Goal: Task Accomplishment & Management: Use online tool/utility

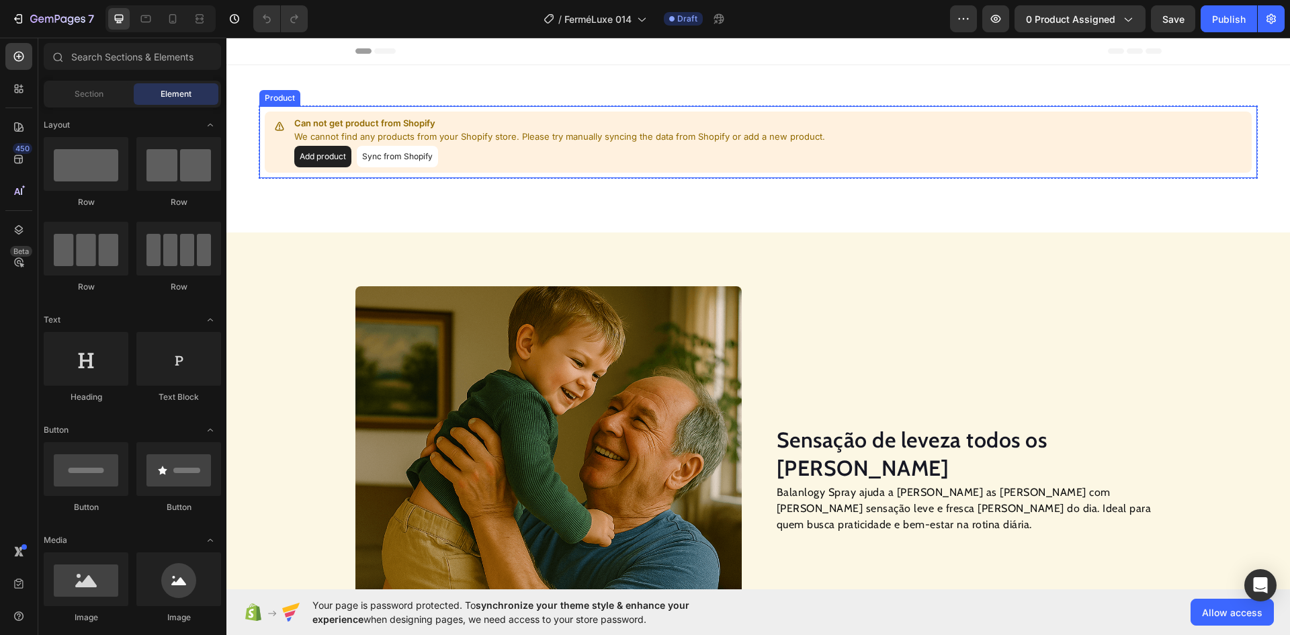
click at [389, 152] on button "Sync from Shopify" at bounding box center [397, 156] width 81 height 21
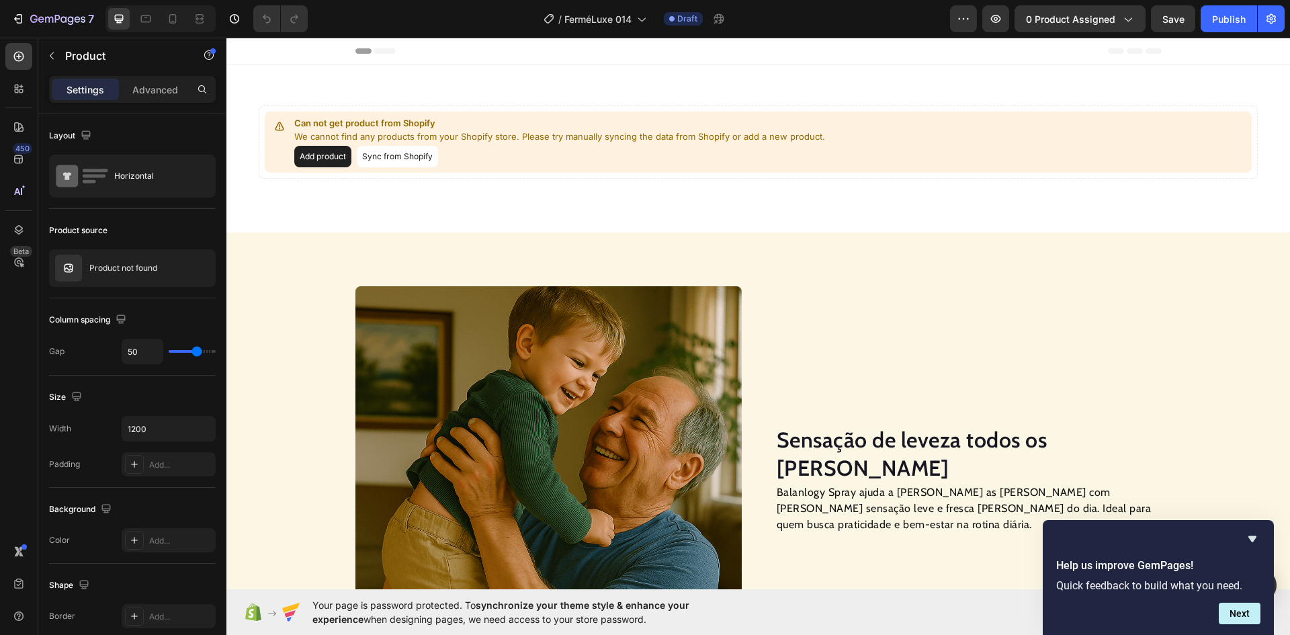
click at [316, 152] on button "Add product" at bounding box center [322, 156] width 57 height 21
click at [1059, 19] on span "0 product assigned" at bounding box center [1070, 19] width 89 height 14
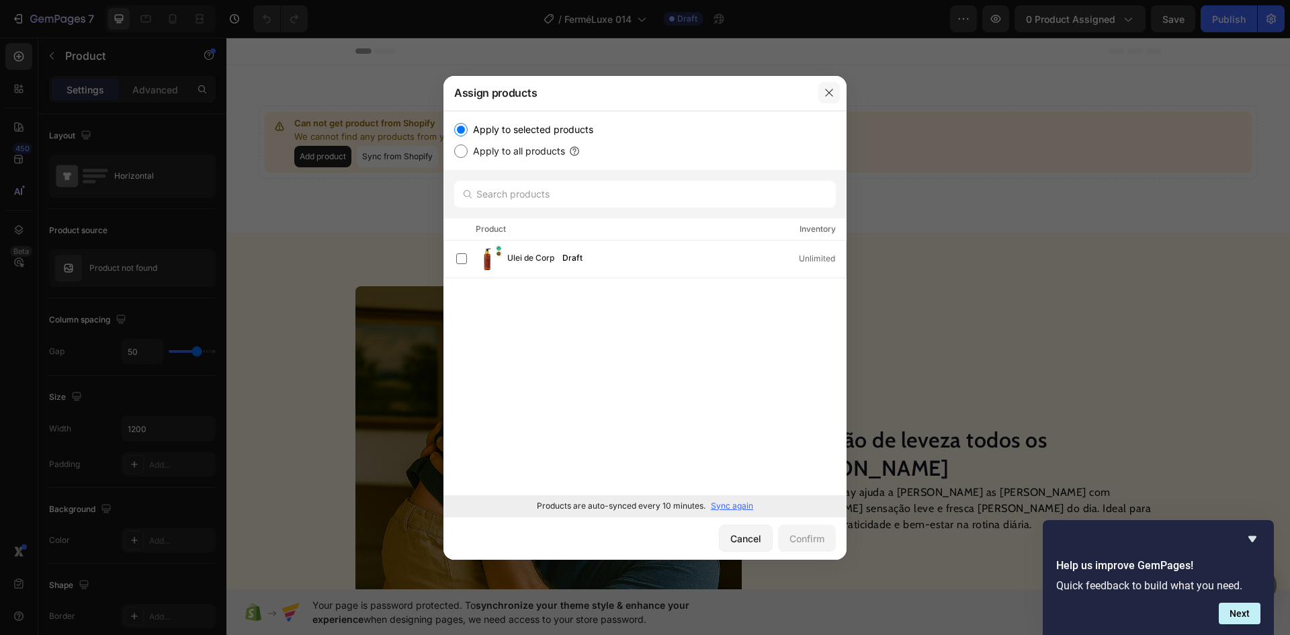
drag, startPoint x: 836, startPoint y: 94, endPoint x: 468, endPoint y: 42, distance: 371.9
click at [836, 94] on button "button" at bounding box center [828, 92] width 21 height 21
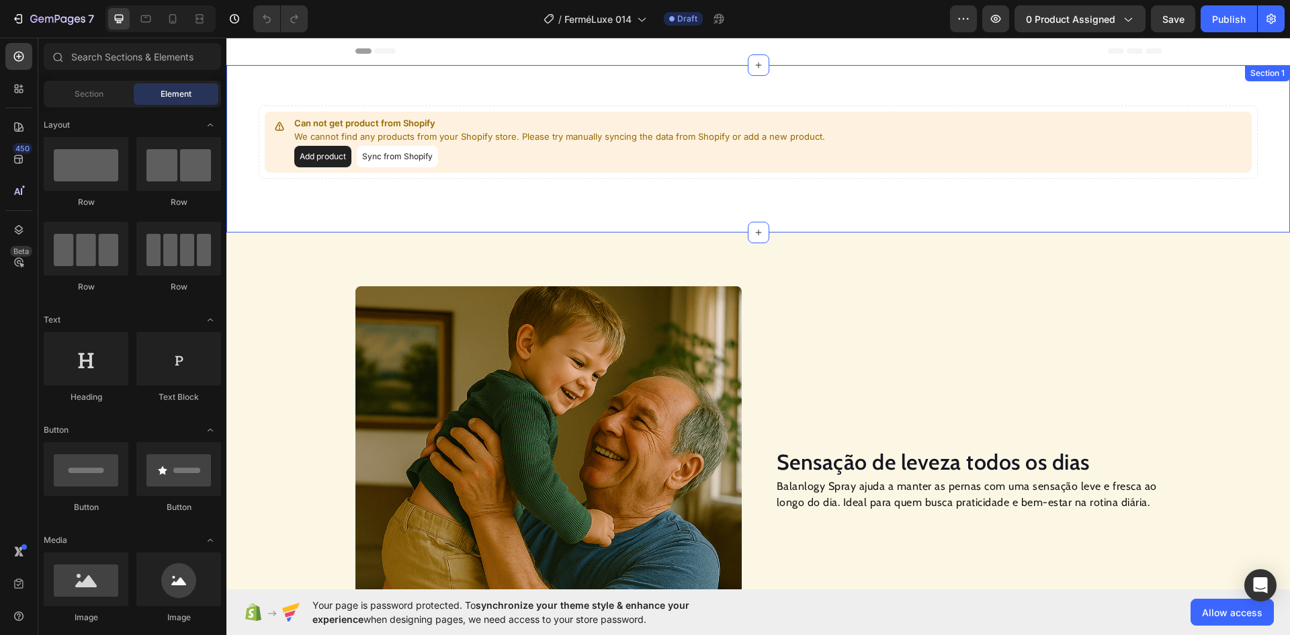
click at [400, 161] on button "Sync from Shopify" at bounding box center [397, 156] width 81 height 21
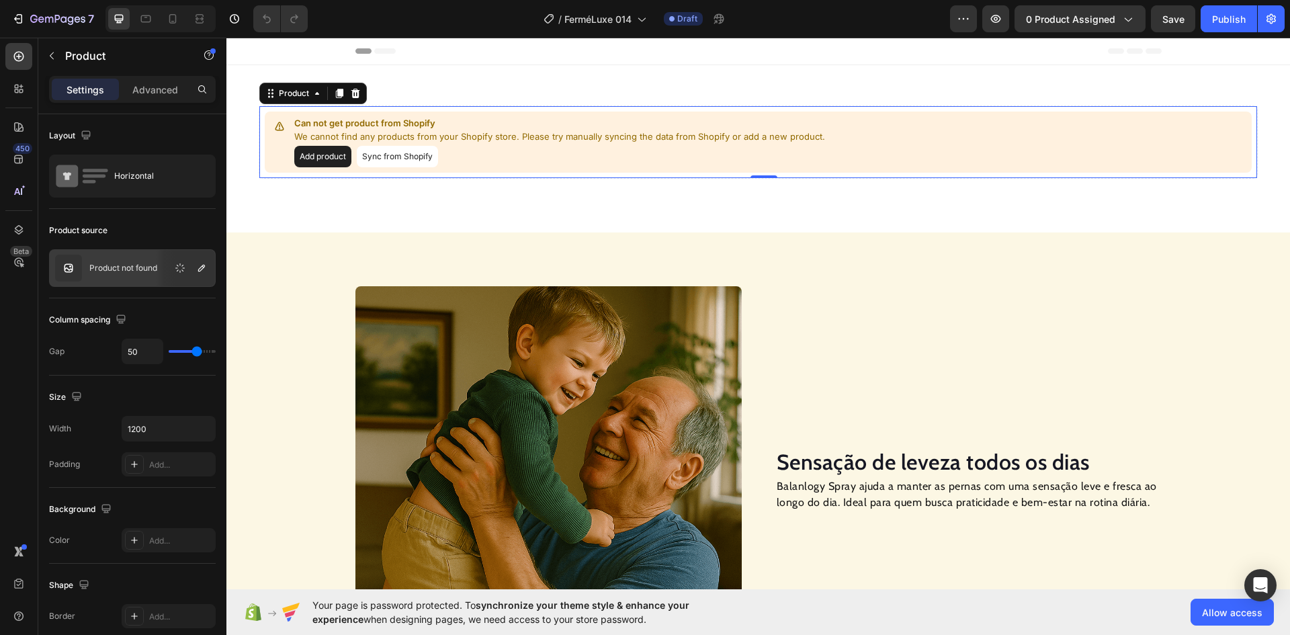
click at [1084, 32] on div "7 Version history / FerméLuxe 014 Draft Preview 0 product assigned Save Publish" at bounding box center [645, 19] width 1290 height 38
click at [1049, 35] on div "7 Version history / FerméLuxe 014 Draft Preview 0 product assigned Save Publish" at bounding box center [645, 19] width 1290 height 38
click at [1049, 28] on button "0 product assigned" at bounding box center [1079, 18] width 131 height 27
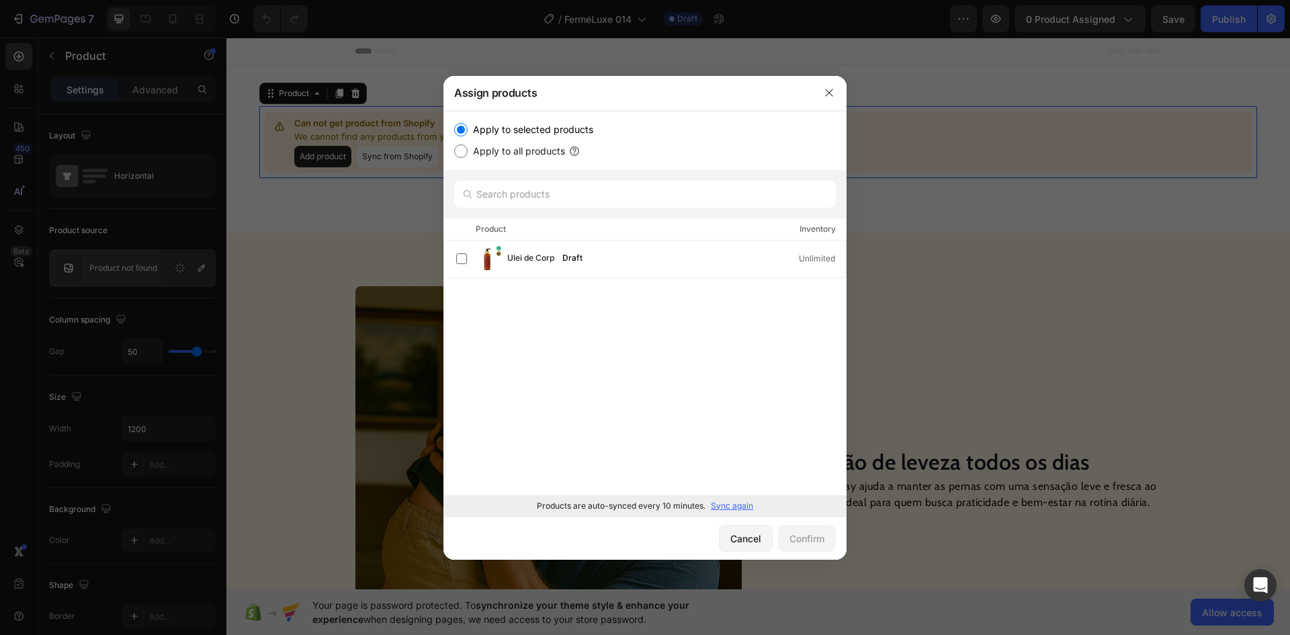
click at [728, 506] on p "Sync again" at bounding box center [732, 506] width 42 height 12
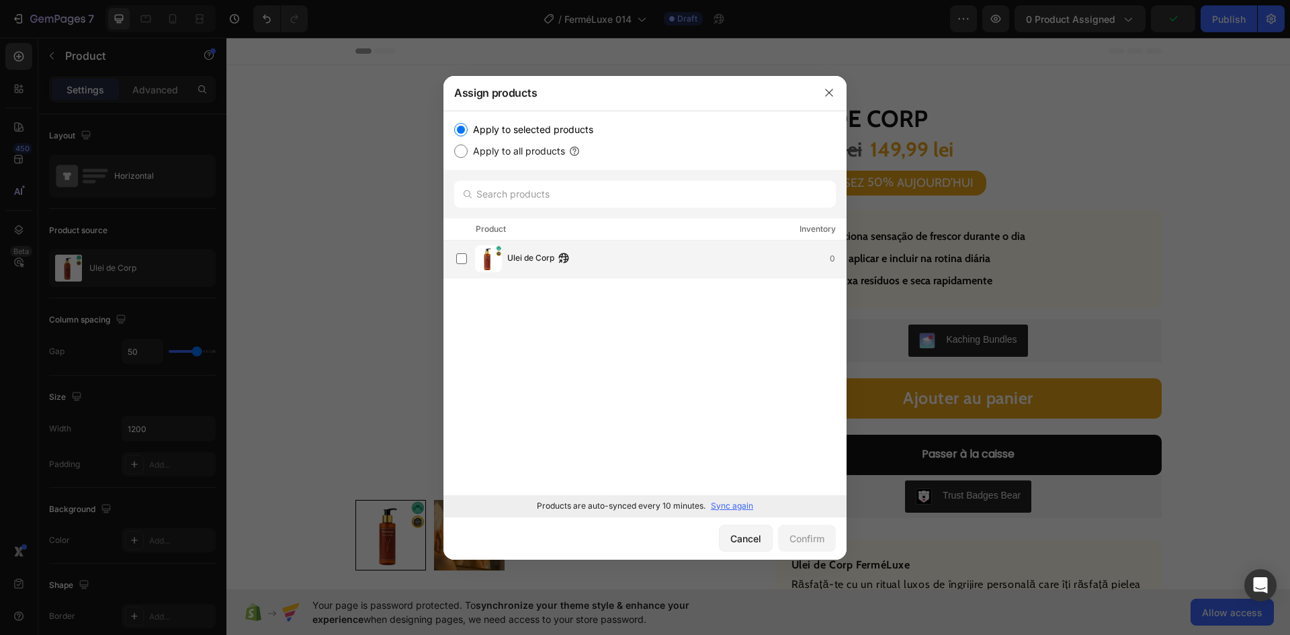
click at [625, 253] on div "Ulei de Corp 0" at bounding box center [676, 258] width 339 height 15
click at [803, 543] on div "Confirm" at bounding box center [806, 538] width 35 height 14
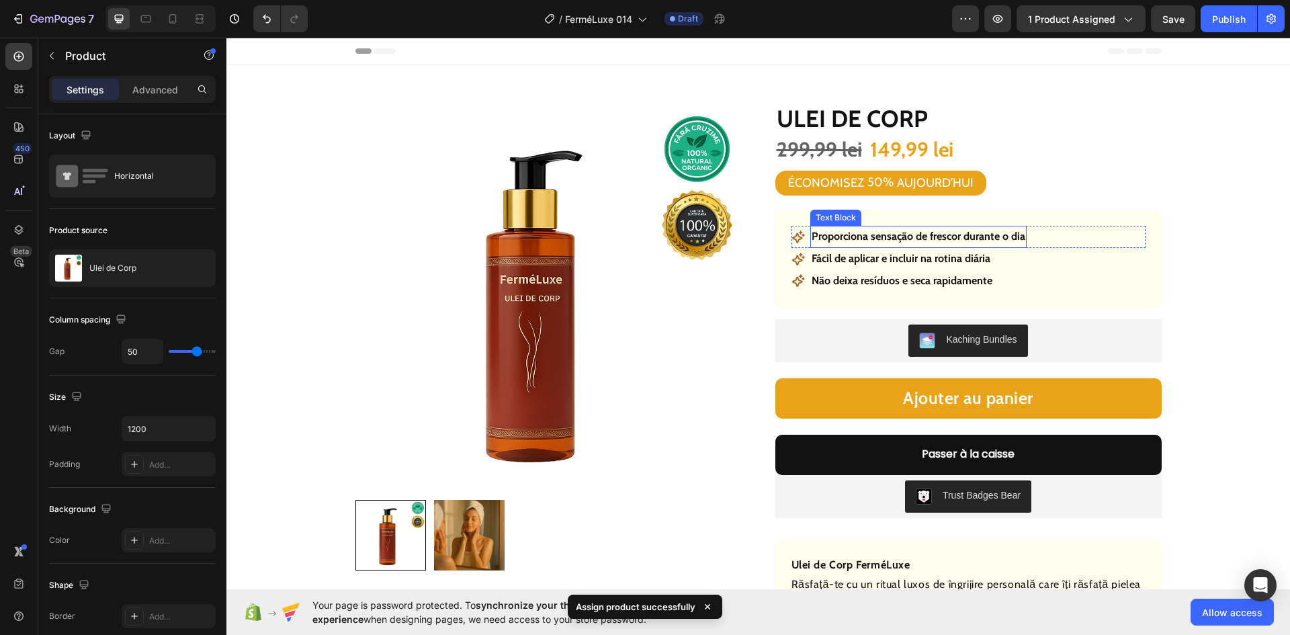
click at [918, 236] on p "Proporciona sensação de frescor durante o dia" at bounding box center [919, 236] width 214 height 19
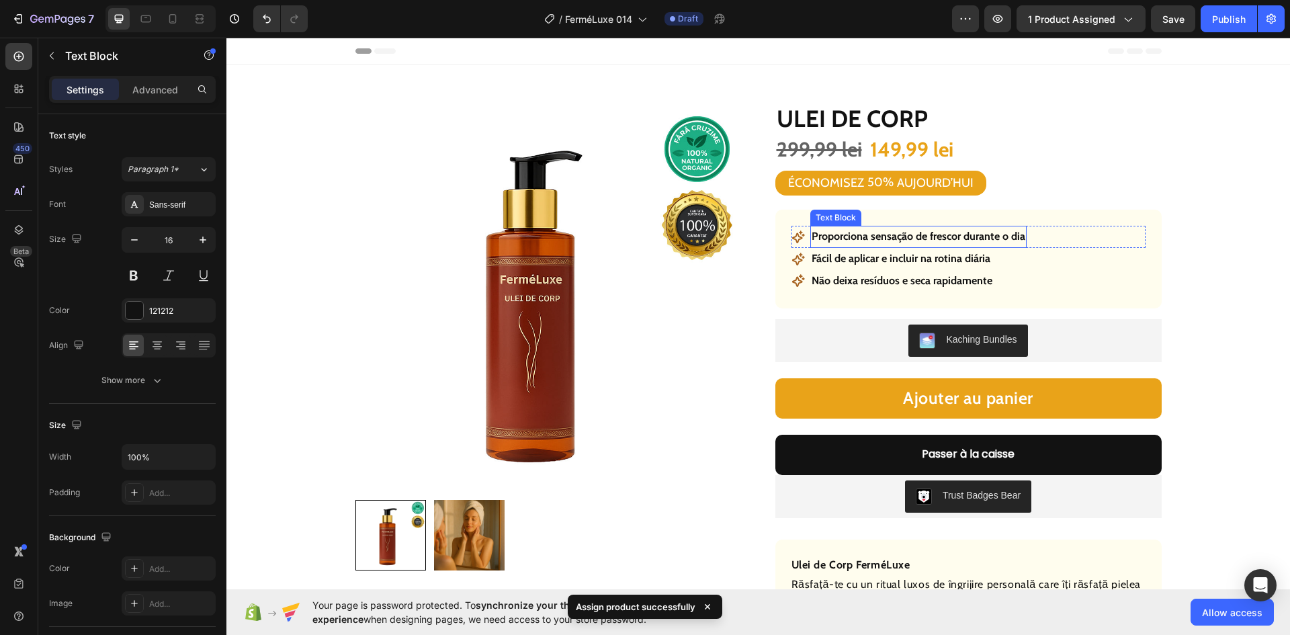
click at [918, 236] on p "Proporciona sensação de frescor durante o dia" at bounding box center [919, 236] width 214 height 19
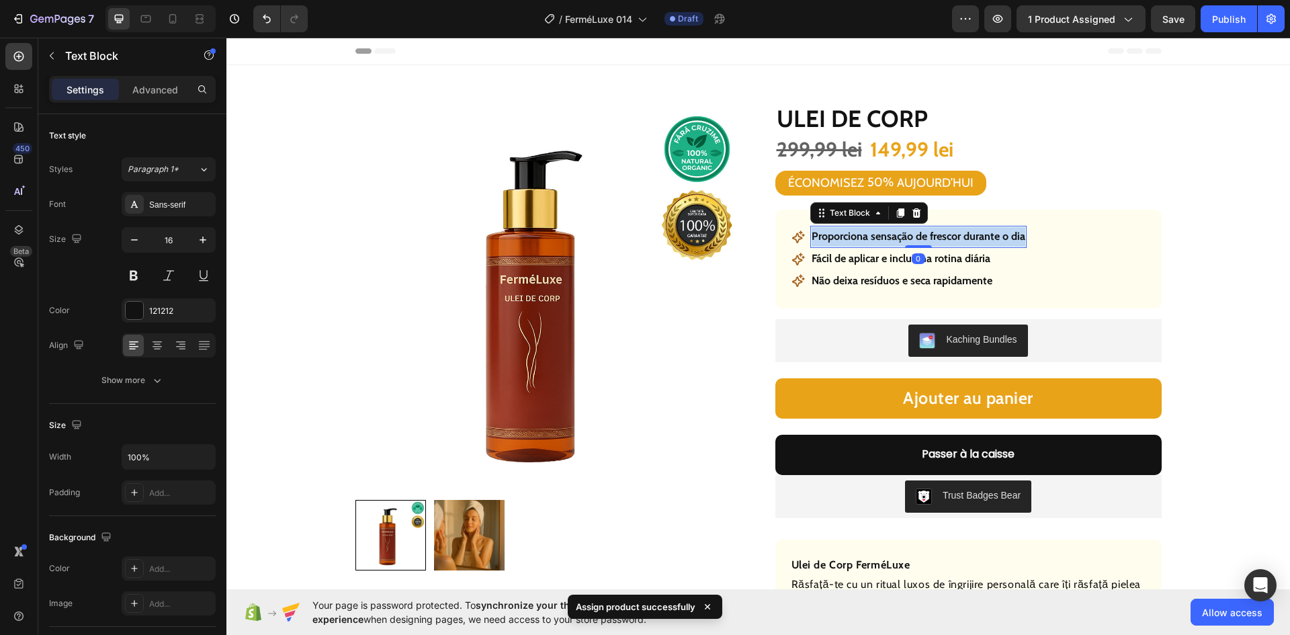
click at [918, 236] on p "Proporciona sensação de frescor durante o dia" at bounding box center [919, 236] width 214 height 19
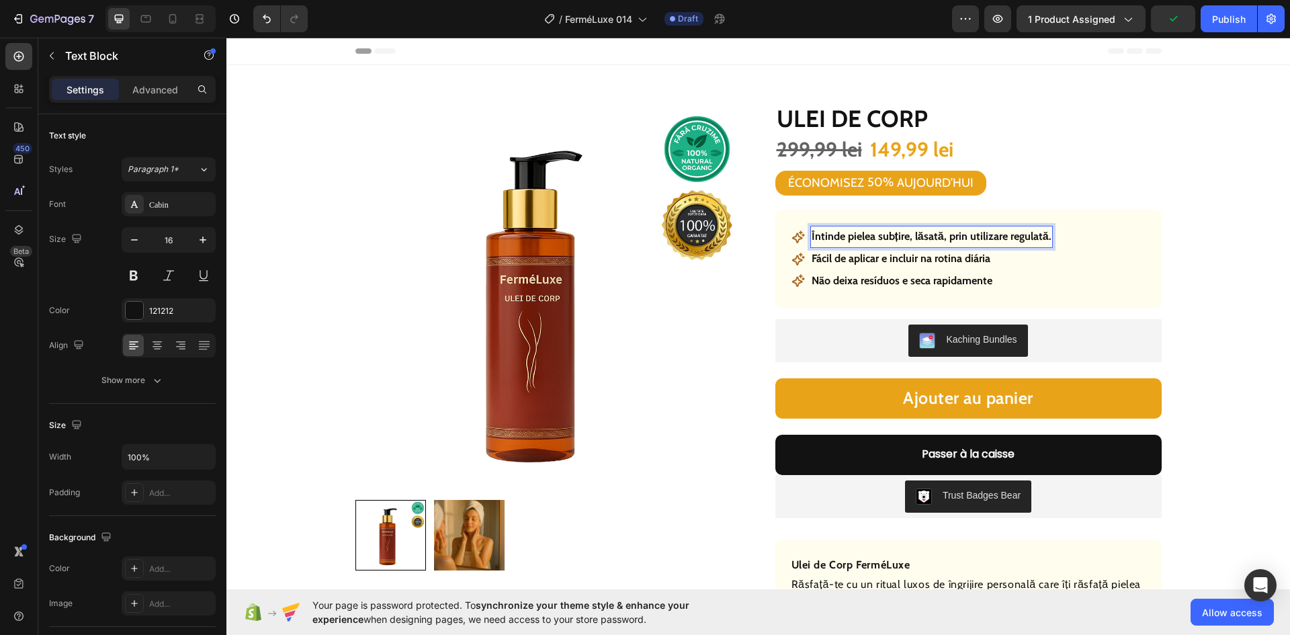
click at [859, 254] on strong "Fácil de aplicar e incluir na rotina diária" at bounding box center [901, 258] width 179 height 13
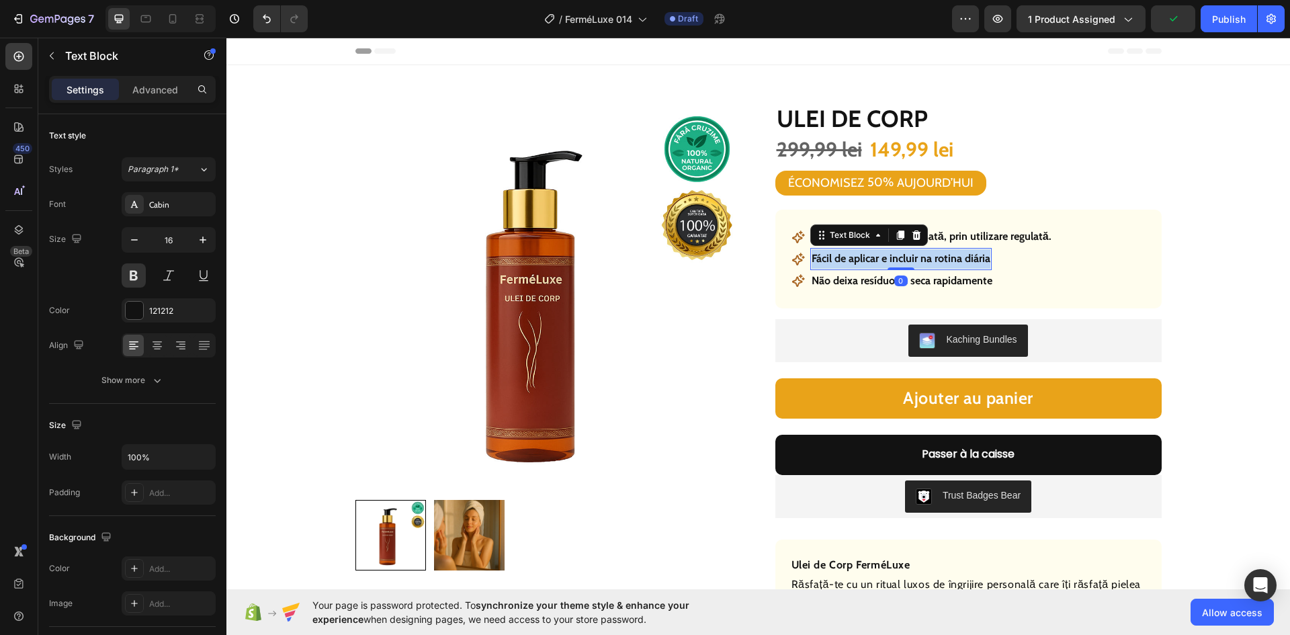
click at [859, 254] on strong "Fácil de aplicar e incluir na rotina diária" at bounding box center [901, 258] width 179 height 13
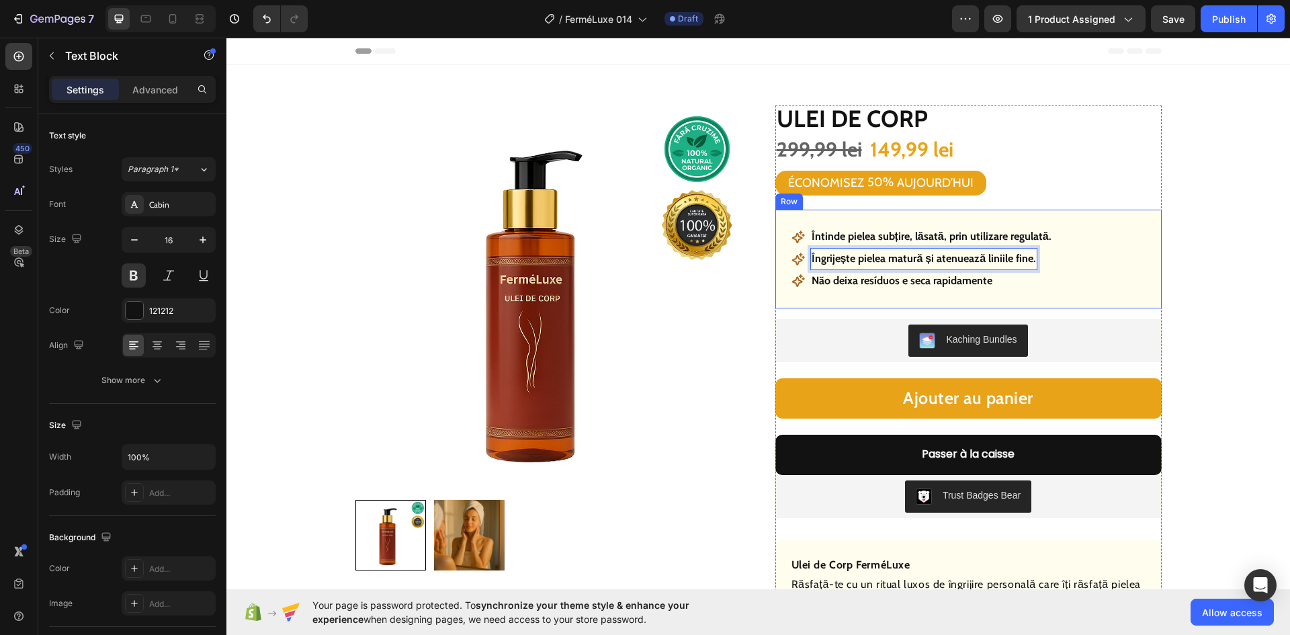
click at [901, 285] on p "Não deixa resíduos e seca rapidamente" at bounding box center [902, 280] width 181 height 19
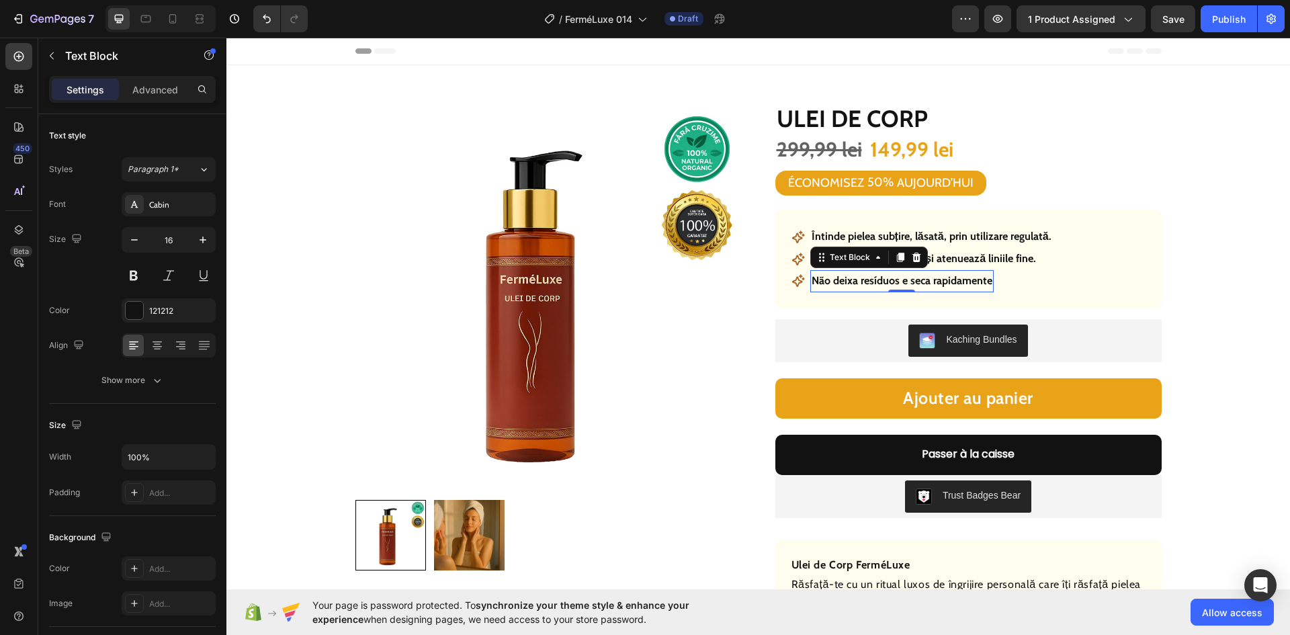
click at [901, 285] on p "Não deixa resíduos e seca rapidamente" at bounding box center [902, 280] width 181 height 19
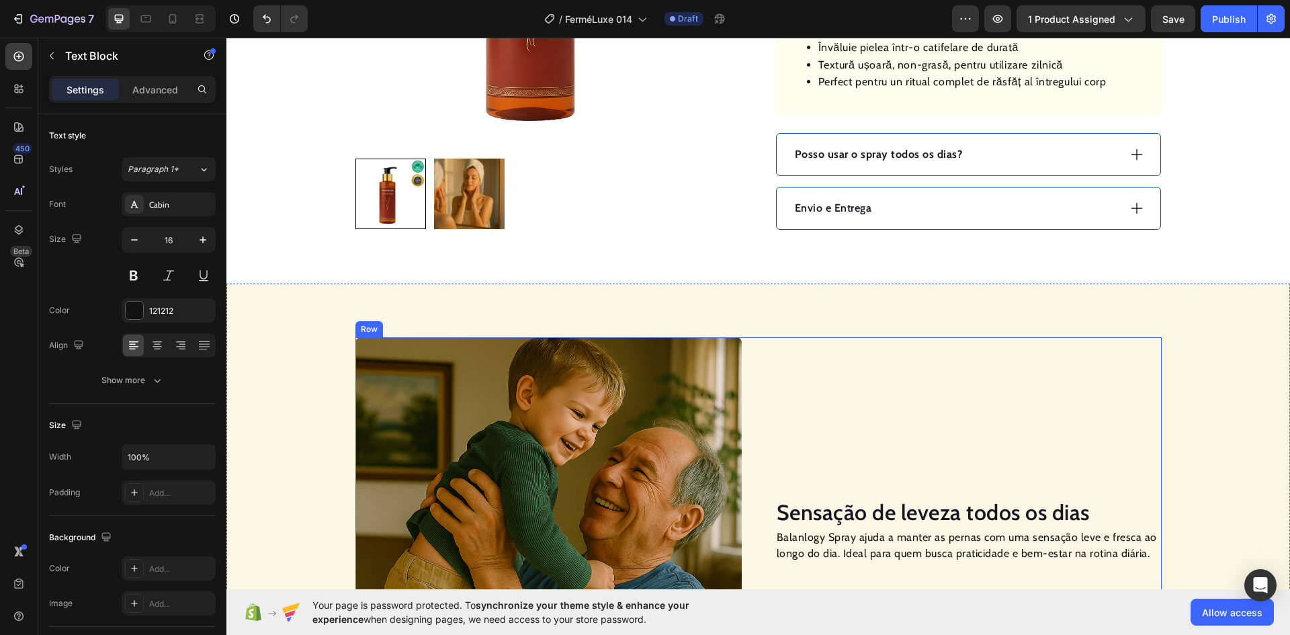
scroll to position [672, 0]
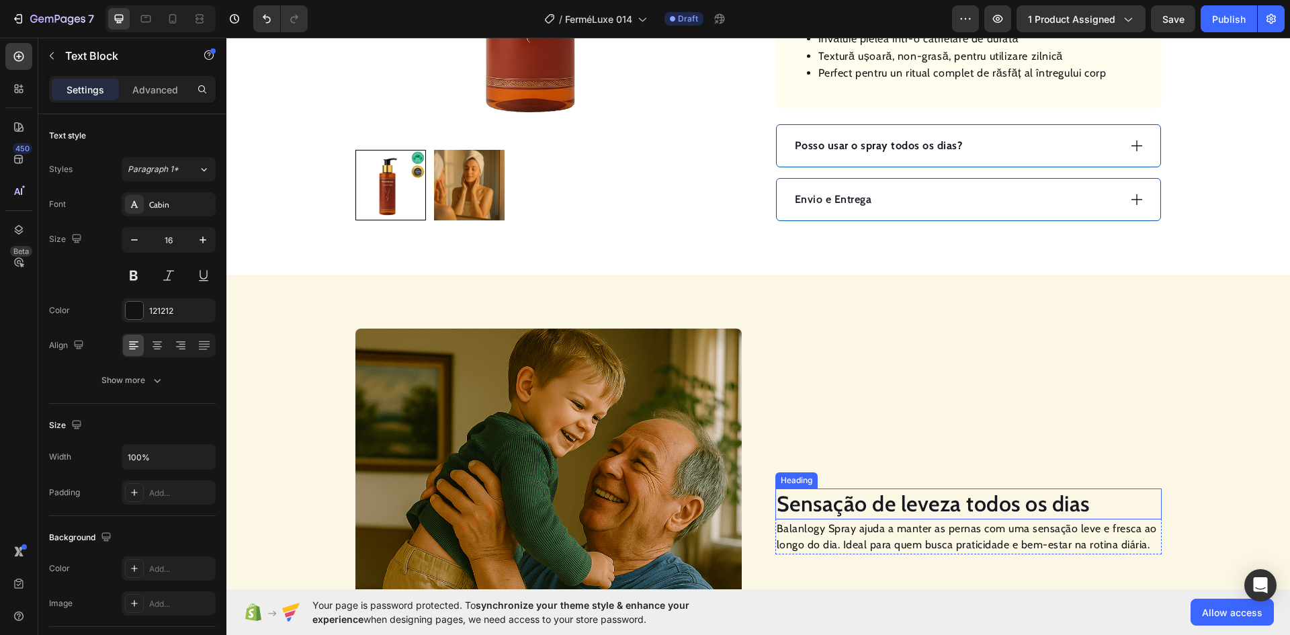
click at [897, 512] on h2 "Sensação de leveza todos os dias" at bounding box center [968, 503] width 386 height 31
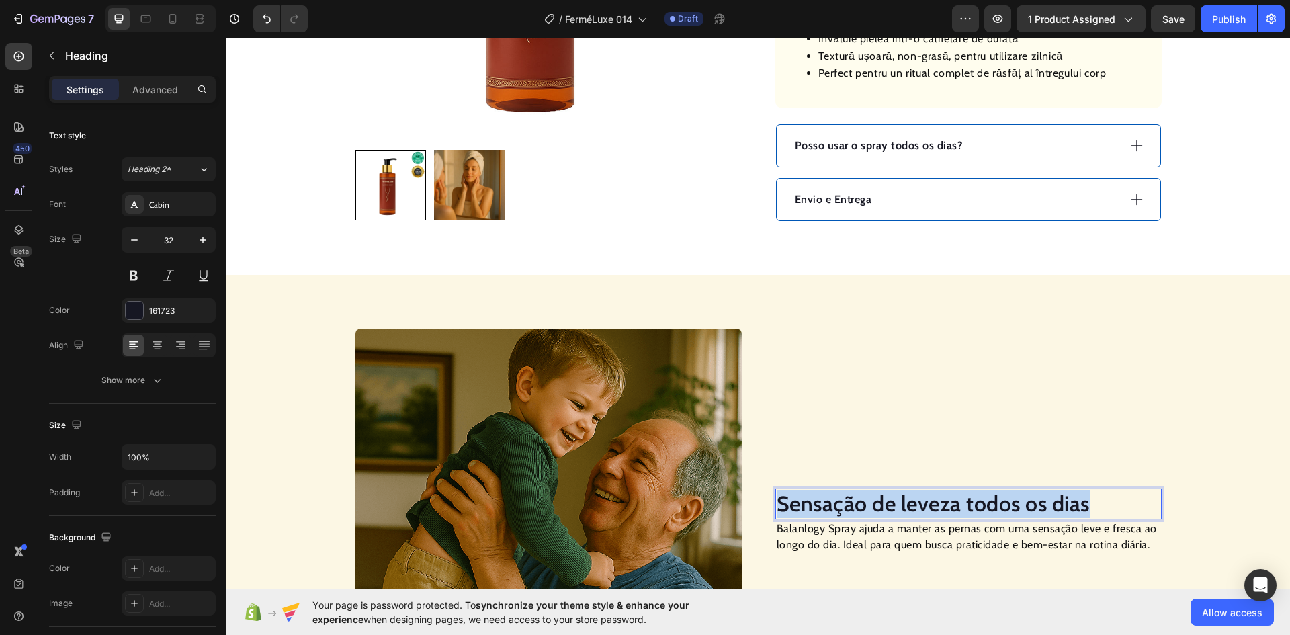
click at [897, 512] on p "Sensação de leveza todos os dias" at bounding box center [969, 504] width 384 height 28
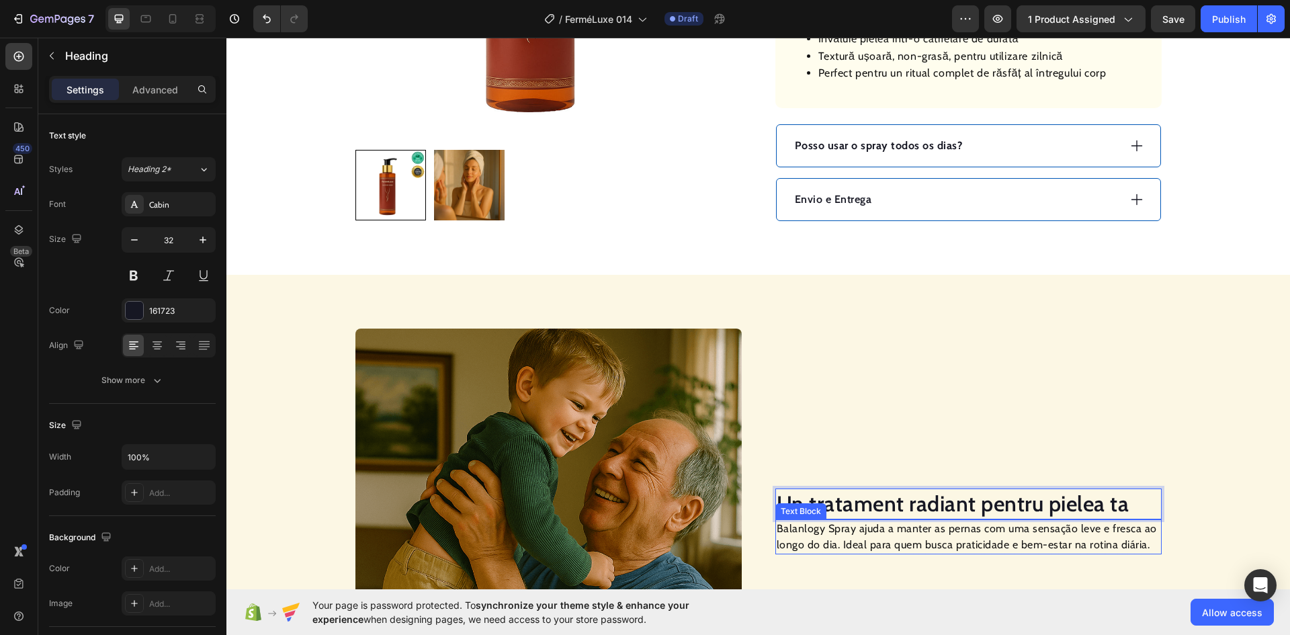
click at [922, 535] on p "Balanlogy Spray ajuda a manter as pernas com uma sensação leve e fresca ao long…" at bounding box center [969, 537] width 384 height 32
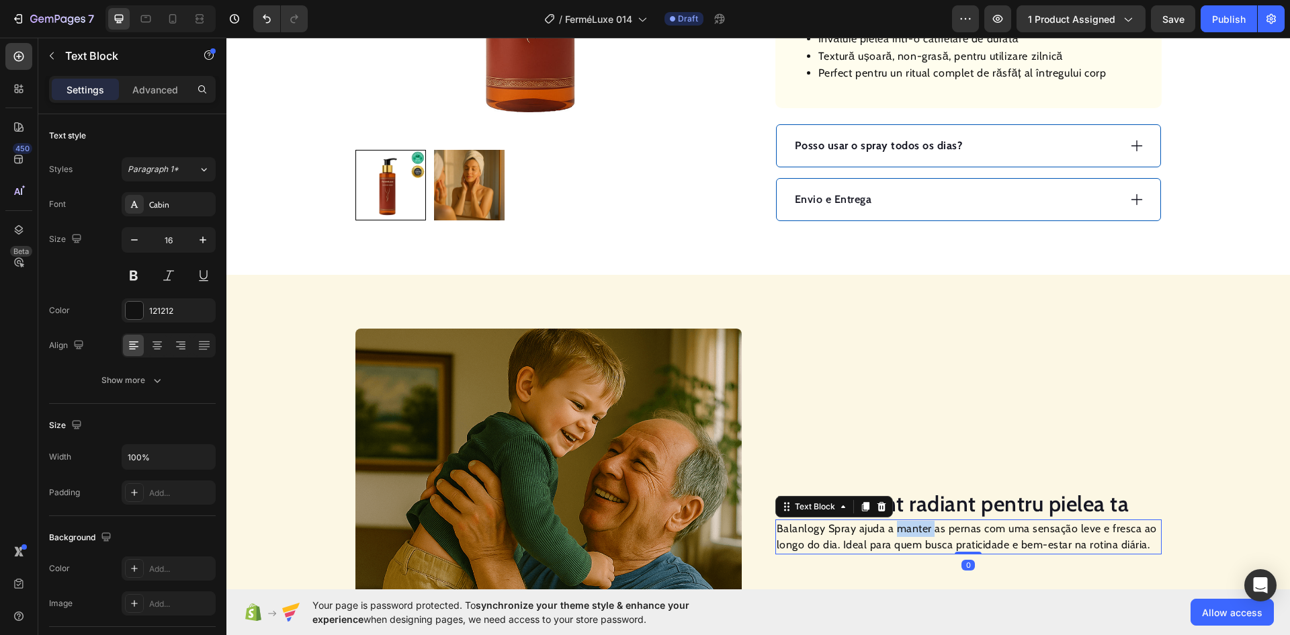
click at [922, 535] on p "Balanlogy Spray ajuda a manter as pernas com uma sensação leve e fresca ao long…" at bounding box center [969, 537] width 384 height 32
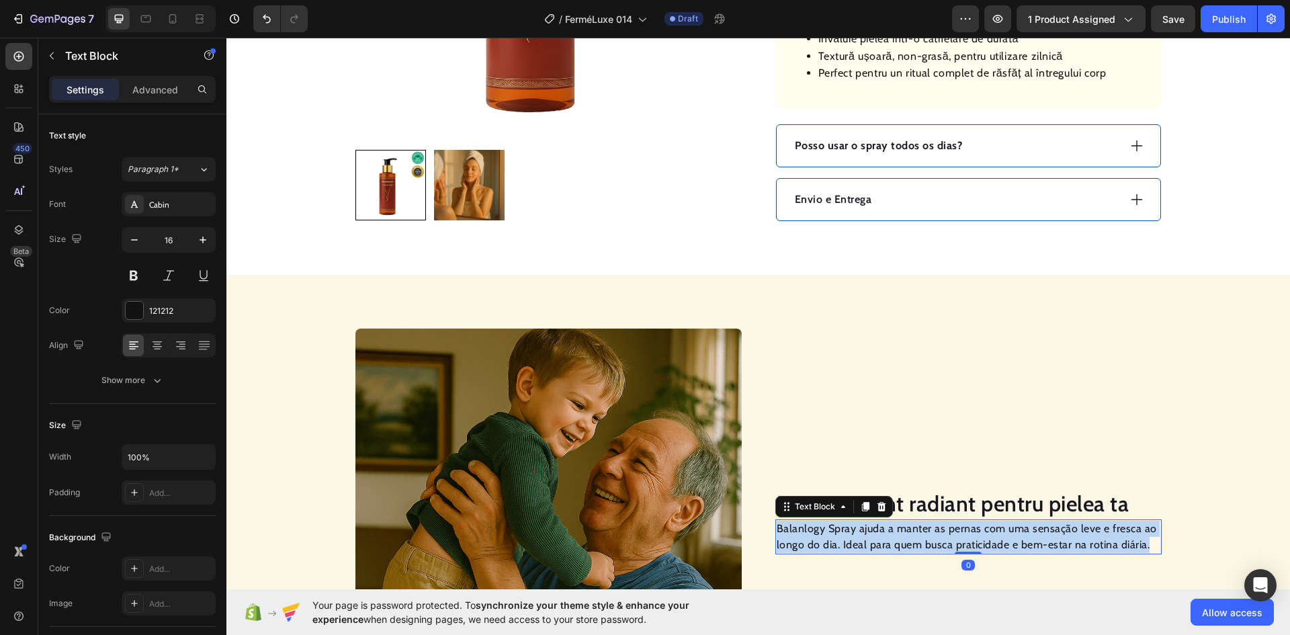
click at [922, 535] on p "Balanlogy Spray ajuda a manter as pernas com uma sensação leve e fresca ao long…" at bounding box center [969, 537] width 384 height 32
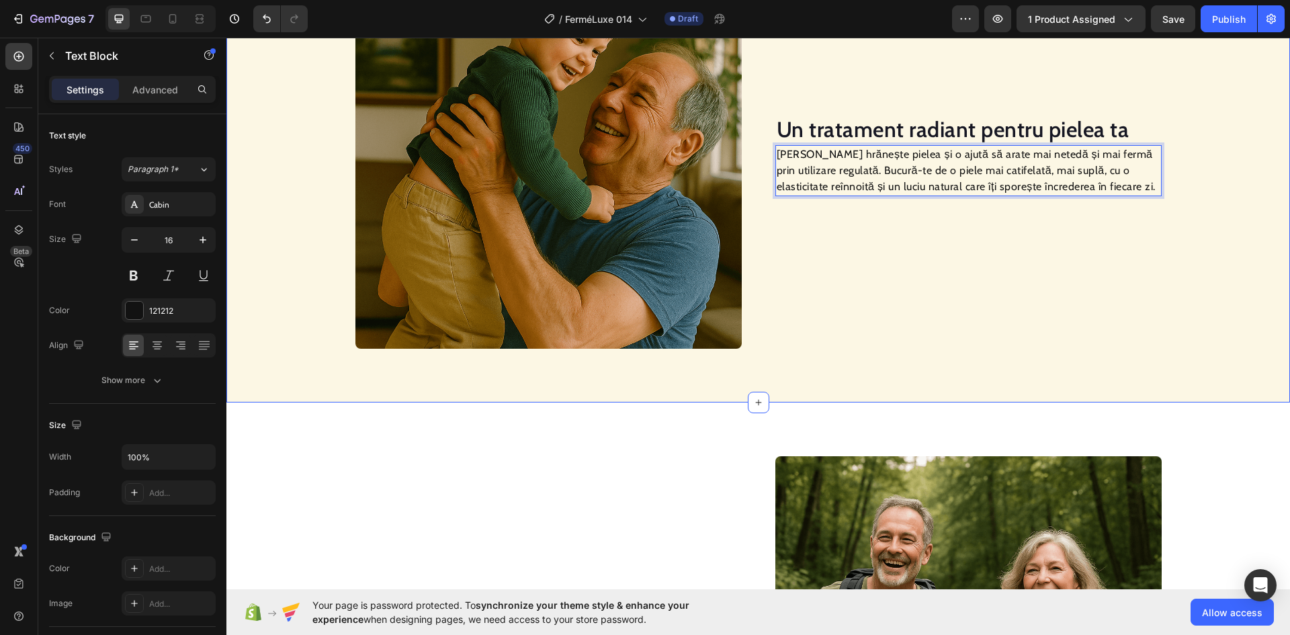
scroll to position [1134, 0]
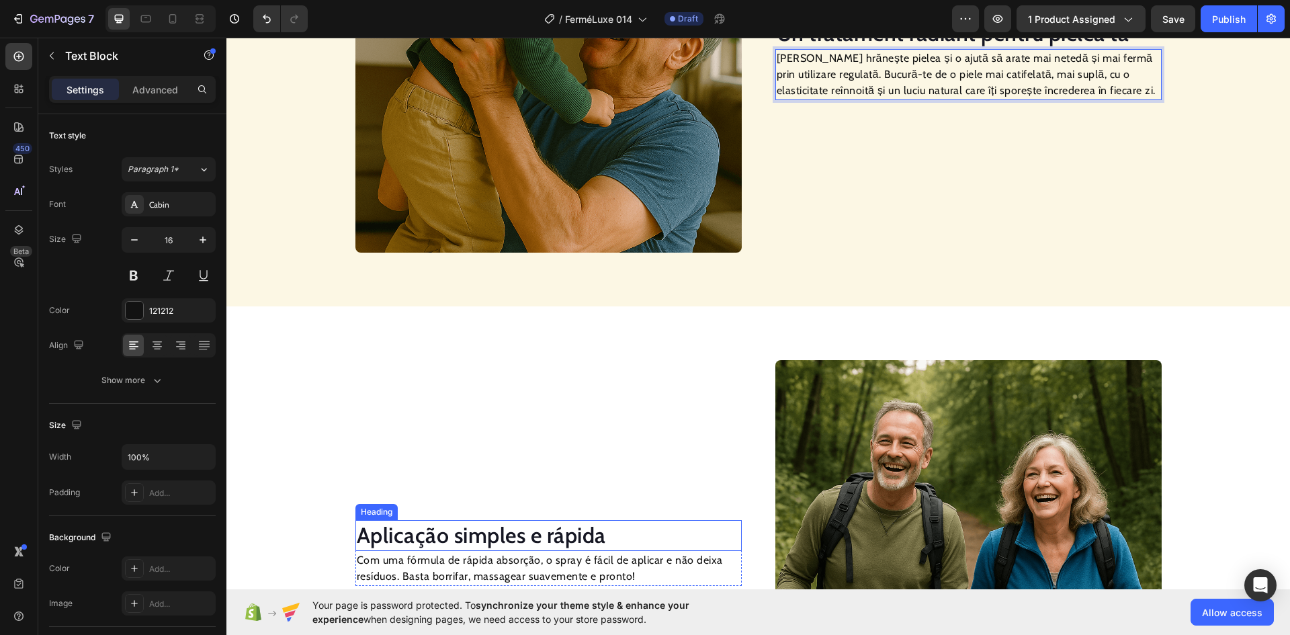
click at [505, 535] on h2 "Aplicação simples e rápida" at bounding box center [548, 535] width 386 height 31
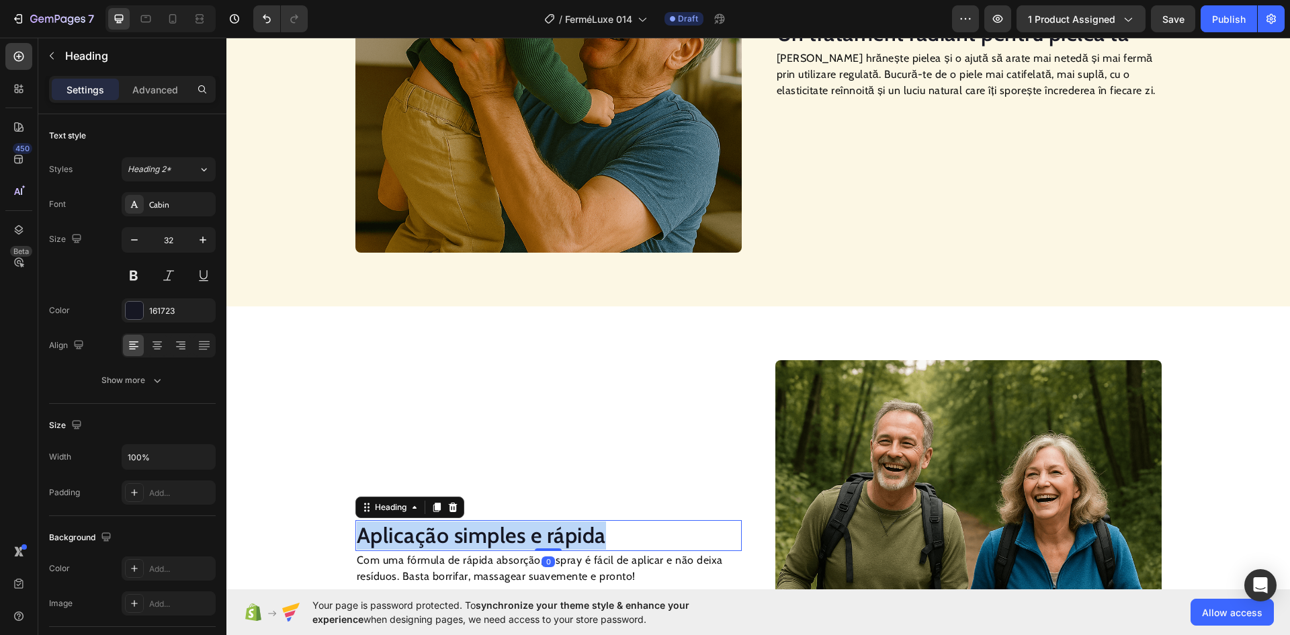
click at [505, 535] on p "Aplicação simples e rápida" at bounding box center [549, 535] width 384 height 28
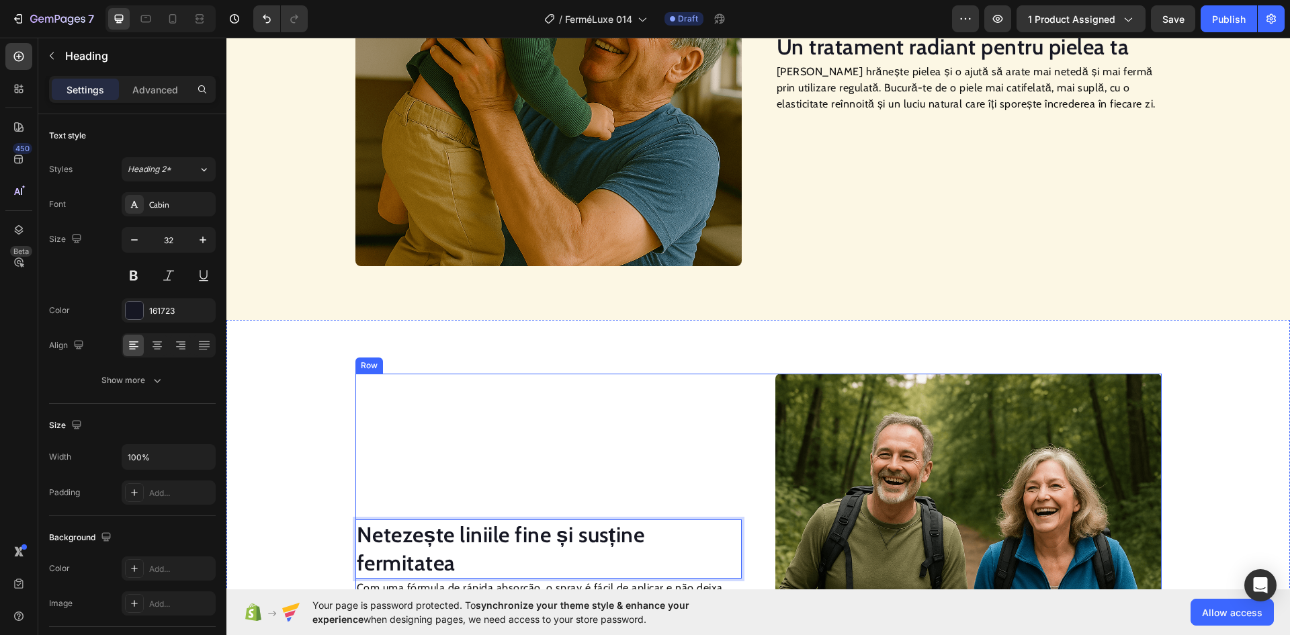
scroll to position [1255, 0]
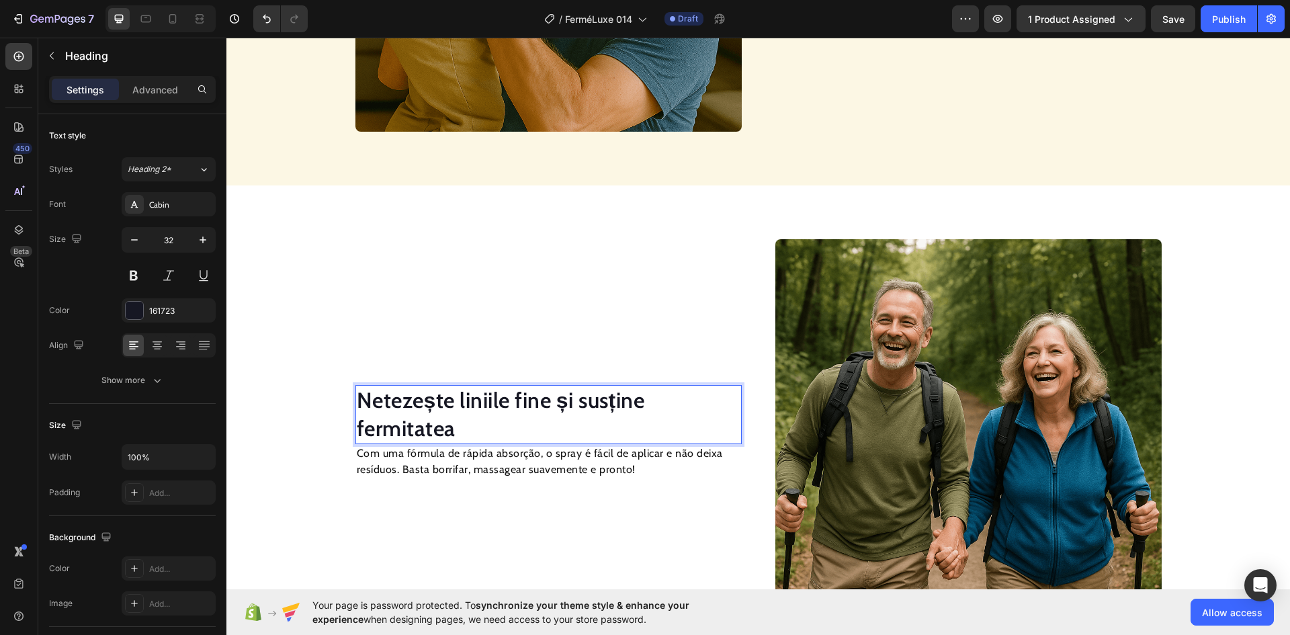
click at [494, 456] on p "Com uma fórmula de rápida absorção, o spray é fácil de aplicar e não deixa resí…" at bounding box center [549, 461] width 384 height 32
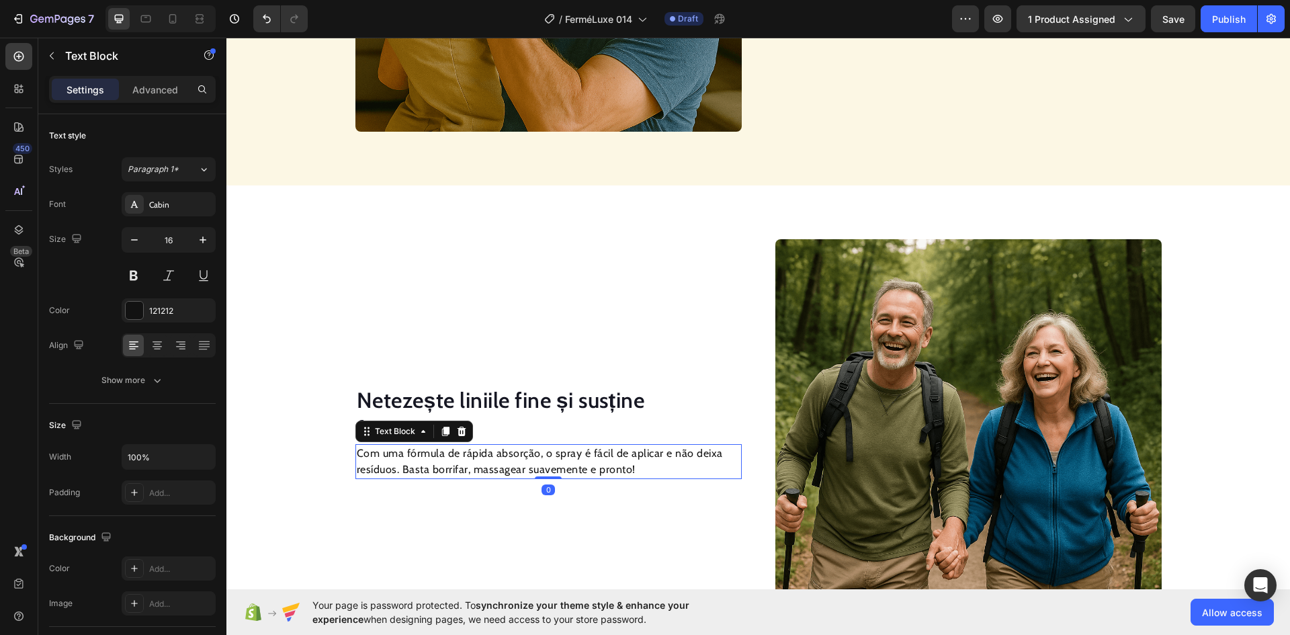
click at [494, 456] on p "Com uma fórmula de rápida absorção, o spray é fácil de aplicar e não deixa resí…" at bounding box center [549, 461] width 384 height 32
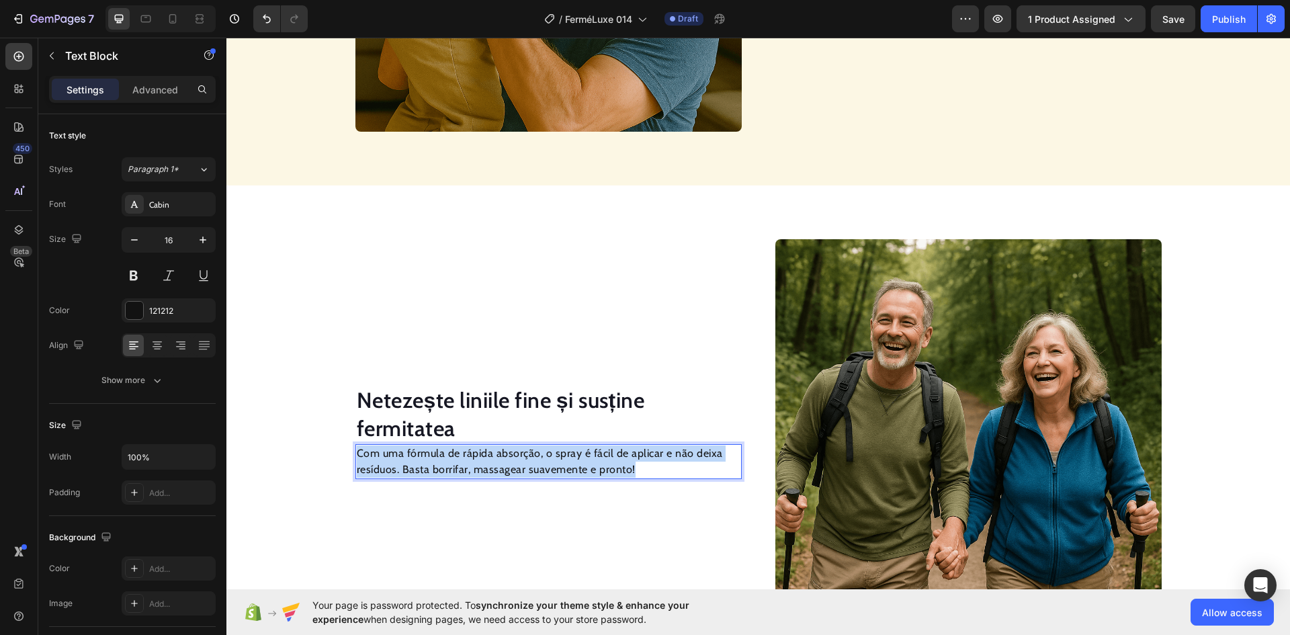
click at [494, 456] on p "Com uma fórmula de rápida absorção, o spray é fácil de aplicar e não deixa resí…" at bounding box center [549, 461] width 384 height 32
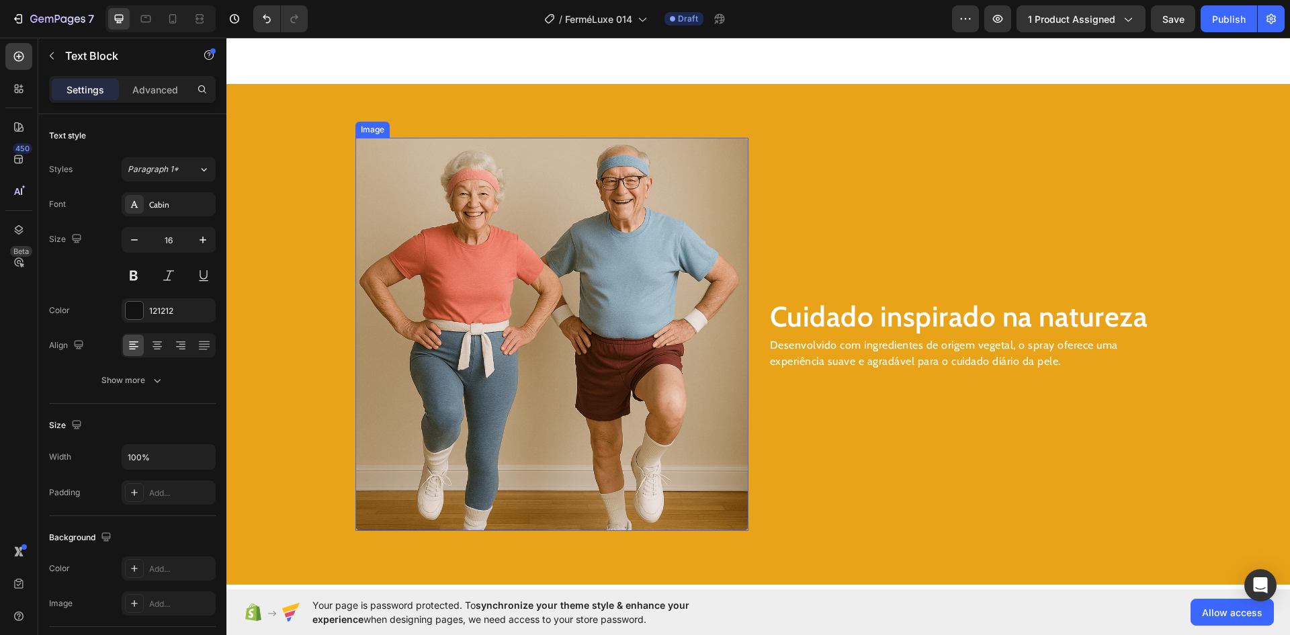
scroll to position [1851, 0]
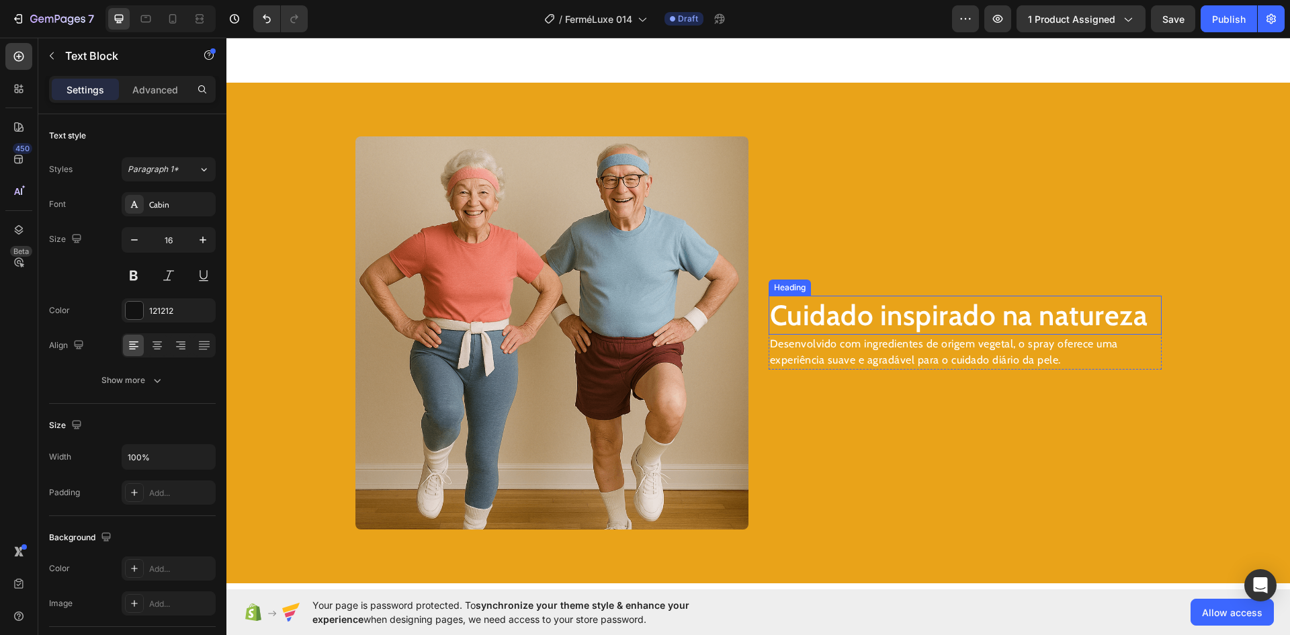
click at [880, 318] on h2 "Cuidado inspirado na natureza" at bounding box center [965, 316] width 393 height 40
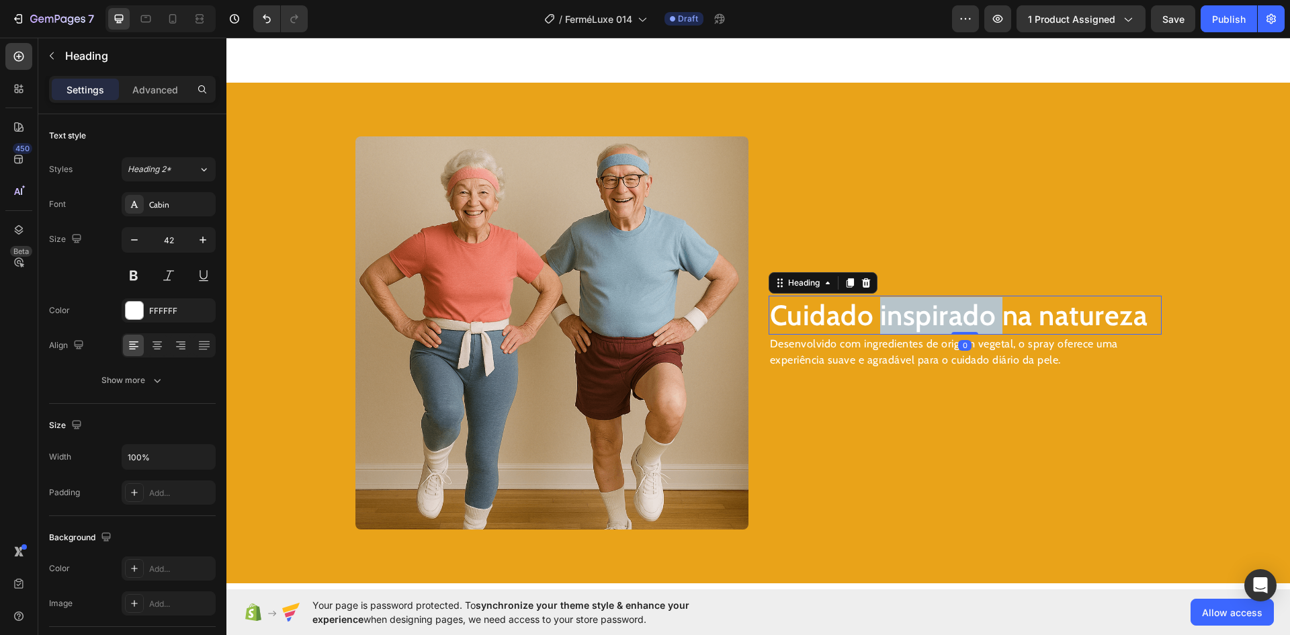
click at [880, 318] on h2 "Cuidado inspirado na natureza" at bounding box center [965, 316] width 393 height 40
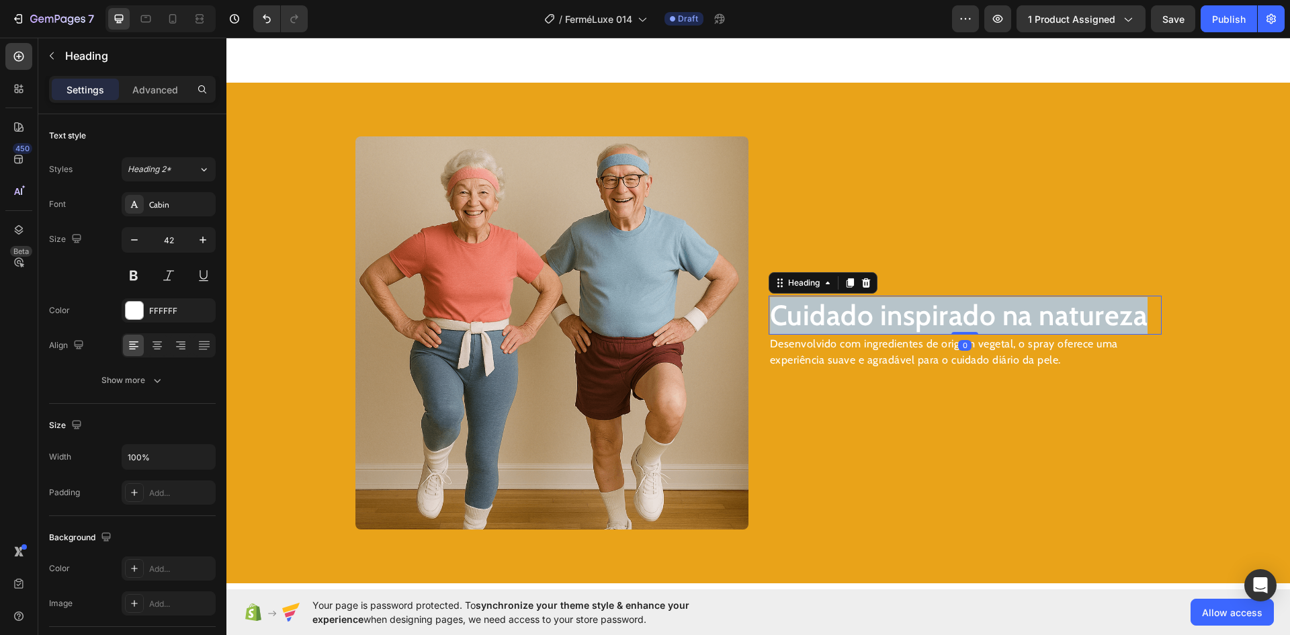
click at [880, 318] on p "Cuidado inspirado na natureza" at bounding box center [965, 315] width 390 height 37
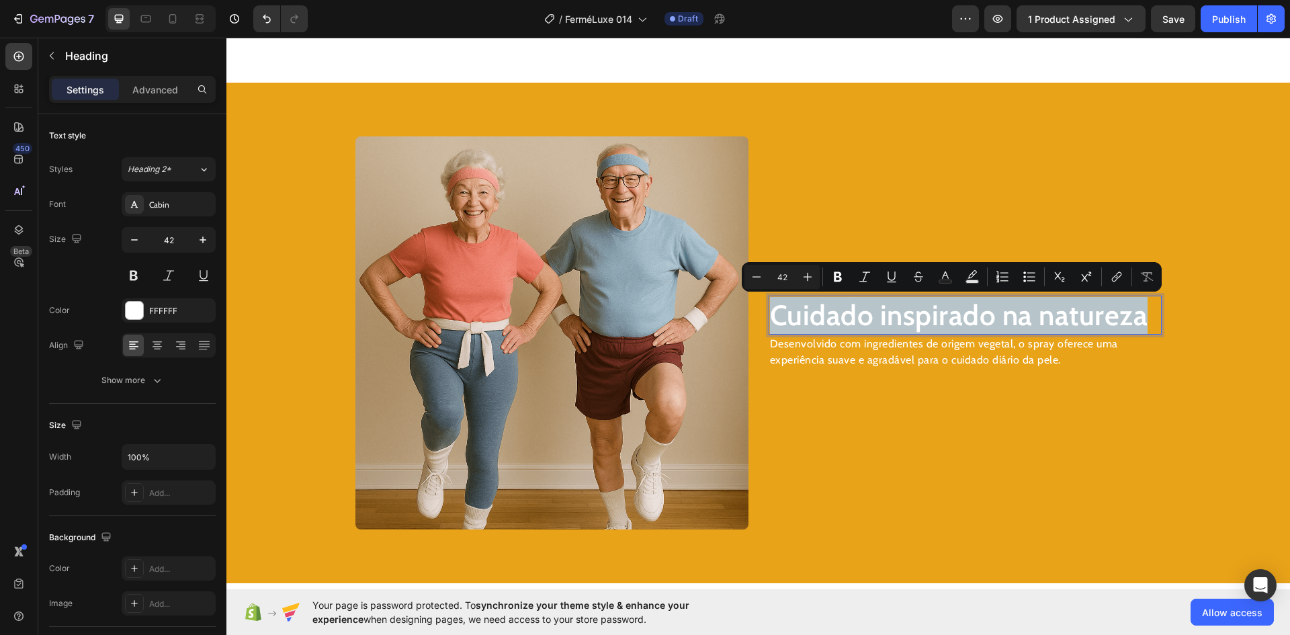
scroll to position [1833, 0]
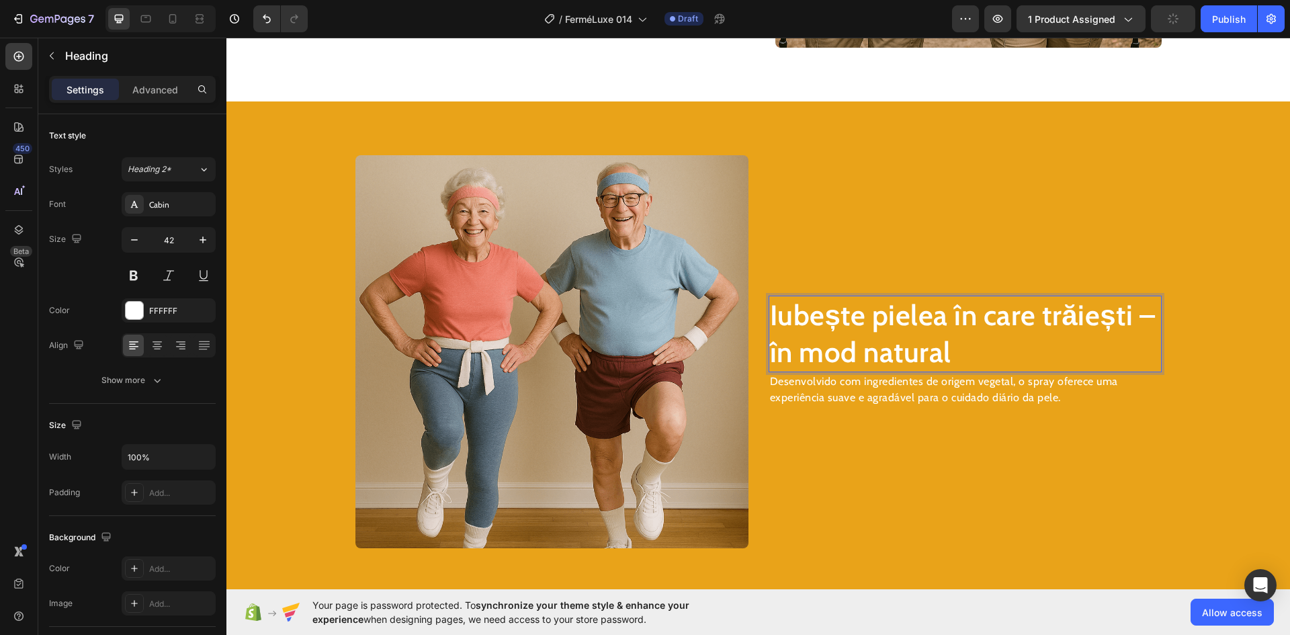
click at [912, 355] on p "Iubește pielea în care trăiești – în mod natural" at bounding box center [965, 333] width 390 height 73
click at [901, 384] on p "Desenvolvido com ingredientes de origem vegetal, o spray oferece uma experiênci…" at bounding box center [965, 390] width 390 height 32
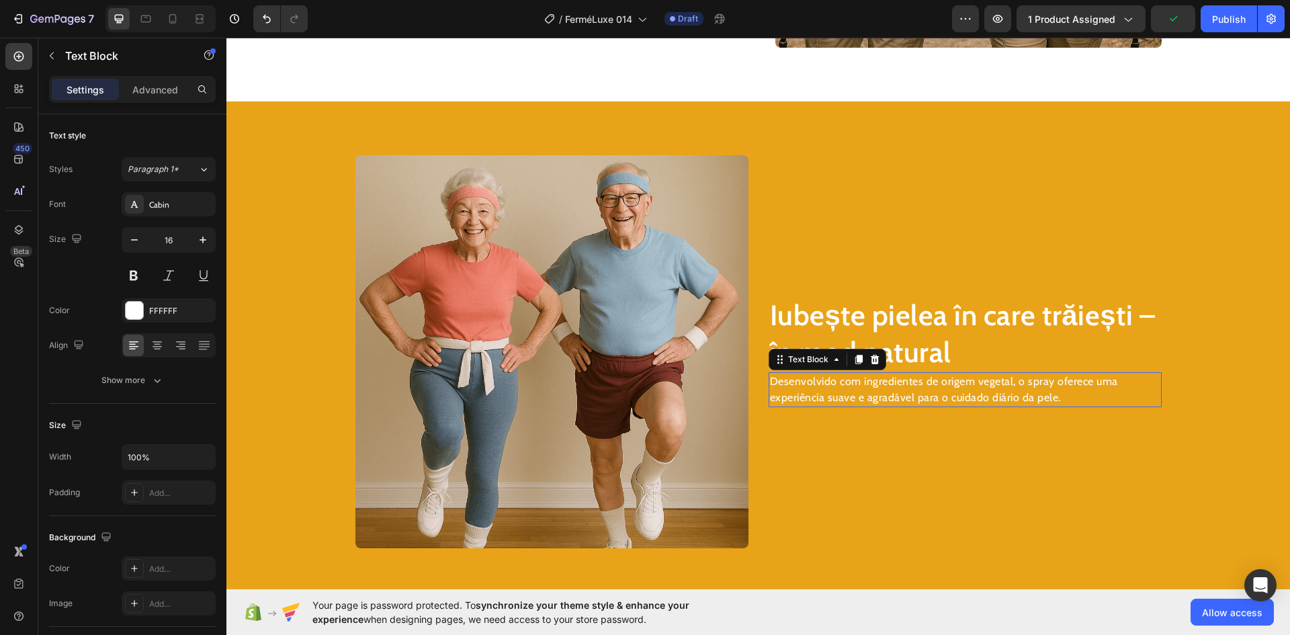
click at [901, 384] on p "Desenvolvido com ingredientes de origem vegetal, o spray oferece uma experiênci…" at bounding box center [965, 390] width 390 height 32
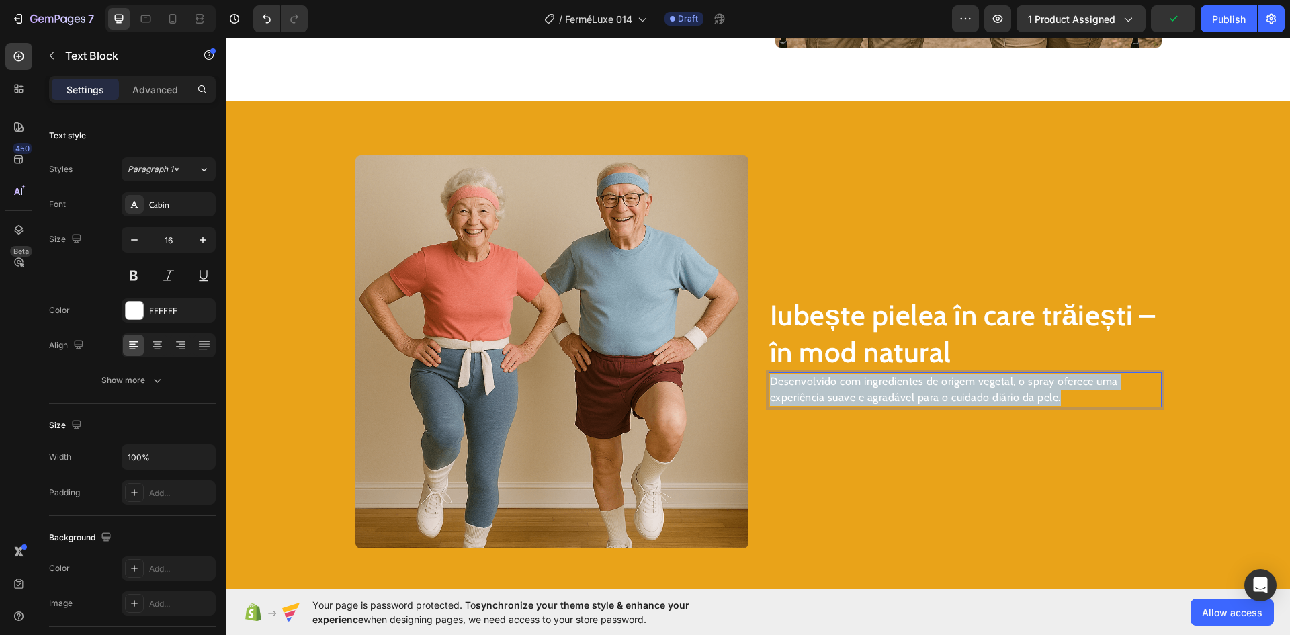
click at [901, 384] on p "Desenvolvido com ingredientes de origem vegetal, o spray oferece uma experiênci…" at bounding box center [965, 390] width 390 height 32
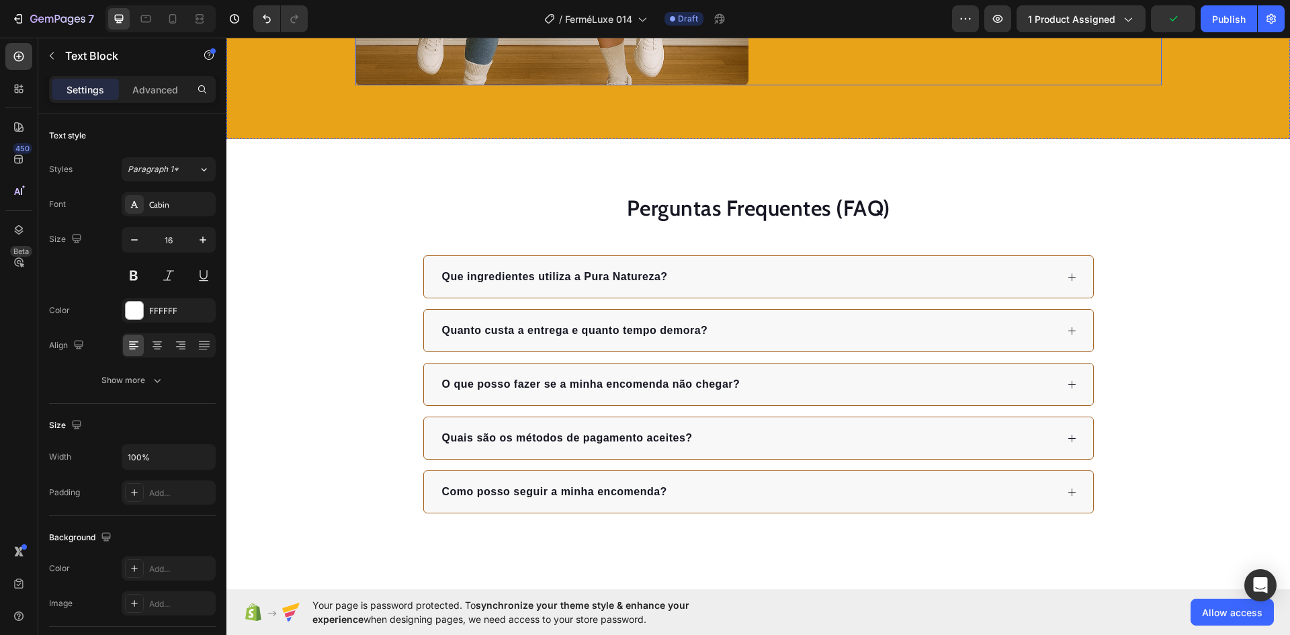
scroll to position [2303, 0]
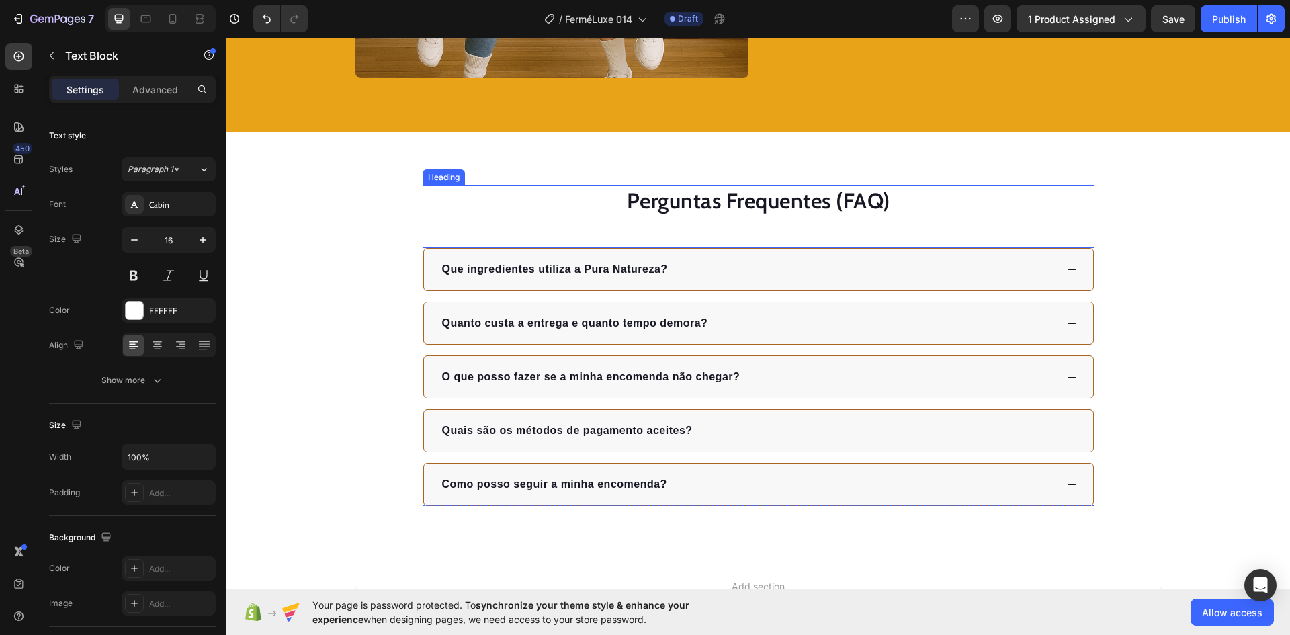
click at [726, 194] on h2 "Perguntas Frequentes (FAQ)" at bounding box center [759, 200] width 672 height 31
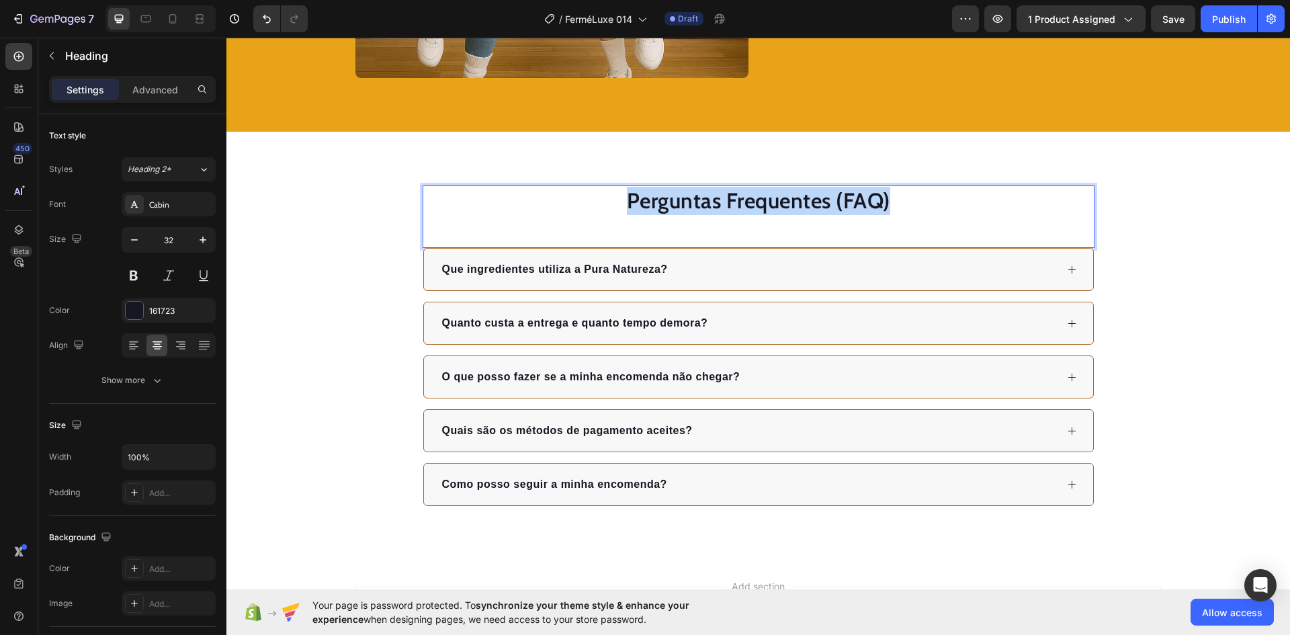
click at [726, 194] on p "Perguntas Frequentes (FAQ)" at bounding box center [758, 201] width 669 height 28
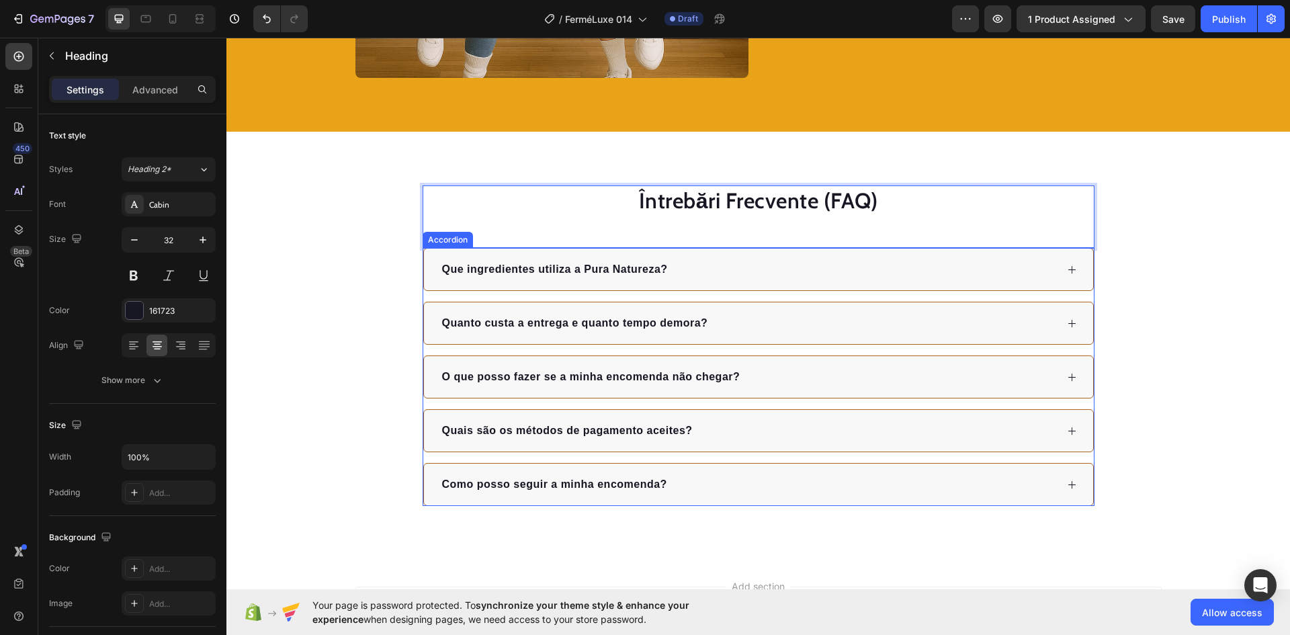
click at [601, 267] on p "Que ingredientes utiliza a Pura Natureza?" at bounding box center [555, 269] width 226 height 16
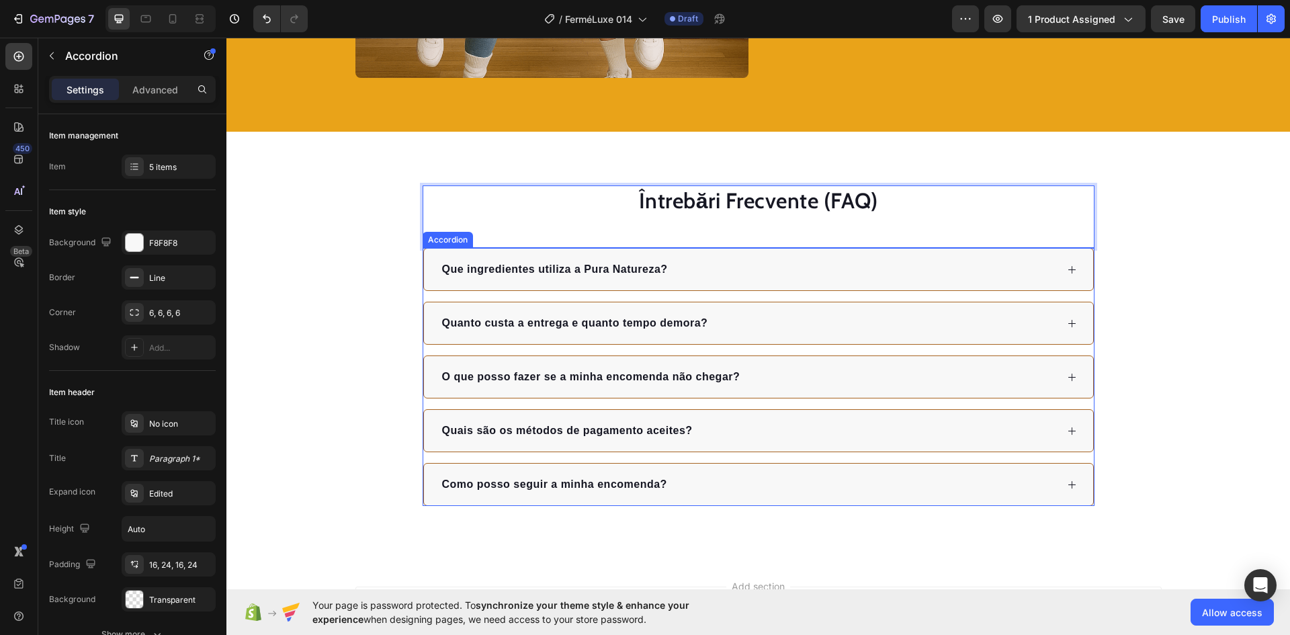
click at [601, 267] on p "Que ingredientes utiliza a Pura Natureza?" at bounding box center [555, 269] width 226 height 16
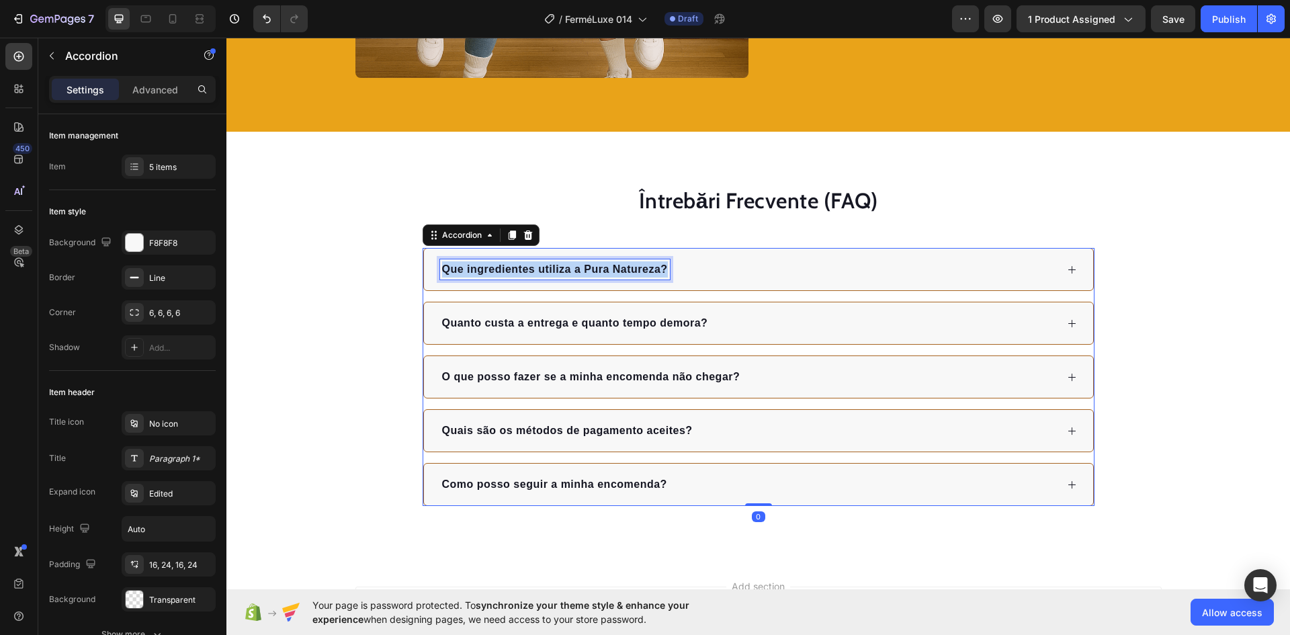
click at [601, 267] on p "Que ingredientes utiliza a Pura Natureza?" at bounding box center [555, 269] width 226 height 16
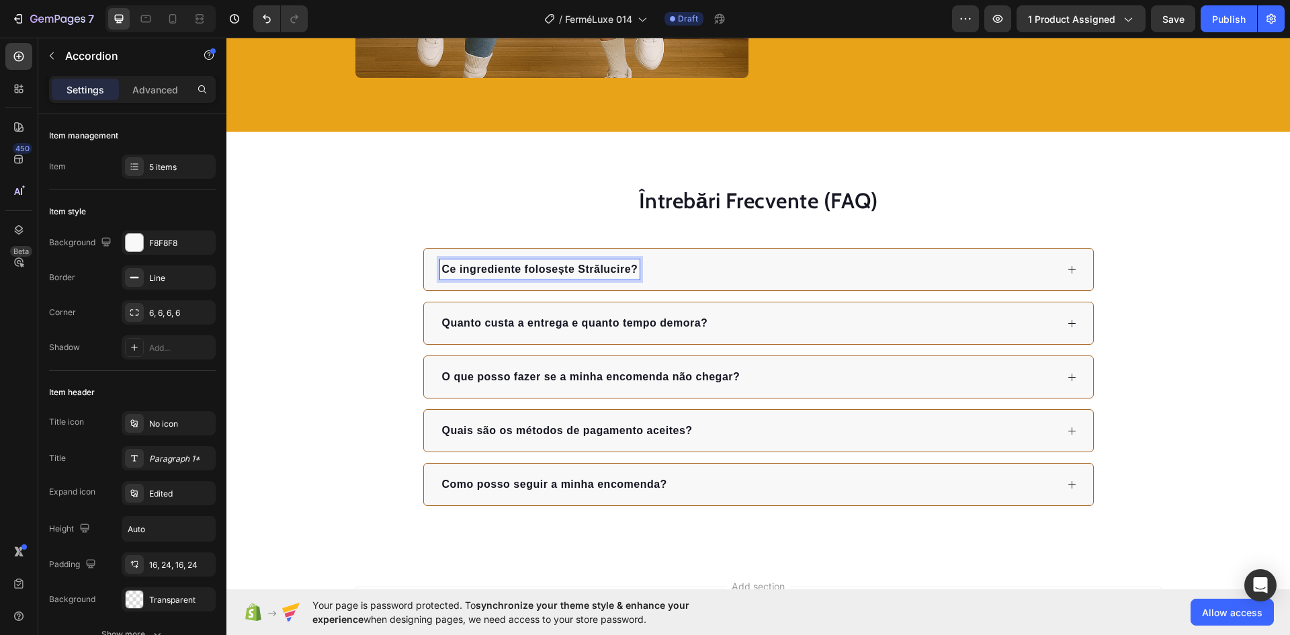
click at [709, 271] on div "Ce ingrediente folosește Strălucire?" at bounding box center [748, 269] width 616 height 20
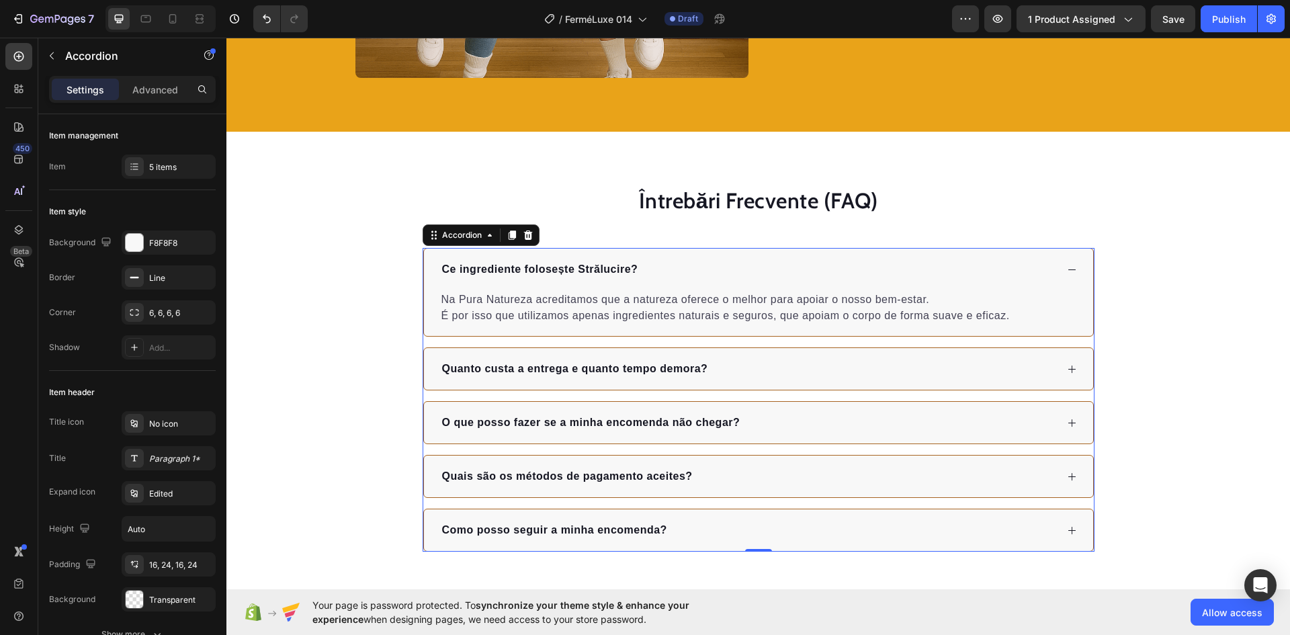
click at [544, 315] on p "Na Pura Natureza acreditamos que a natureza oferece o melhor para apoiar o noss…" at bounding box center [758, 308] width 634 height 32
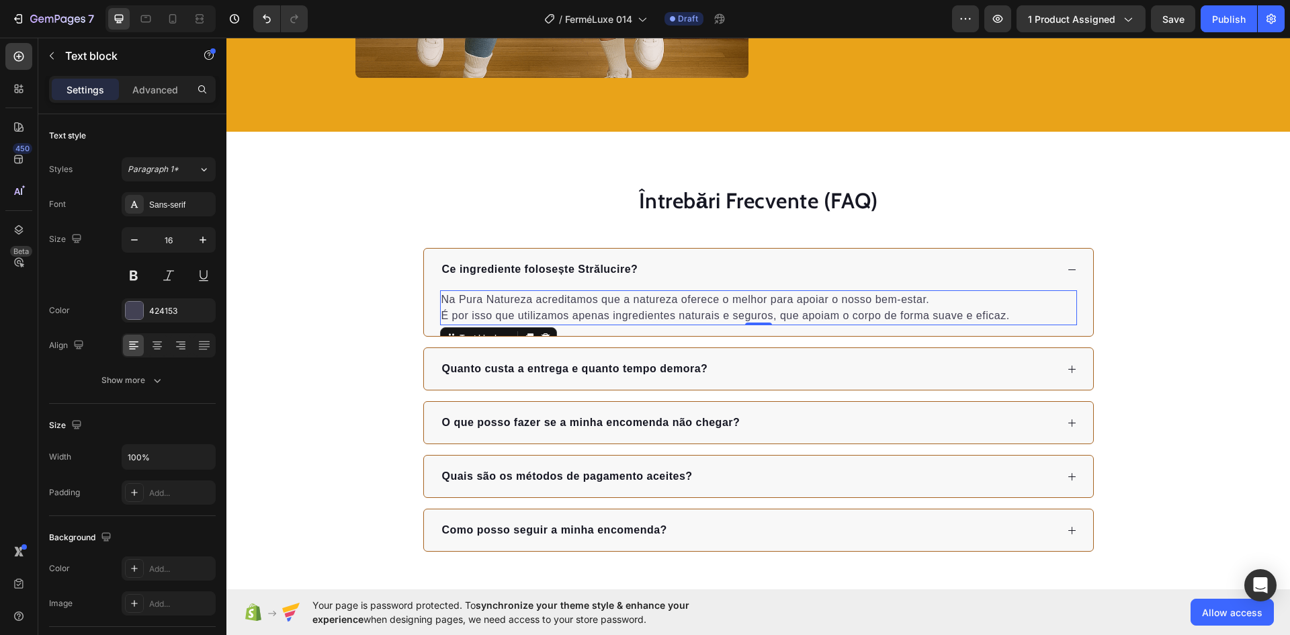
click at [544, 315] on p "Na Pura Natureza acreditamos que a natureza oferece o melhor para apoiar o noss…" at bounding box center [758, 308] width 634 height 32
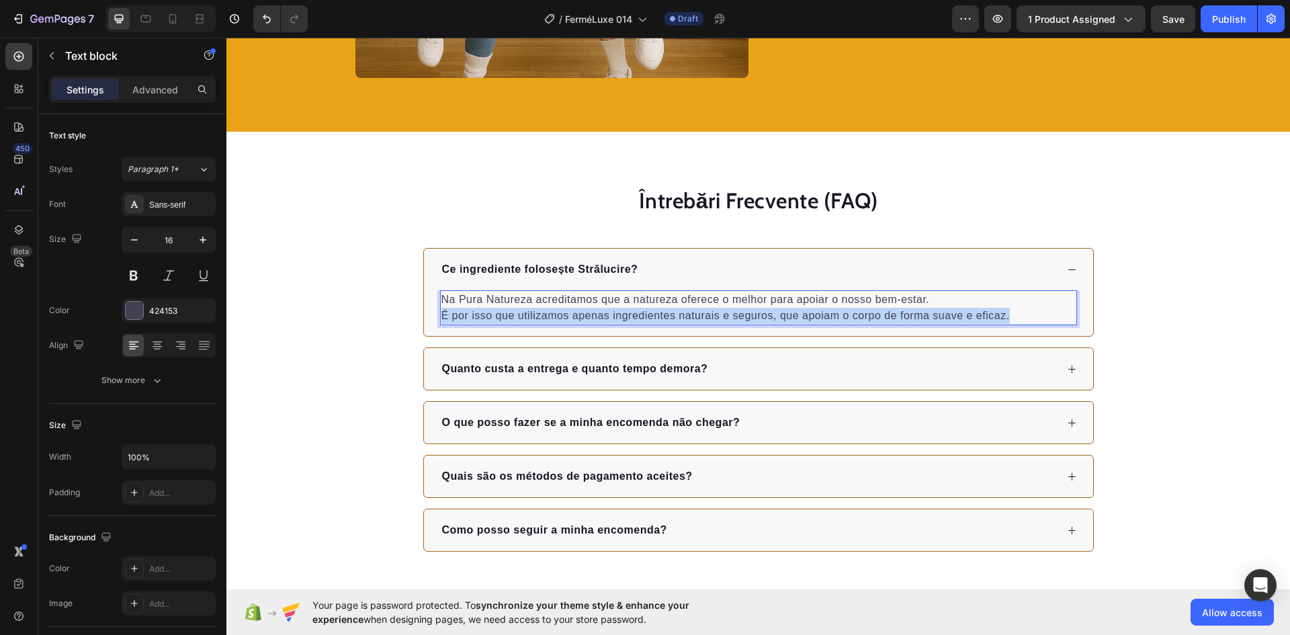
click at [544, 315] on p "Na Pura Natureza acreditamos que a natureza oferece o melhor para apoiar o noss…" at bounding box center [758, 308] width 634 height 32
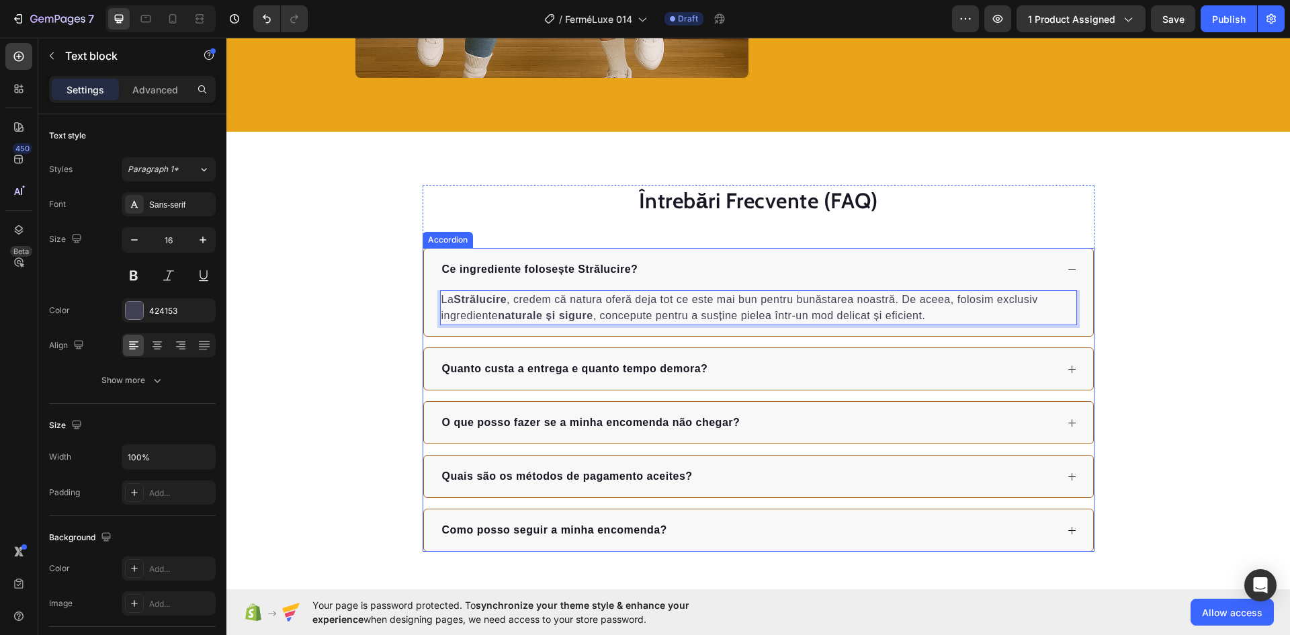
click at [584, 374] on p "Quanto custa a entrega e quanto tempo demora?" at bounding box center [575, 369] width 266 height 16
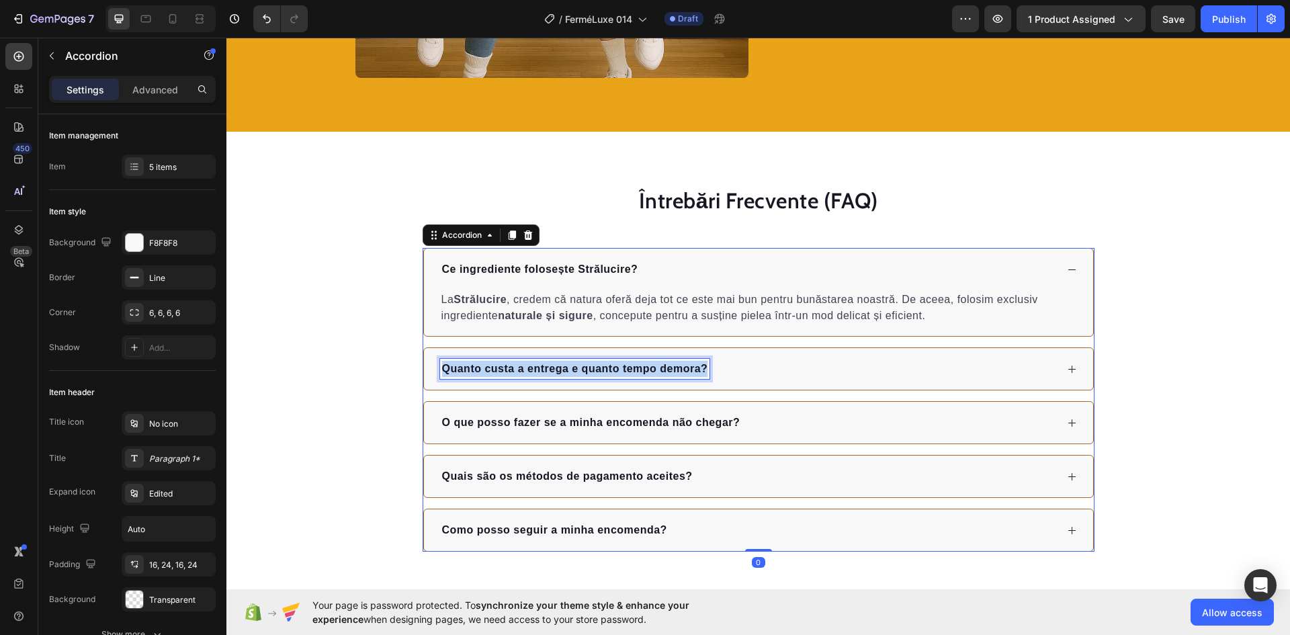
click at [584, 374] on p "Quanto custa a entrega e quanto tempo demora?" at bounding box center [575, 369] width 266 height 16
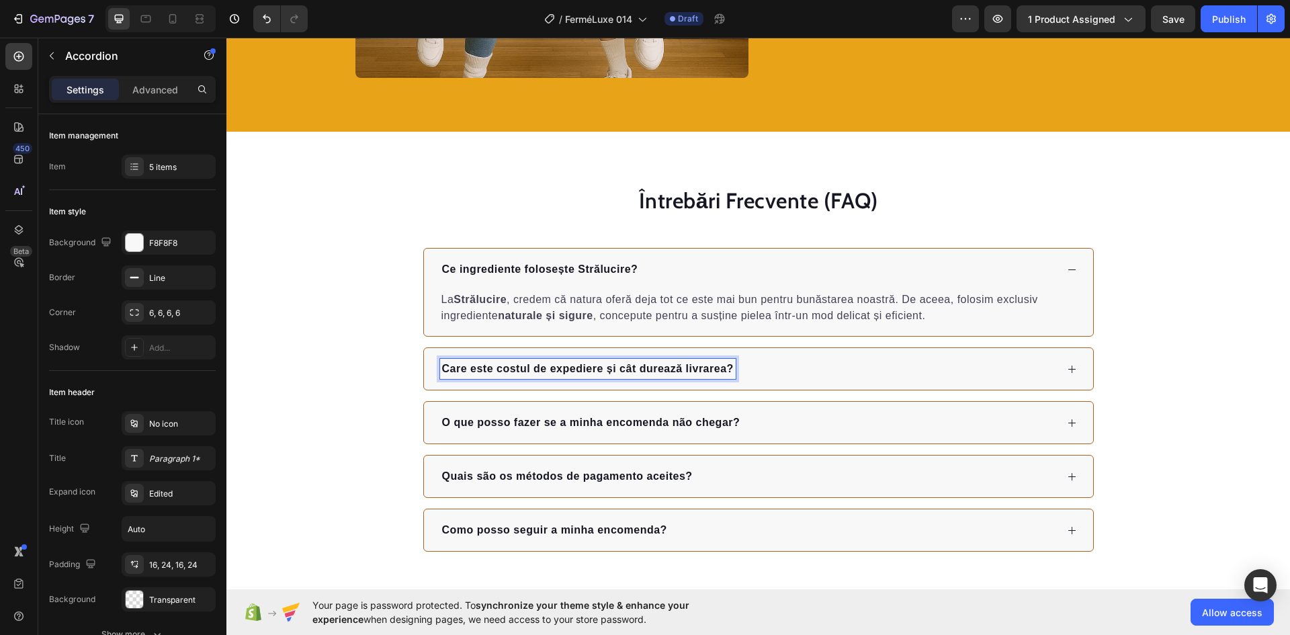
click at [790, 372] on div "Care este costul de expediere și cât durează livrarea?" at bounding box center [748, 369] width 616 height 20
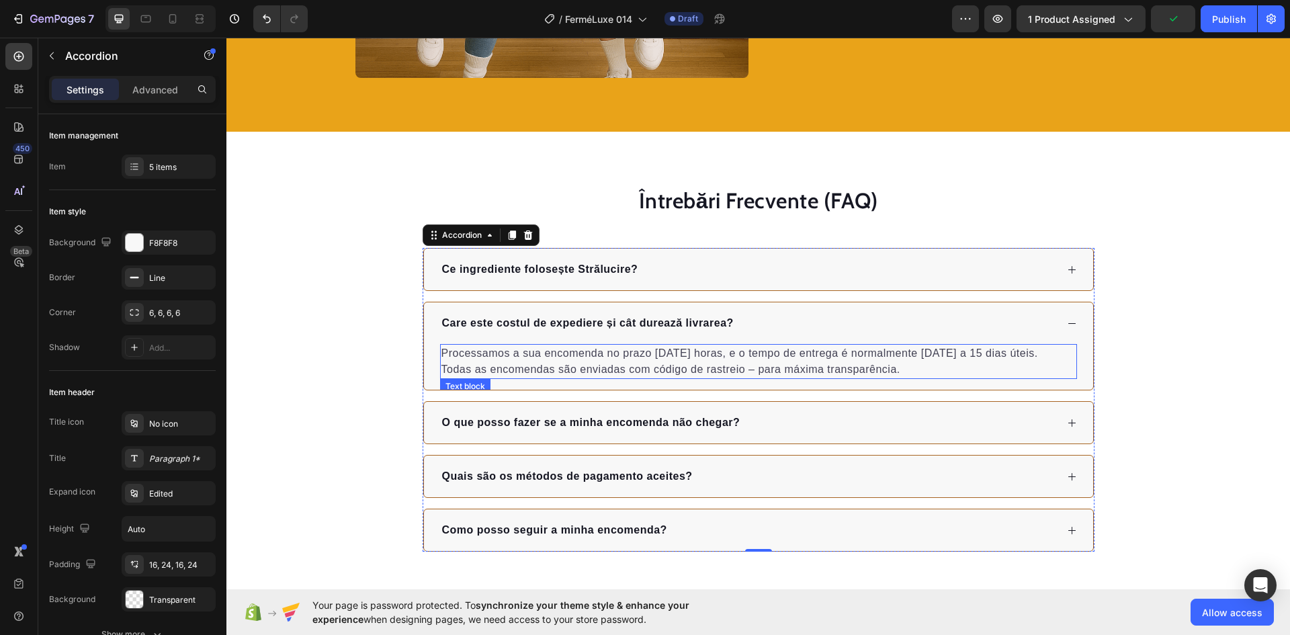
click at [567, 365] on p "Processamos a sua encomenda no prazo [DATE] horas, e o tempo de entrega é norma…" at bounding box center [758, 361] width 634 height 32
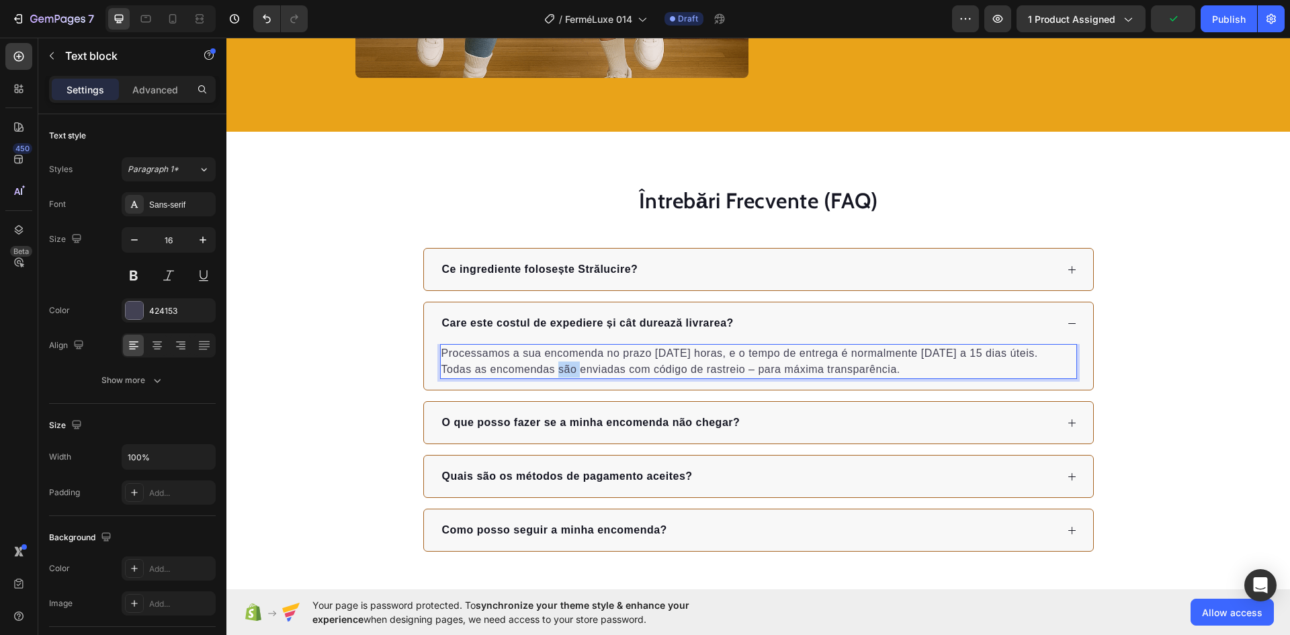
click at [567, 365] on p "Processamos a sua encomenda no prazo [DATE] horas, e o tempo de entrega é norma…" at bounding box center [758, 361] width 634 height 32
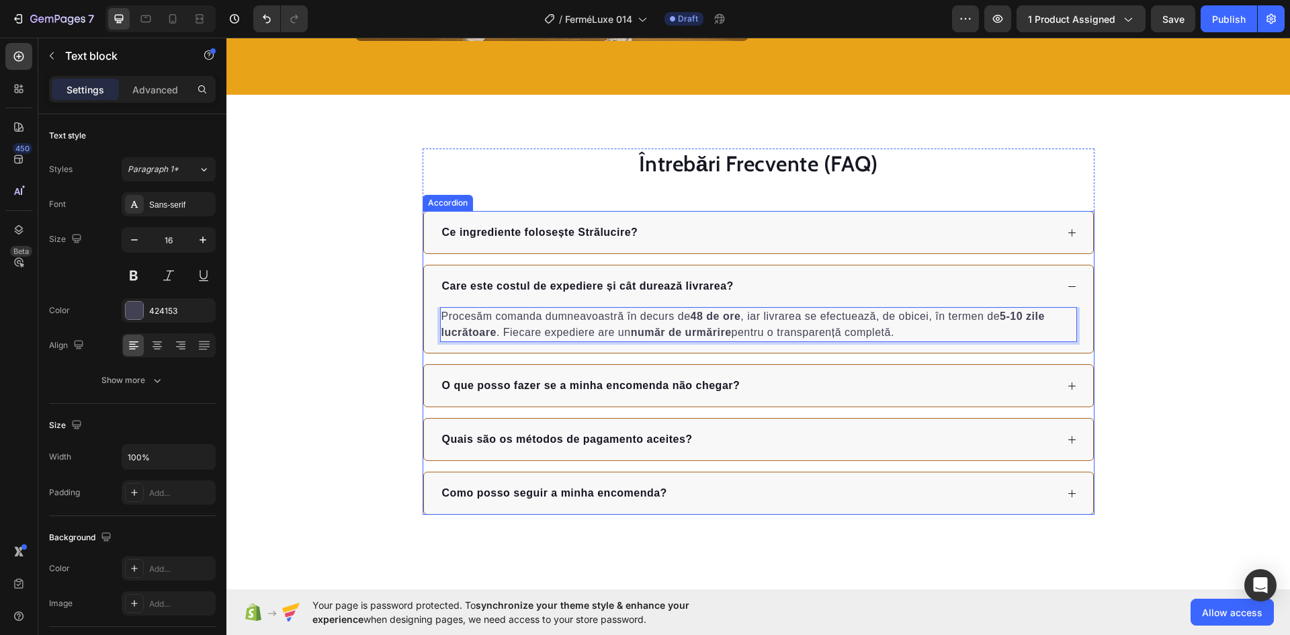
scroll to position [2370, 0]
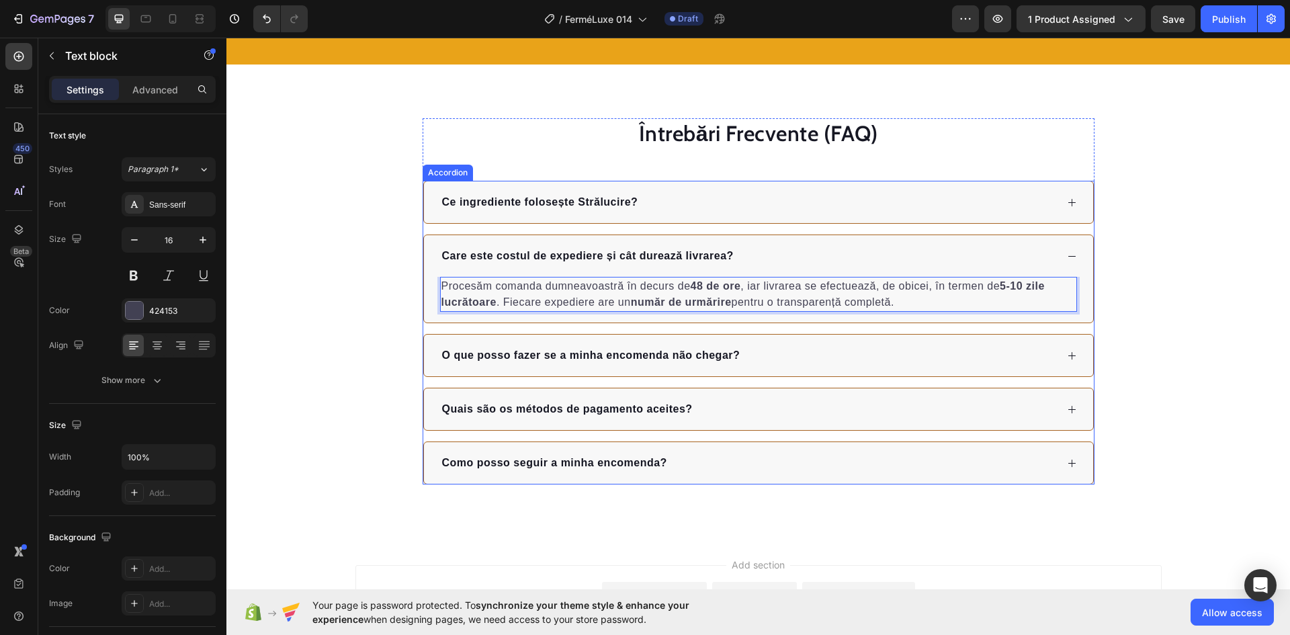
click at [597, 349] on p "O que posso fazer se a minha encomenda não chegar?" at bounding box center [591, 355] width 298 height 16
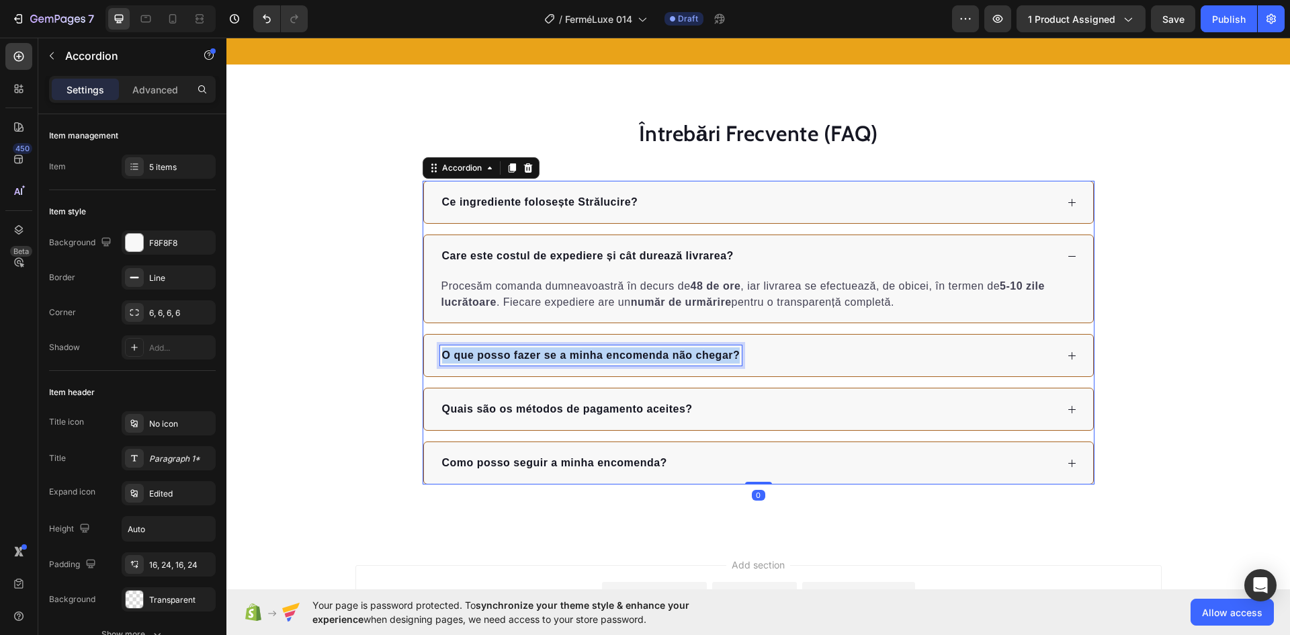
click at [597, 349] on p "O que posso fazer se a minha encomenda não chegar?" at bounding box center [591, 355] width 298 height 16
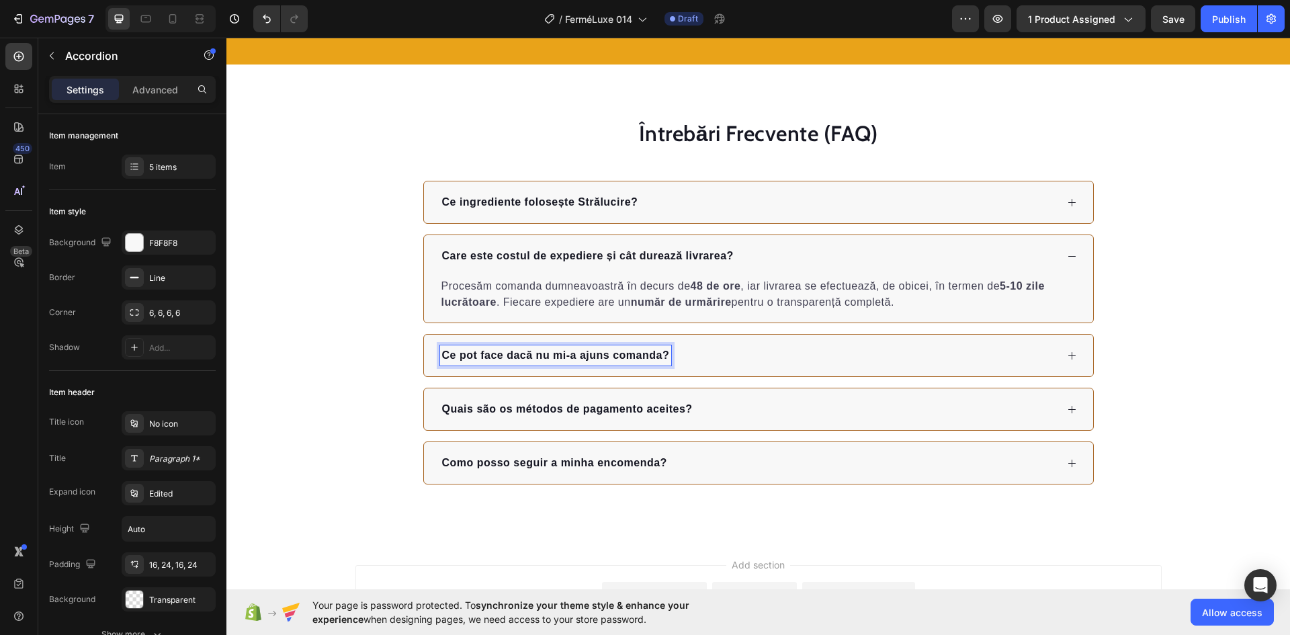
click at [758, 355] on div "Ce pot face dacă nu mi-a ajuns comanda?" at bounding box center [748, 355] width 616 height 20
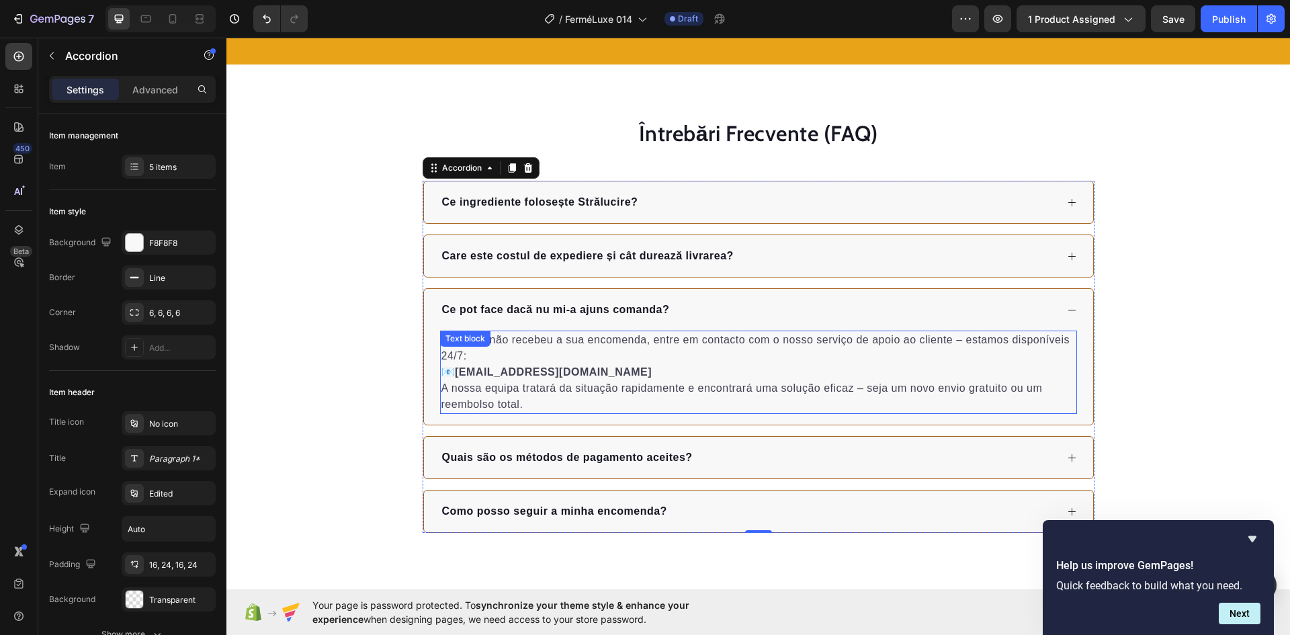
click at [574, 367] on strong "[EMAIL_ADDRESS][DOMAIN_NAME]" at bounding box center [553, 371] width 197 height 11
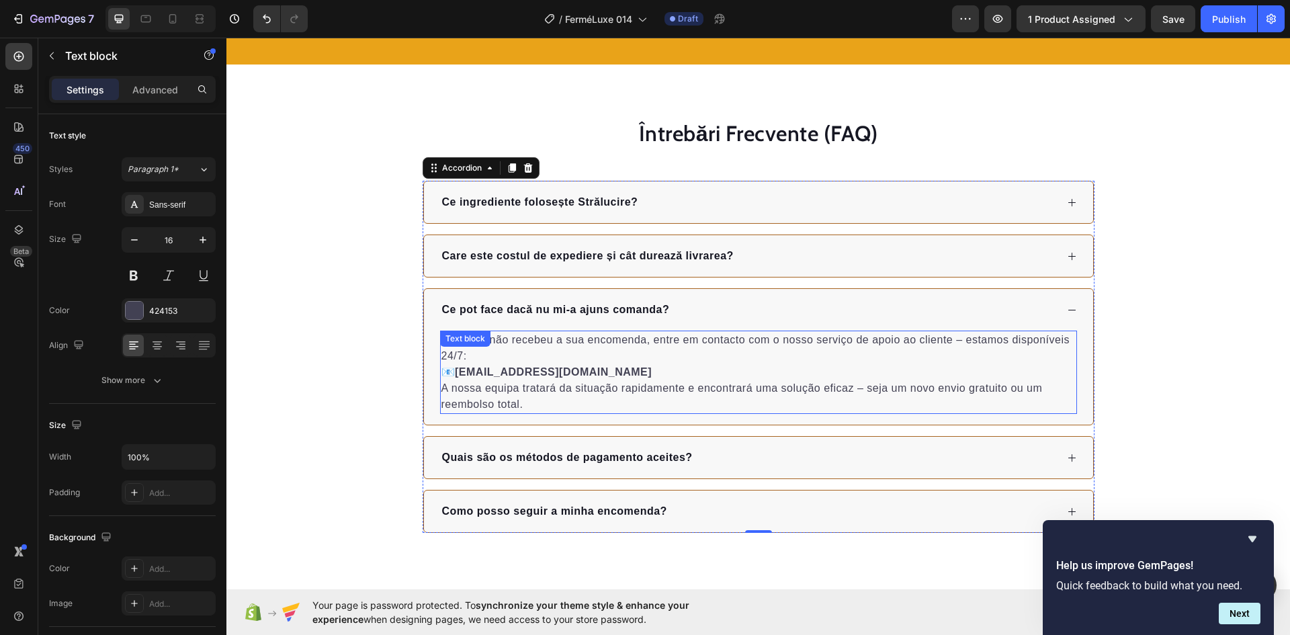
click at [574, 367] on strong "[EMAIL_ADDRESS][DOMAIN_NAME]" at bounding box center [553, 371] width 197 height 11
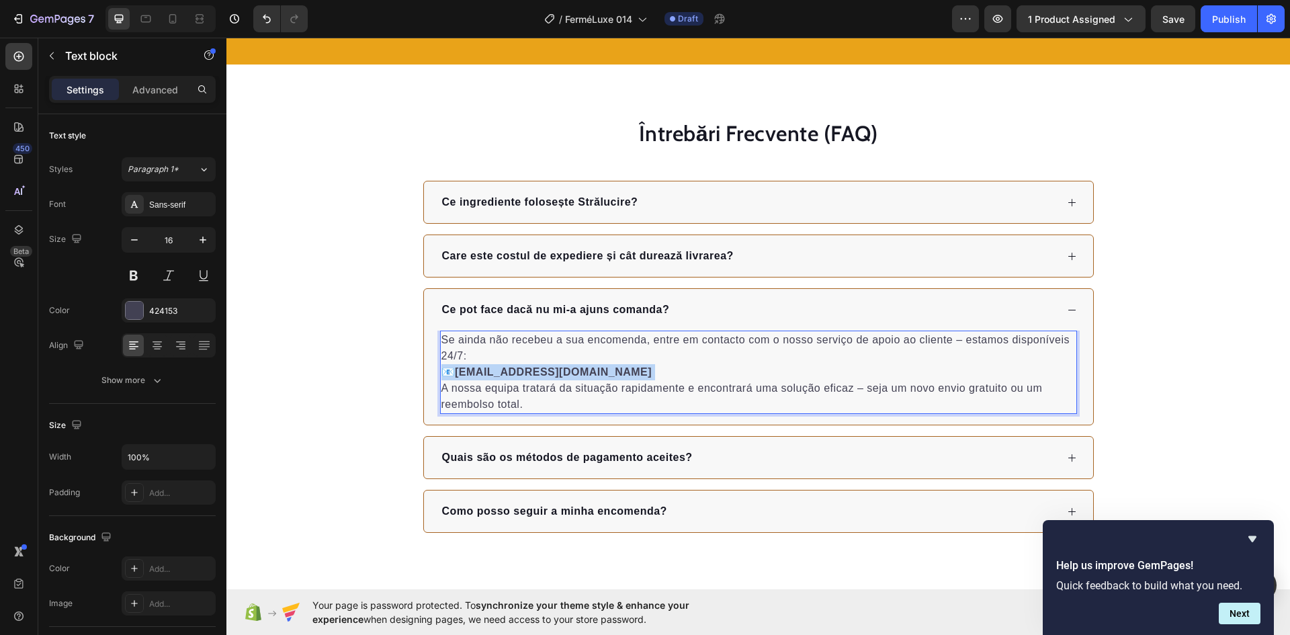
click at [574, 367] on strong "[EMAIL_ADDRESS][DOMAIN_NAME]" at bounding box center [553, 371] width 197 height 11
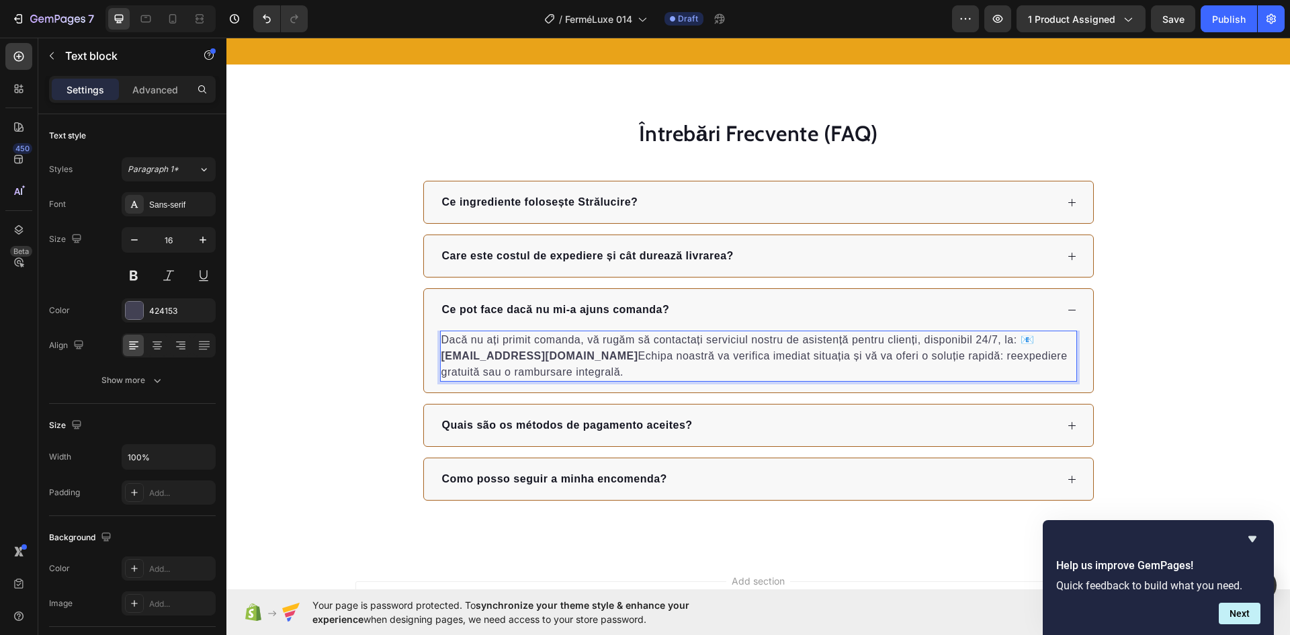
click at [1019, 342] on p "Dacă nu ați primit comanda, vă rugăm să contactați serviciul nostru de asistenț…" at bounding box center [758, 356] width 634 height 48
click at [597, 357] on p "📧 [EMAIL_ADDRESS][DOMAIN_NAME] Echipa noastră va verifica imediat situația și v…" at bounding box center [758, 364] width 634 height 32
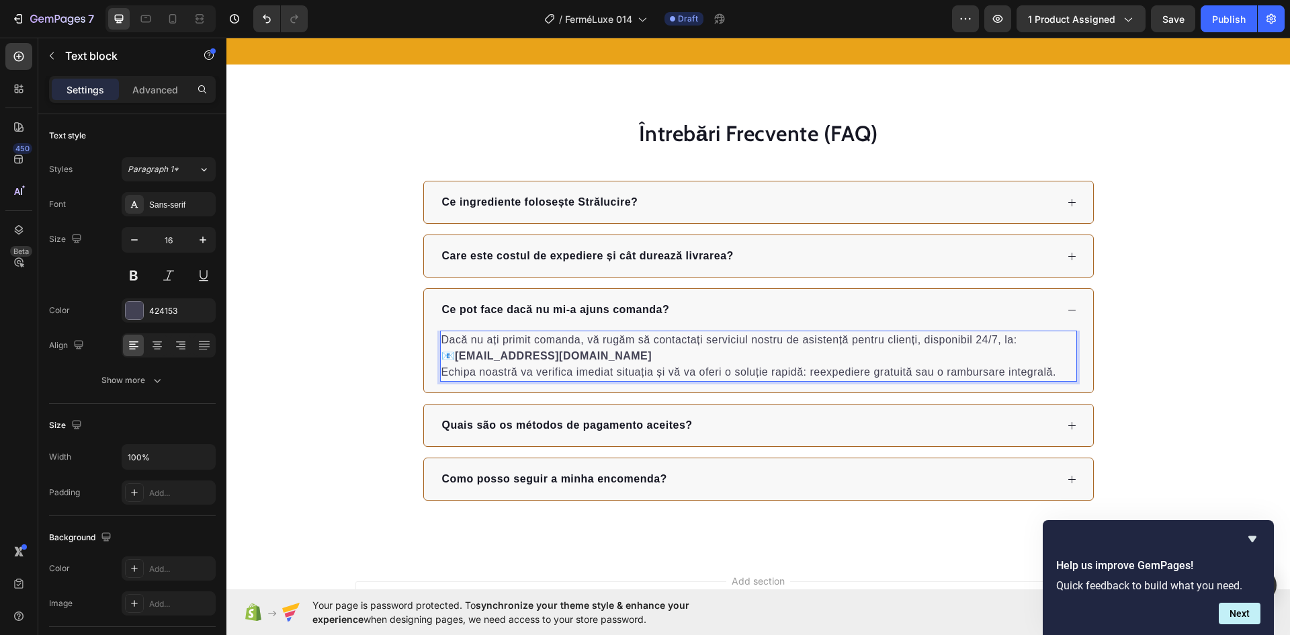
click at [1000, 343] on p "Dacă nu ați primit comanda, vă rugăm să contactați serviciul nostru de asistenț…" at bounding box center [758, 340] width 634 height 16
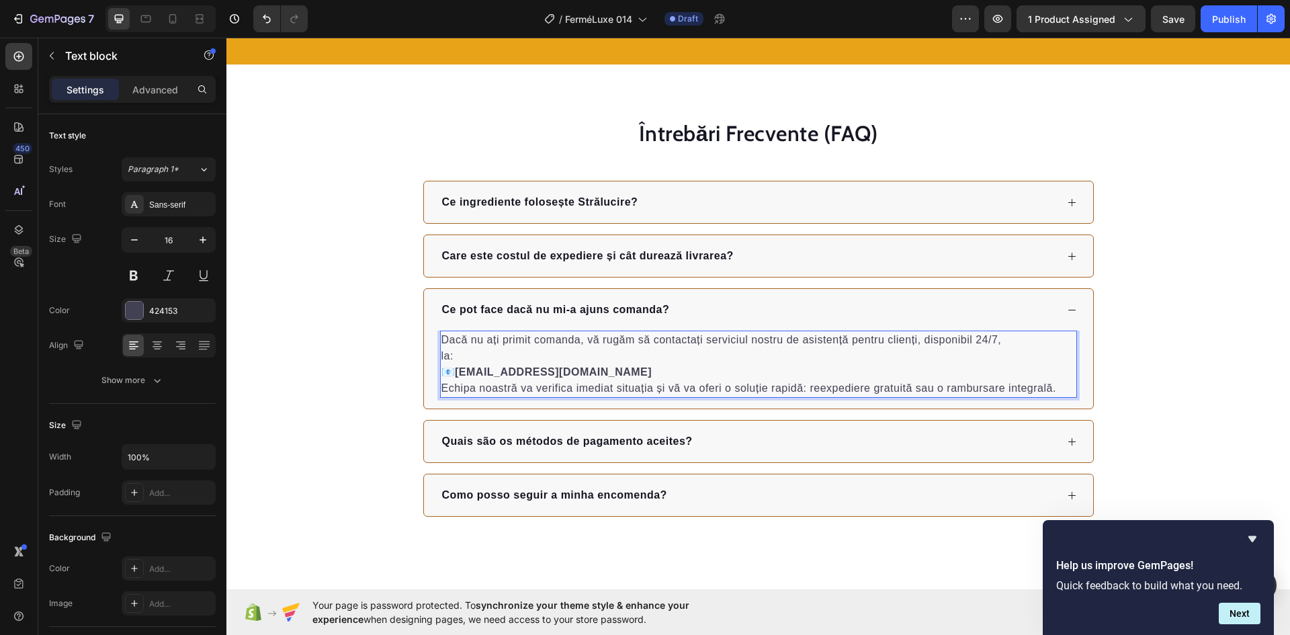
click at [441, 374] on p "📧 [EMAIL_ADDRESS][DOMAIN_NAME]" at bounding box center [758, 372] width 634 height 16
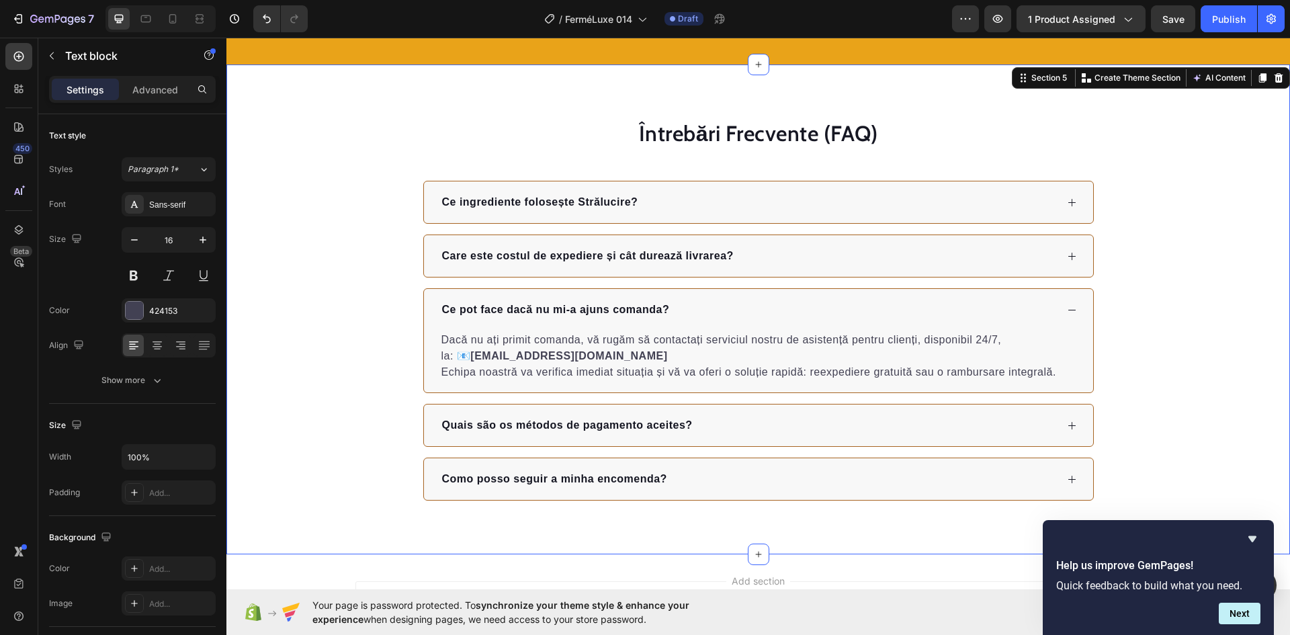
click at [384, 392] on div "Întrebări Frecvente (FAQ) Heading Ce ingrediente folosește Strălucire? Care est…" at bounding box center [758, 309] width 999 height 383
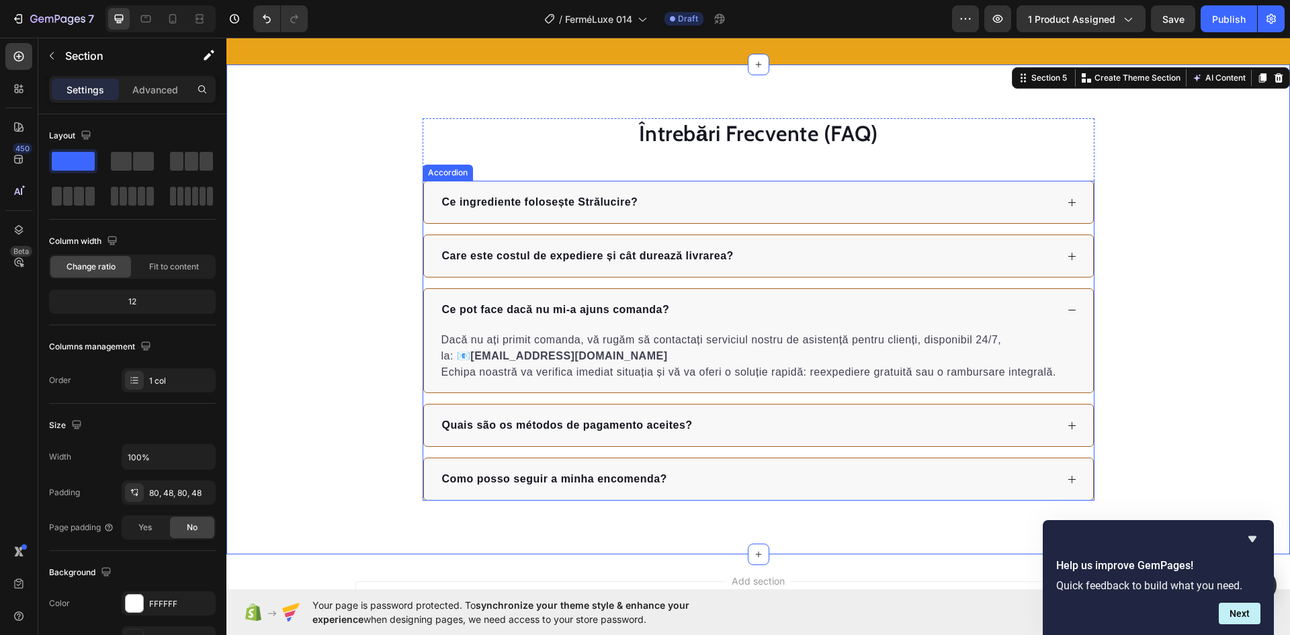
click at [545, 421] on p "Quais são os métodos de pagamento aceites?" at bounding box center [567, 425] width 251 height 16
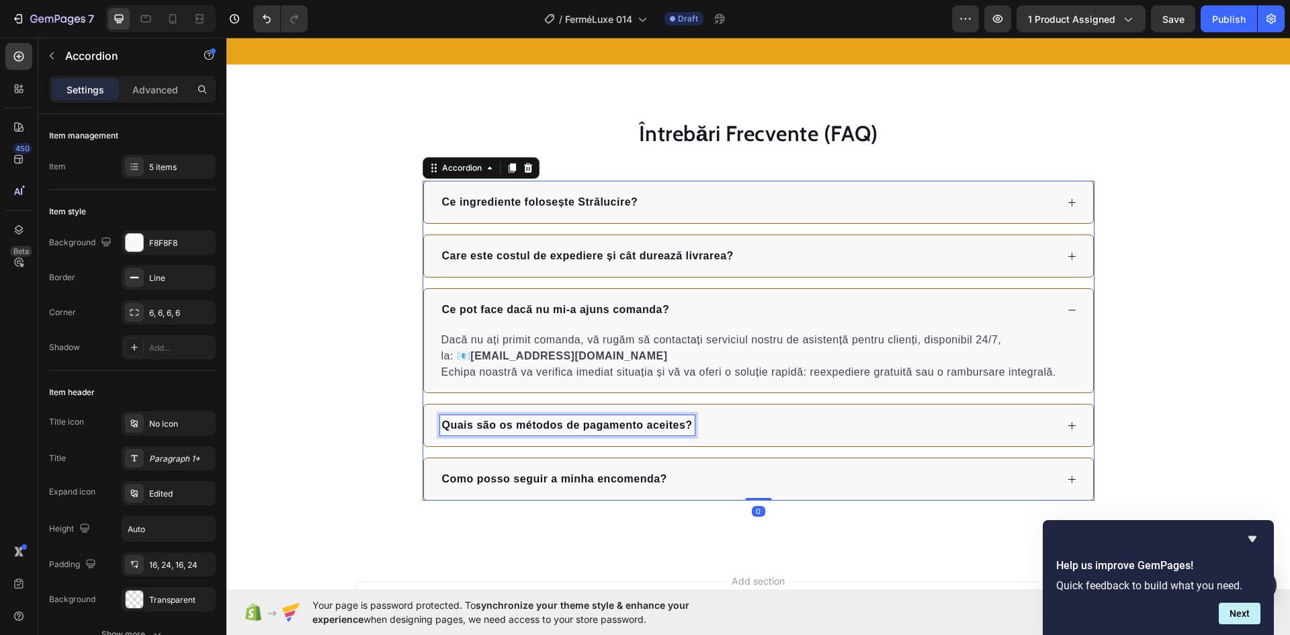
click at [545, 421] on p "Quais são os métodos de pagamento aceites?" at bounding box center [567, 425] width 251 height 16
click at [724, 428] on div "Ce metode de plată acceptați?" at bounding box center [748, 425] width 616 height 20
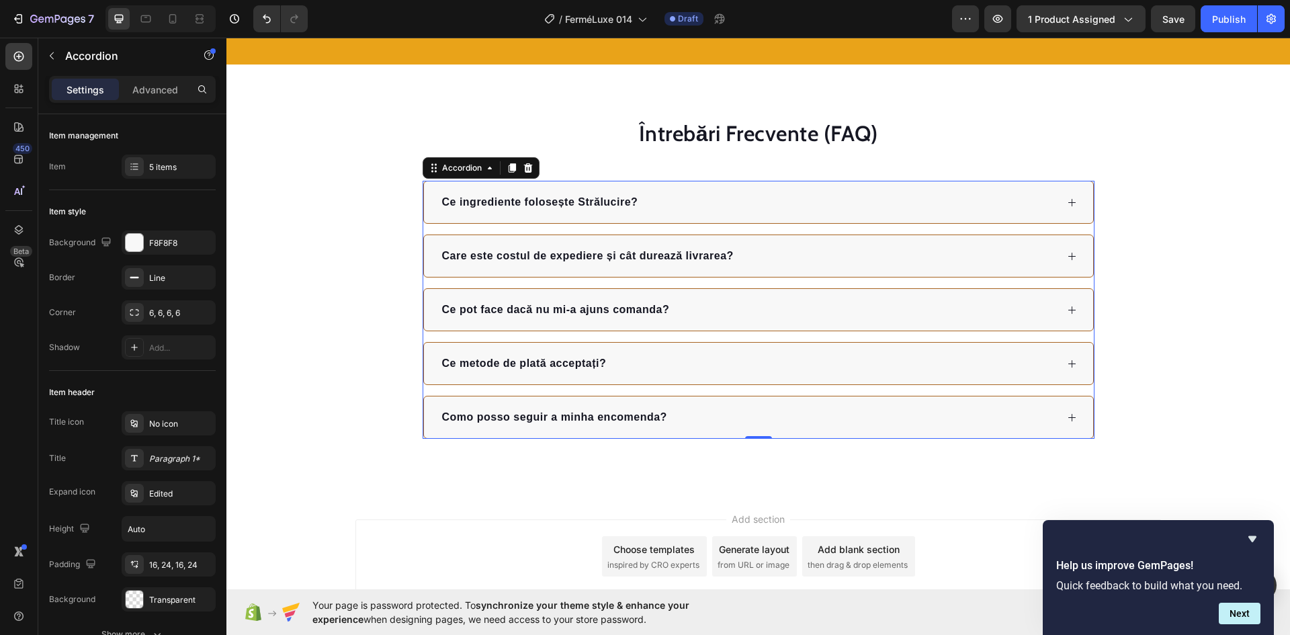
click at [693, 368] on div "Ce metode de plată acceptați?" at bounding box center [748, 363] width 616 height 20
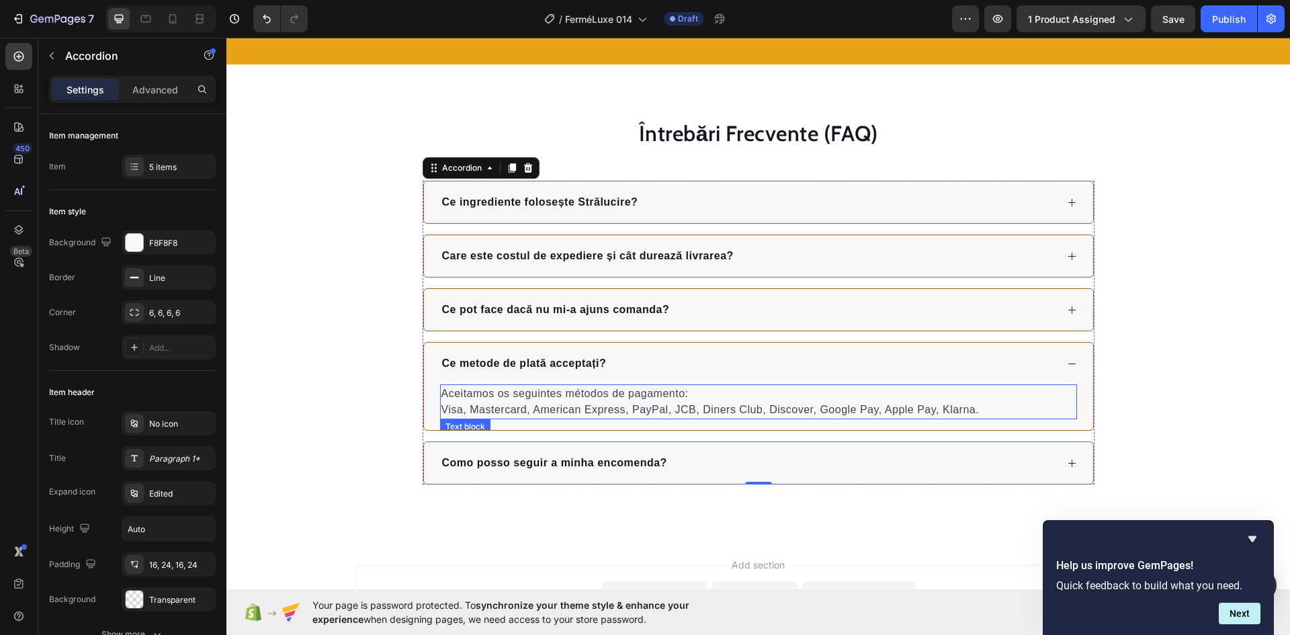
click at [550, 399] on p "Aceitamos os seguintes métodos de pagamento: Visa, Mastercard, American Express…" at bounding box center [758, 402] width 634 height 32
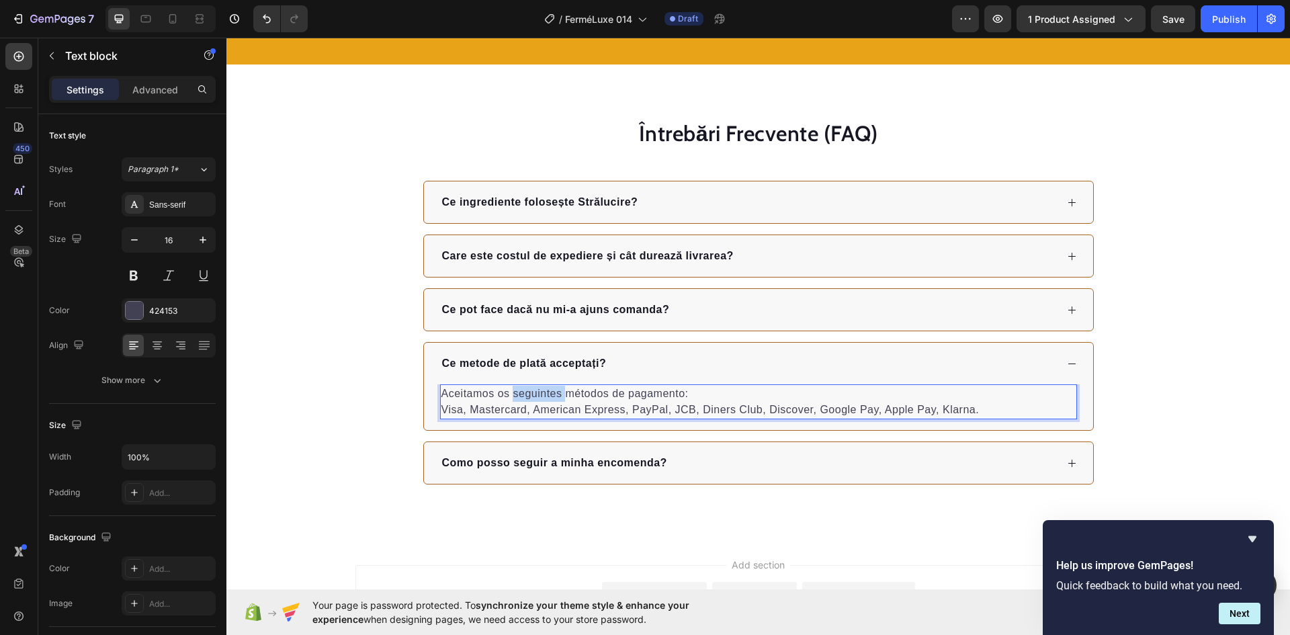
click at [550, 399] on p "Aceitamos os seguintes métodos de pagamento: Visa, Mastercard, American Express…" at bounding box center [758, 402] width 634 height 32
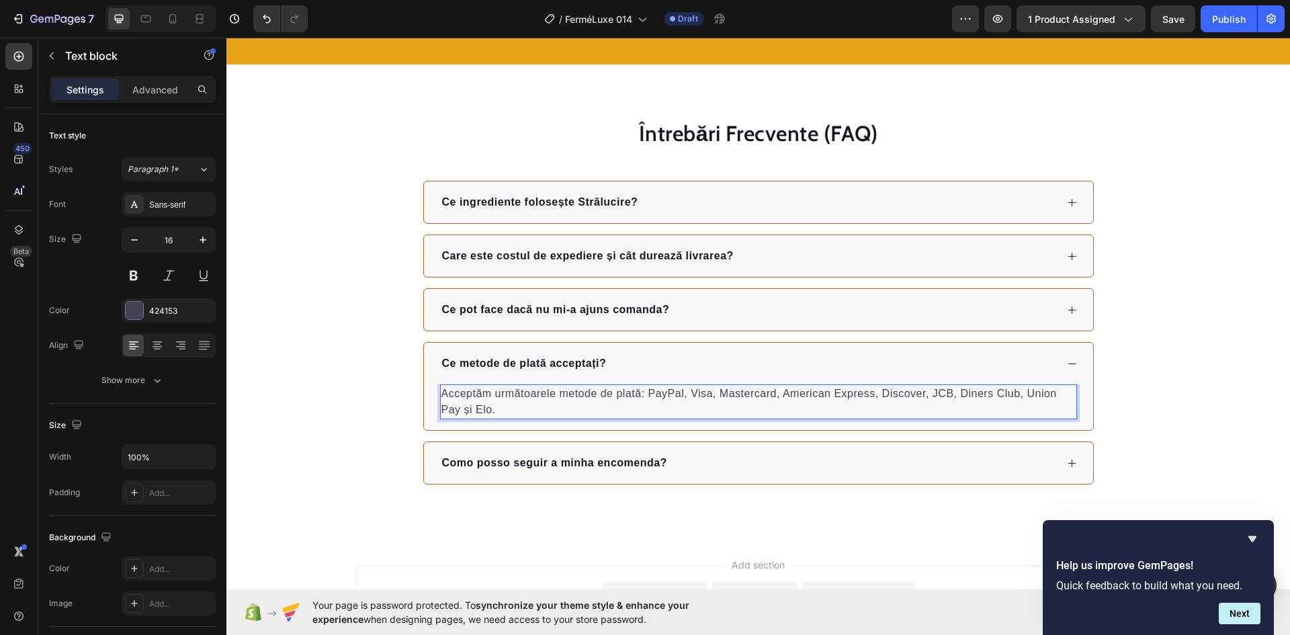
click at [644, 396] on p "Acceptăm următoarele metode de plată: PayPal, Visa, Mastercard, American Expres…" at bounding box center [758, 402] width 634 height 32
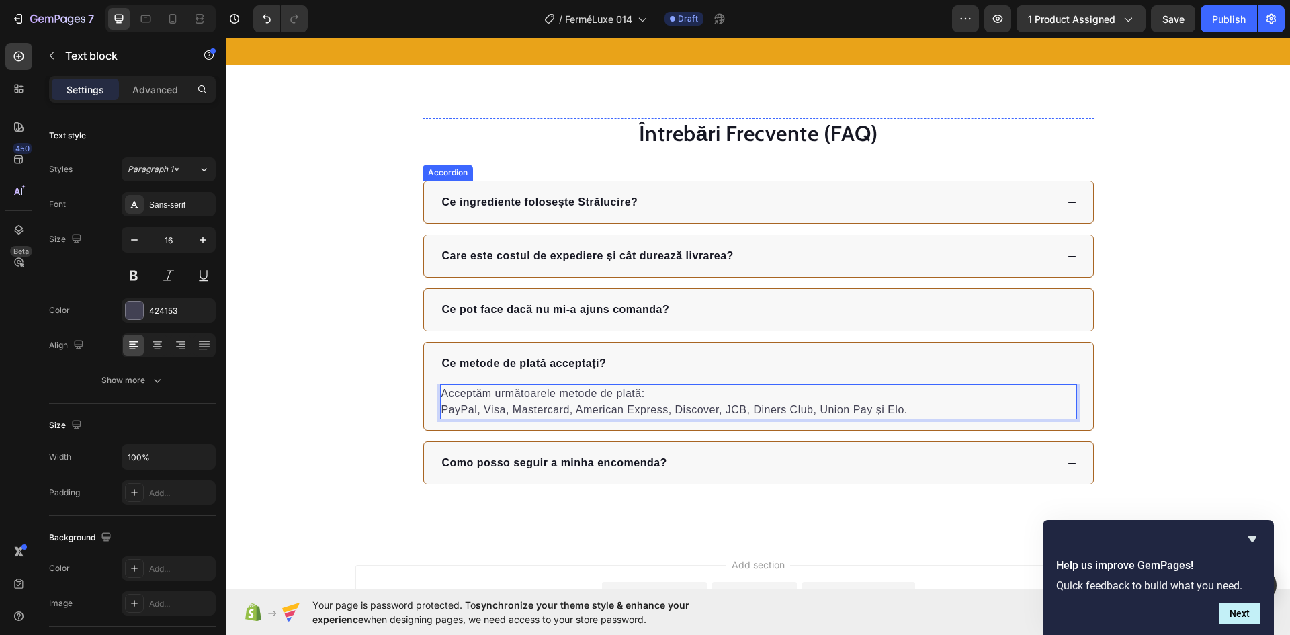
click at [705, 463] on div "Como posso seguir a minha encomenda?" at bounding box center [748, 463] width 616 height 20
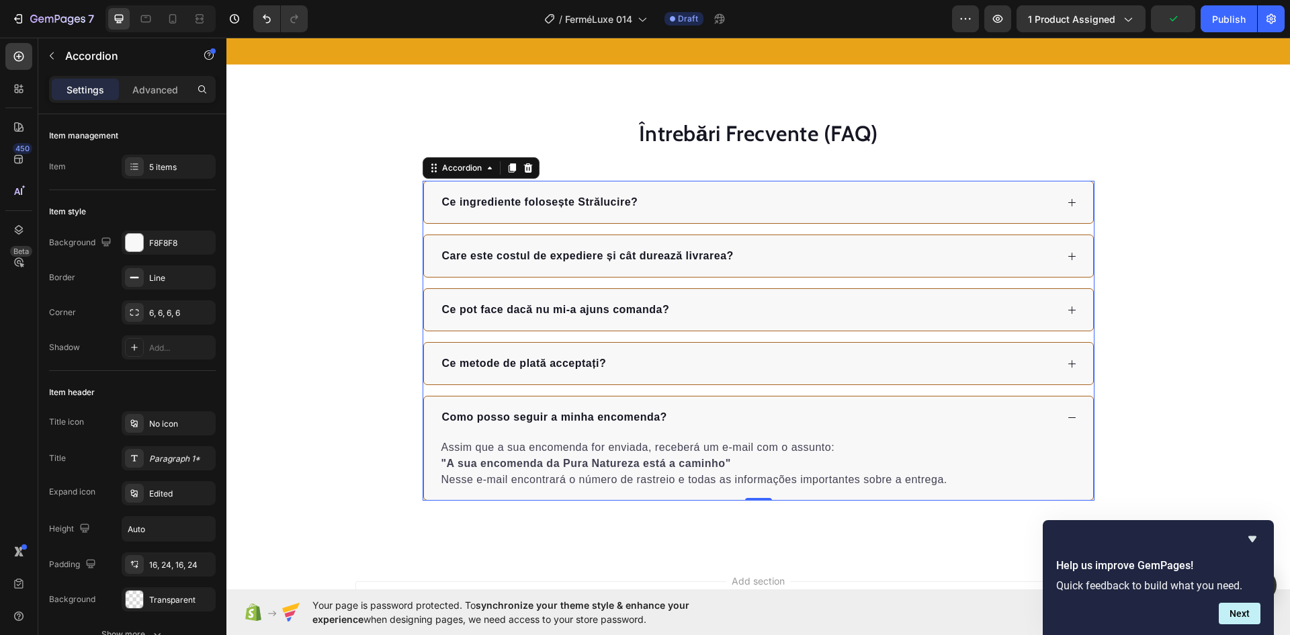
click at [551, 407] on div "Como posso seguir a minha encomenda?" at bounding box center [554, 417] width 229 height 20
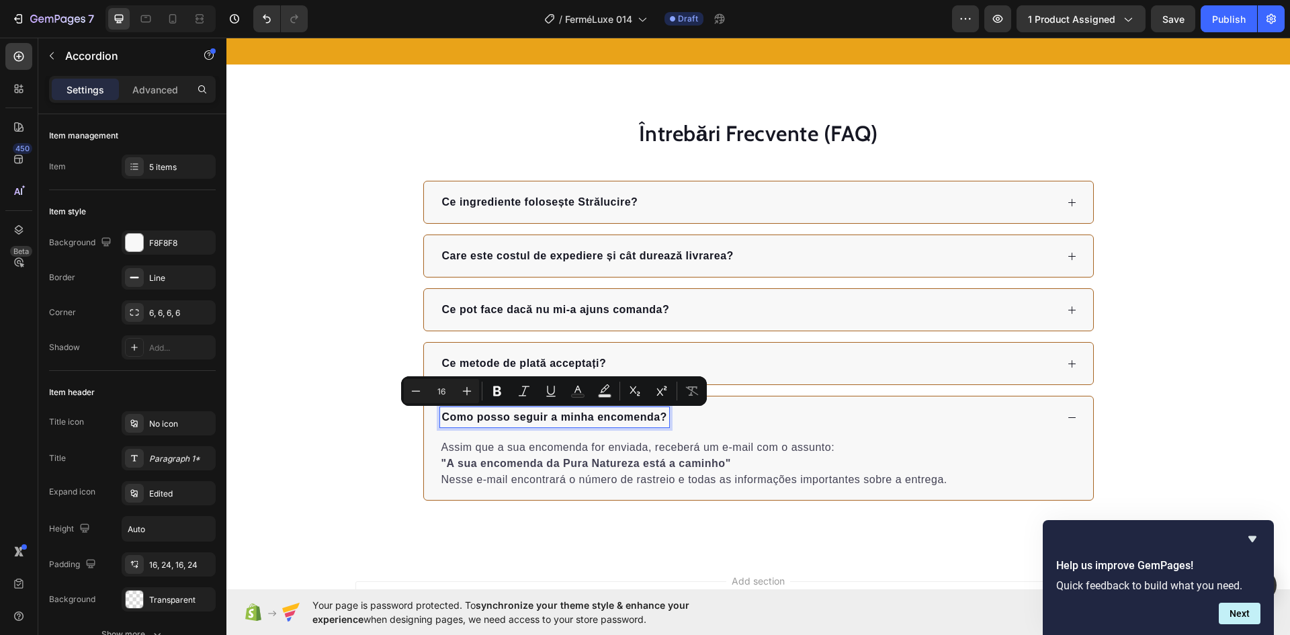
click at [549, 408] on div "Como posso seguir a minha encomenda?" at bounding box center [554, 417] width 229 height 20
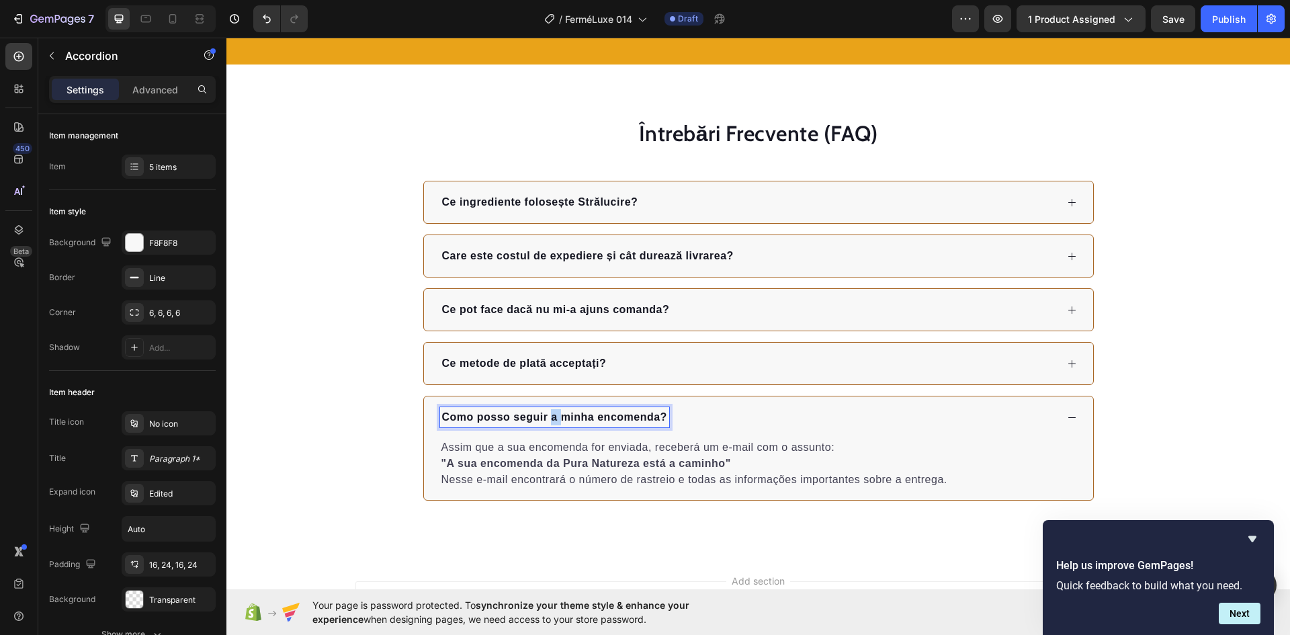
click at [549, 408] on div "Como posso seguir a minha encomenda?" at bounding box center [554, 417] width 229 height 20
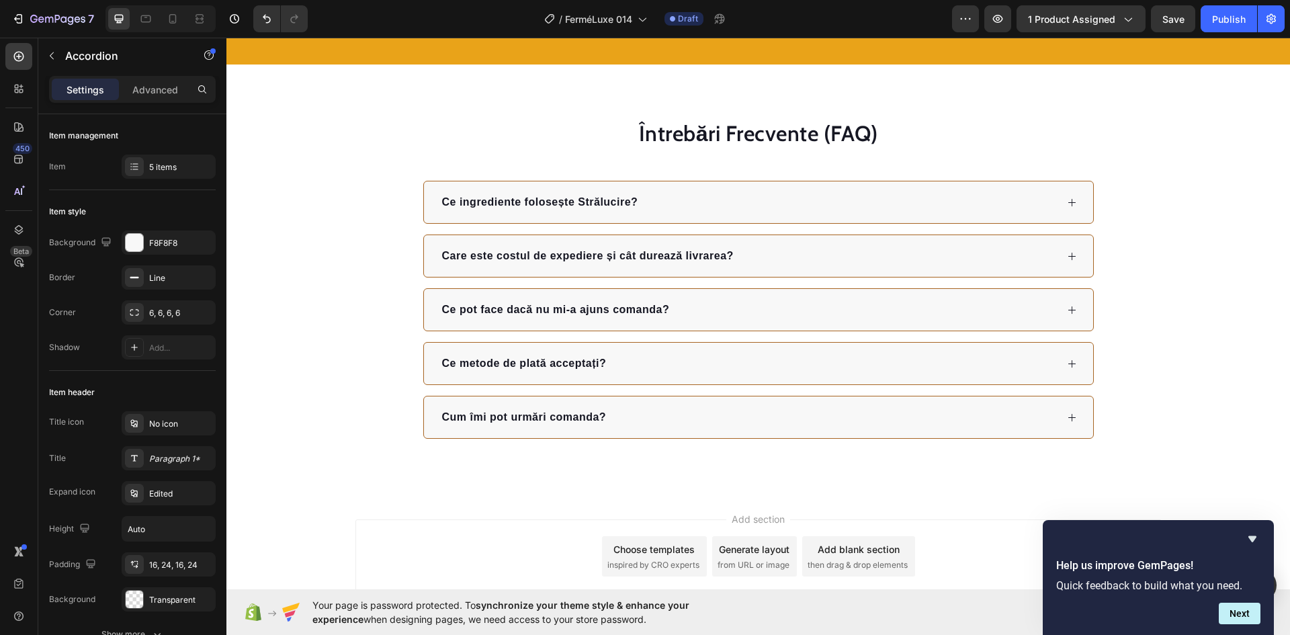
click at [691, 413] on div "Cum îmi pot urmări comanda?" at bounding box center [748, 417] width 616 height 20
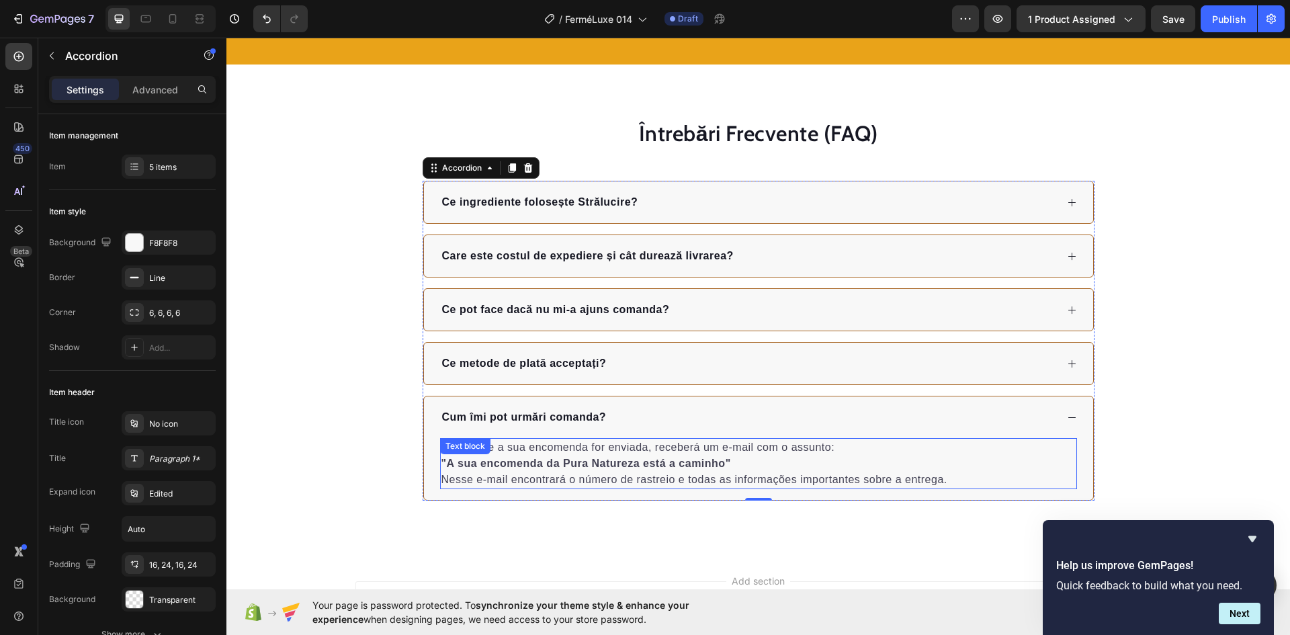
click at [642, 457] on strong ""A sua encomenda da Pura Natureza está a caminho"" at bounding box center [586, 462] width 290 height 11
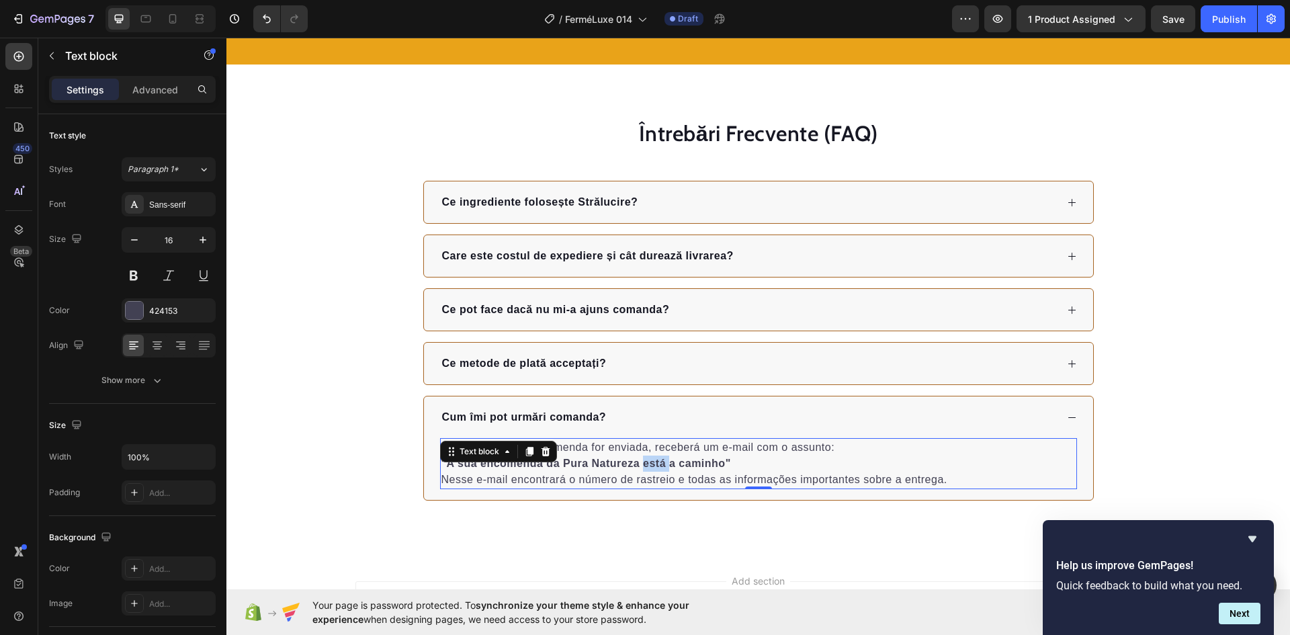
click at [642, 458] on strong ""A sua encomenda da Pura Natureza está a caminho"" at bounding box center [586, 462] width 290 height 11
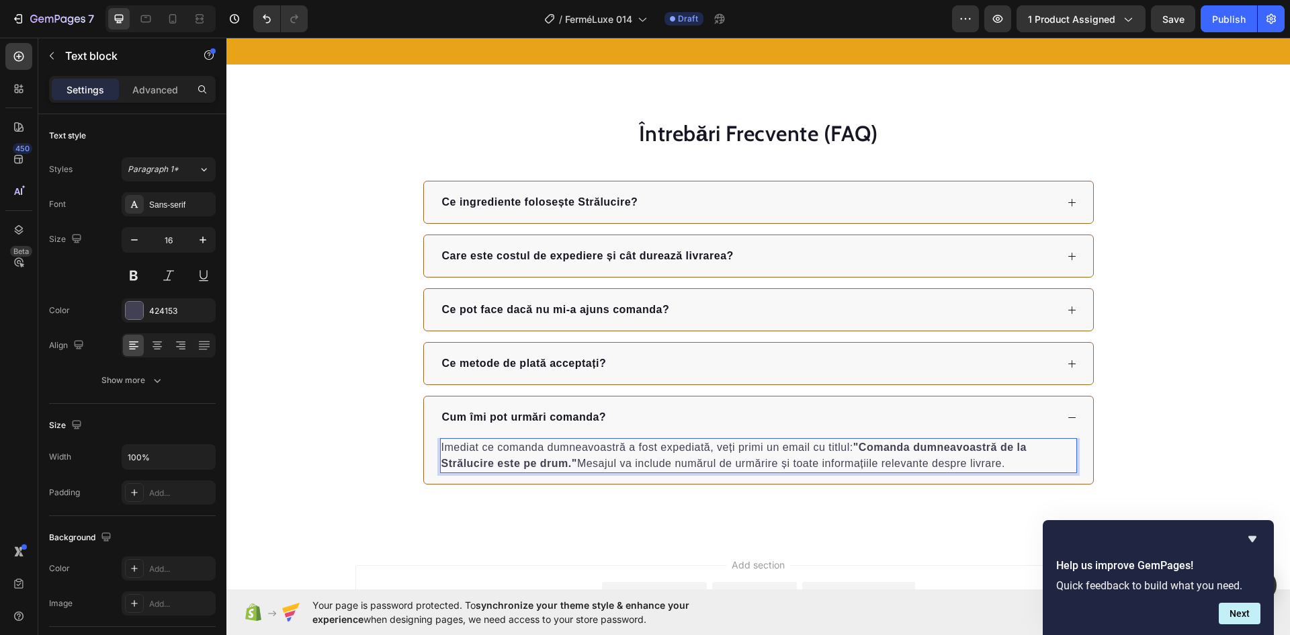
click at [852, 446] on strong ""Comanda dumneavoastră de la Strălucire este pe drum."" at bounding box center [733, 455] width 585 height 28
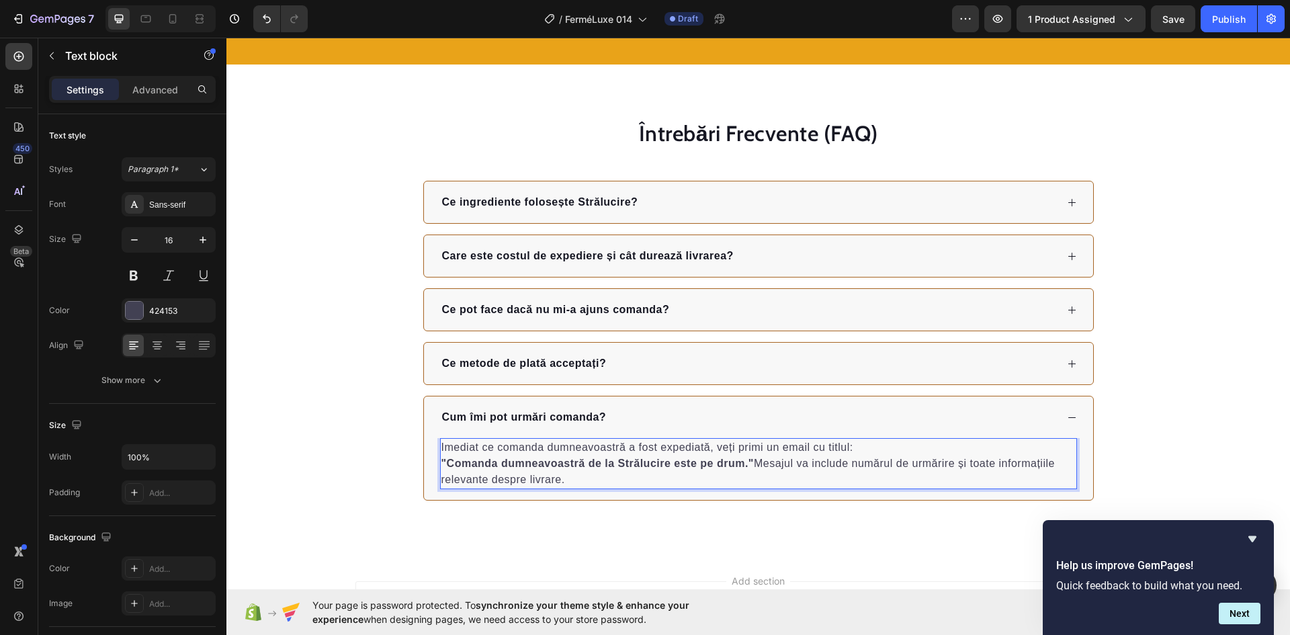
click at [753, 463] on p ""Comanda dumneavoastră de la Strălucire este pe drum." Mesajul va include număr…" at bounding box center [758, 471] width 634 height 32
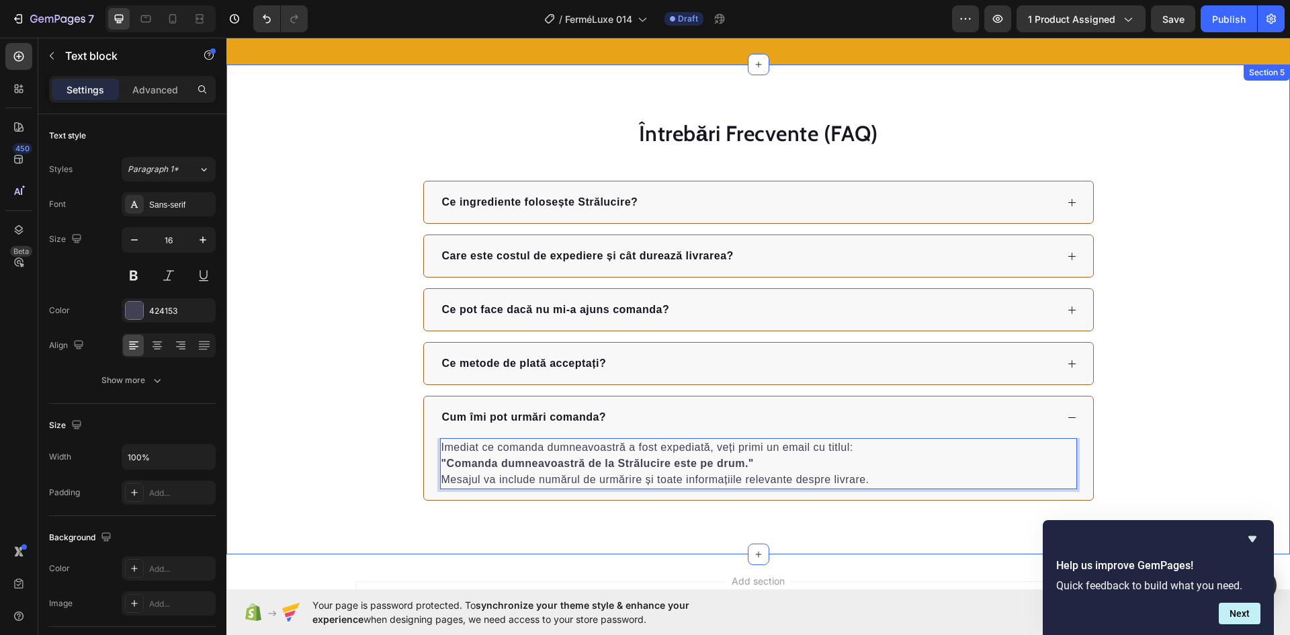
click at [356, 458] on div "Întrebări Frecvente (FAQ) Heading Ce ingrediente folosește Strălucire? Care est…" at bounding box center [758, 309] width 999 height 383
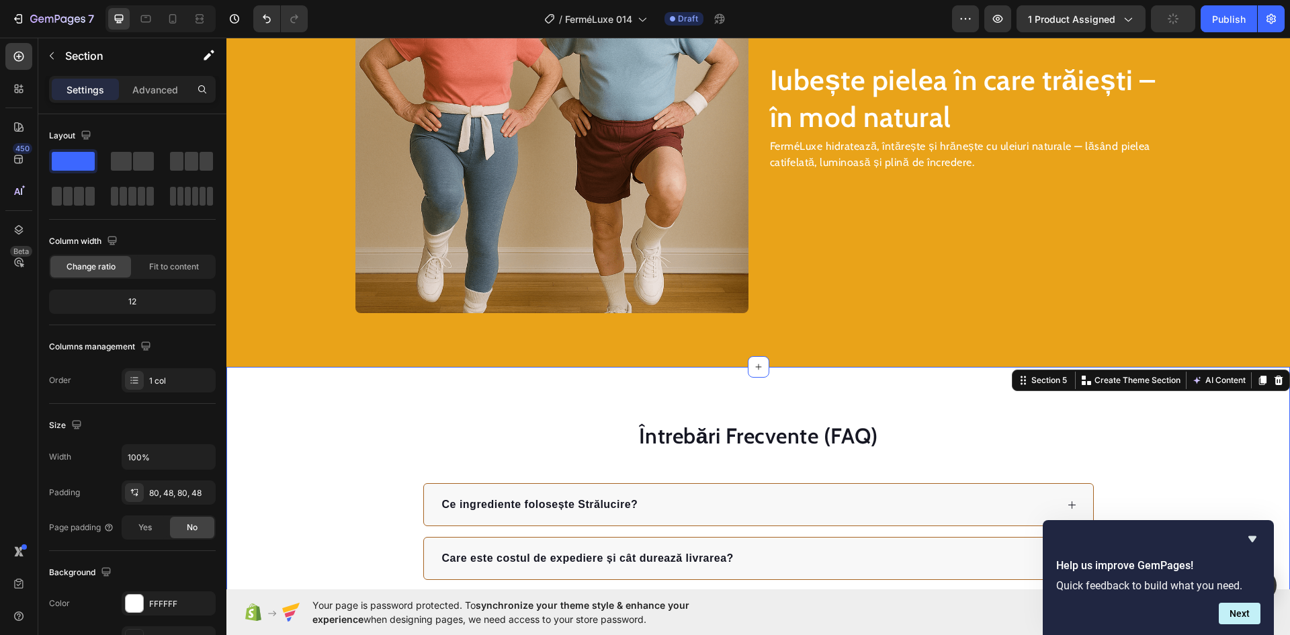
scroll to position [2034, 0]
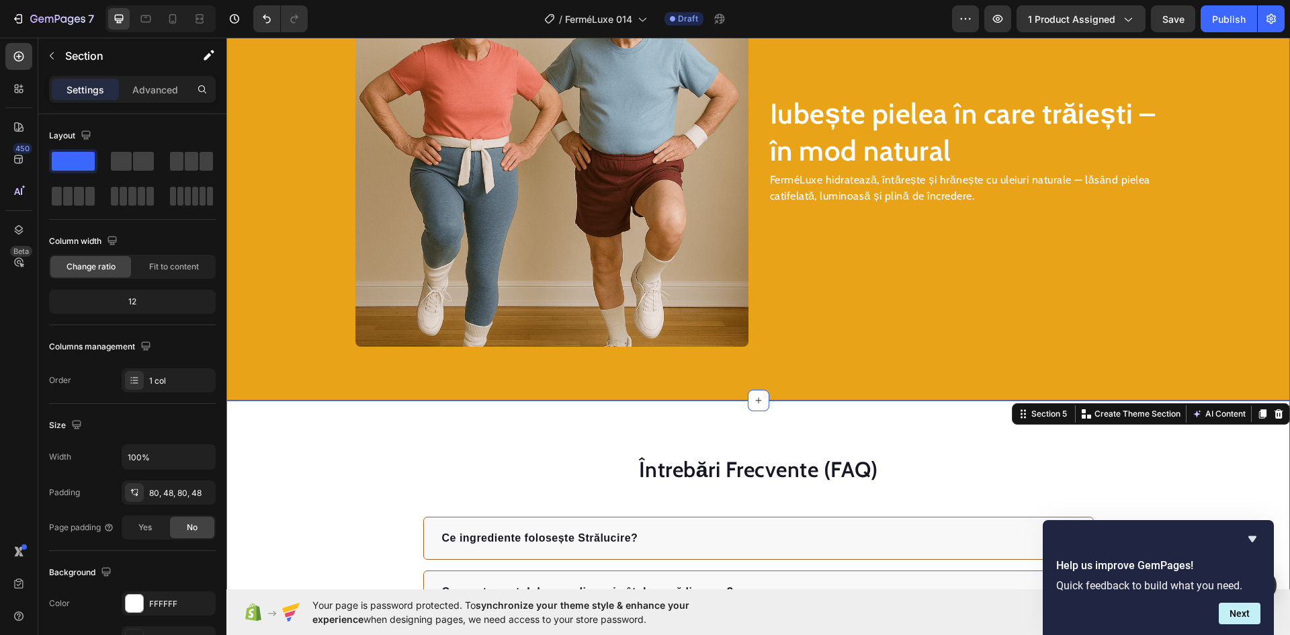
click at [595, 261] on img at bounding box center [551, 150] width 393 height 393
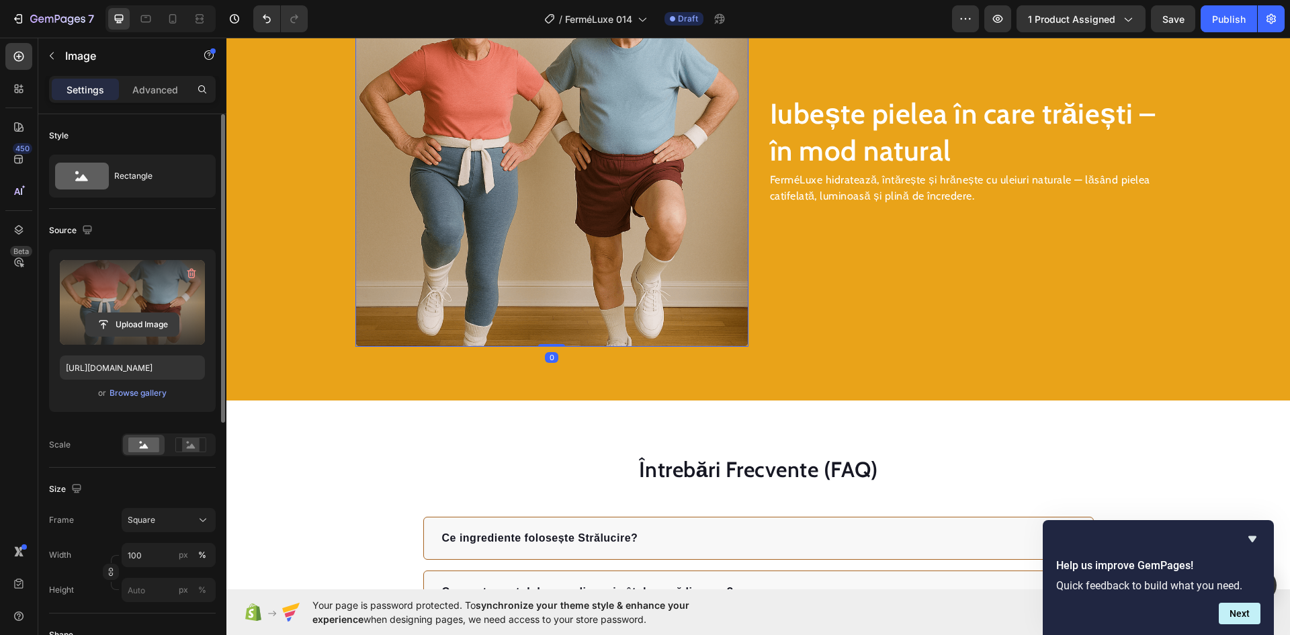
click at [143, 316] on input "file" at bounding box center [132, 324] width 93 height 23
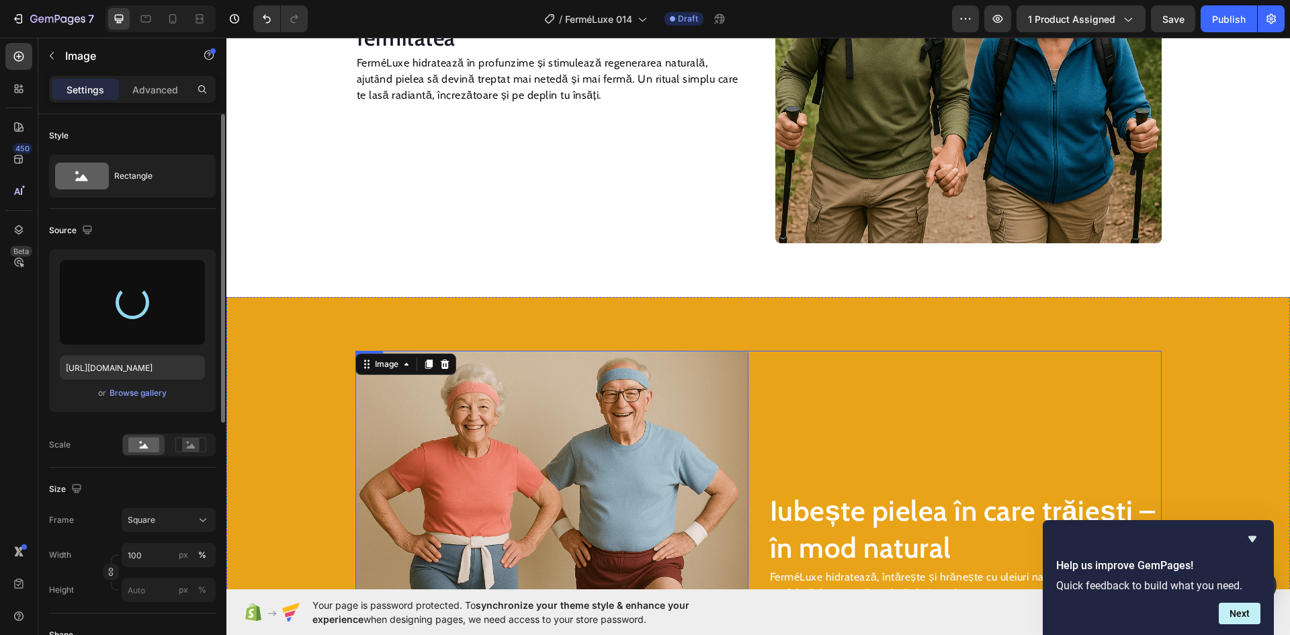
scroll to position [1631, 0]
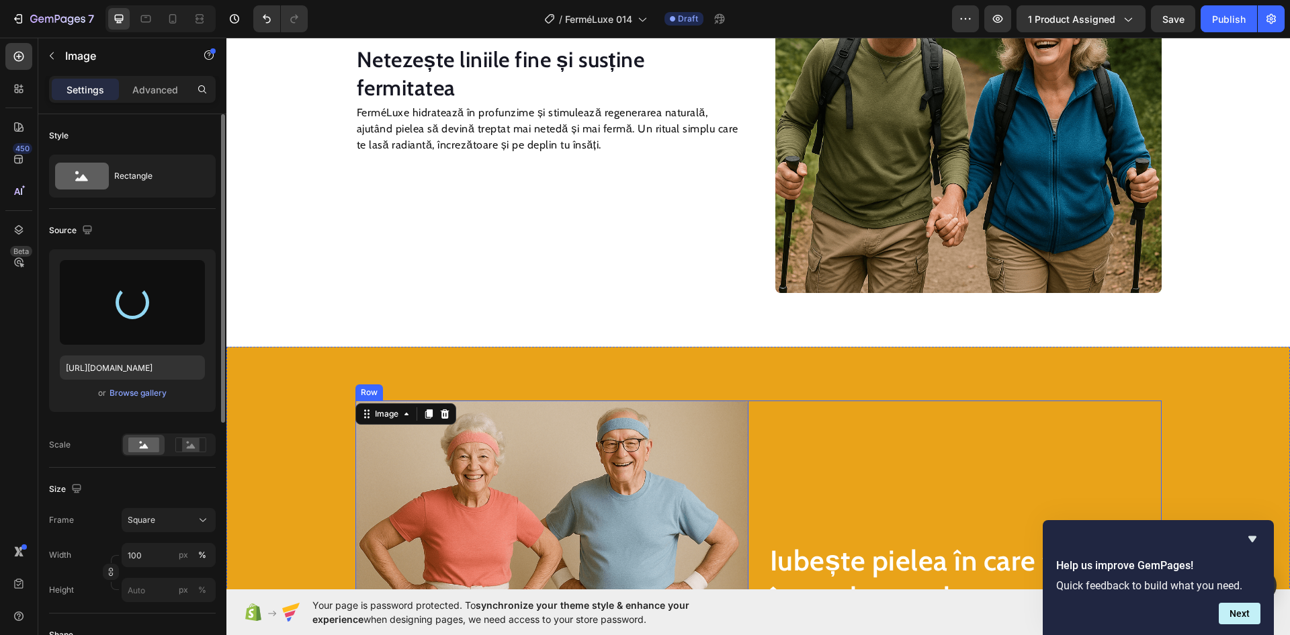
type input "[URL][DOMAIN_NAME]"
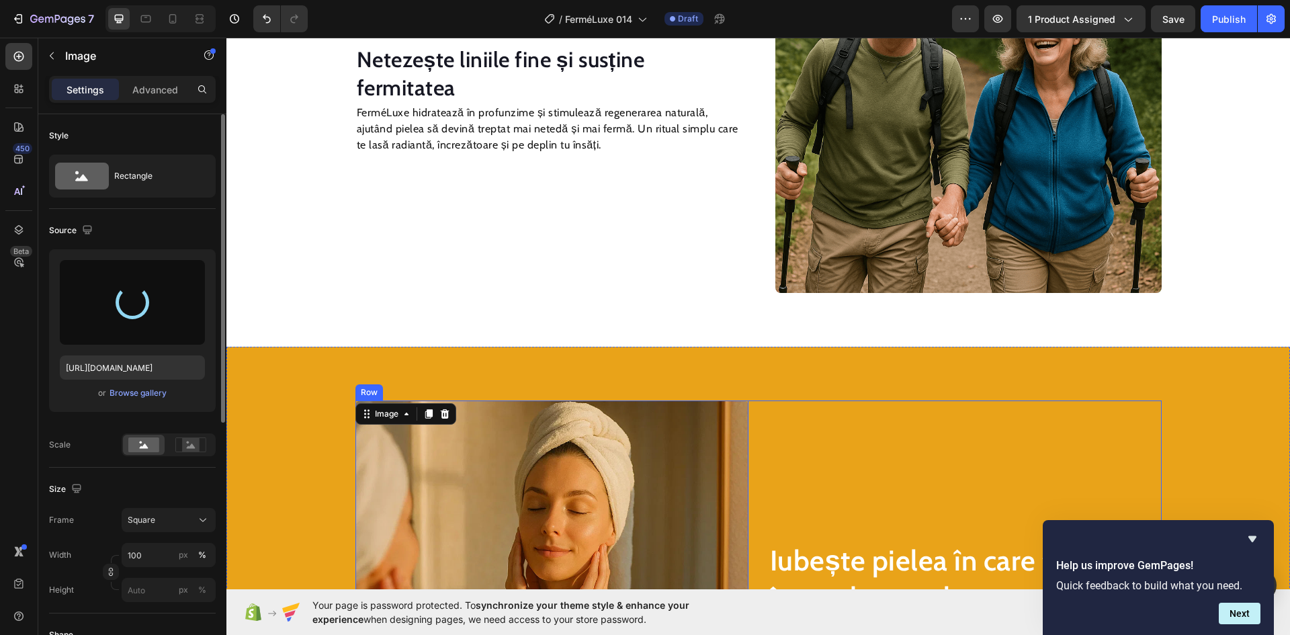
scroll to position [1564, 0]
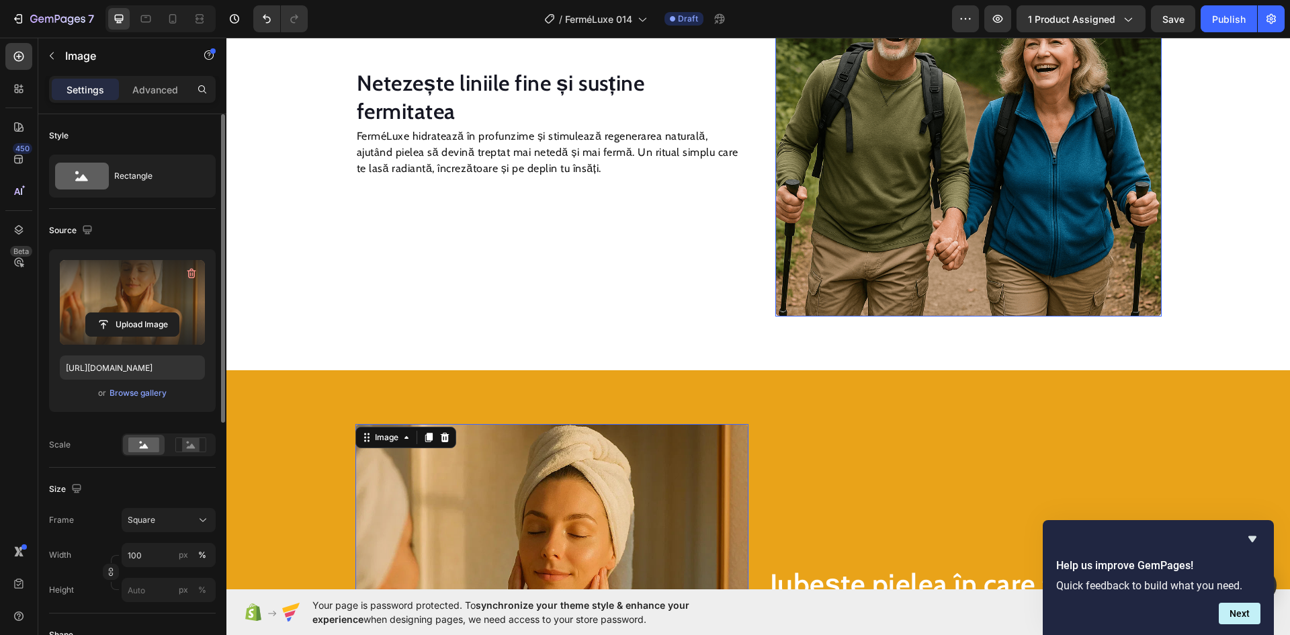
click at [911, 210] on img at bounding box center [968, 123] width 386 height 386
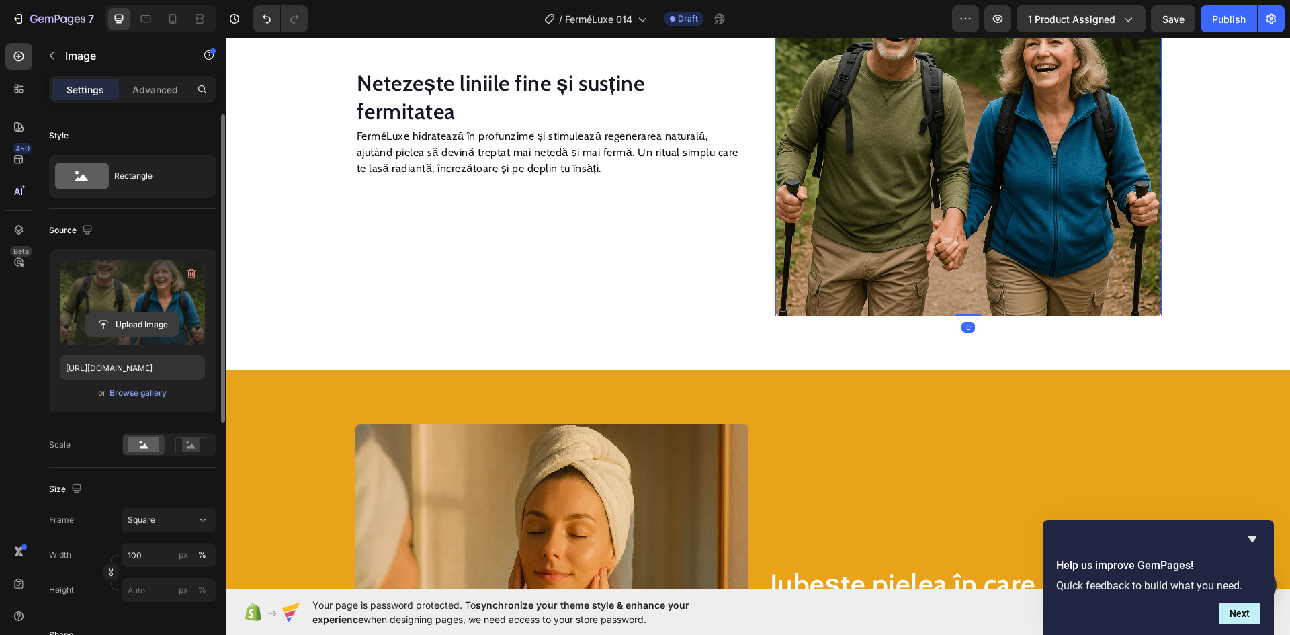
click at [168, 319] on input "file" at bounding box center [132, 324] width 93 height 23
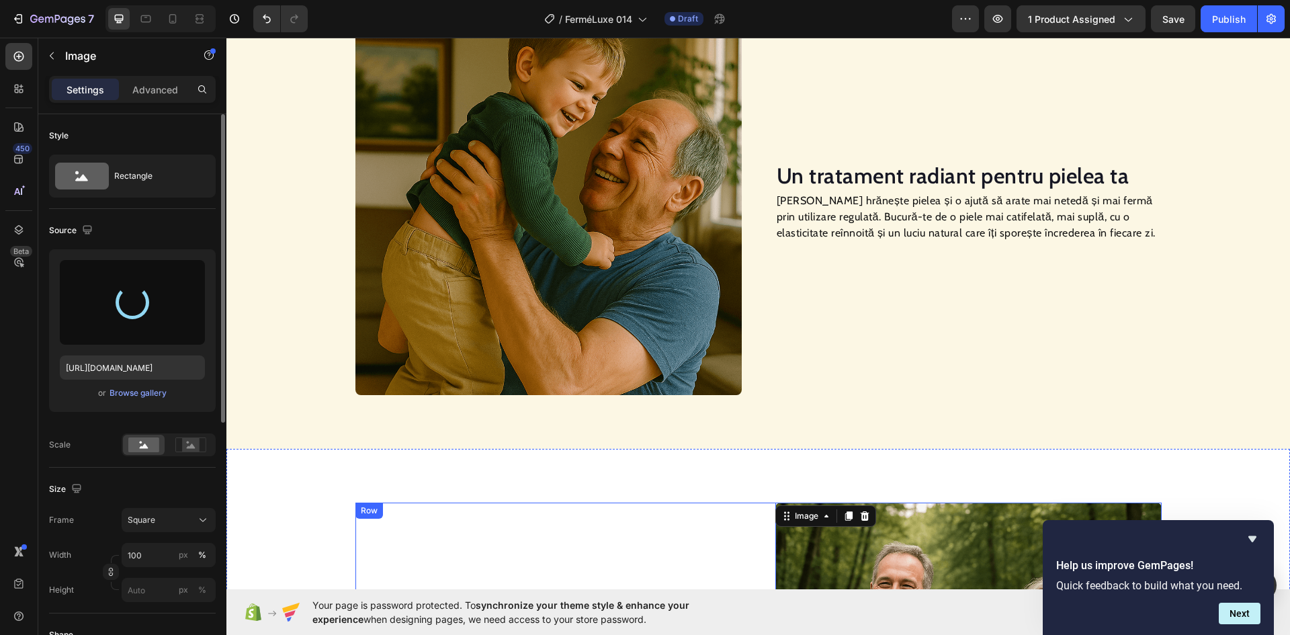
scroll to position [892, 0]
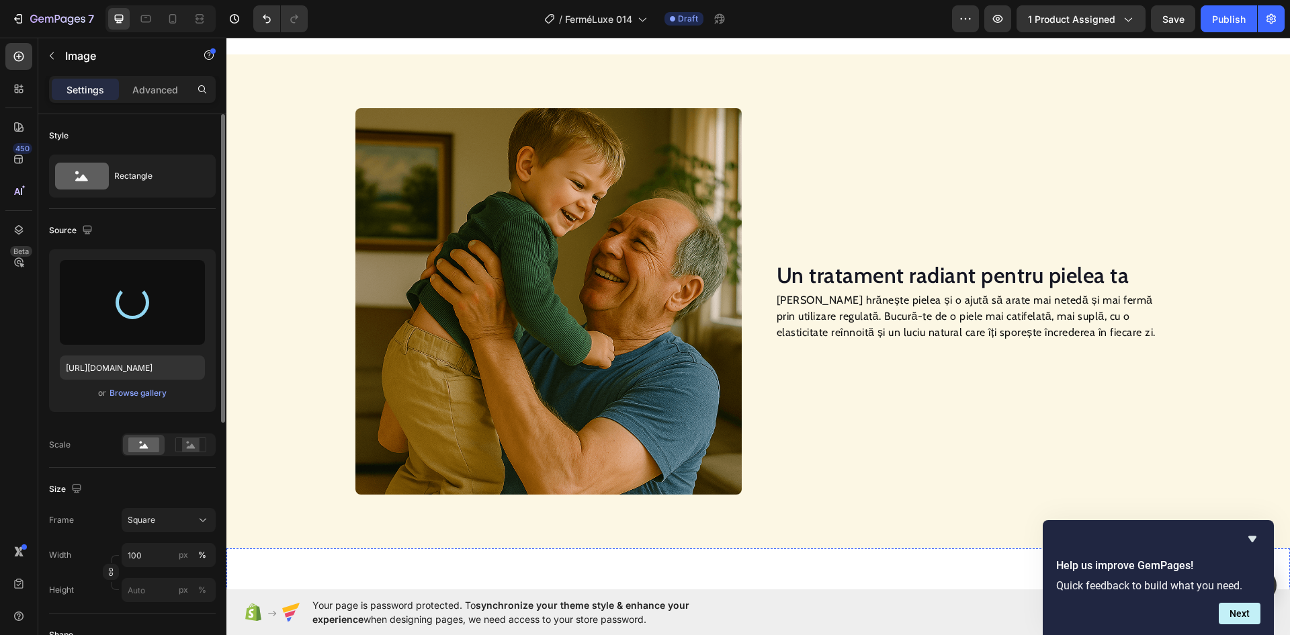
type input "[URL][DOMAIN_NAME]"
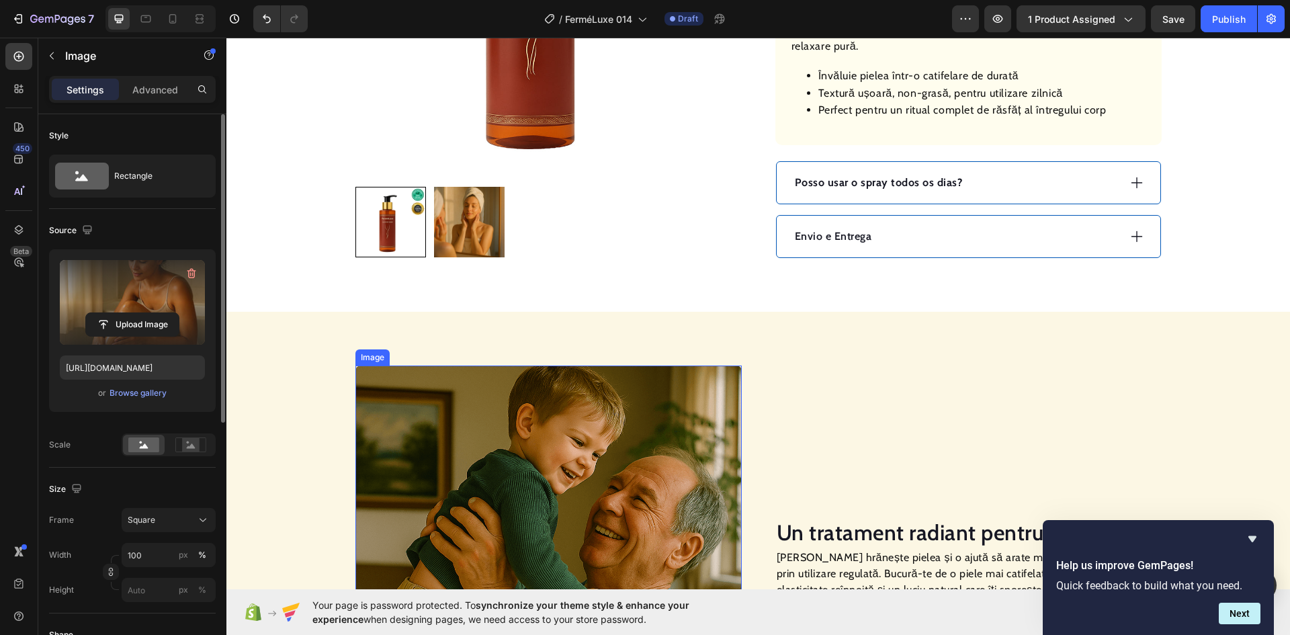
scroll to position [623, 0]
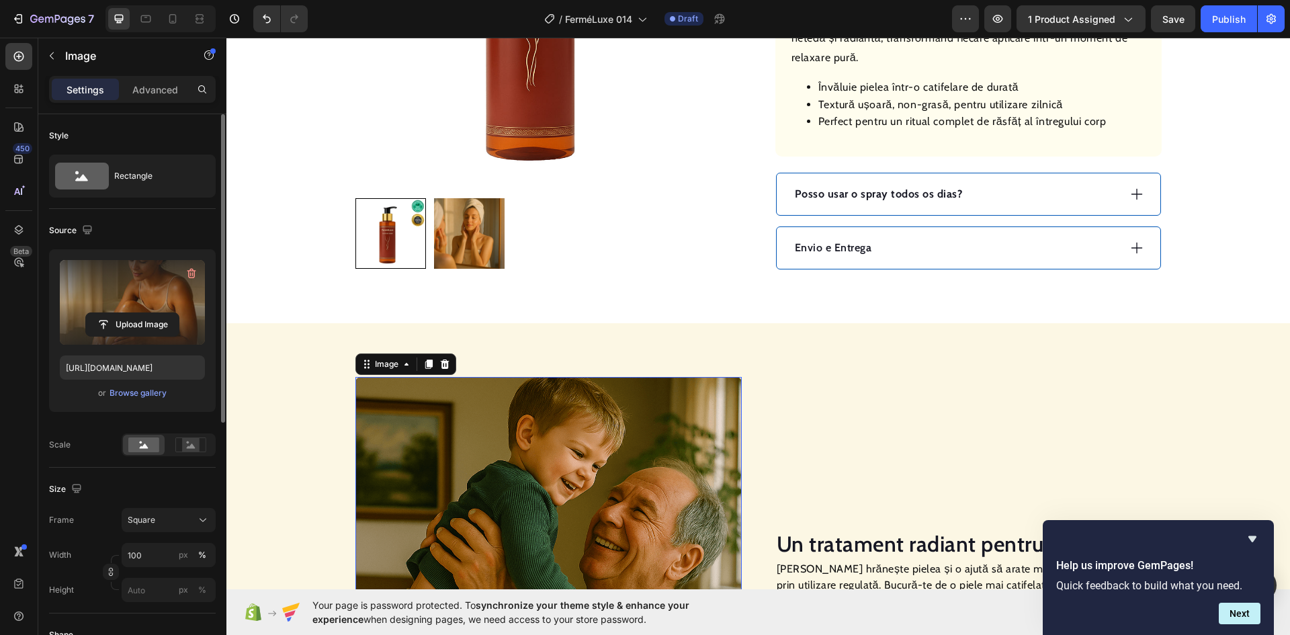
click at [451, 457] on img at bounding box center [548, 570] width 386 height 386
click at [134, 324] on input "file" at bounding box center [132, 324] width 93 height 23
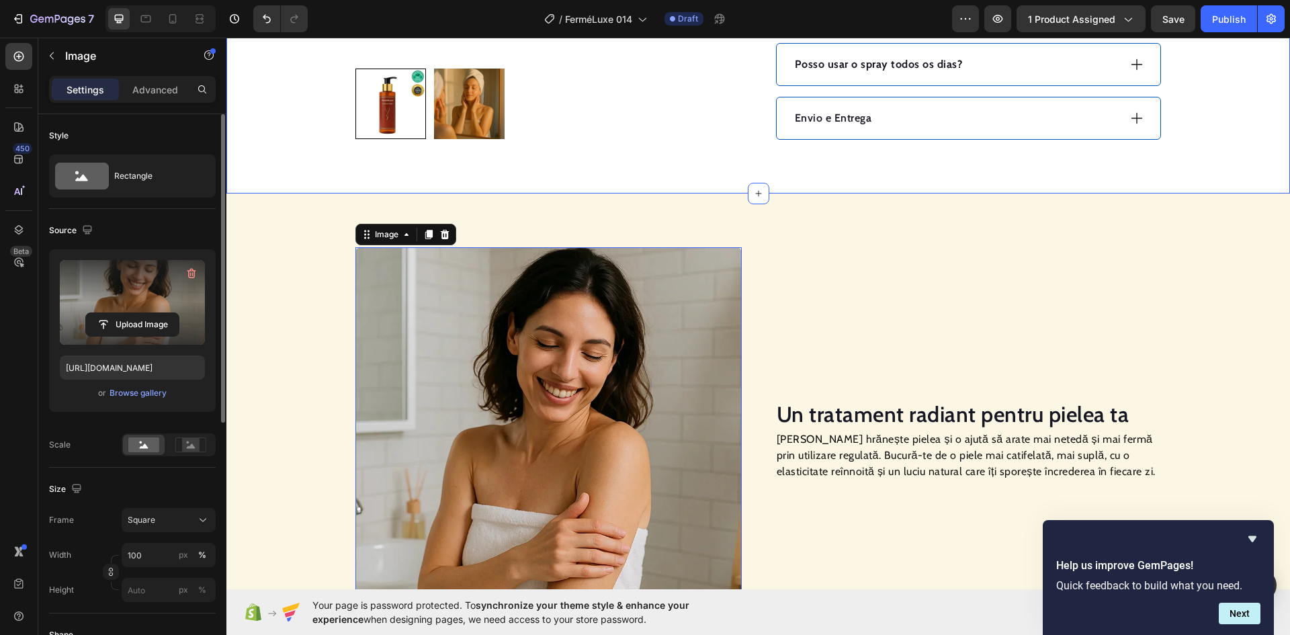
scroll to position [758, 0]
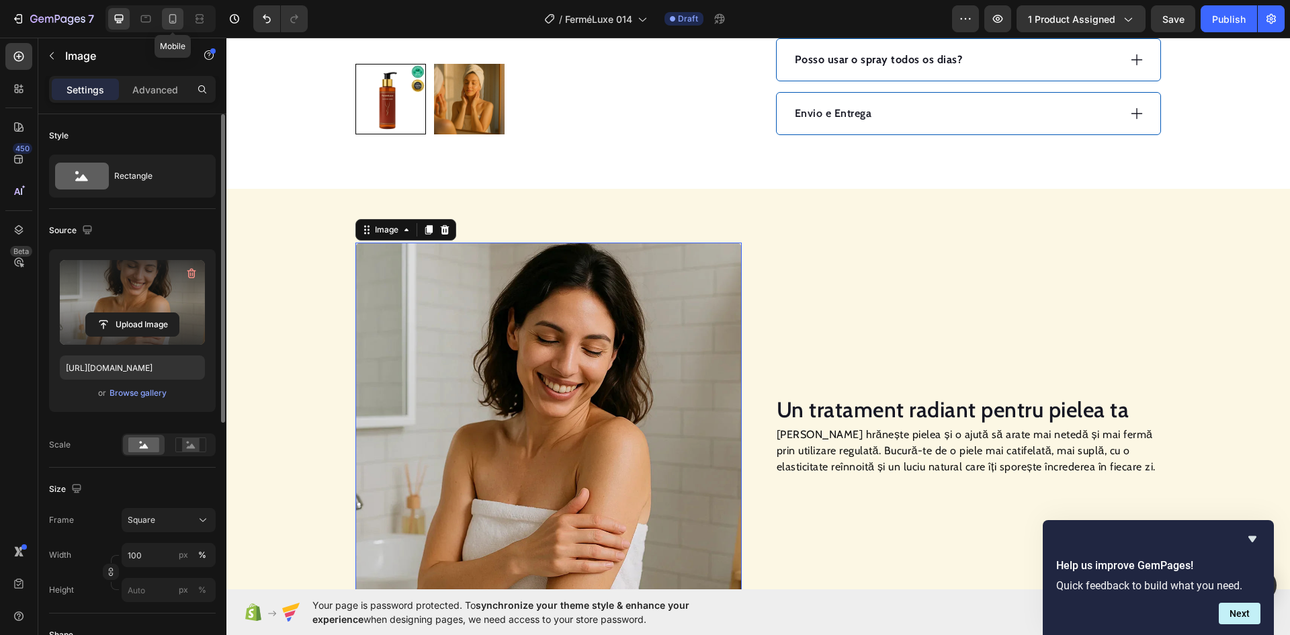
click at [175, 19] on icon at bounding box center [172, 18] width 7 height 9
type input "[URL][DOMAIN_NAME]"
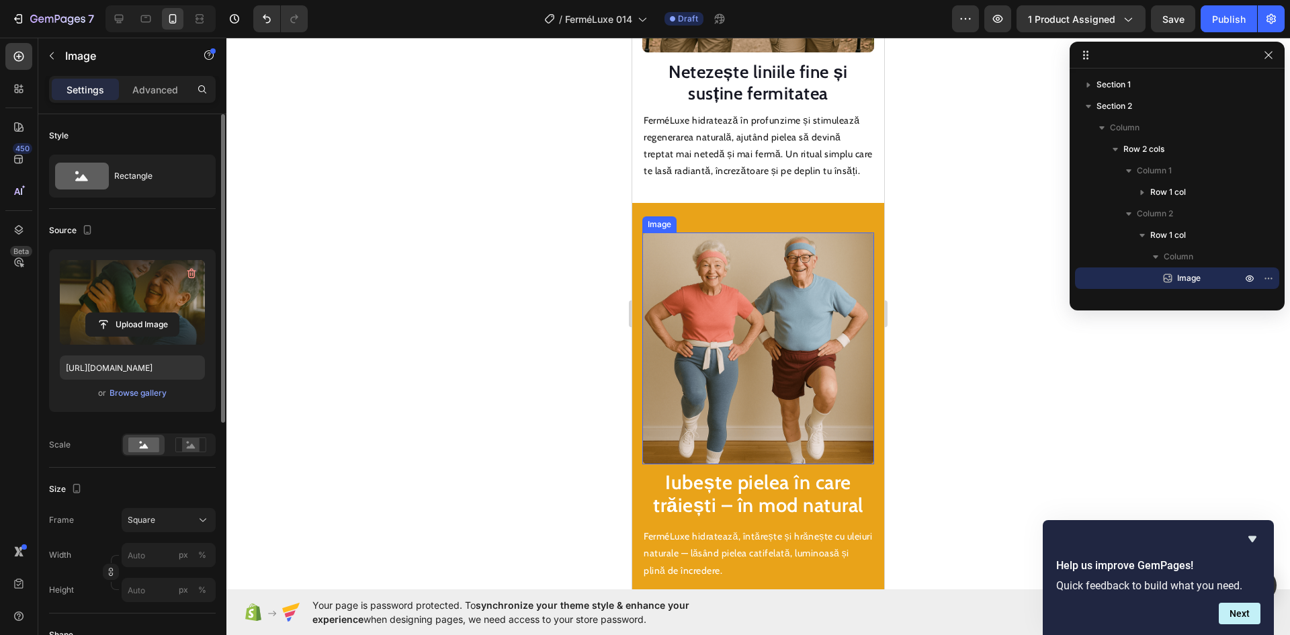
scroll to position [1800, 0]
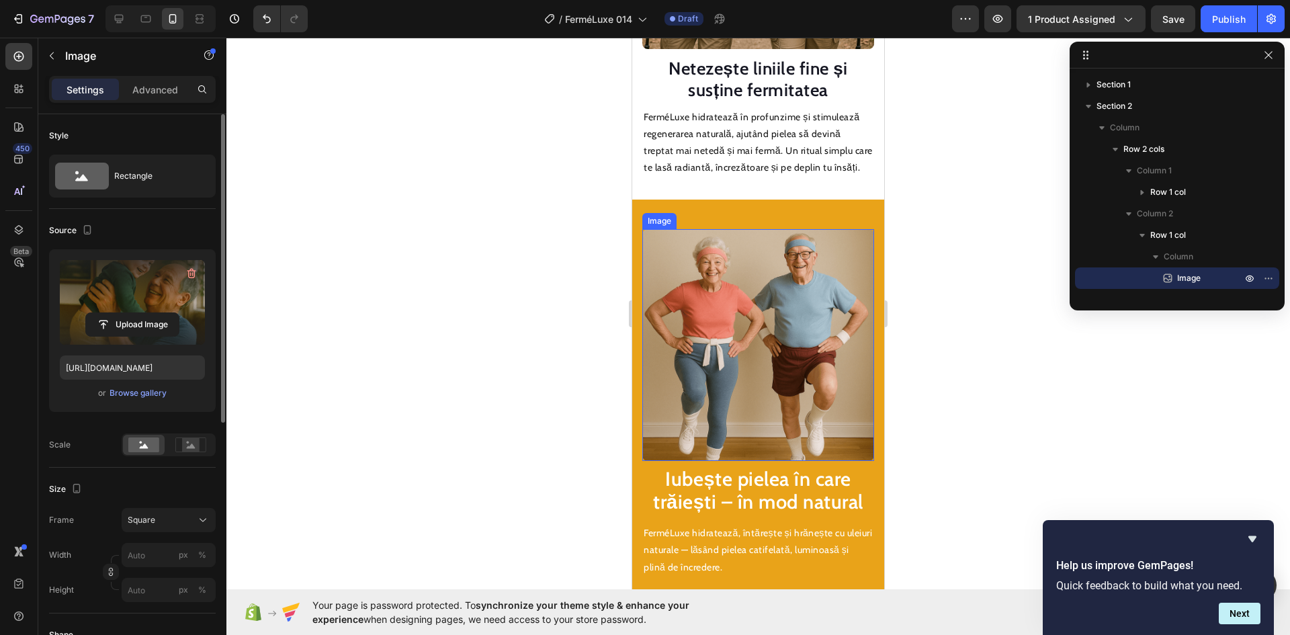
click at [748, 351] on img at bounding box center [758, 345] width 232 height 232
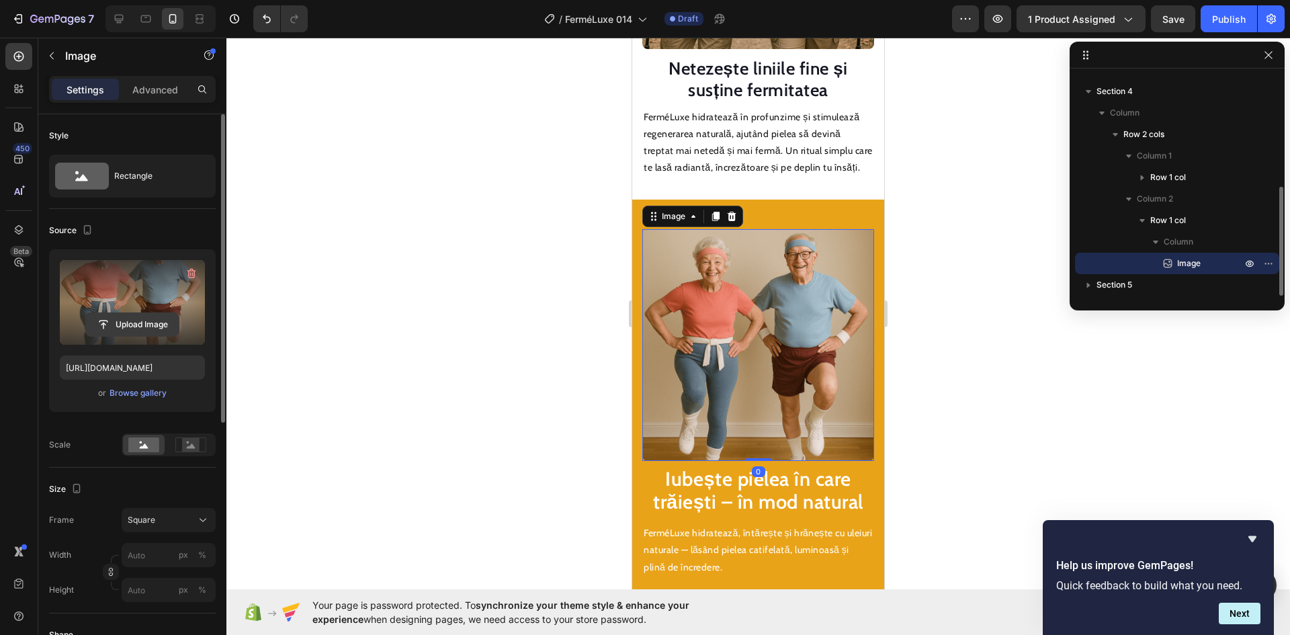
click at [119, 318] on input "file" at bounding box center [132, 324] width 93 height 23
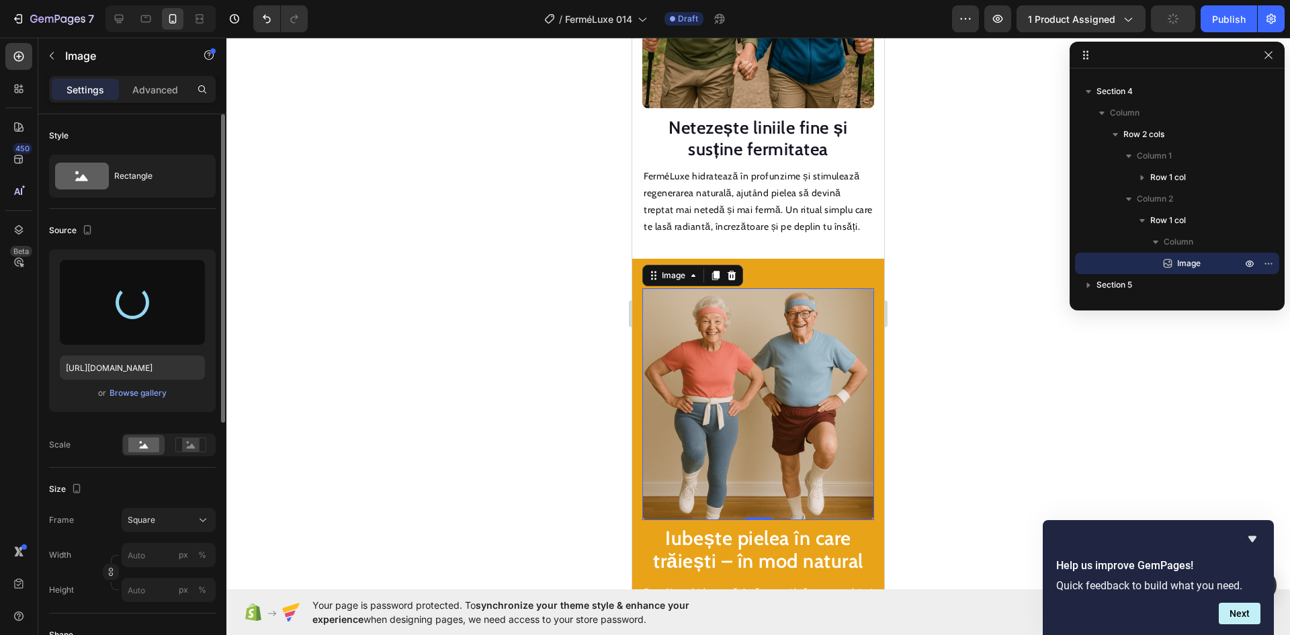
type input "[URL][DOMAIN_NAME]"
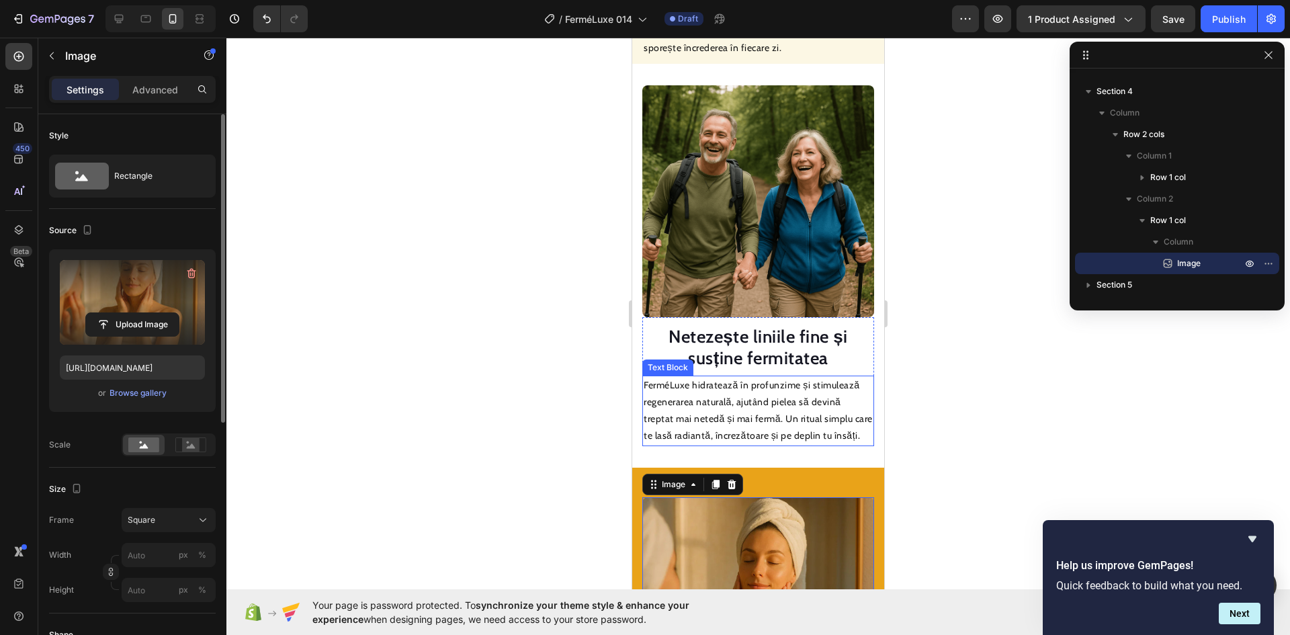
scroll to position [1531, 0]
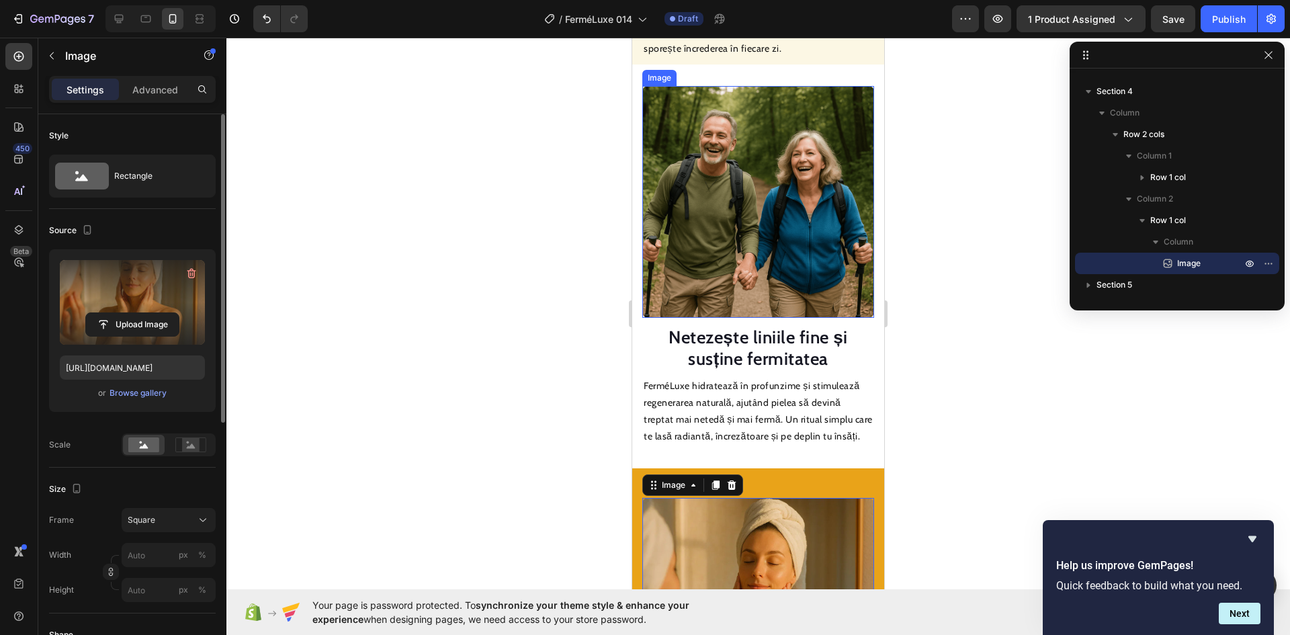
click at [742, 221] on img at bounding box center [758, 202] width 232 height 232
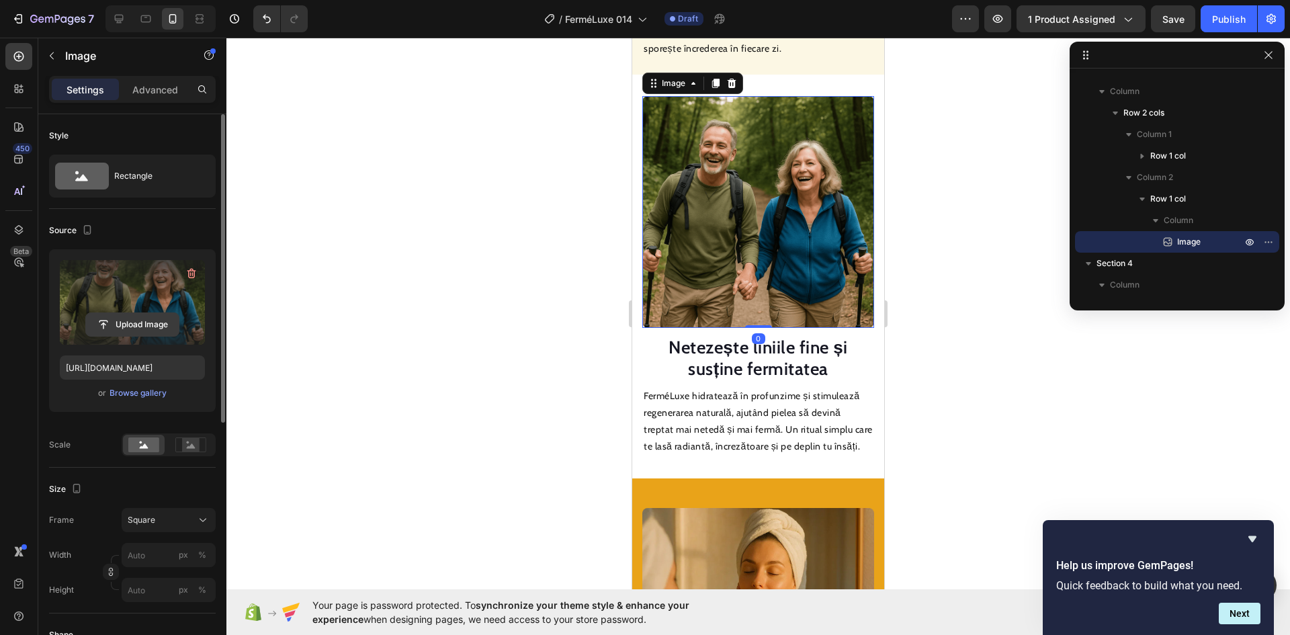
click at [120, 324] on input "file" at bounding box center [132, 324] width 93 height 23
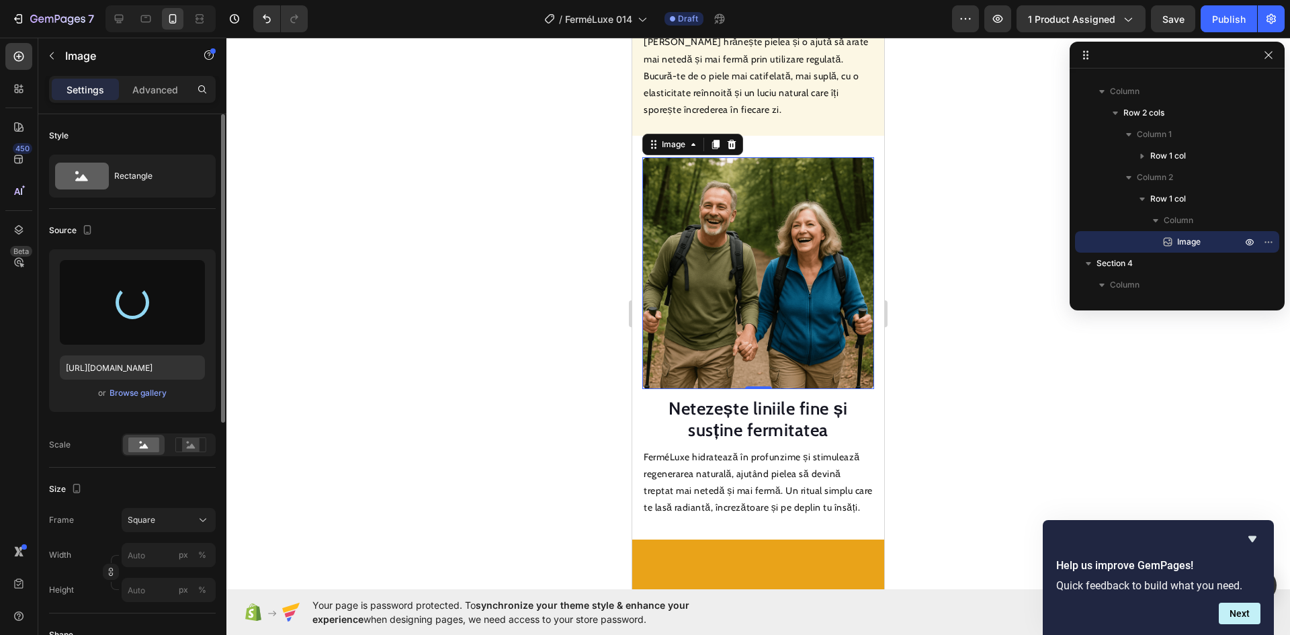
type input "[URL][DOMAIN_NAME]"
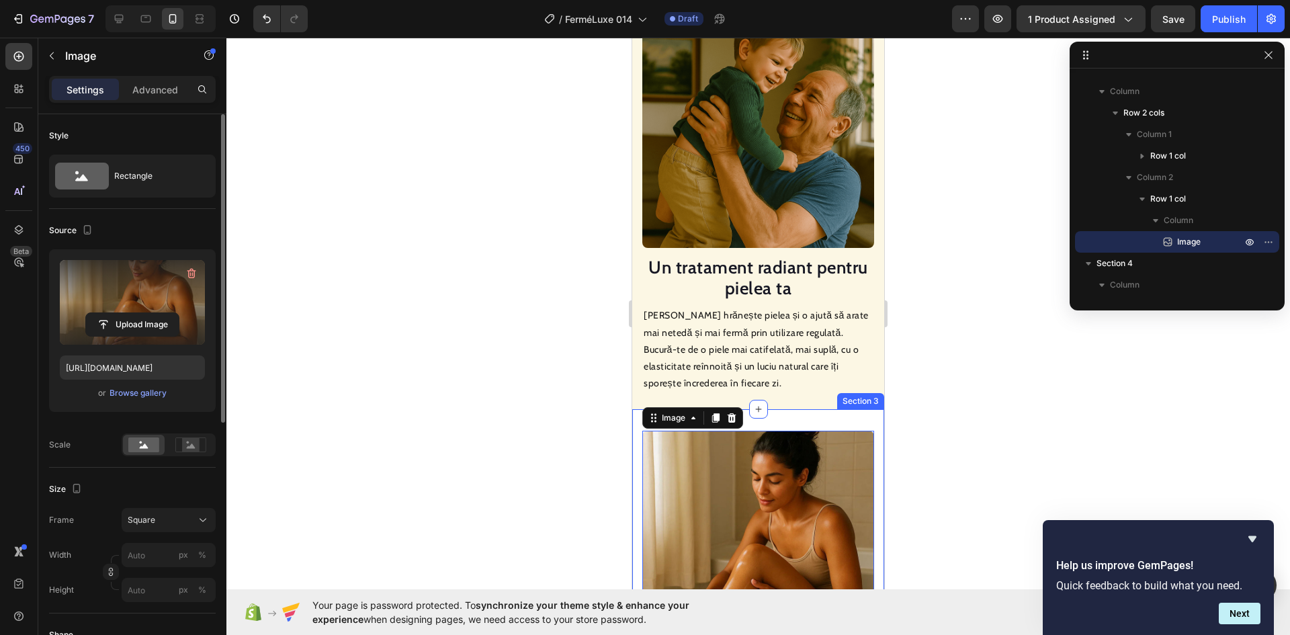
scroll to position [1195, 0]
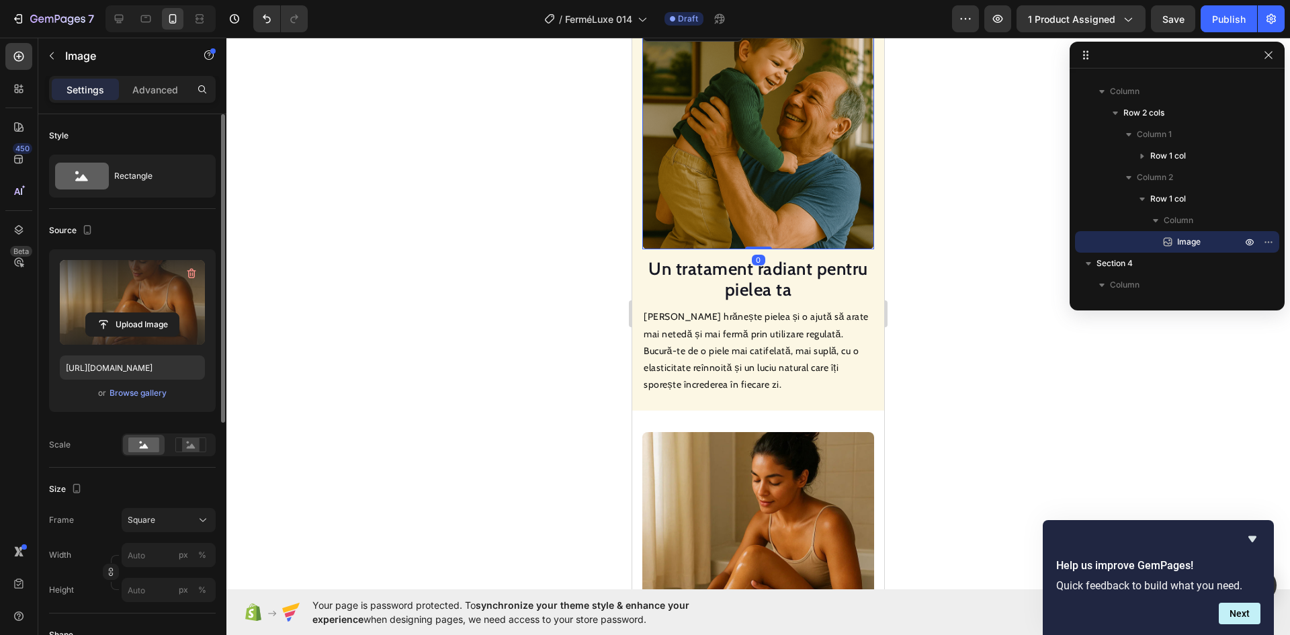
click at [747, 167] on img at bounding box center [758, 133] width 232 height 232
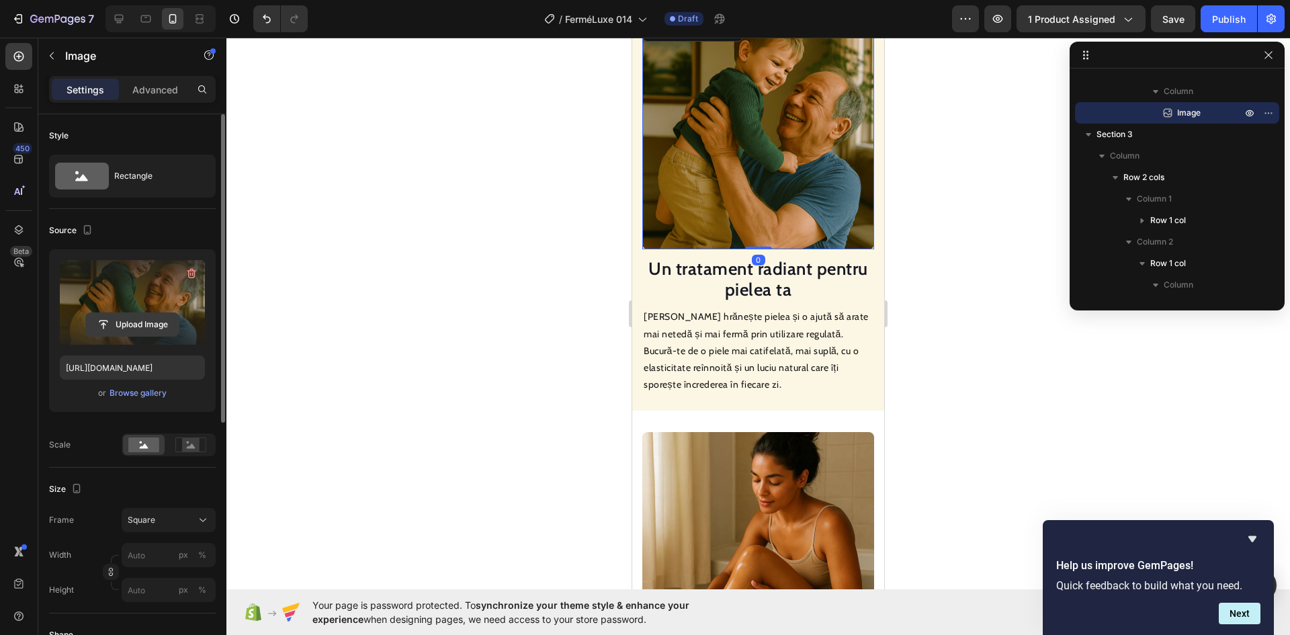
click at [130, 324] on input "file" at bounding box center [132, 324] width 93 height 23
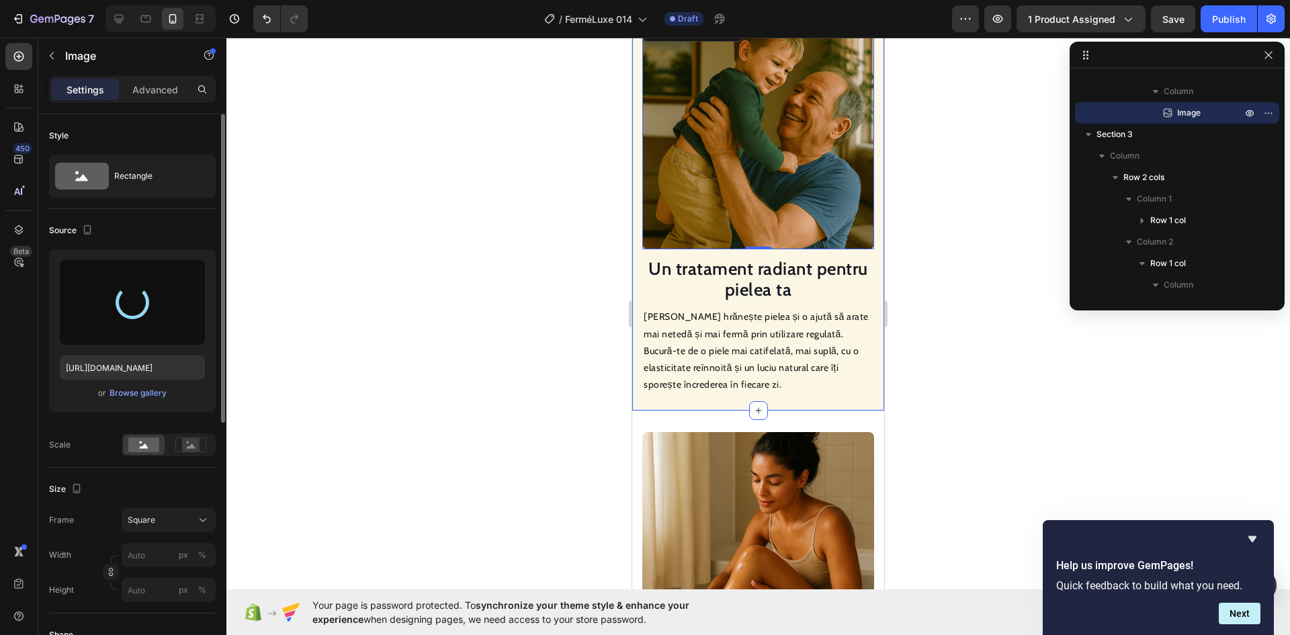
type input "[URL][DOMAIN_NAME]"
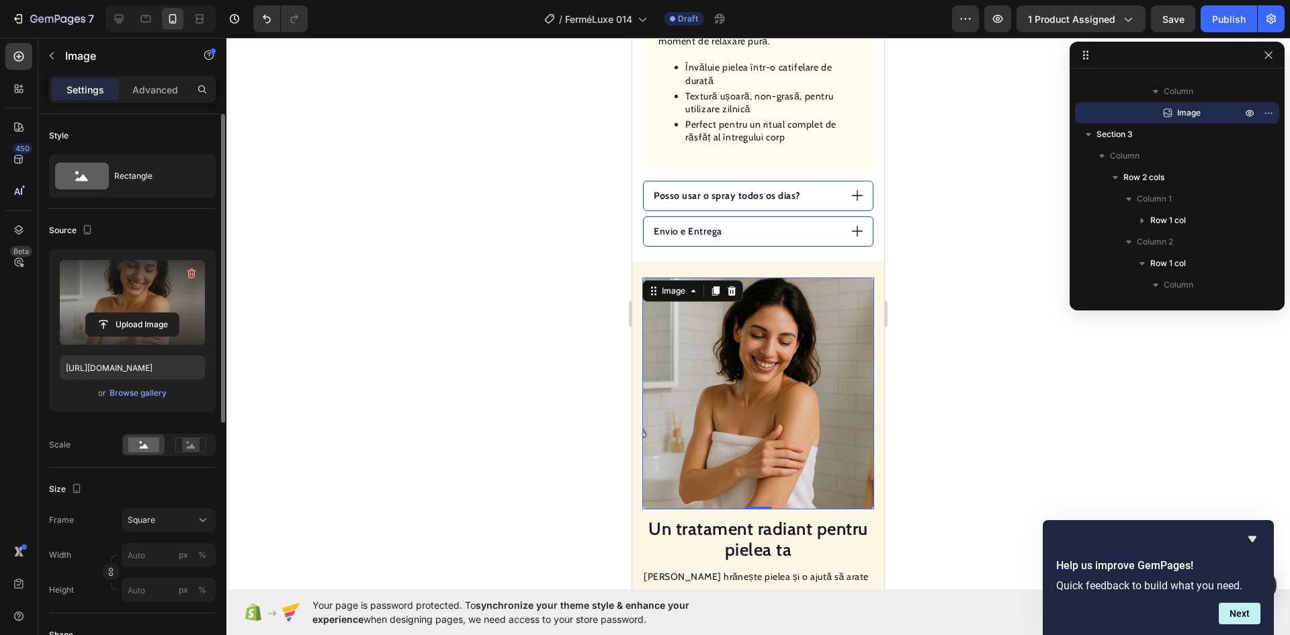
scroll to position [926, 0]
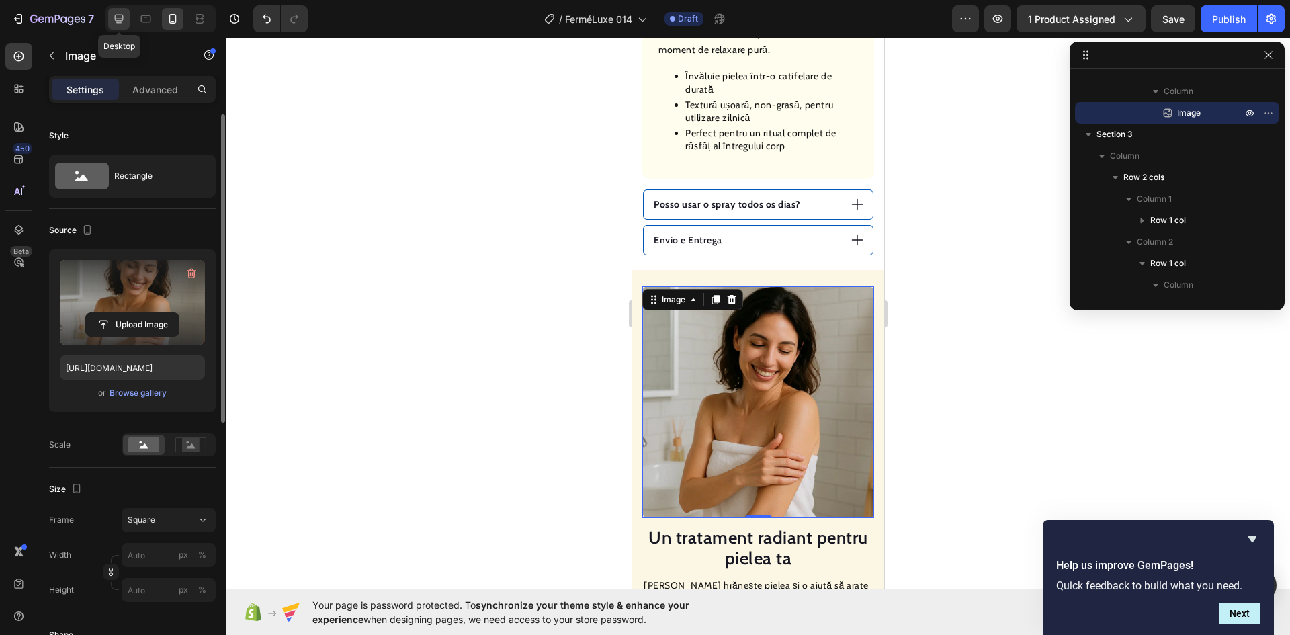
click at [122, 24] on icon at bounding box center [118, 18] width 13 height 13
type input "100"
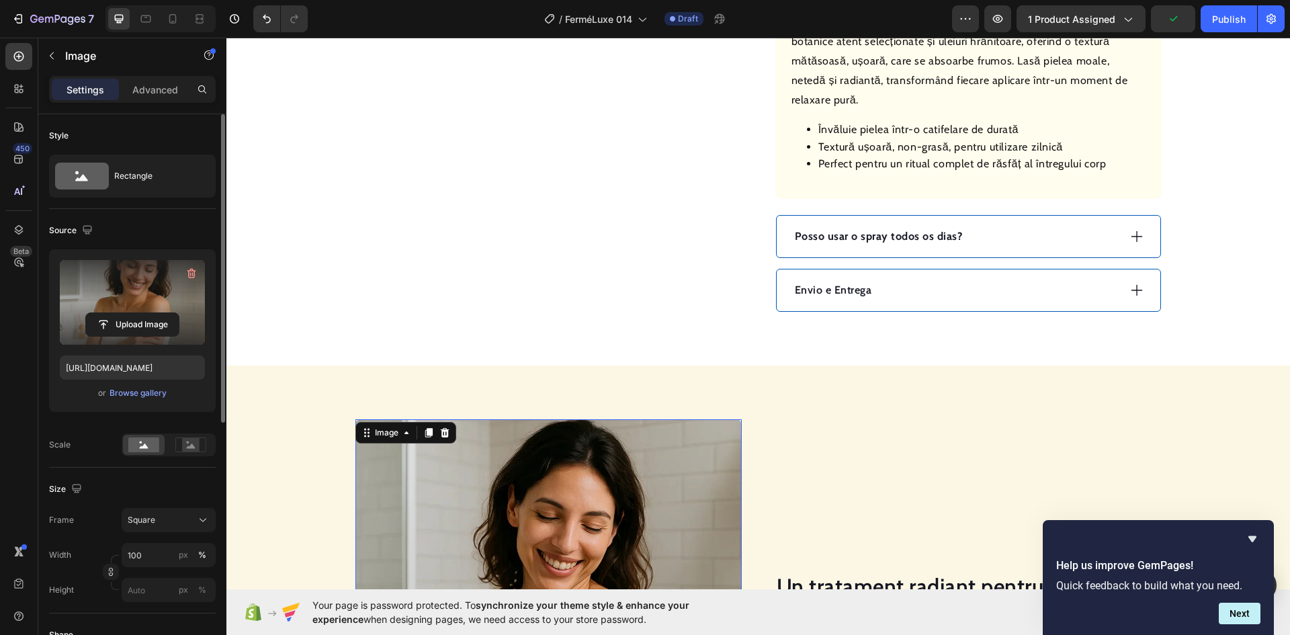
scroll to position [580, 0]
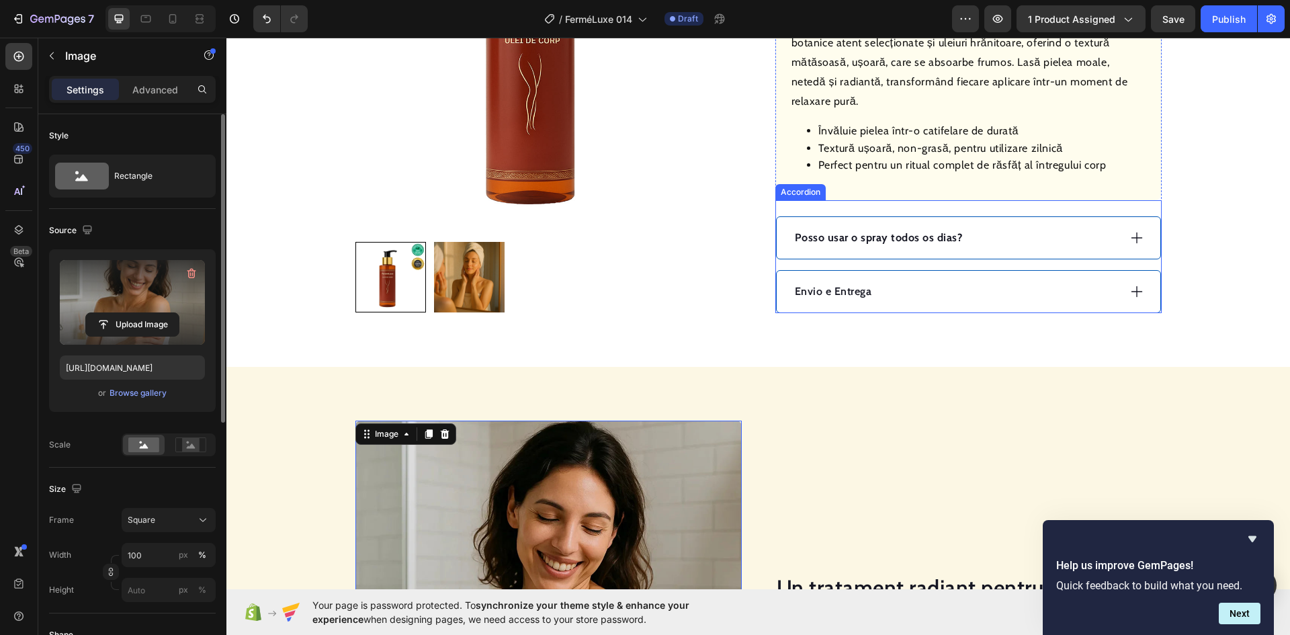
click at [828, 243] on strong "Posso usar o spray todos os dias?" at bounding box center [879, 237] width 168 height 13
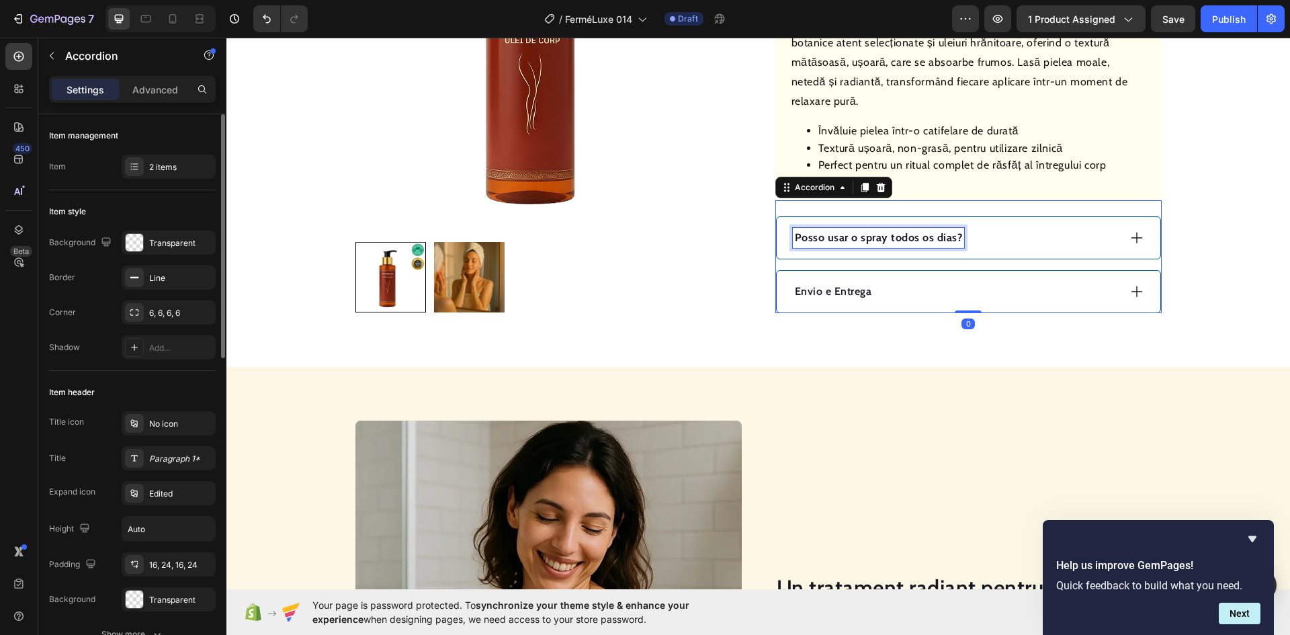
click at [828, 243] on strong "Posso usar o spray todos os dias?" at bounding box center [879, 237] width 168 height 13
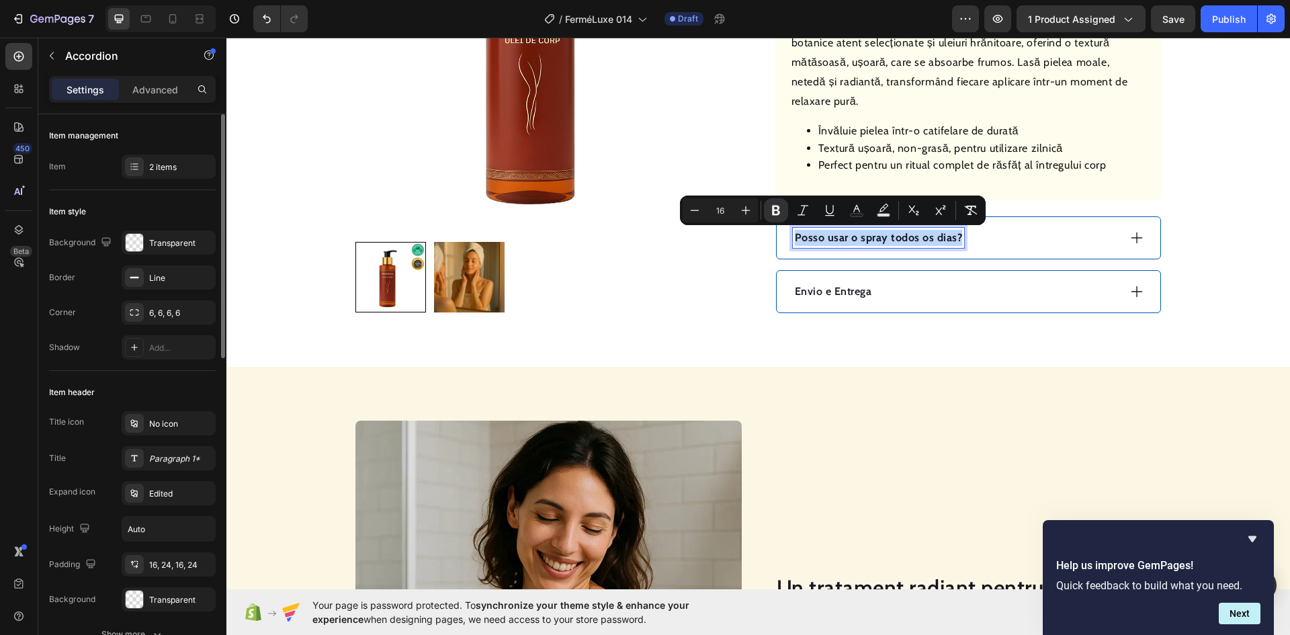
click at [828, 243] on strong "Posso usar o spray todos os dias?" at bounding box center [879, 237] width 168 height 13
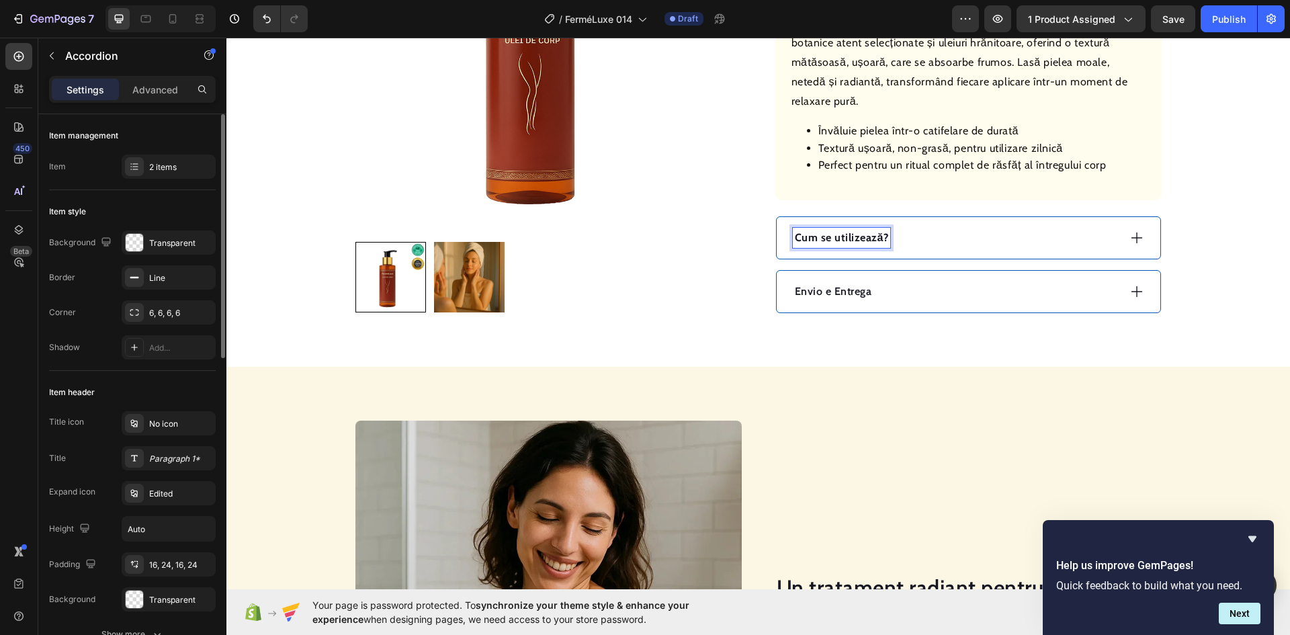
click at [935, 251] on div "Cum se utilizează?" at bounding box center [969, 238] width 384 height 42
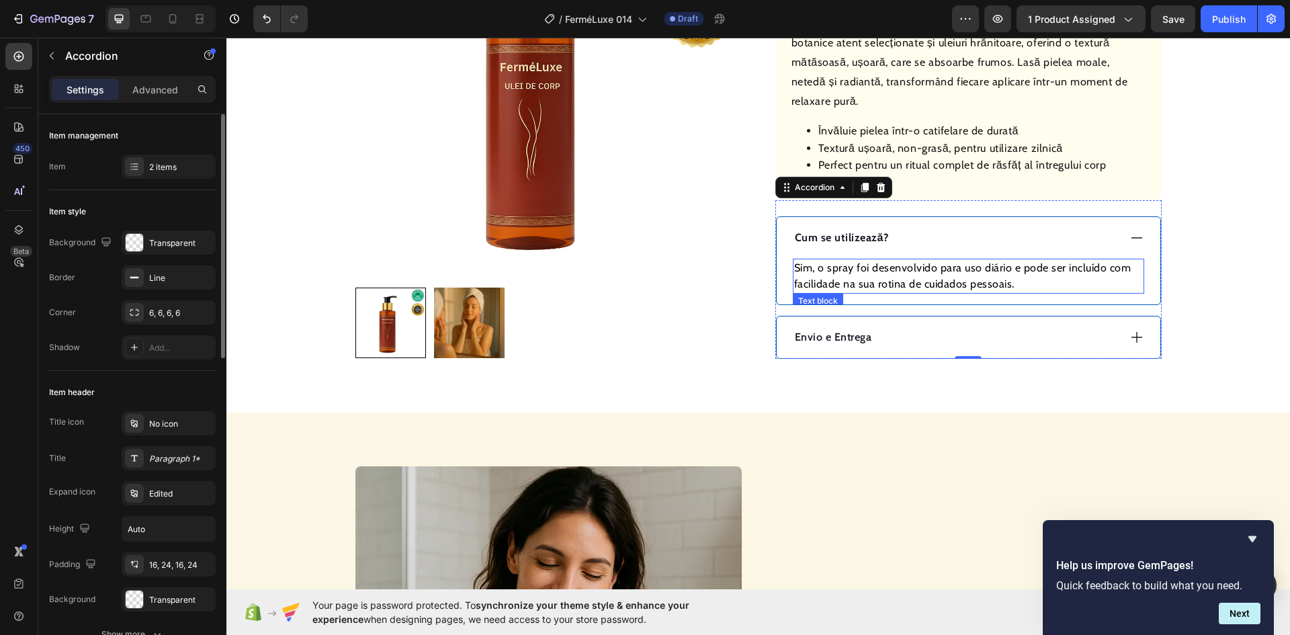
click at [908, 279] on p "Sim, o spray foi desenvolvido para uso diário e pode ser incluído com facilidad…" at bounding box center [968, 276] width 349 height 32
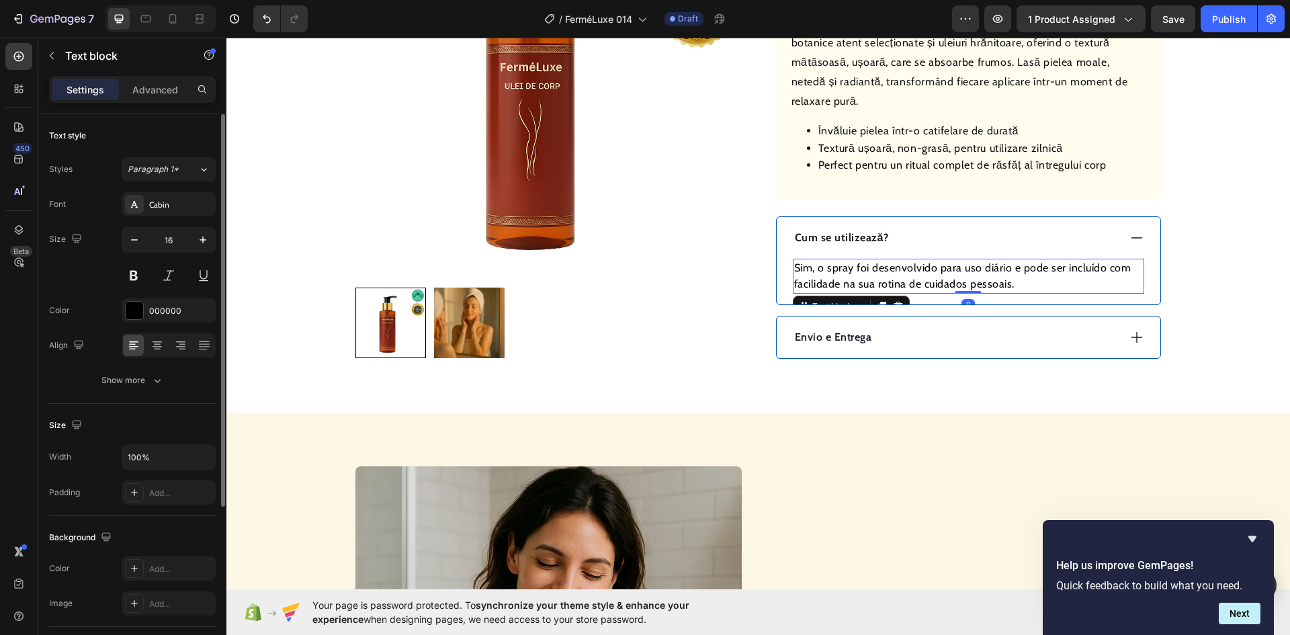
click at [908, 279] on p "Sim, o spray foi desenvolvido para uso diário e pode ser incluído com facilidad…" at bounding box center [968, 276] width 349 height 32
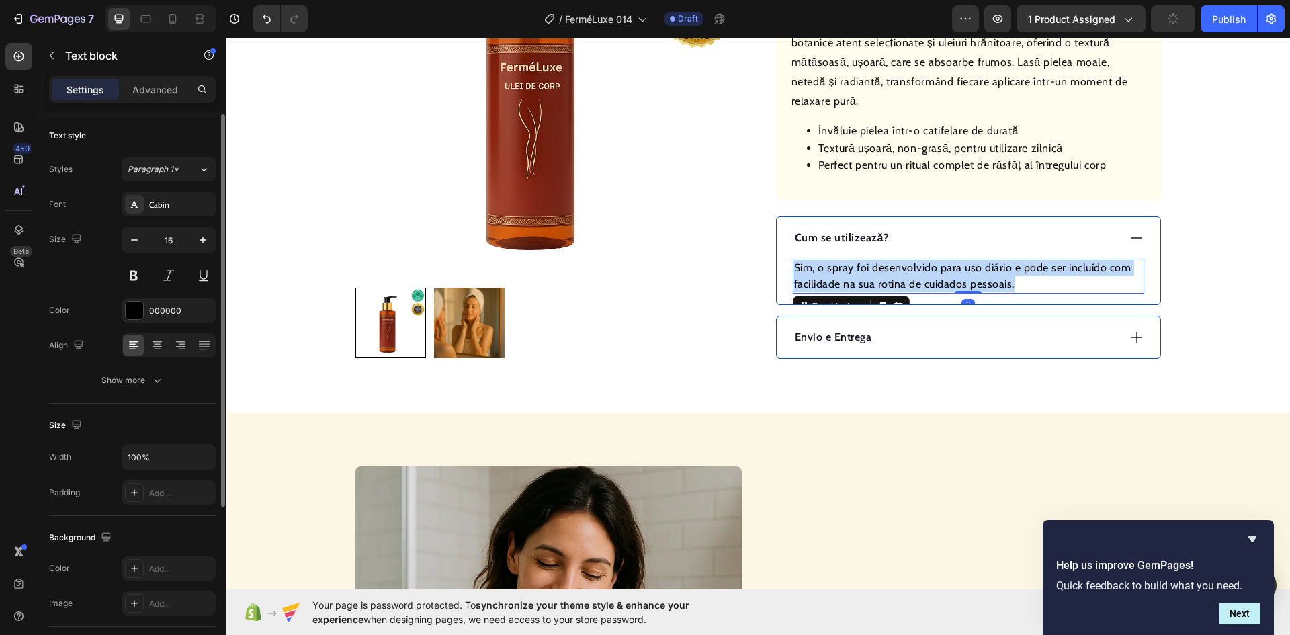
click at [908, 279] on p "Sim, o spray foi desenvolvido para uso diário e pode ser incluído com facilidad…" at bounding box center [968, 276] width 349 height 32
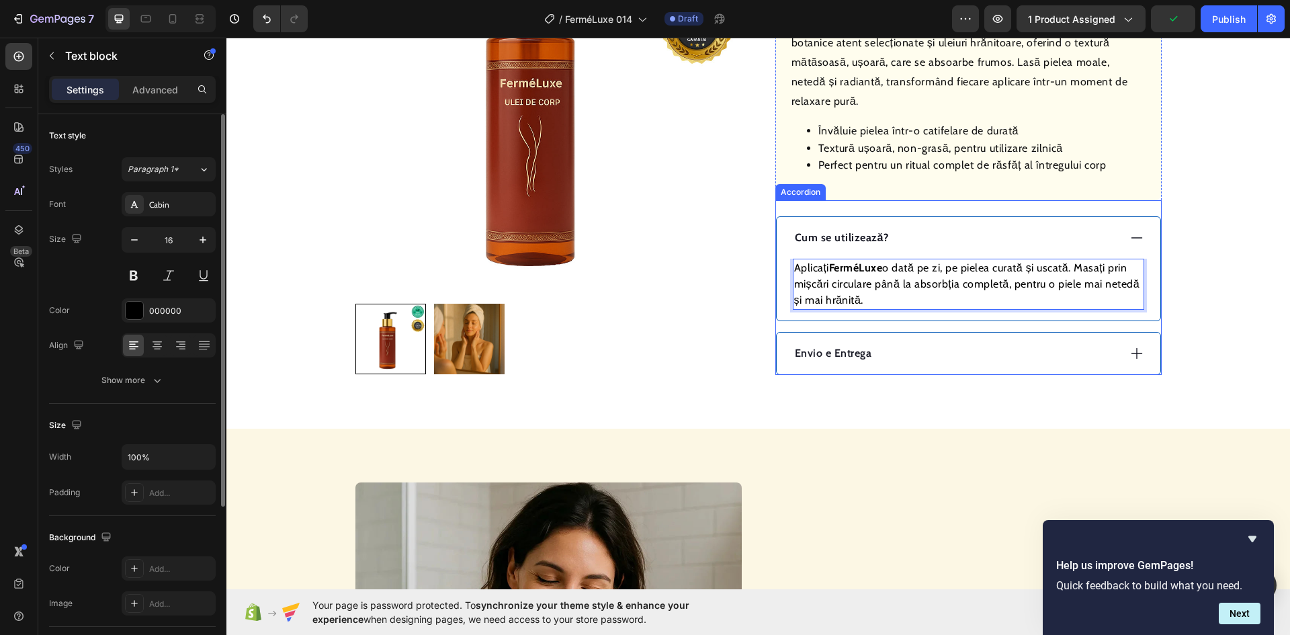
click at [932, 353] on div "Envio e Entrega" at bounding box center [956, 353] width 326 height 20
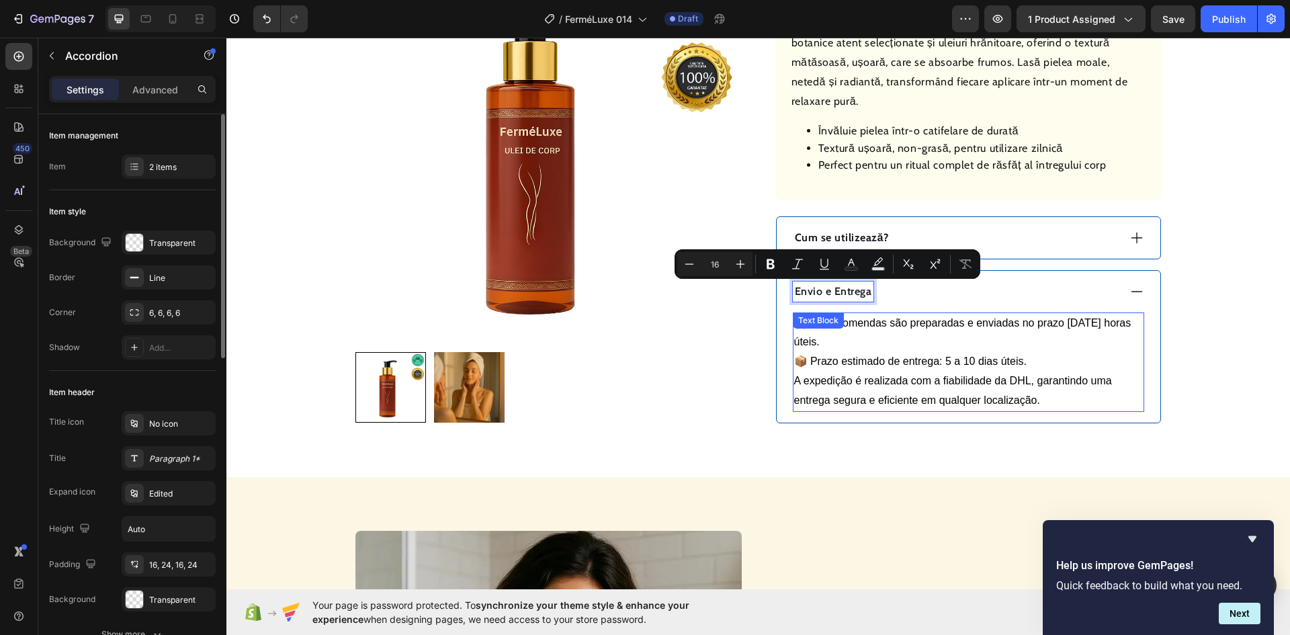
click at [945, 368] on p "🚚 As encomendas são preparadas e enviadas no prazo [DATE] horas úteis. 📦 Prazo …" at bounding box center [968, 343] width 349 height 58
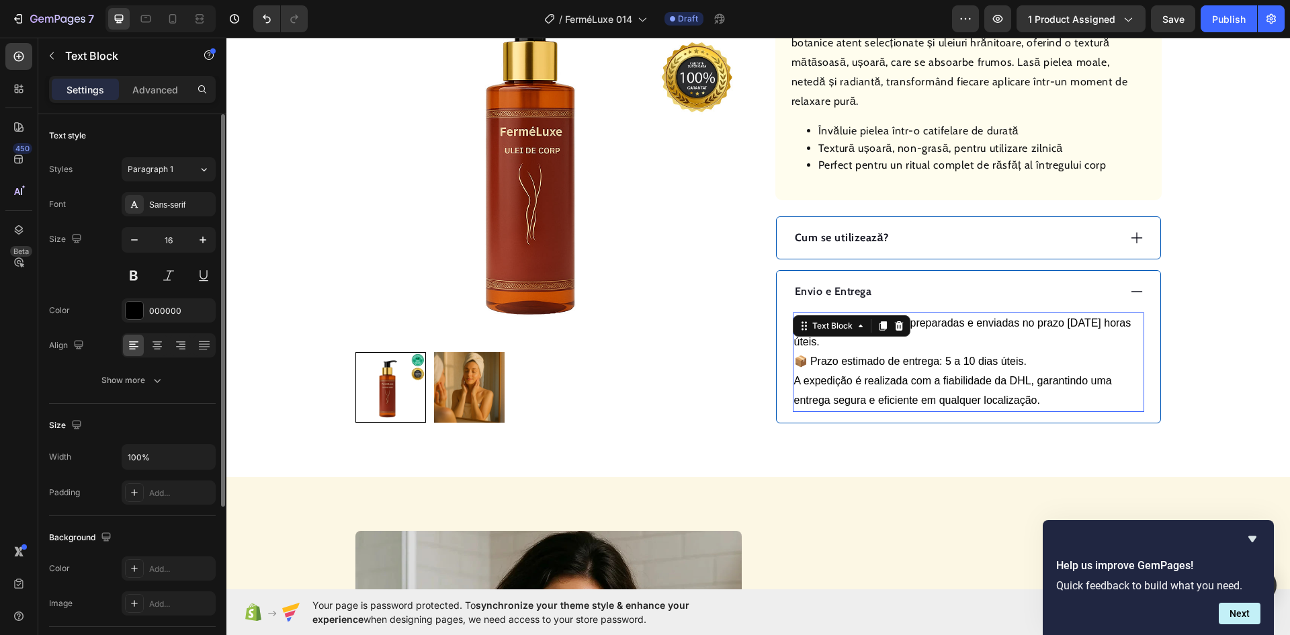
click at [945, 368] on p "🚚 As encomendas são preparadas e enviadas no prazo [DATE] horas úteis. 📦 Prazo …" at bounding box center [968, 343] width 349 height 58
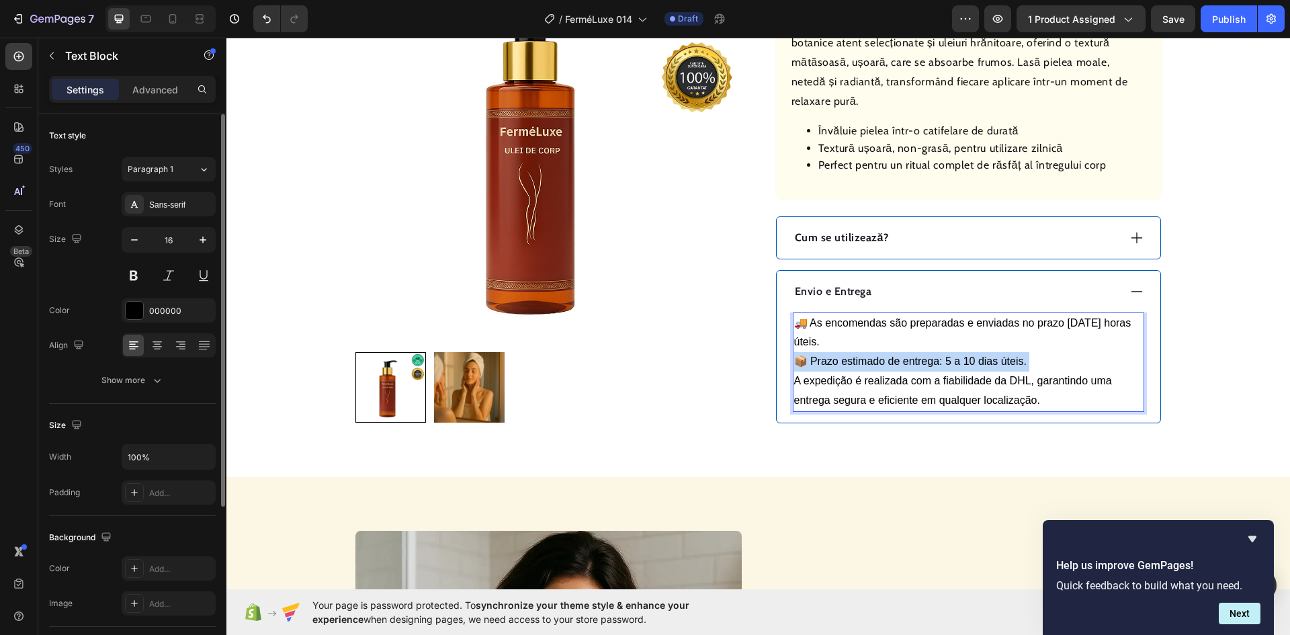
click at [945, 368] on p "🚚 As encomendas são preparadas e enviadas no prazo [DATE] horas úteis. 📦 Prazo …" at bounding box center [968, 343] width 349 height 58
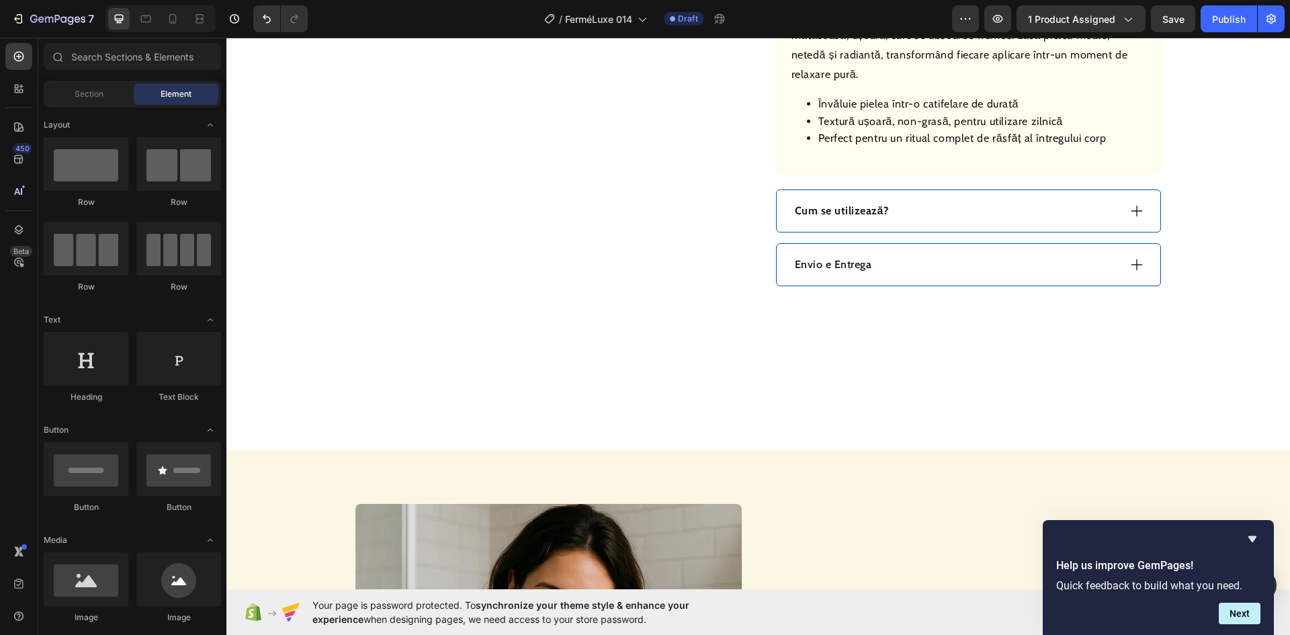
scroll to position [592, 0]
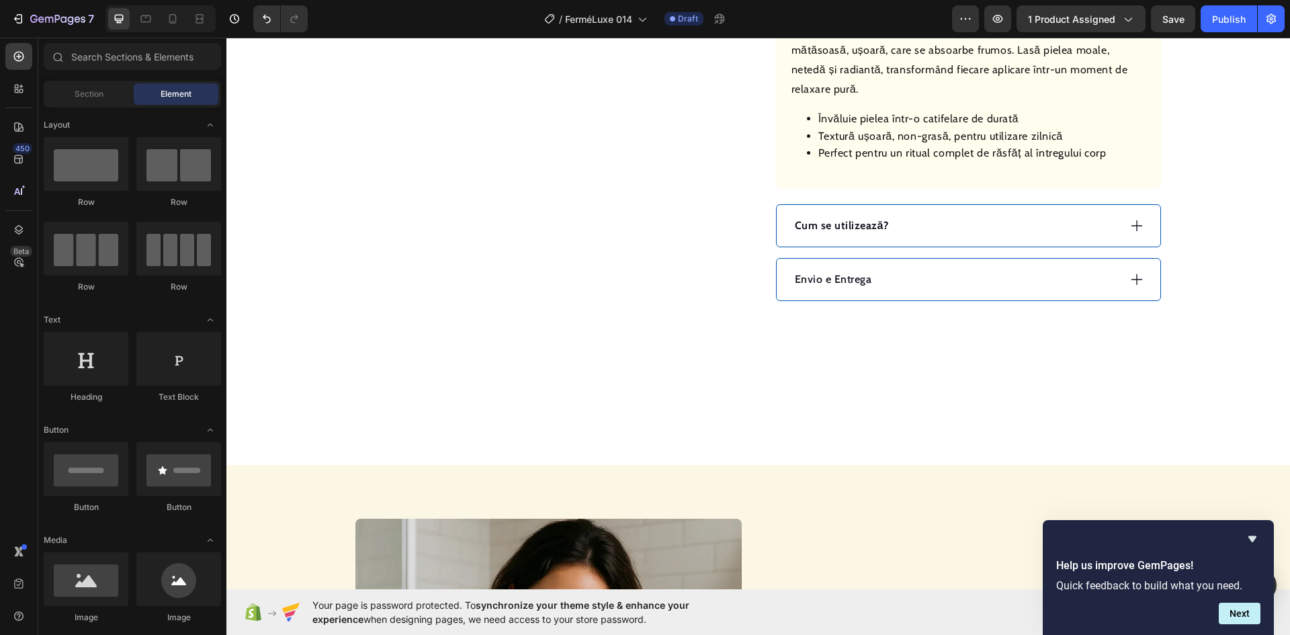
click at [853, 228] on strong "Cum se utilizează?" at bounding box center [842, 225] width 94 height 13
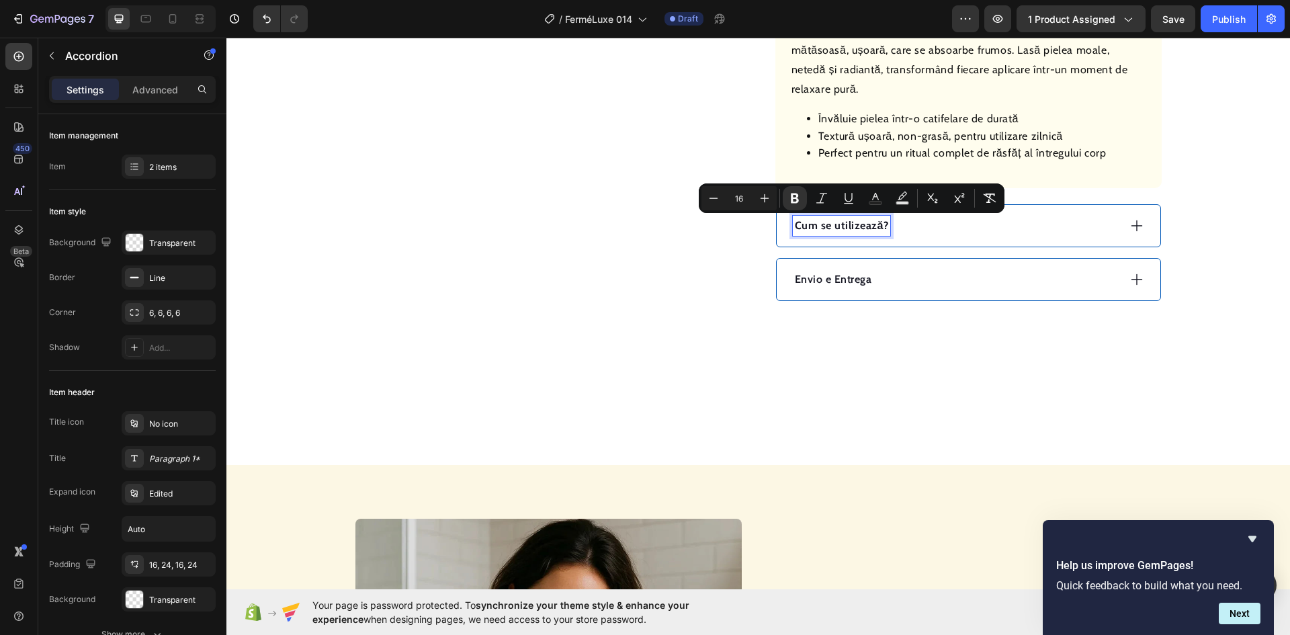
click at [834, 275] on p "Envio e Entrega" at bounding box center [833, 279] width 77 height 16
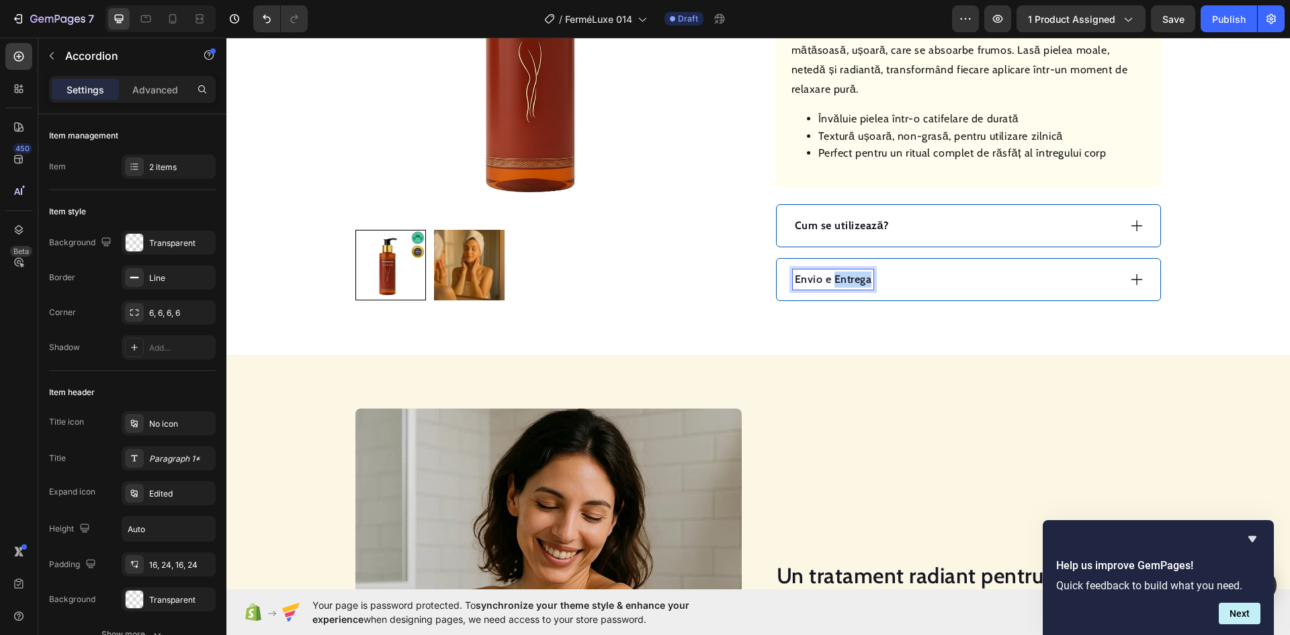
click at [834, 275] on p "Envio e Entrega" at bounding box center [833, 279] width 77 height 16
click at [981, 278] on div "Expediere și Livrare" at bounding box center [956, 279] width 326 height 20
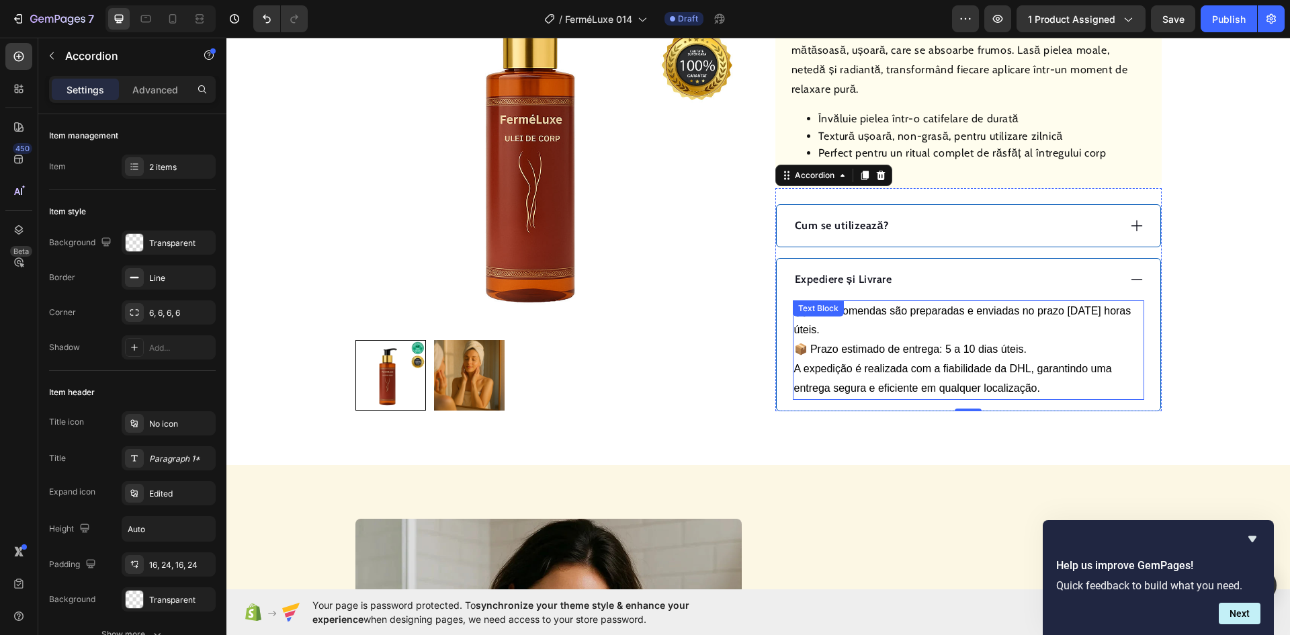
click at [841, 347] on p "🚚 As encomendas são preparadas e enviadas no prazo [DATE] horas úteis. 📦 Prazo …" at bounding box center [968, 331] width 349 height 58
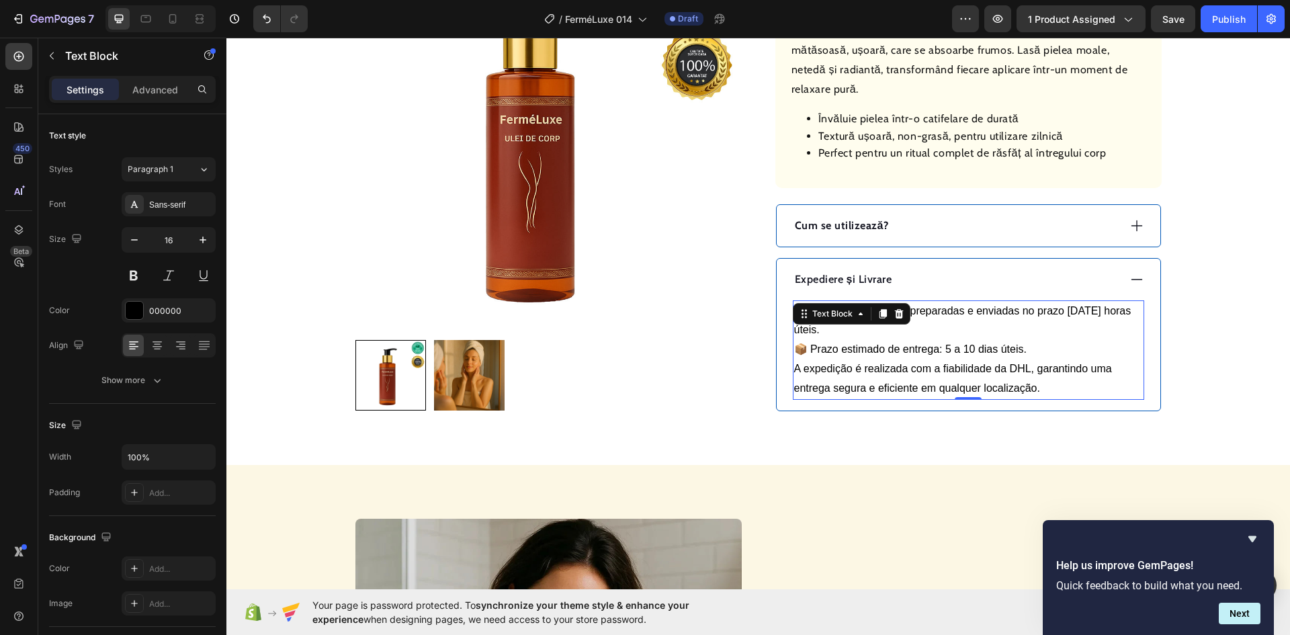
click at [841, 347] on p "🚚 As encomendas são preparadas e enviadas no prazo [DATE] horas úteis. 📦 Prazo …" at bounding box center [968, 331] width 349 height 58
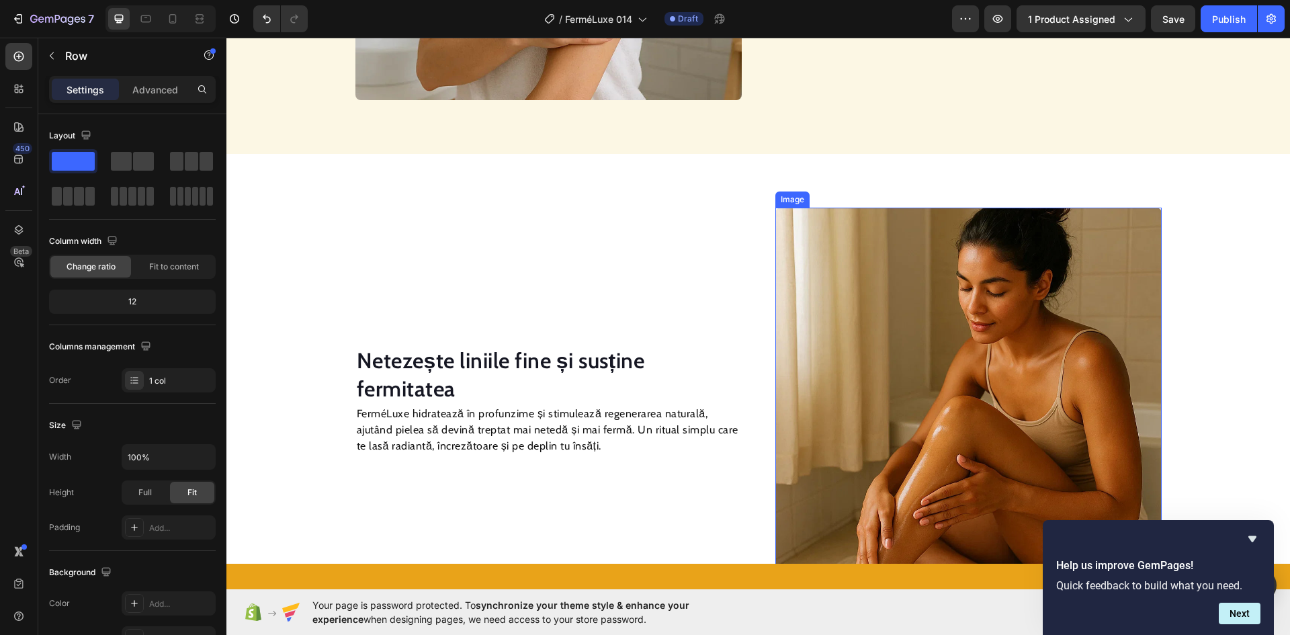
scroll to position [1398, 0]
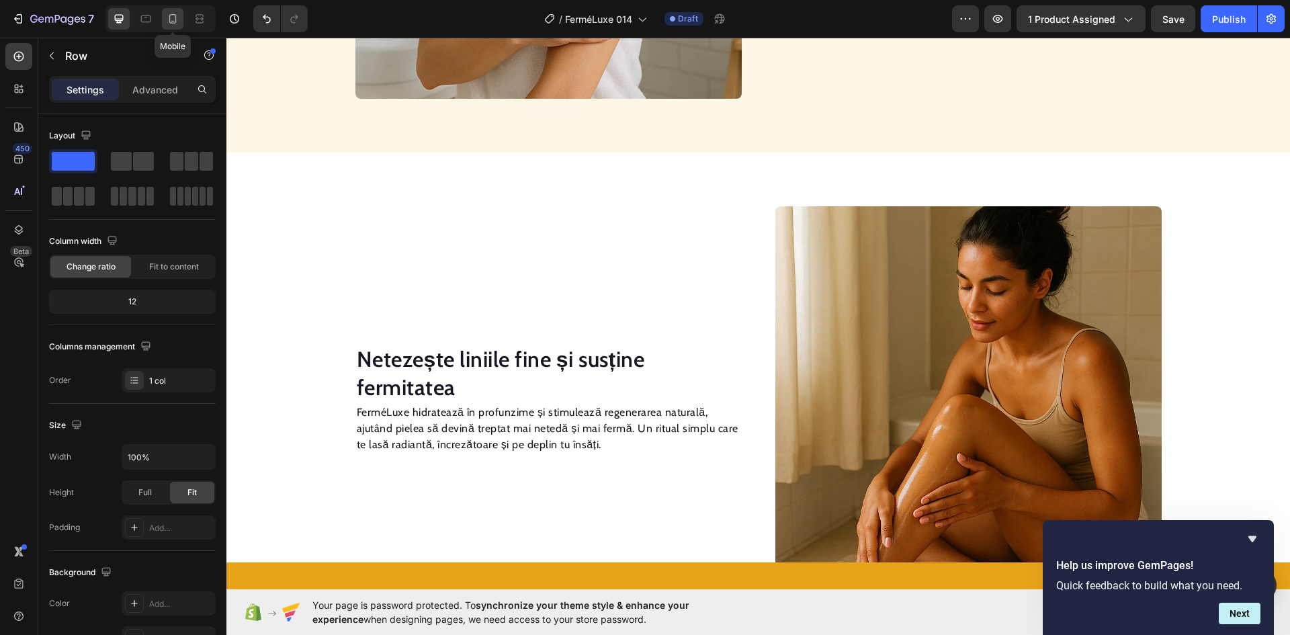
click at [169, 19] on icon at bounding box center [172, 18] width 7 height 9
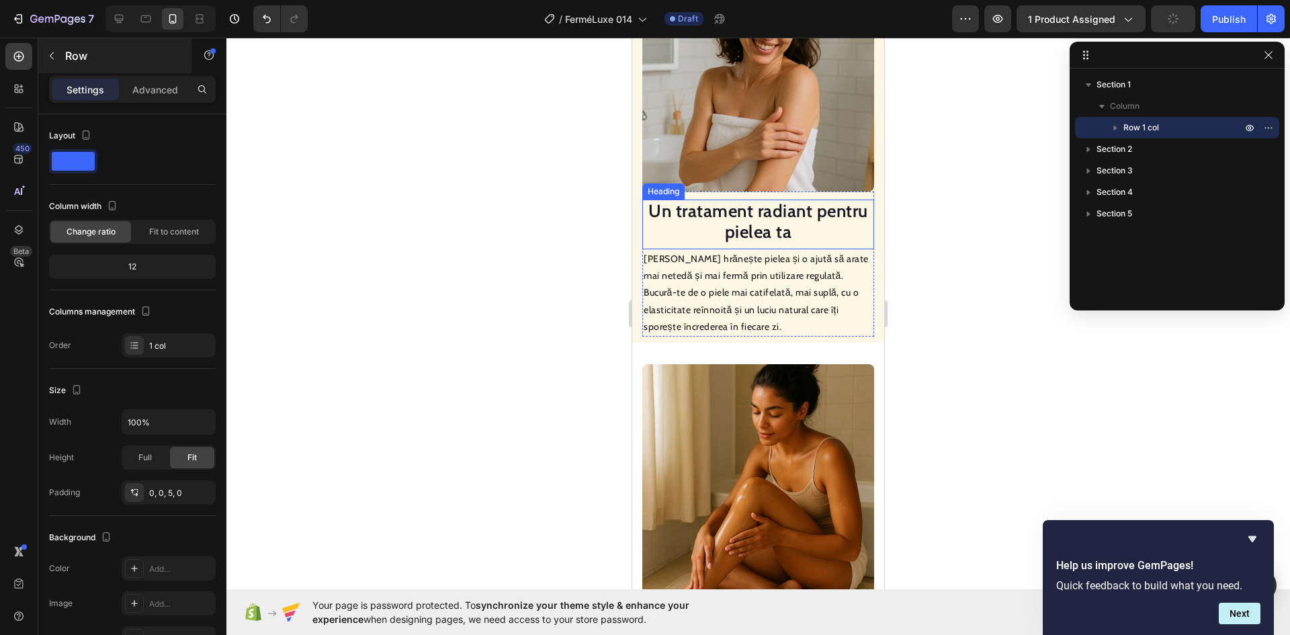
scroll to position [700, 0]
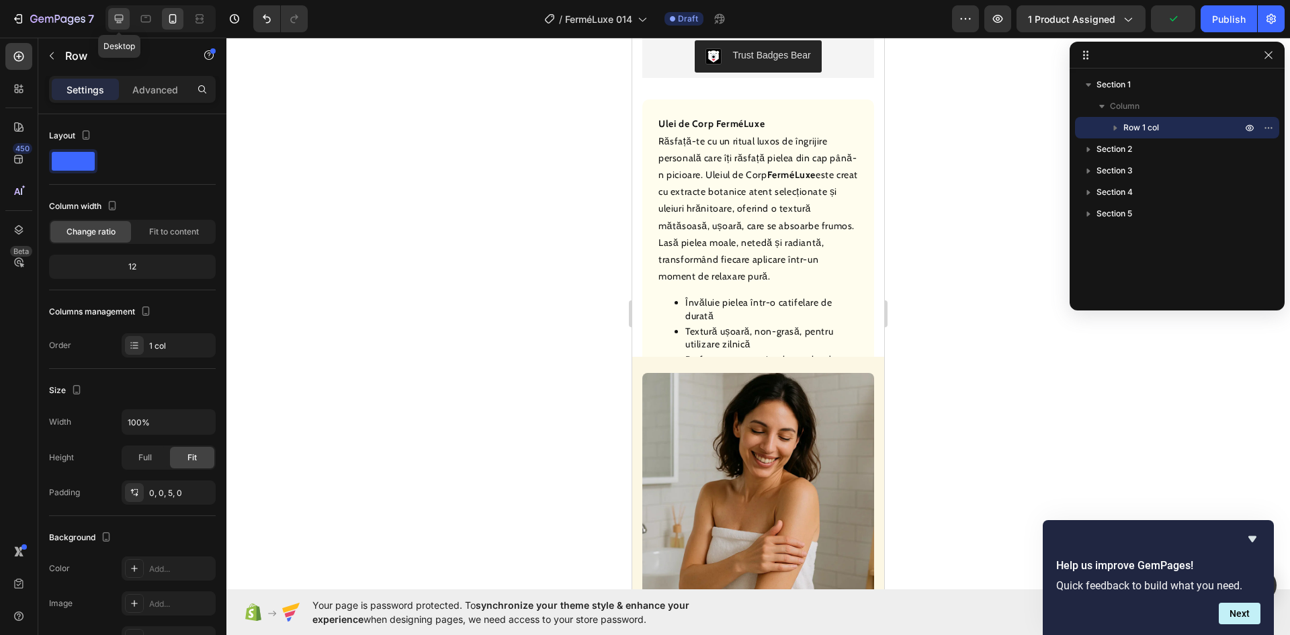
click at [116, 17] on icon at bounding box center [119, 19] width 9 height 9
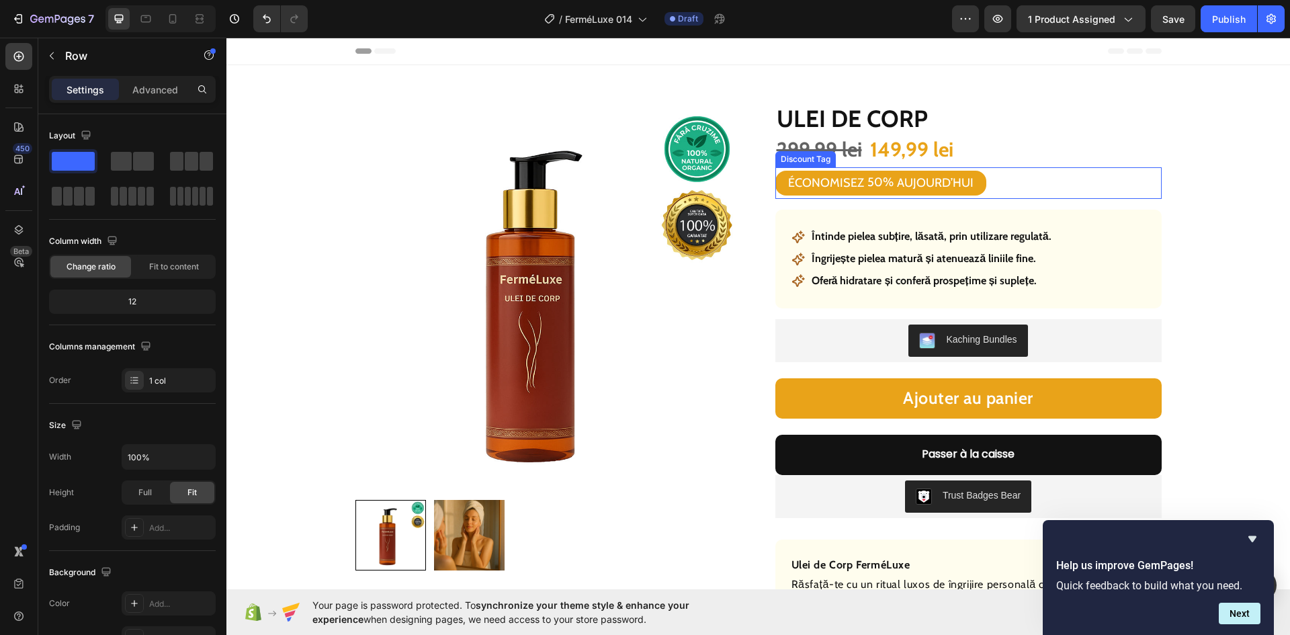
click at [826, 179] on div "ÉCONOMISEZ" at bounding box center [826, 182] width 80 height 19
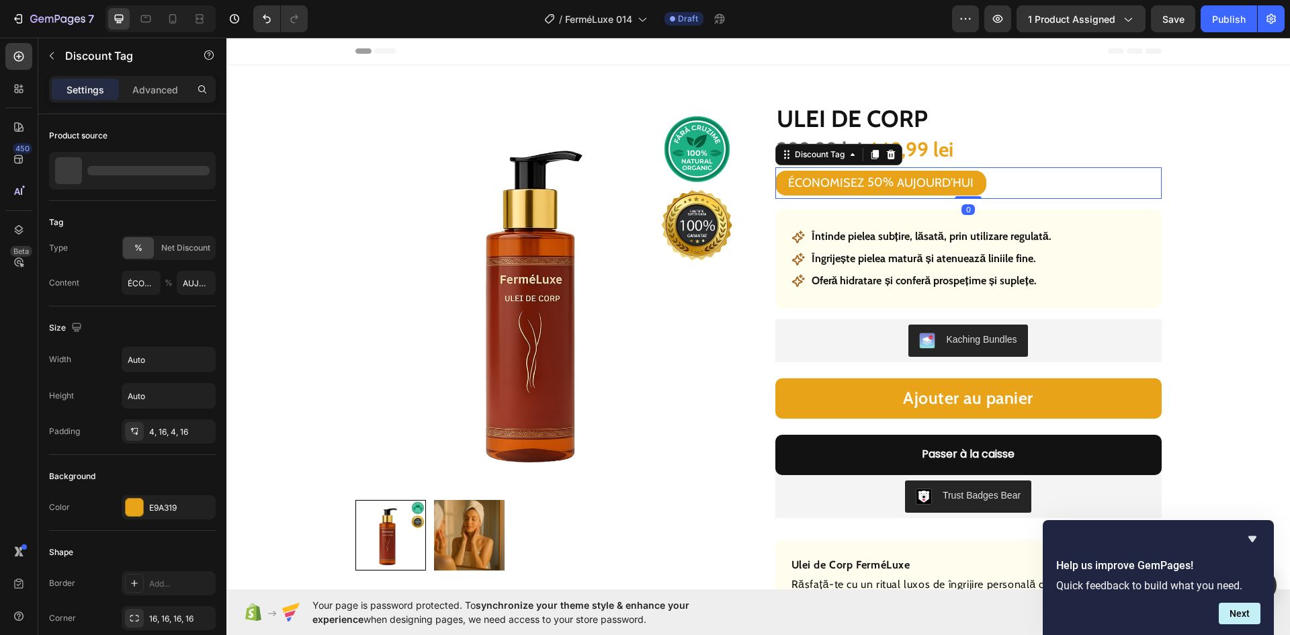
click at [826, 179] on div "ÉCONOMISEZ" at bounding box center [826, 182] width 80 height 19
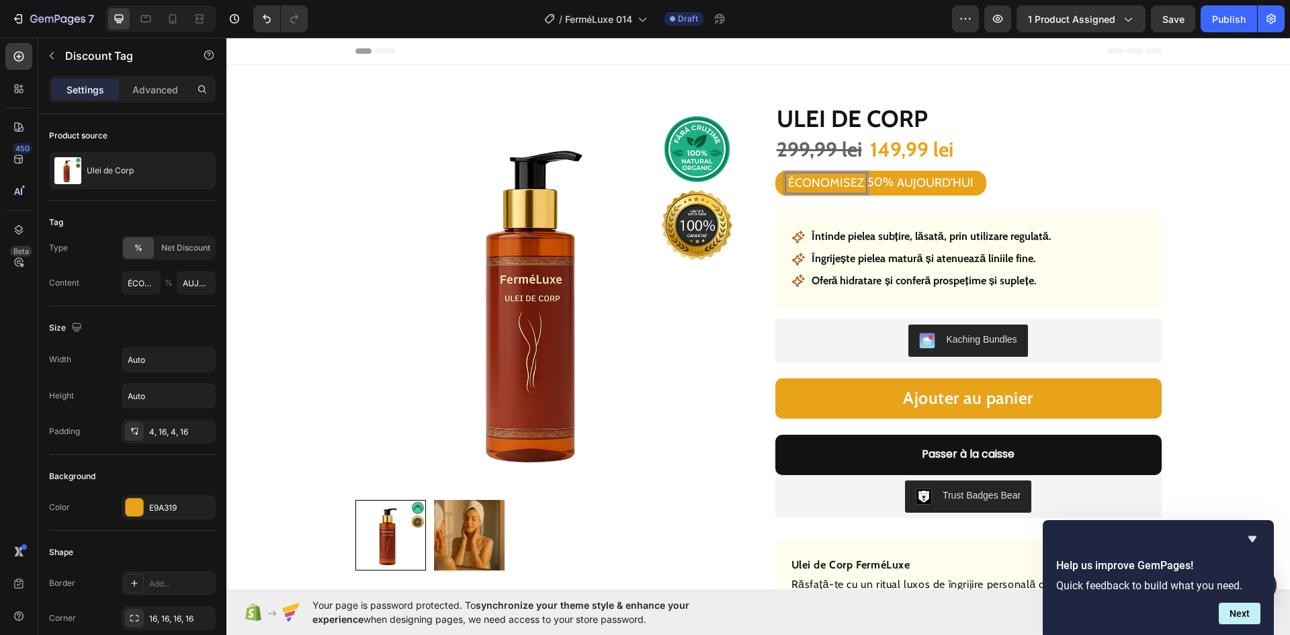
click at [913, 181] on div "AUJOURD’HUI" at bounding box center [935, 182] width 81 height 19
click at [913, 181] on p "AUJOURD’HUI" at bounding box center [935, 182] width 77 height 15
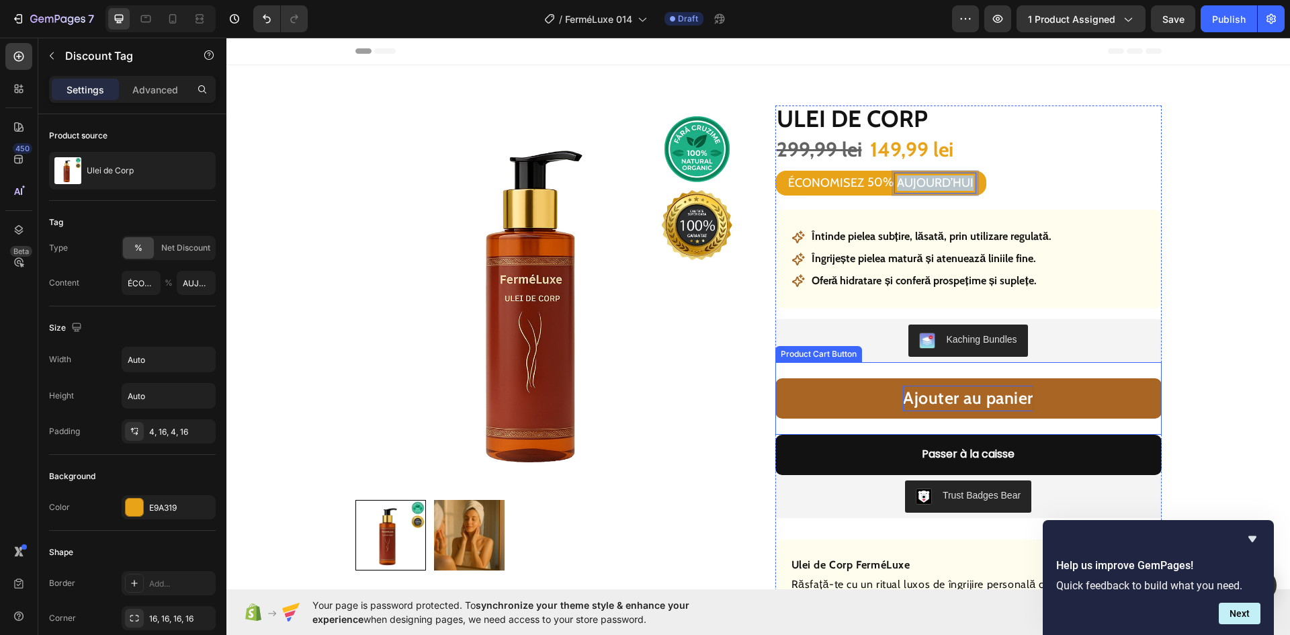
click at [935, 399] on div "Ajouter au panier" at bounding box center [968, 399] width 130 height 26
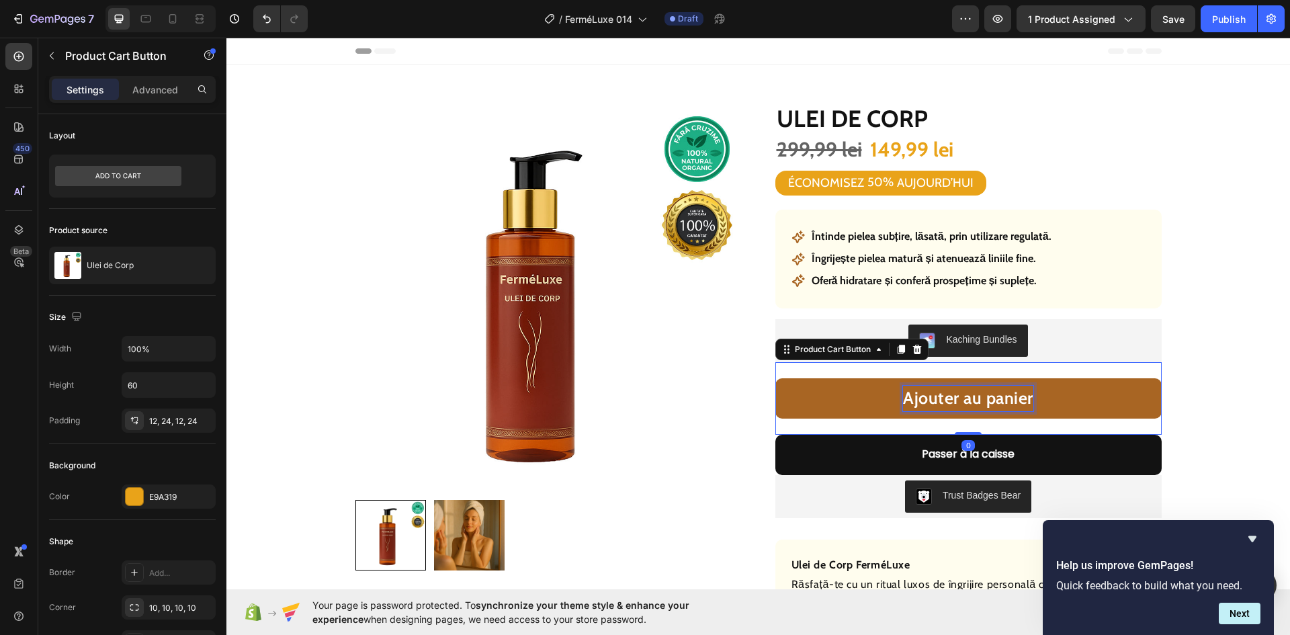
click at [935, 399] on div "Ajouter au panier" at bounding box center [968, 399] width 130 height 26
click at [935, 399] on p "Ajouter au panier" at bounding box center [968, 399] width 130 height 26
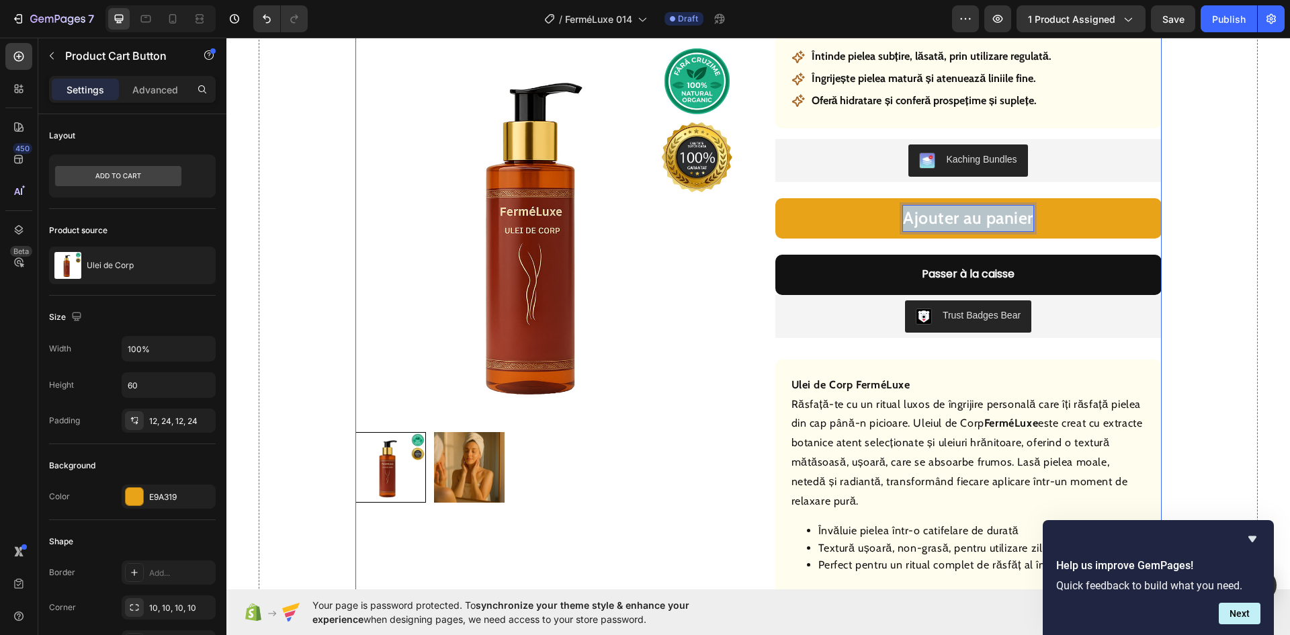
scroll to position [202, 0]
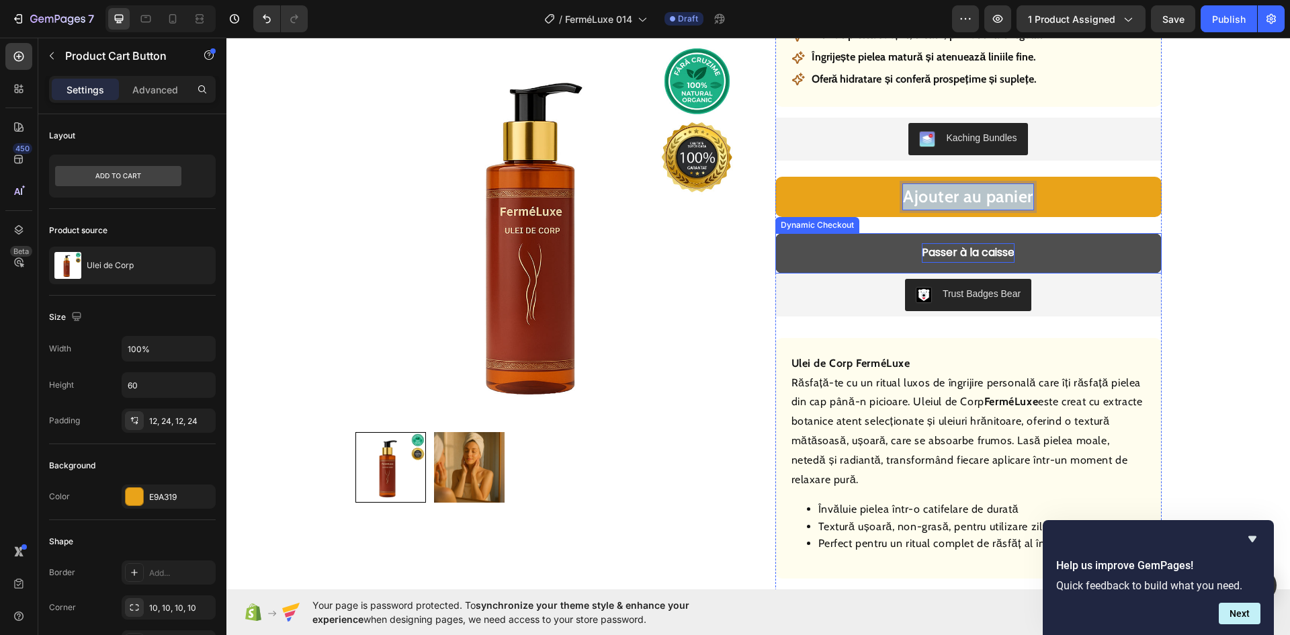
click at [965, 251] on div "Passer à la caisse" at bounding box center [968, 252] width 93 height 19
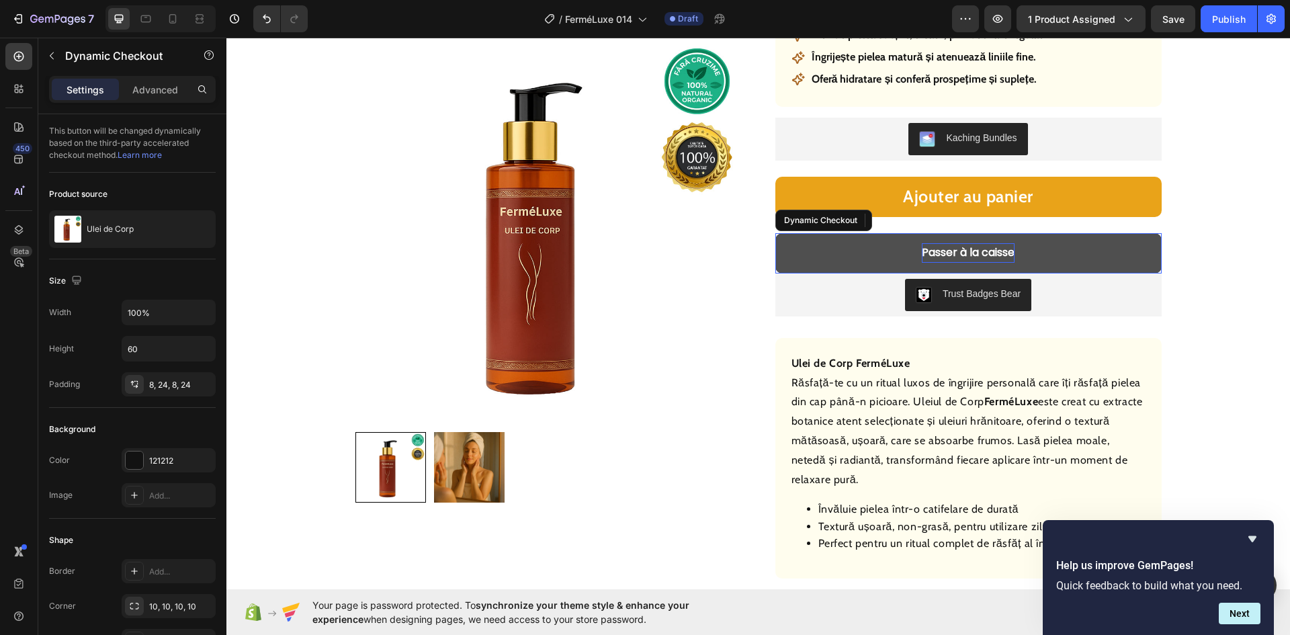
click at [965, 251] on div "Passer à la caisse" at bounding box center [968, 252] width 93 height 19
click at [965, 251] on p "Passer à la caisse" at bounding box center [968, 252] width 93 height 19
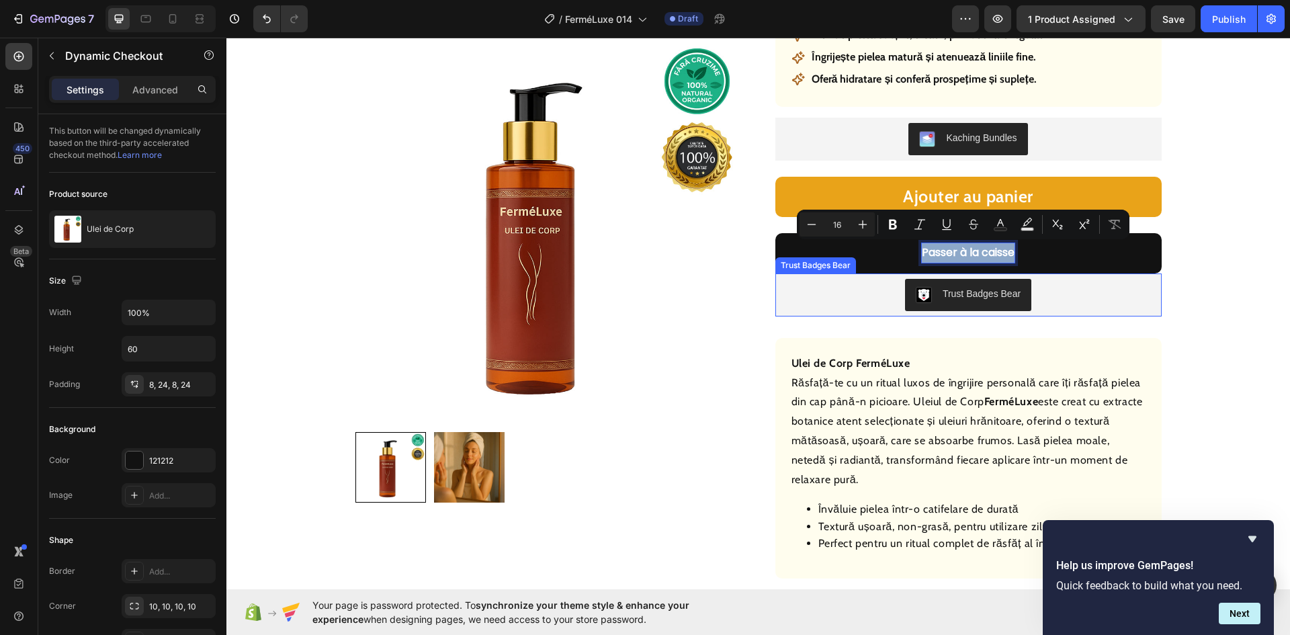
scroll to position [0, 0]
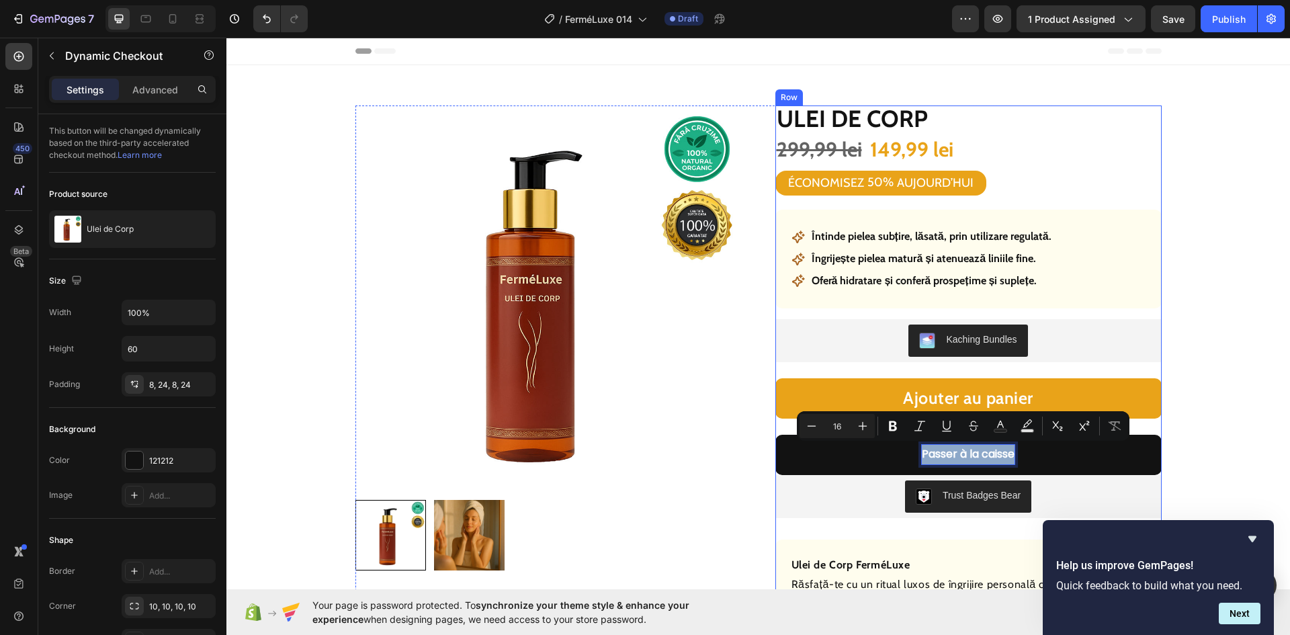
click at [805, 183] on p "ÉCONOMISEZ" at bounding box center [826, 182] width 76 height 15
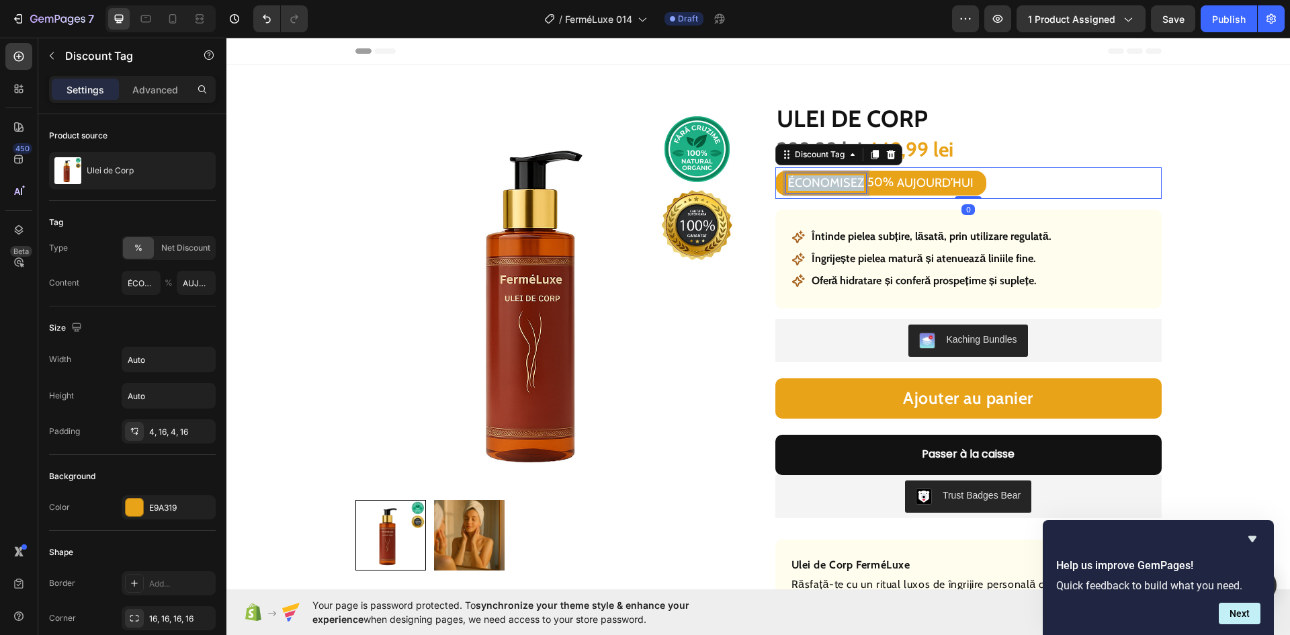
click at [805, 183] on p "ÉCONOMISEZ" at bounding box center [826, 182] width 76 height 15
click at [812, 179] on p "ÉCONOMISEZ" at bounding box center [826, 182] width 76 height 15
click at [803, 175] on div "ÉCONOMISEZ" at bounding box center [826, 182] width 80 height 19
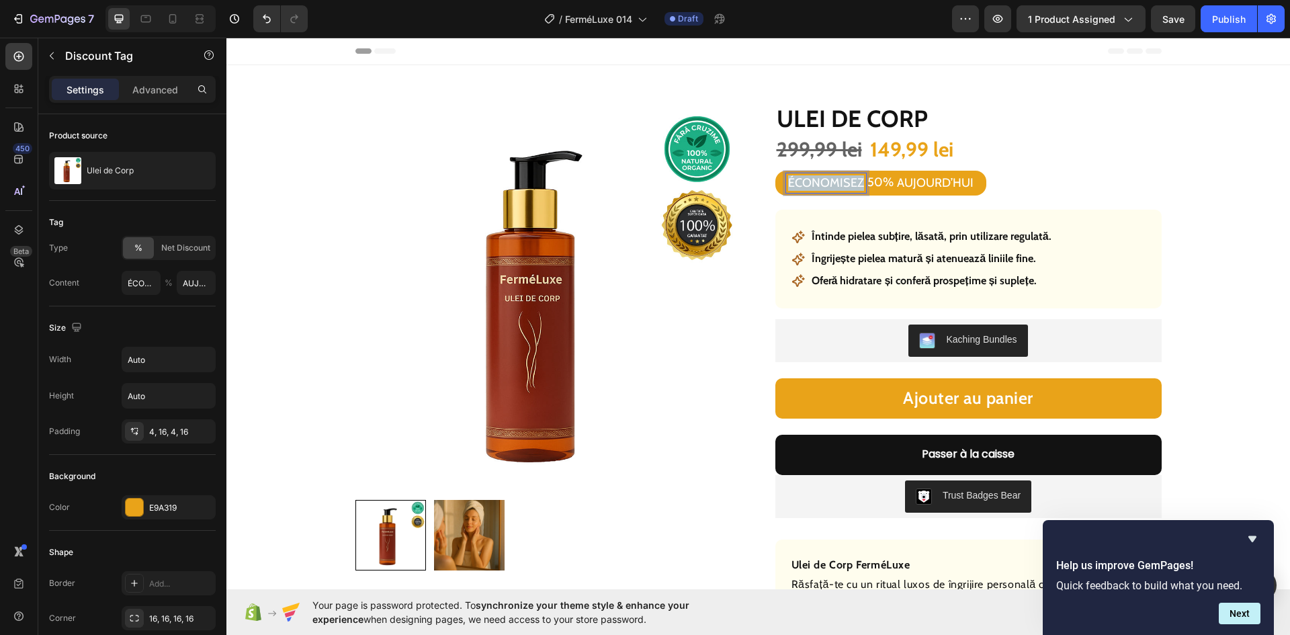
click at [803, 175] on div "ÉCONOMISEZ" at bounding box center [826, 182] width 80 height 19
type input "ECONOMISIȚI"
click at [919, 185] on p "AUJOURD’HUI" at bounding box center [936, 182] width 77 height 15
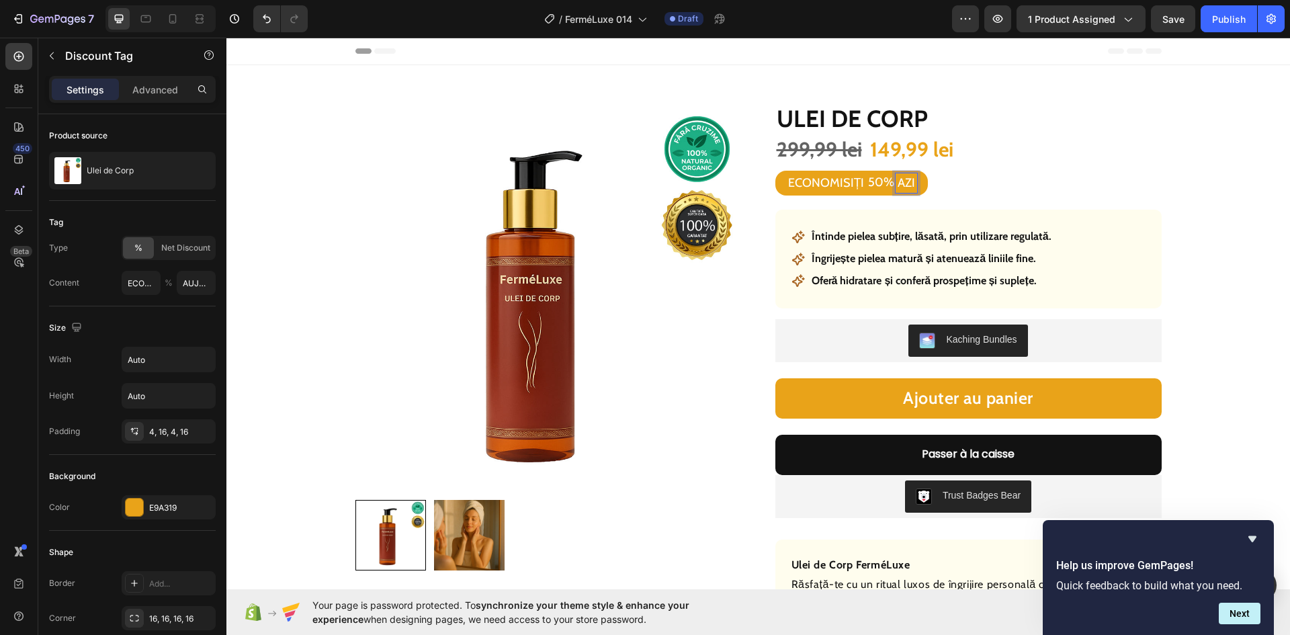
type input "AZI"
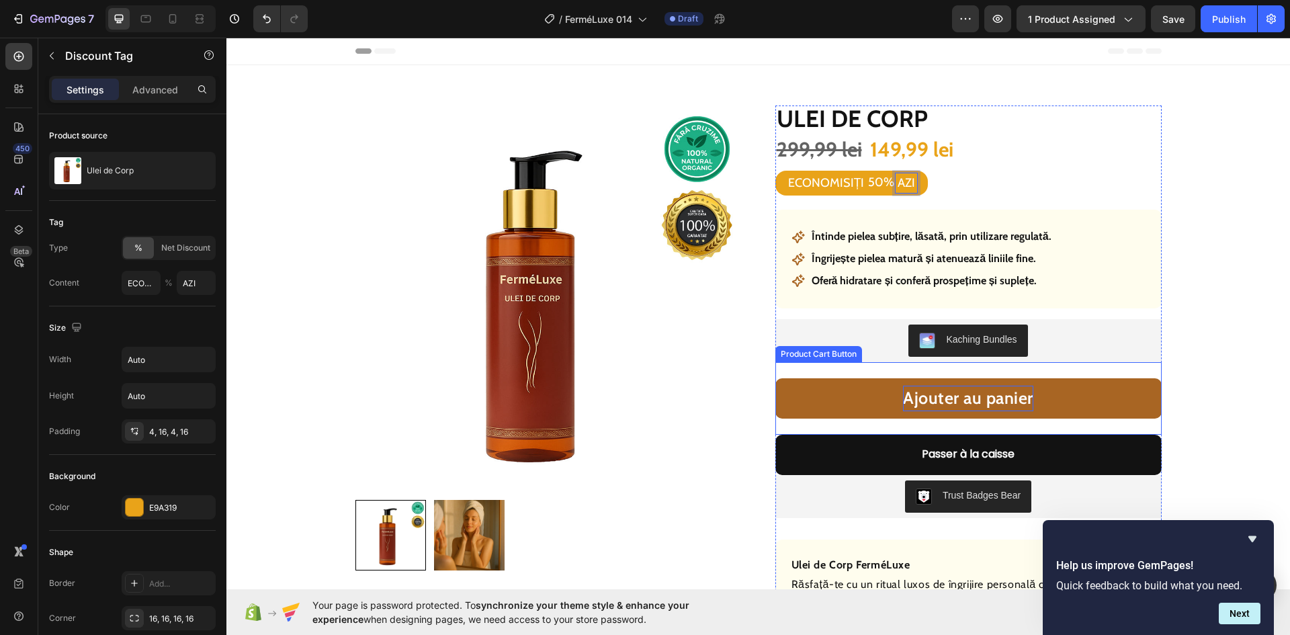
click at [952, 390] on p "Ajouter au panier" at bounding box center [968, 399] width 130 height 26
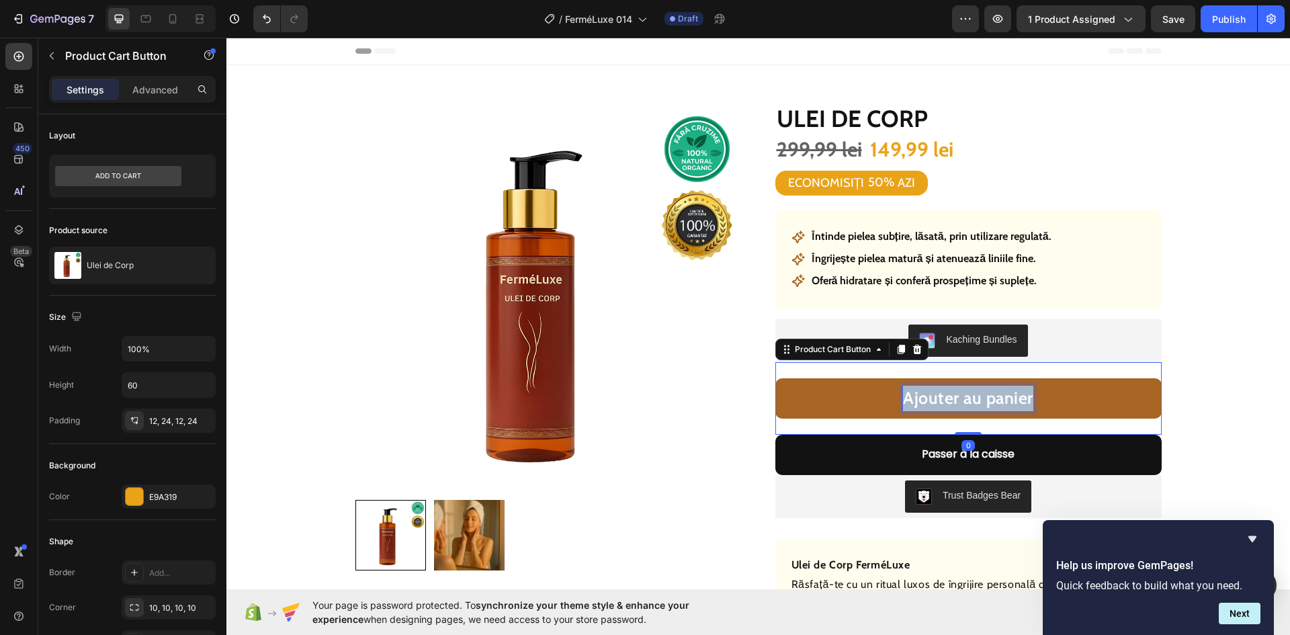
click at [952, 390] on p "Ajouter au panier" at bounding box center [968, 399] width 130 height 26
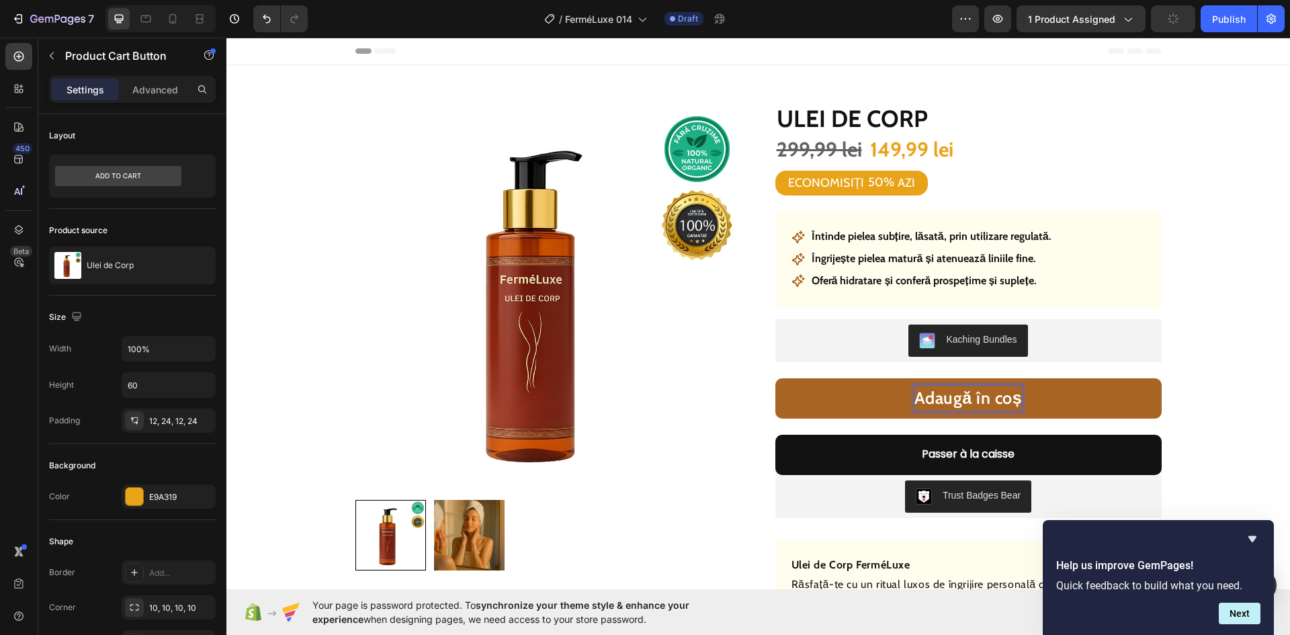
click at [954, 404] on p "Adaugă în coș" at bounding box center [967, 399] width 107 height 26
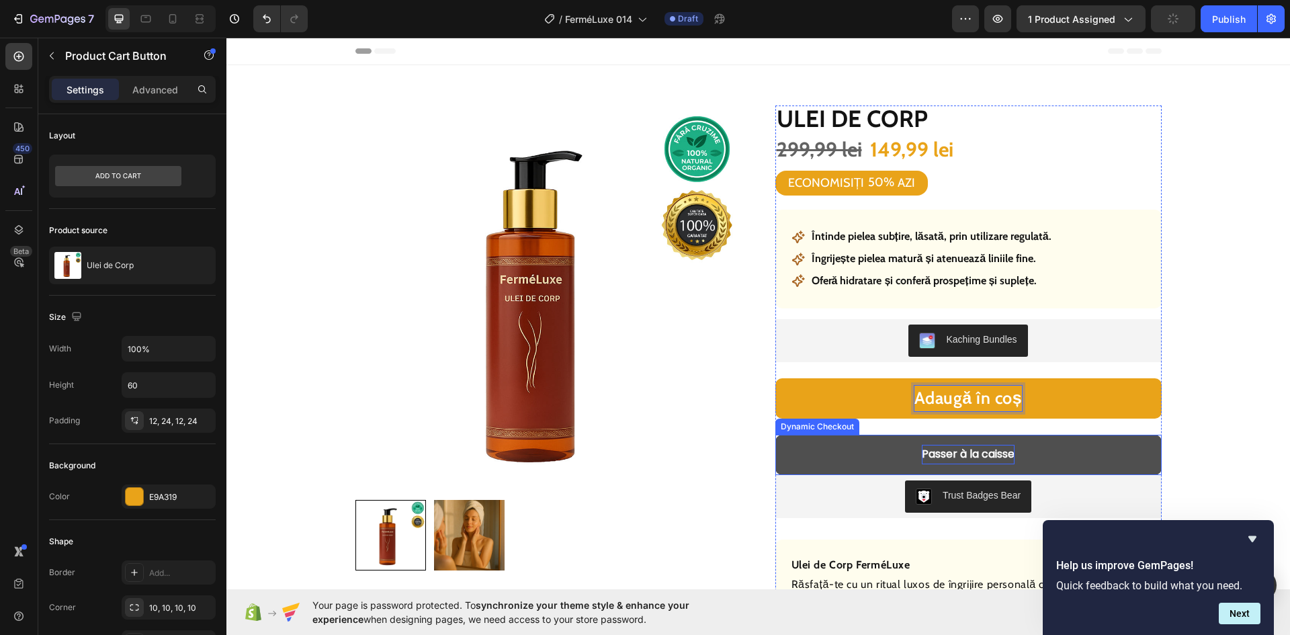
click at [961, 449] on p "Passer à la caisse" at bounding box center [968, 454] width 93 height 19
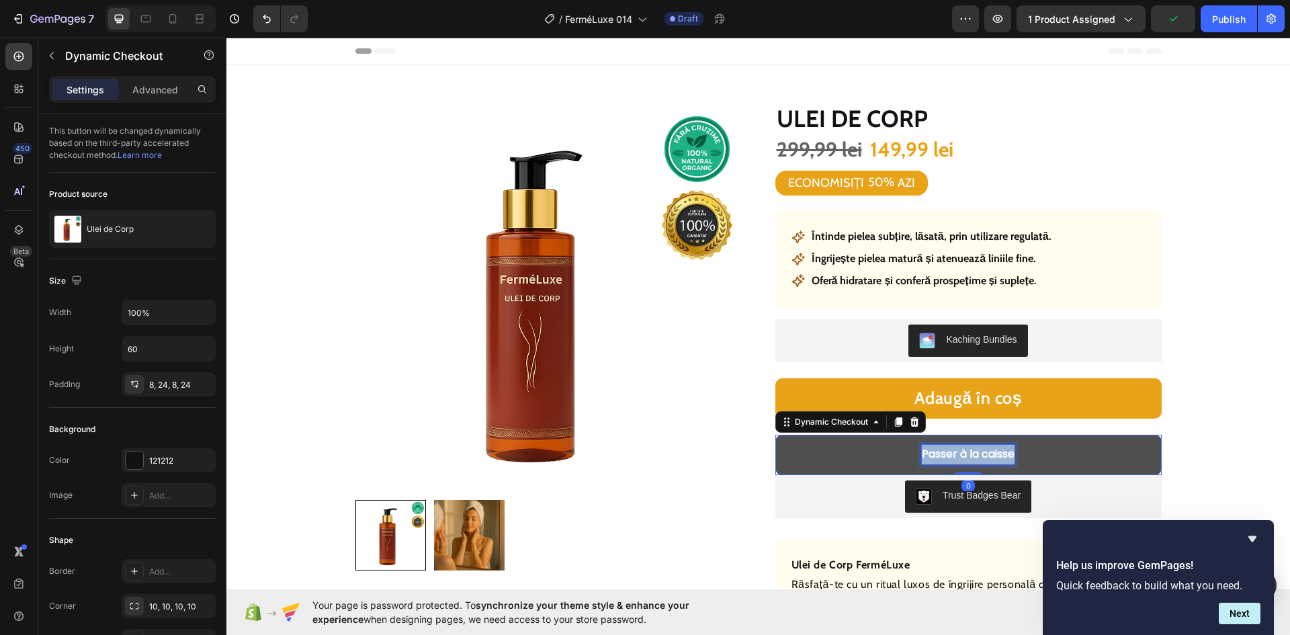
click at [961, 449] on p "Passer à la caisse" at bounding box center [968, 454] width 93 height 19
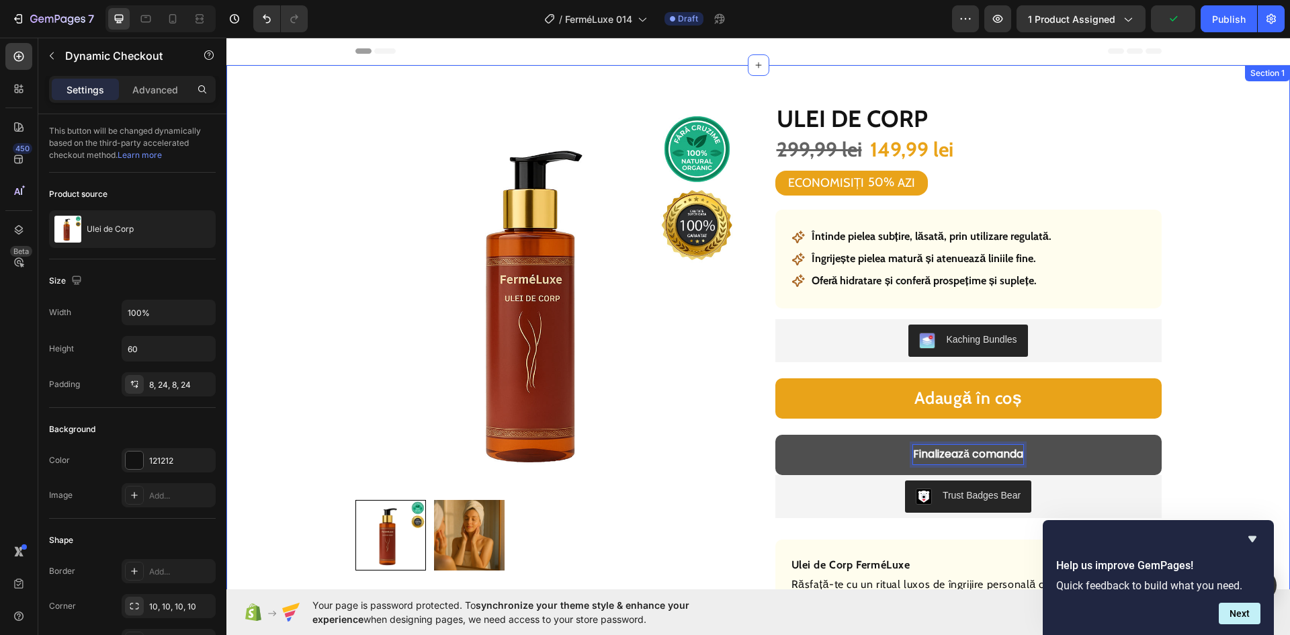
click at [1254, 419] on div "Product Images Row Ulei de Corp Product Title 299,99 lei Product Price Product …" at bounding box center [757, 505] width 1063 height 881
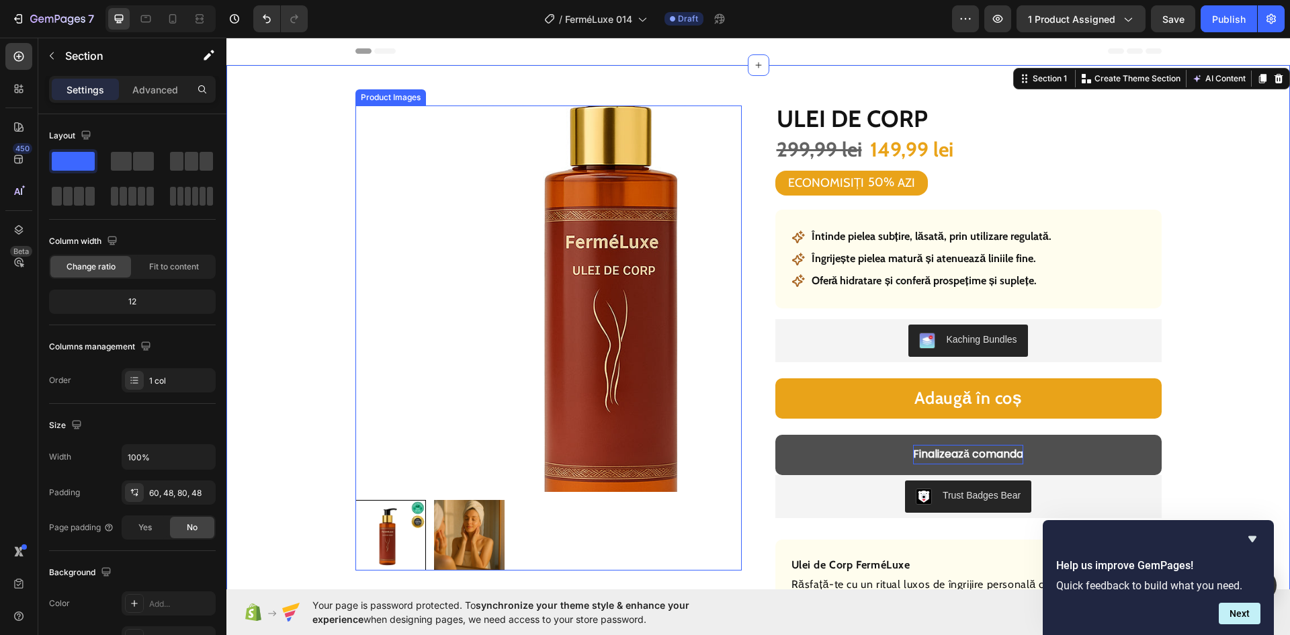
click at [336, 362] on div "Product Images Row Ulei de Corp Product Title 299,99 lei Product Price Product …" at bounding box center [758, 498] width 999 height 787
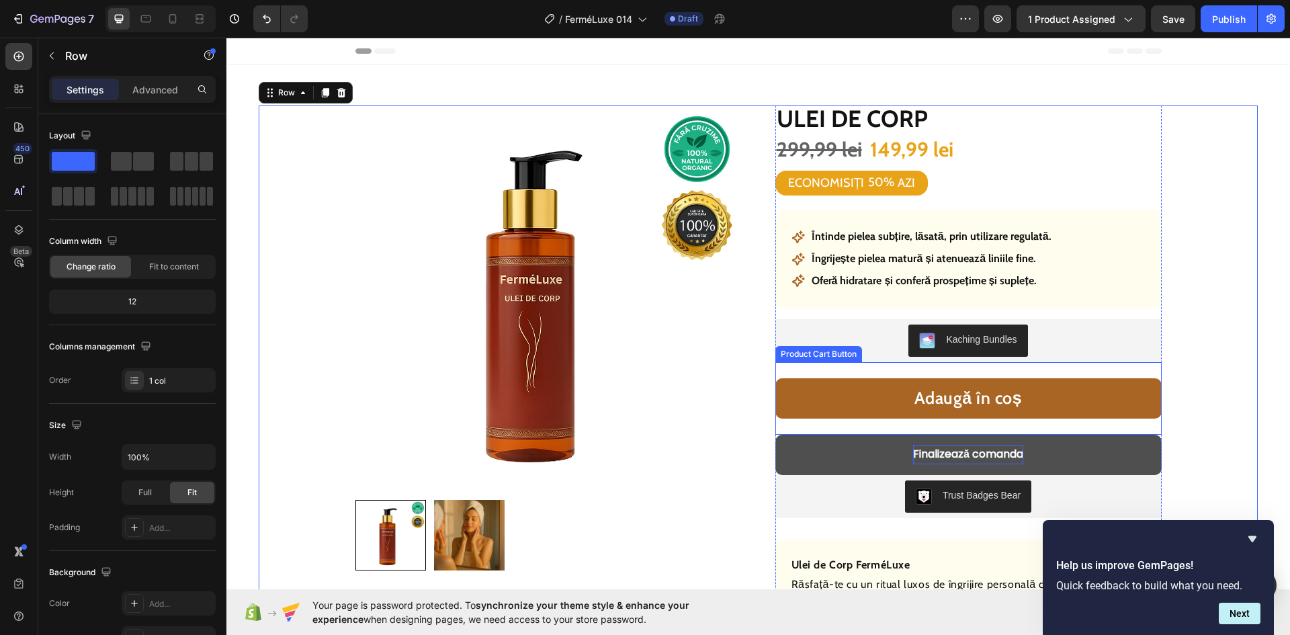
click at [1064, 396] on button "Adaugă în coș" at bounding box center [968, 398] width 386 height 40
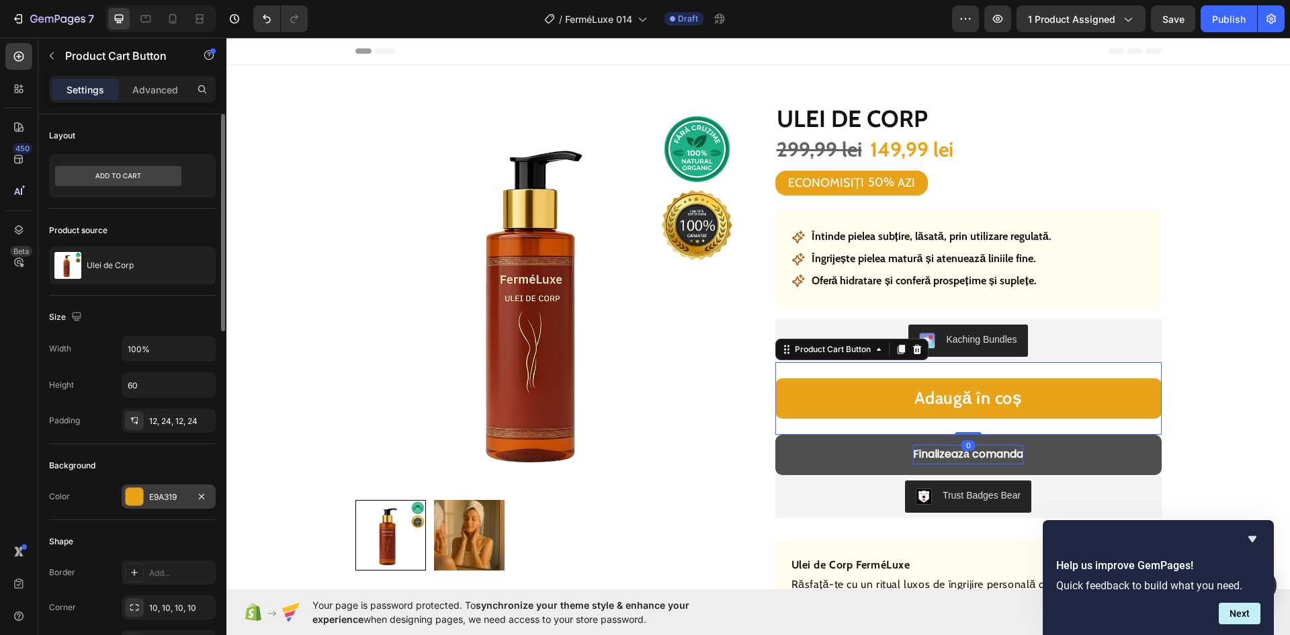
click at [152, 498] on div "E9A319" at bounding box center [168, 497] width 39 height 12
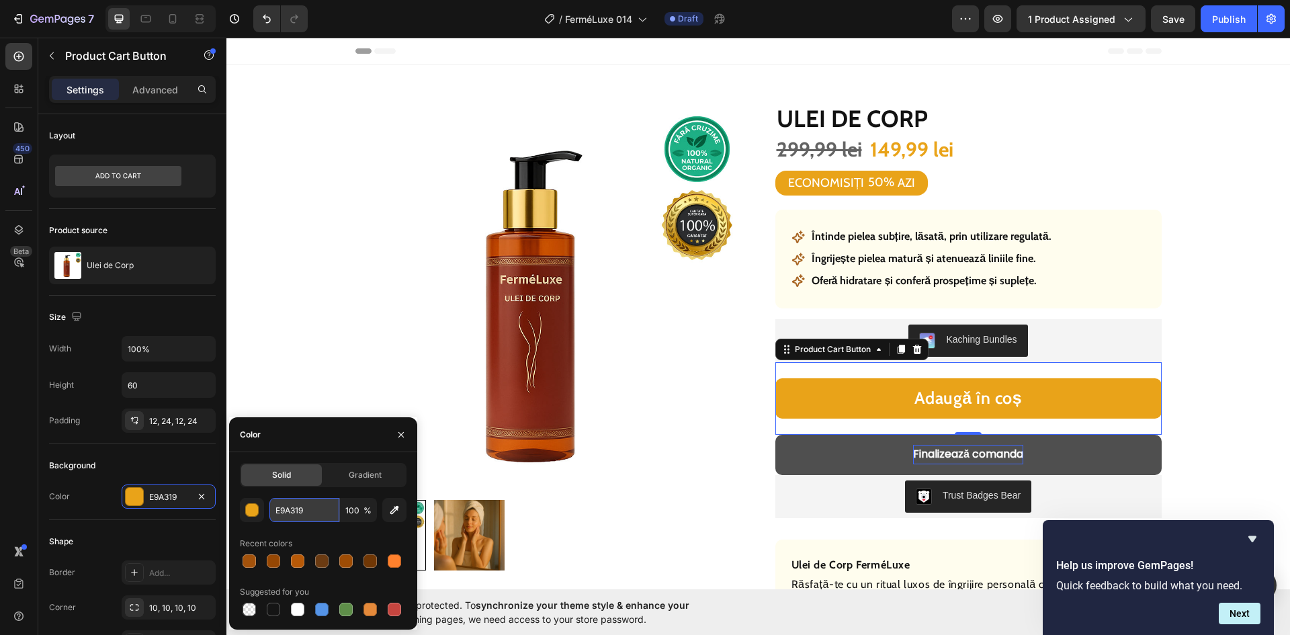
click at [298, 515] on input "E9A319" at bounding box center [304, 510] width 70 height 24
paste input "FF8F2D"
type input "FF8F2D"
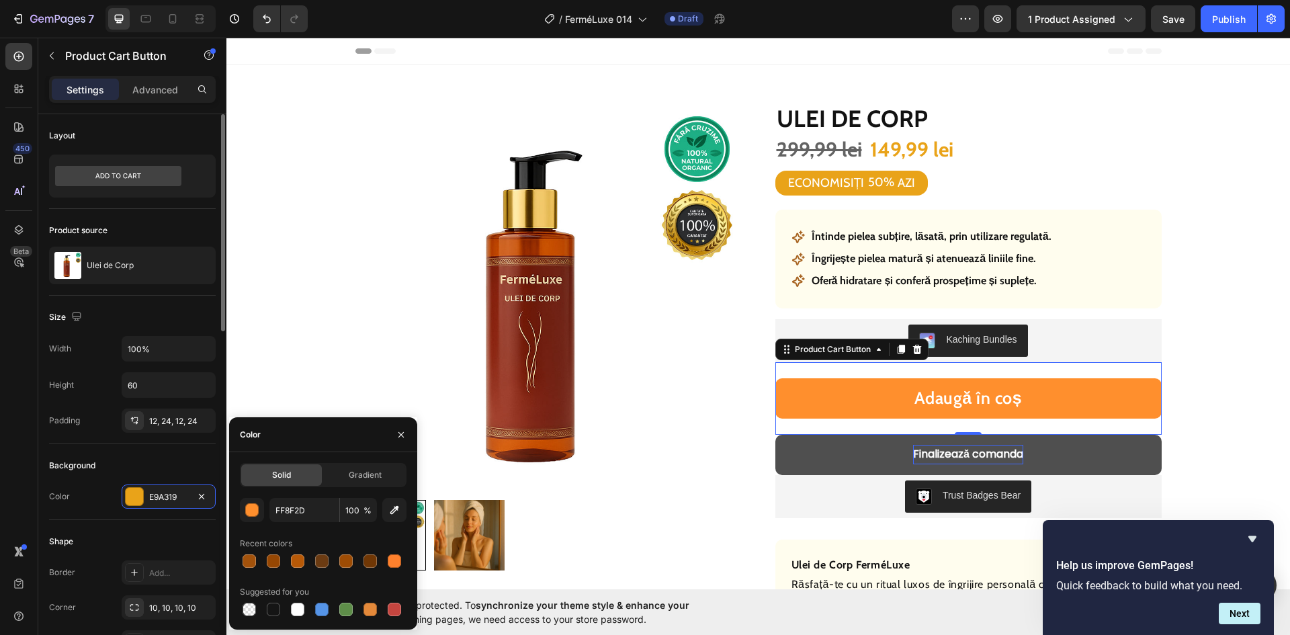
click at [101, 482] on div "Background Color E9A319" at bounding box center [132, 482] width 167 height 76
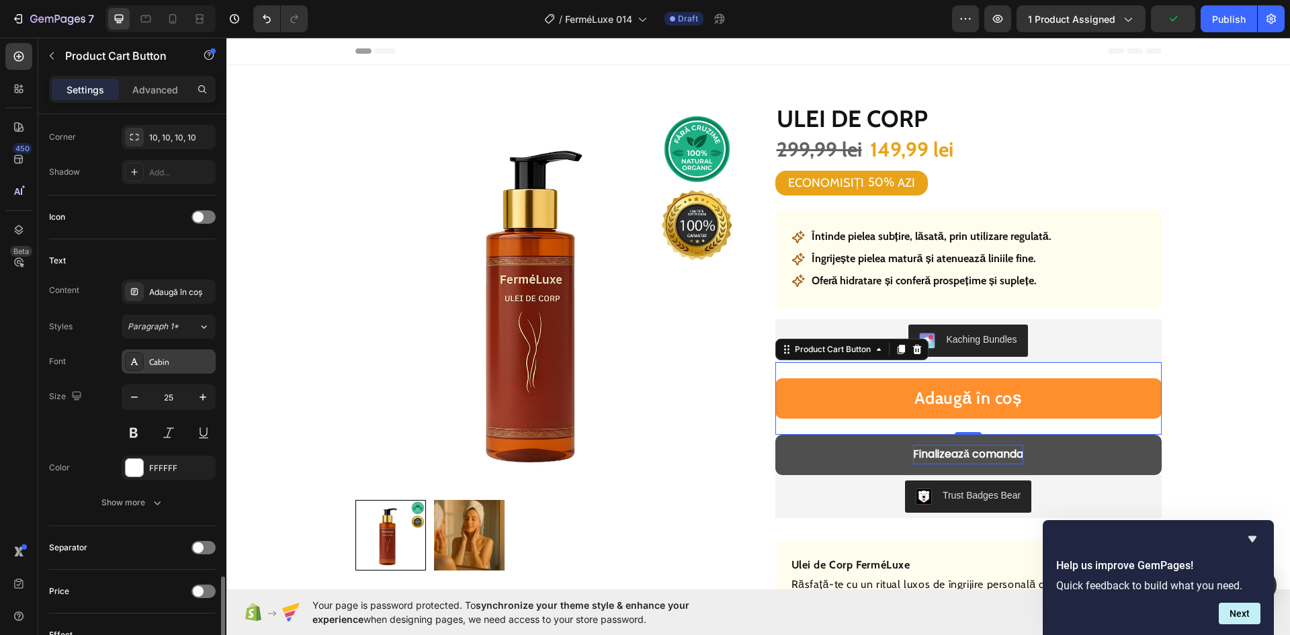
scroll to position [672, 0]
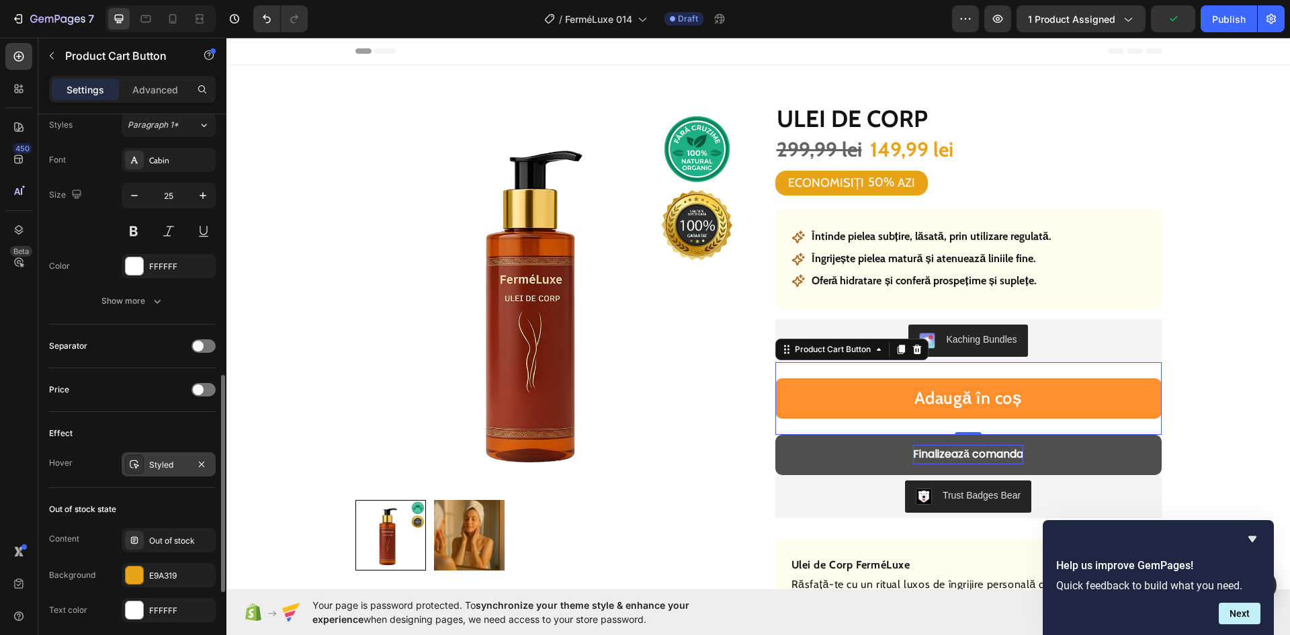
click at [161, 464] on div "Styled" at bounding box center [168, 465] width 39 height 12
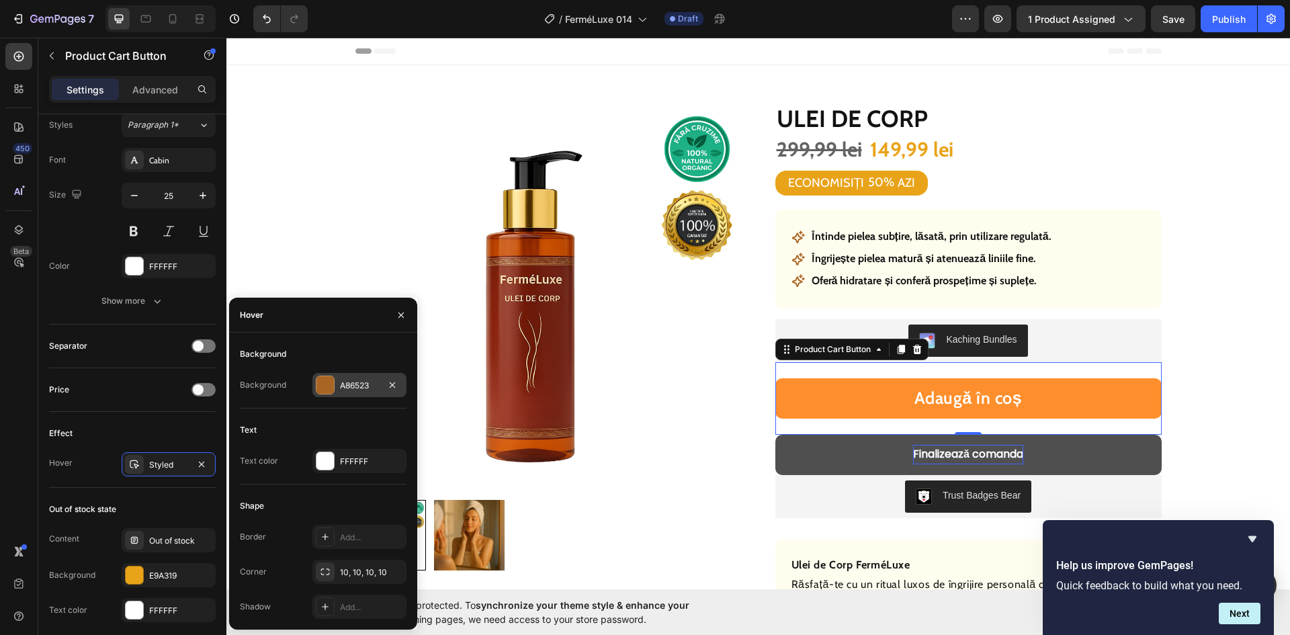
click at [353, 388] on div "A86523" at bounding box center [359, 386] width 39 height 12
click at [355, 388] on img at bounding box center [548, 298] width 386 height 386
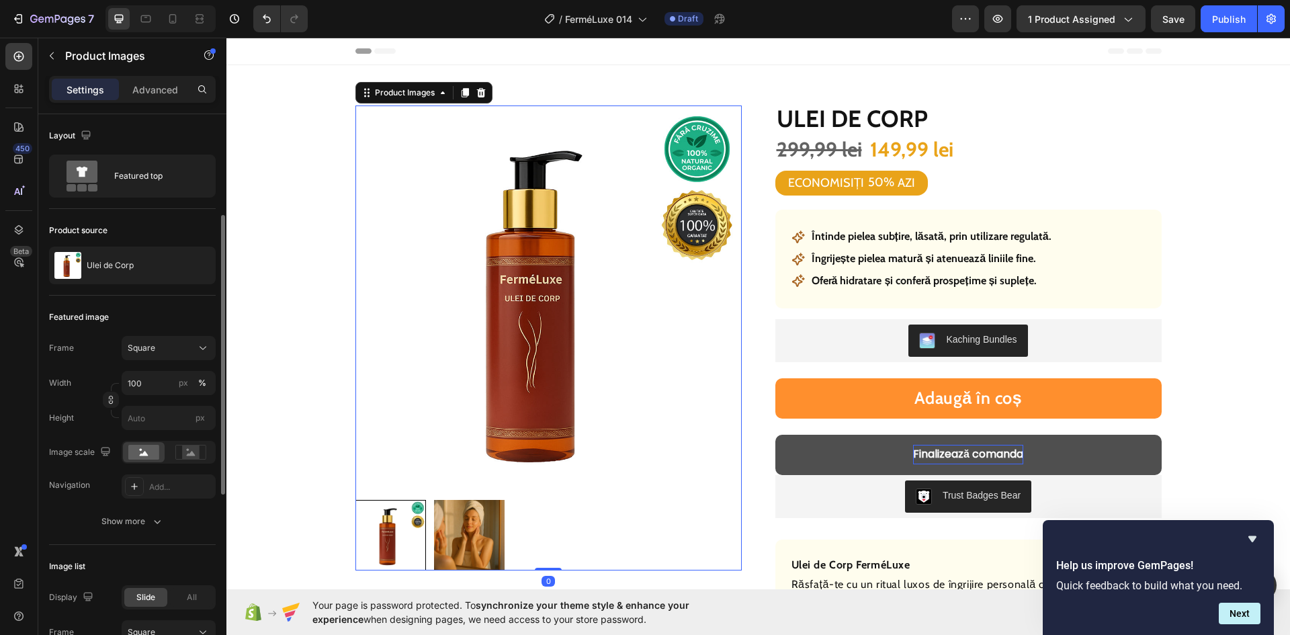
scroll to position [269, 0]
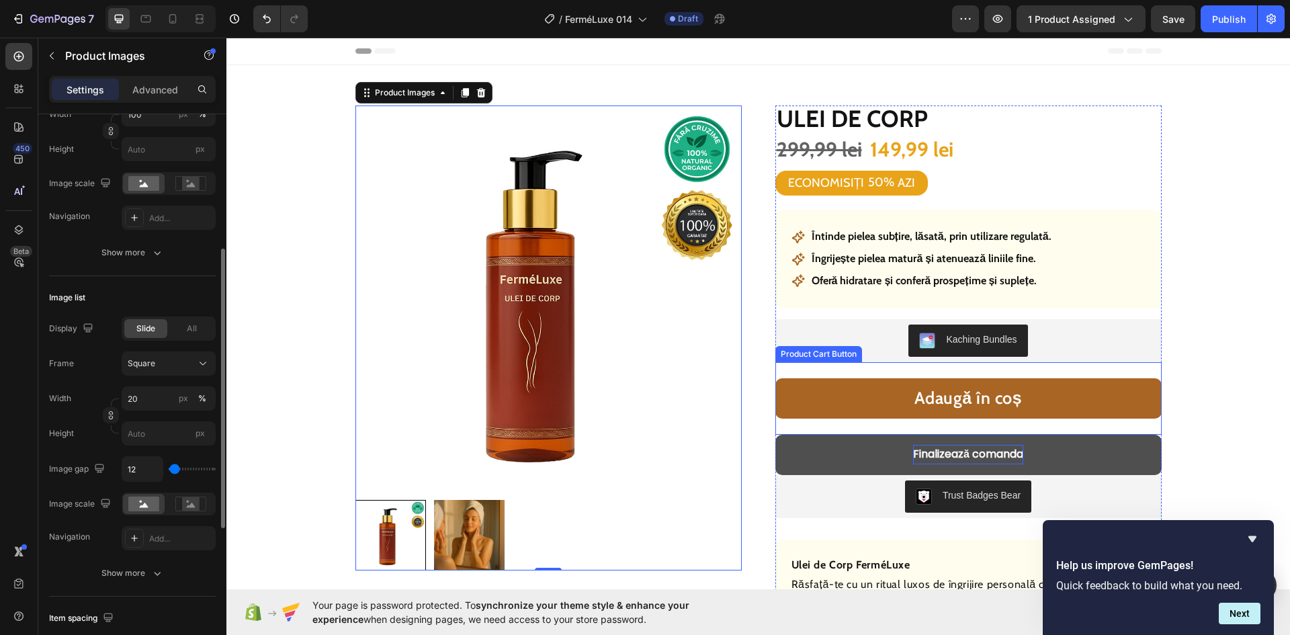
click at [857, 410] on button "Adaugă în coș" at bounding box center [968, 398] width 386 height 40
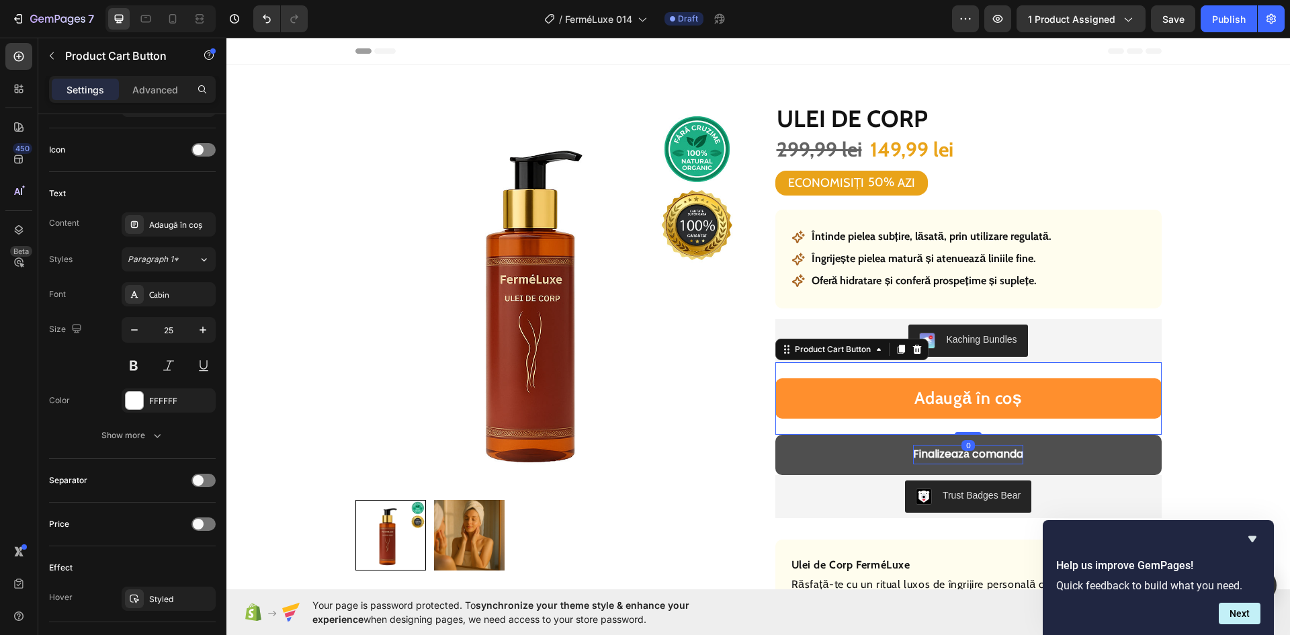
scroll to position [806, 0]
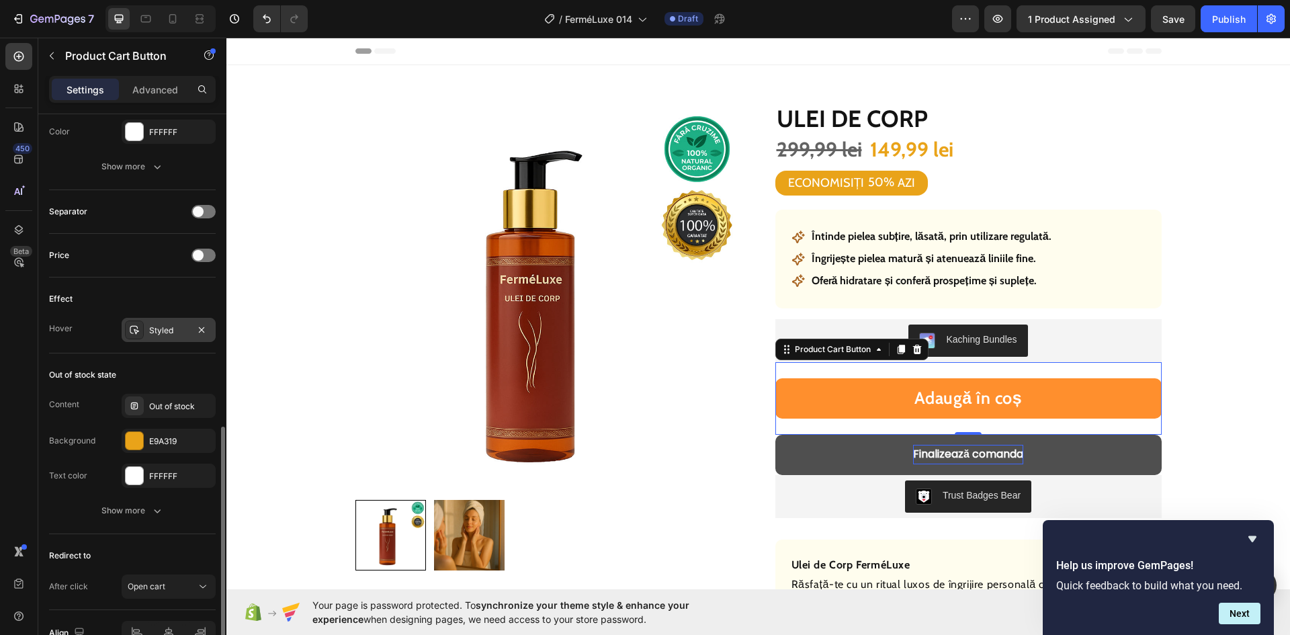
click at [161, 335] on div "Styled" at bounding box center [168, 330] width 39 height 12
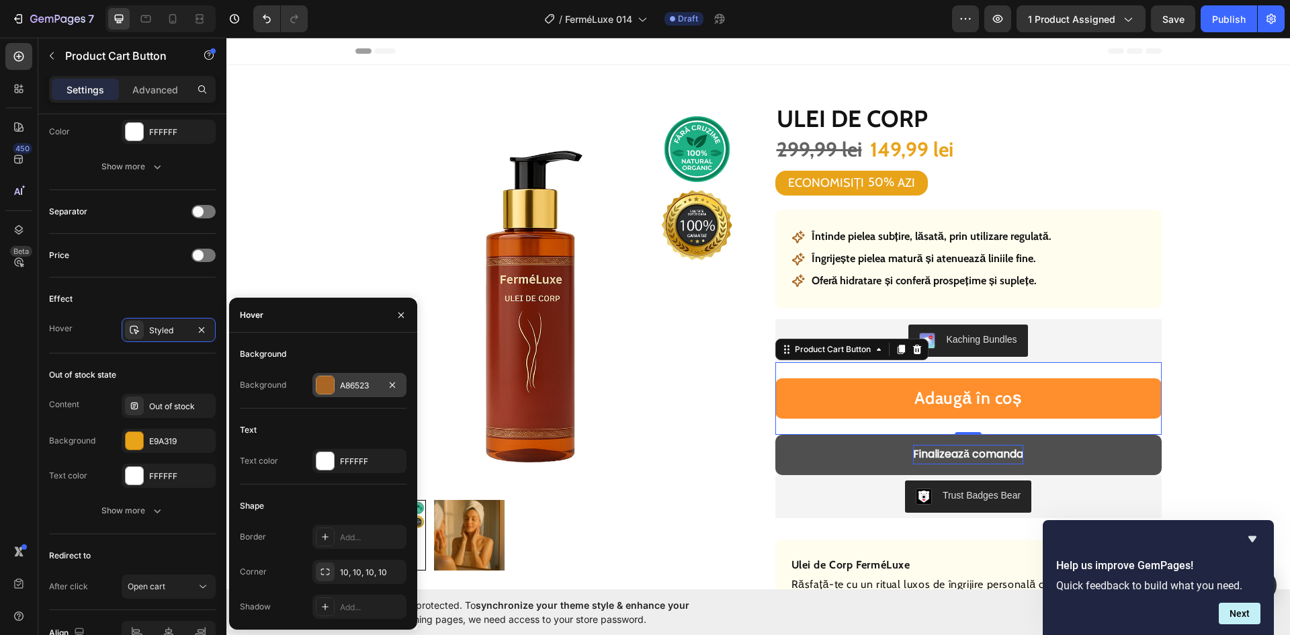
click at [339, 383] on div "A86523" at bounding box center [359, 385] width 94 height 24
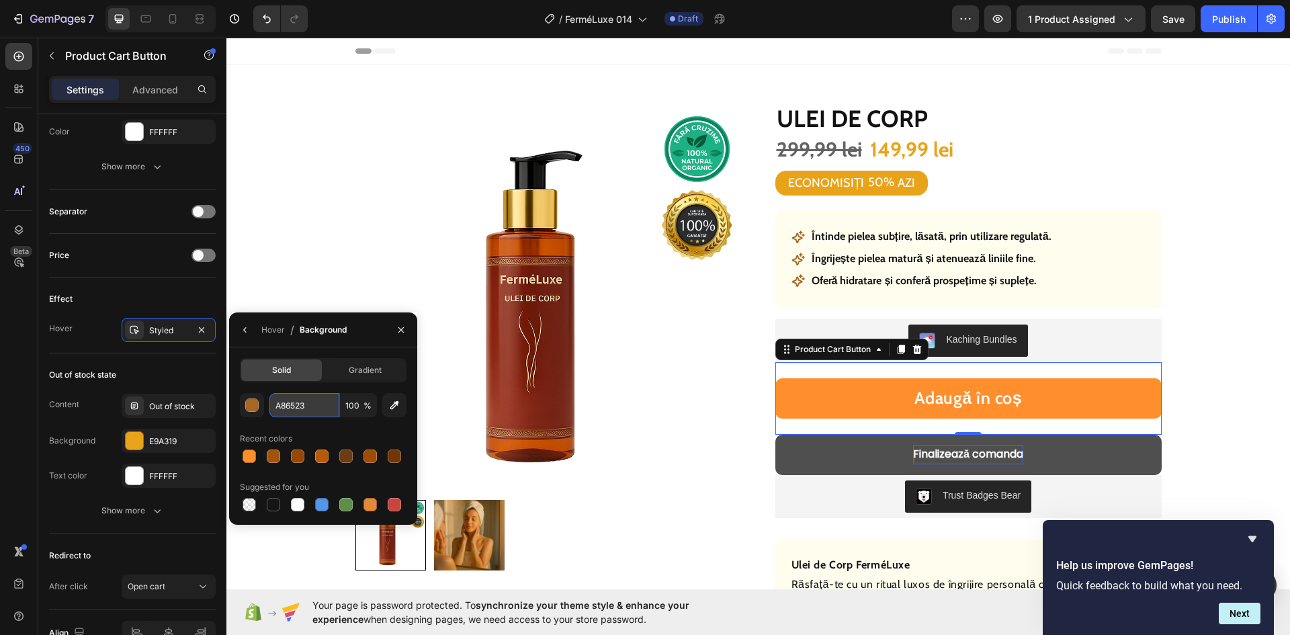
click at [296, 407] on input "A86523" at bounding box center [304, 405] width 70 height 24
paste input "3520B"
type input "A3520B"
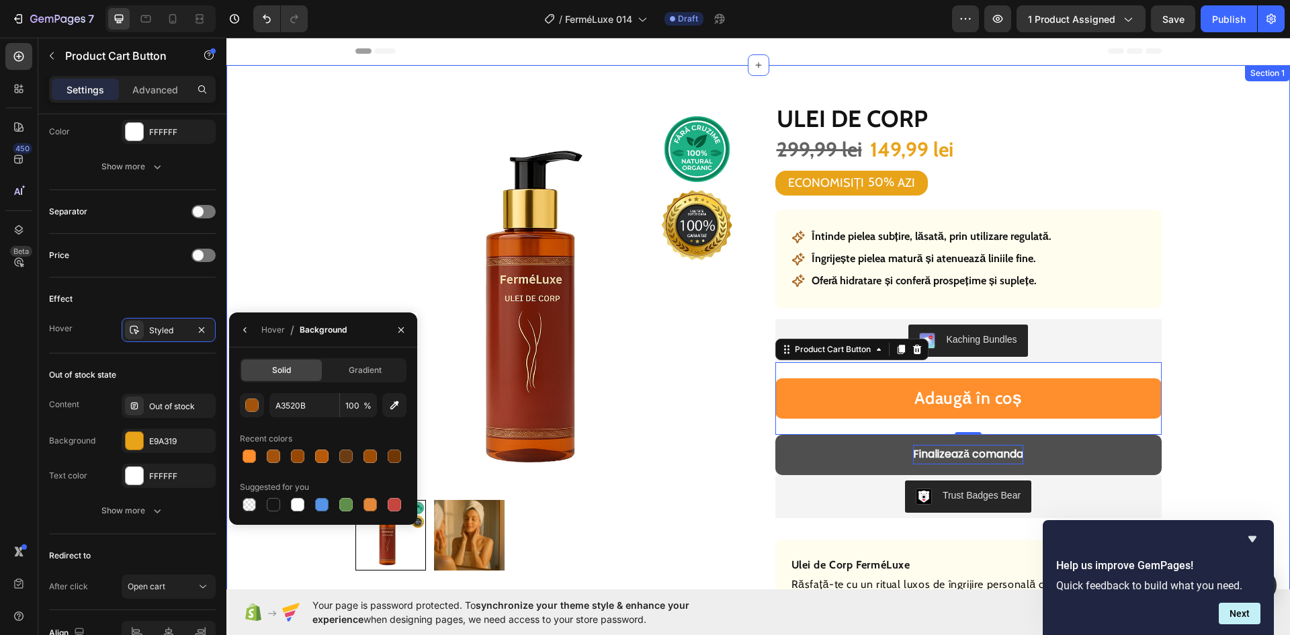
drag, startPoint x: 1268, startPoint y: 384, endPoint x: 1223, endPoint y: 384, distance: 44.3
click at [1267, 384] on div "Product Images Row Ulei de Corp Product Title 299,99 lei Product Price Product …" at bounding box center [757, 505] width 1063 height 881
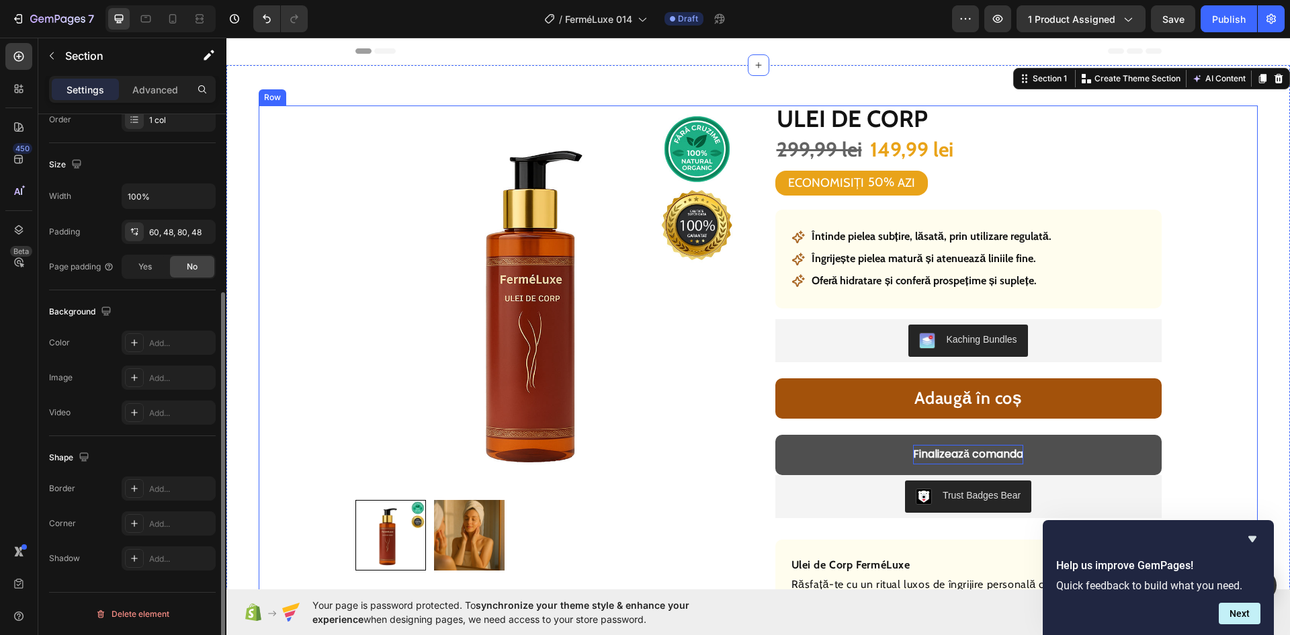
scroll to position [0, 0]
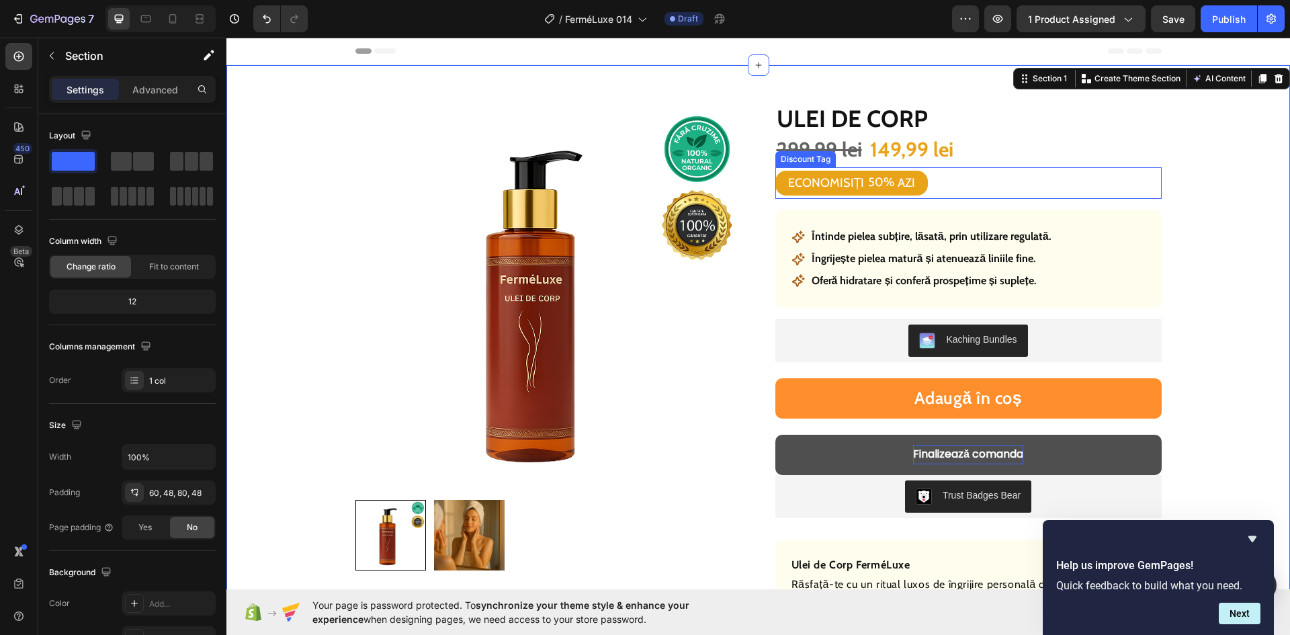
click at [916, 186] on div "ECONOMISIȚI 50% AZI" at bounding box center [851, 183] width 152 height 25
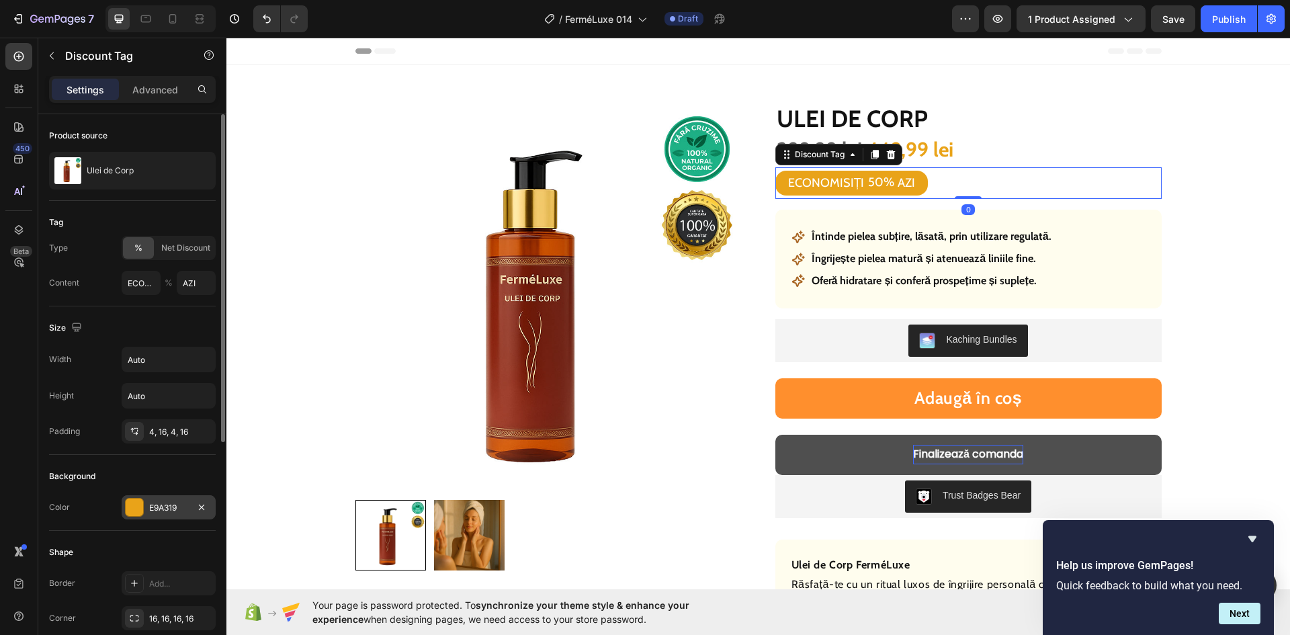
click at [155, 505] on div "E9A319" at bounding box center [168, 508] width 39 height 12
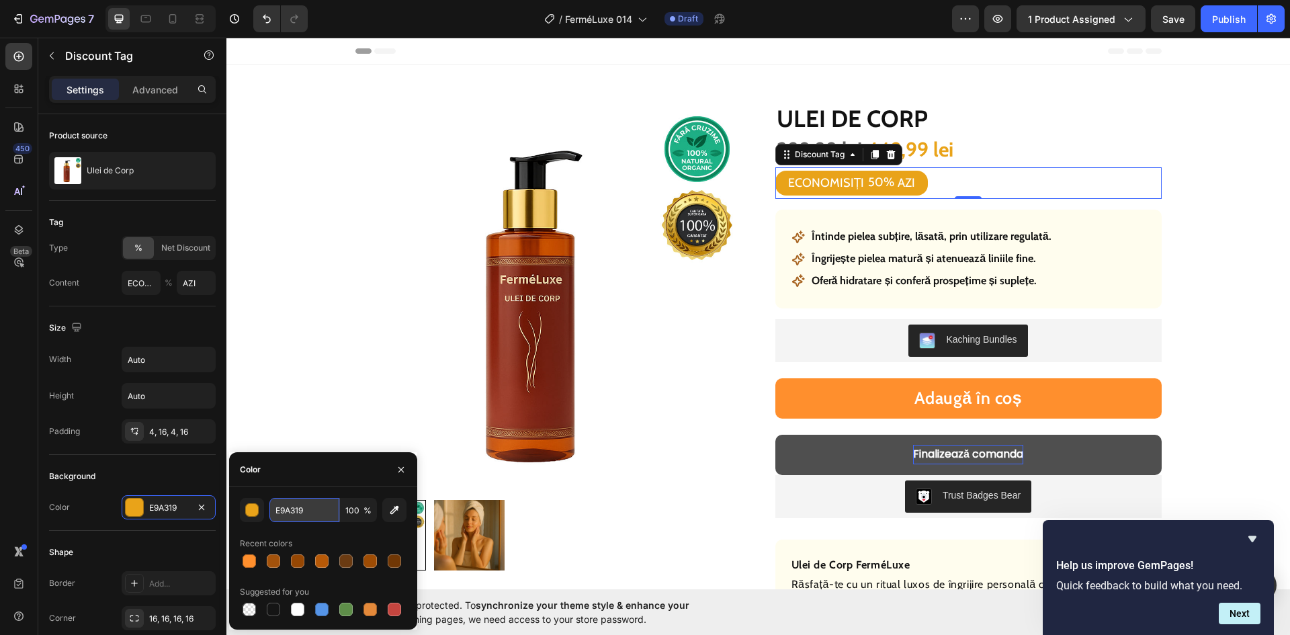
click at [282, 507] on input "E9A319" at bounding box center [304, 510] width 70 height 24
paste input "FF8F2D"
type input "FF8F2D"
click at [1195, 325] on div "Product Images Row Ulei de Corp Product Title 299,99 lei Product Price Product …" at bounding box center [758, 498] width 999 height 787
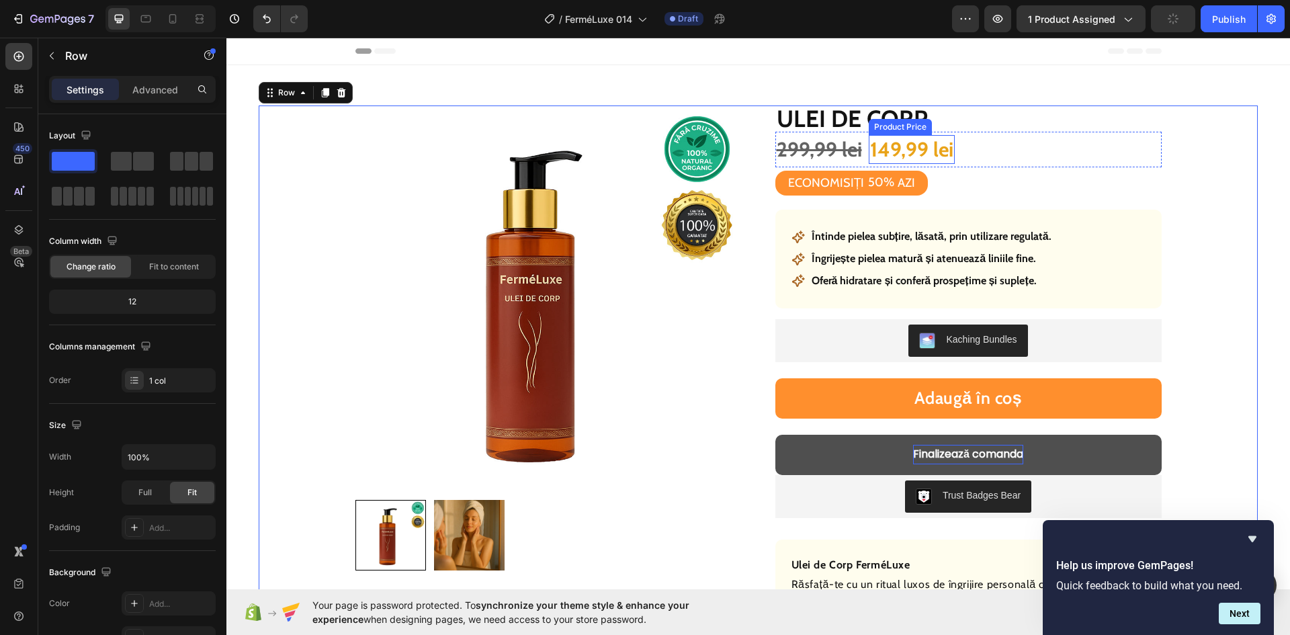
click at [920, 153] on div "149,99 lei" at bounding box center [912, 149] width 86 height 29
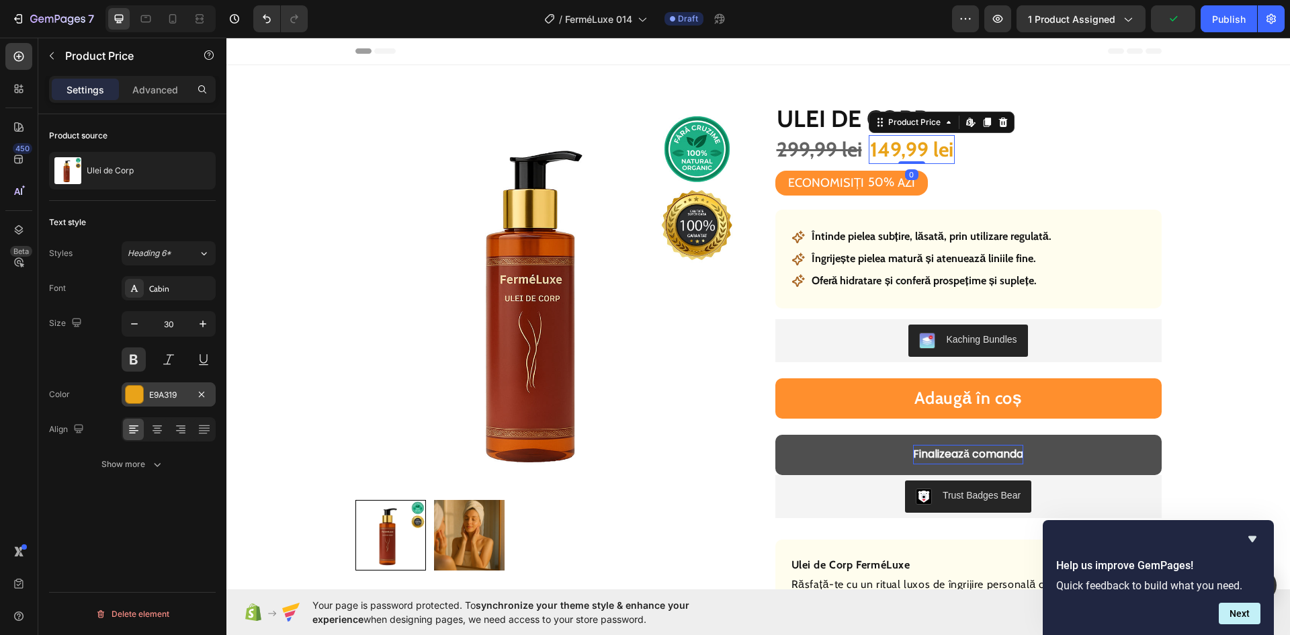
click at [165, 392] on div "E9A319" at bounding box center [168, 395] width 39 height 12
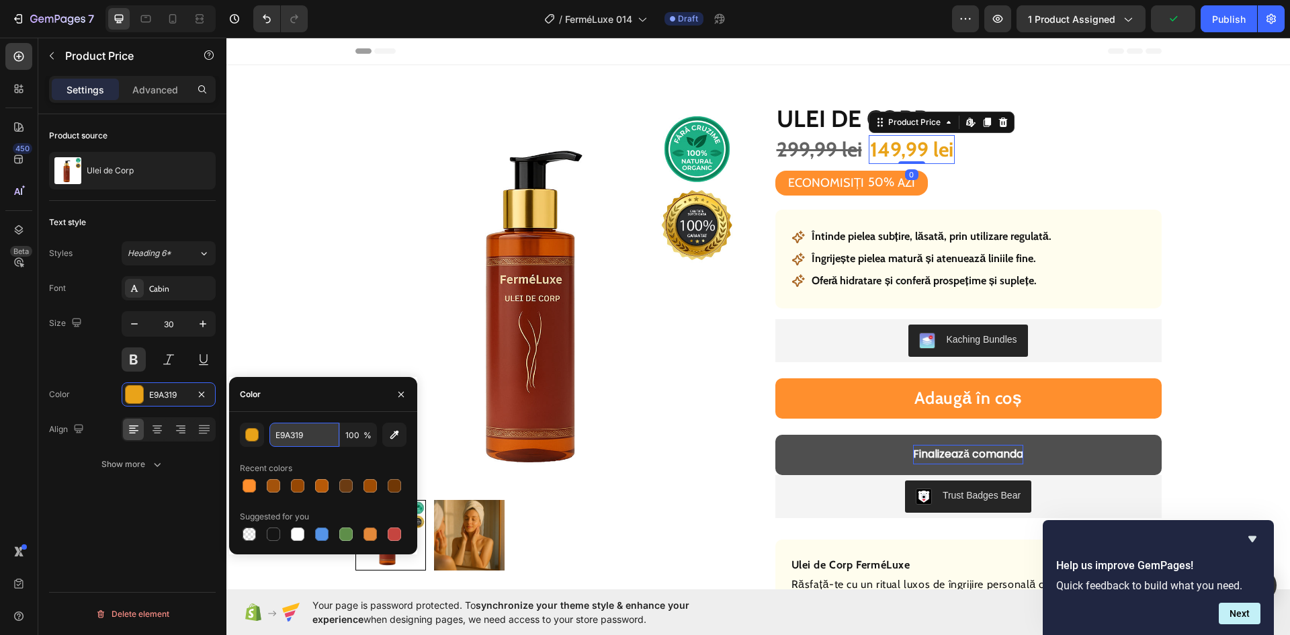
click at [285, 429] on input "E9A319" at bounding box center [304, 435] width 70 height 24
paste input "FF8F2D"
type input "FF8F2D"
click at [1235, 327] on div "Product Images Row Ulei de Corp Product Title 299,99 lei Product Price Product …" at bounding box center [758, 498] width 999 height 787
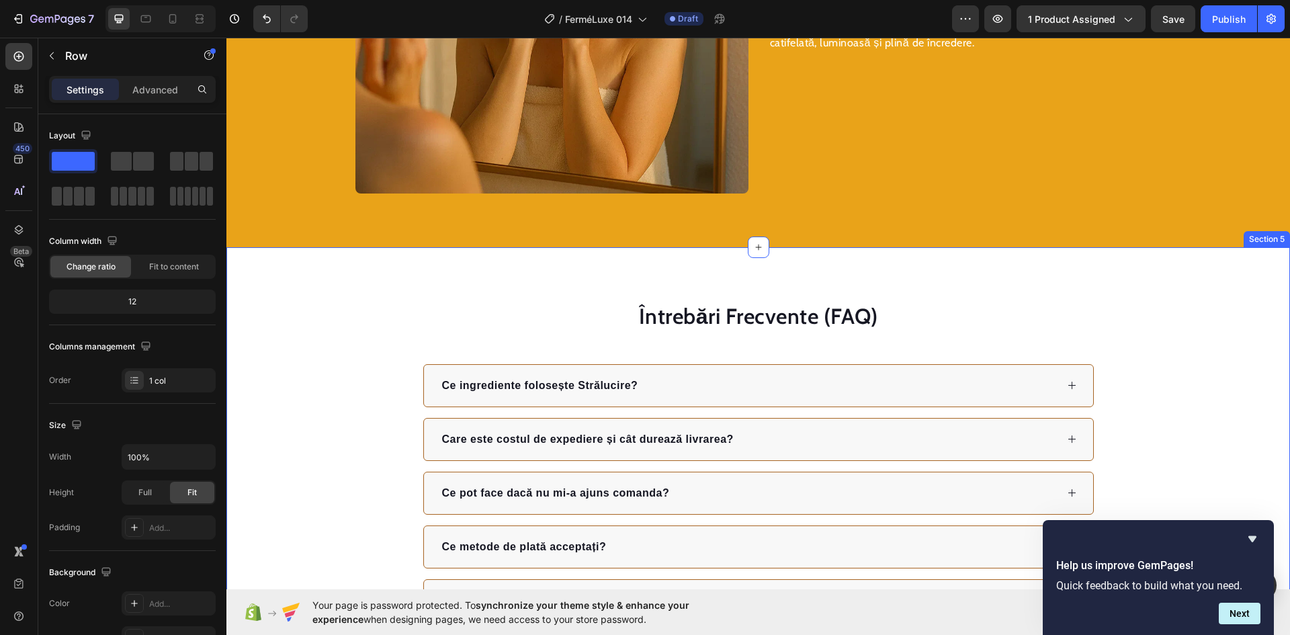
scroll to position [2083, 0]
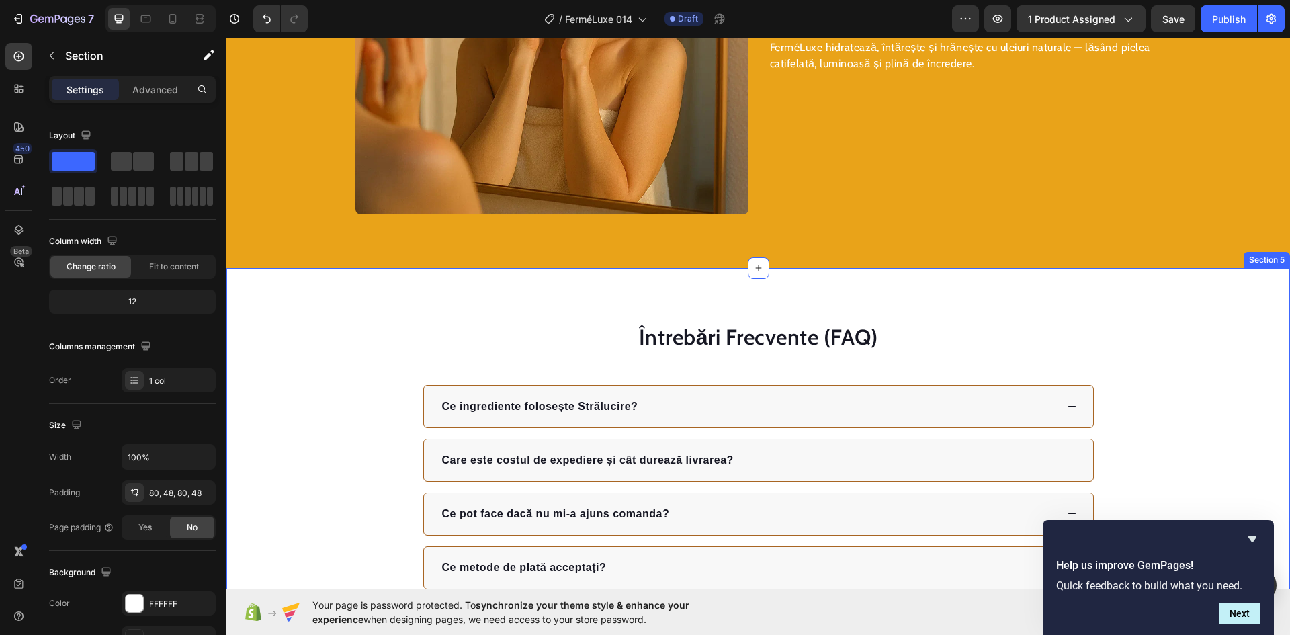
click at [1143, 280] on div "Întrebări Frecvente (FAQ) Heading Ce ingrediente folosește Strălucire? Care est…" at bounding box center [757, 482] width 1063 height 429
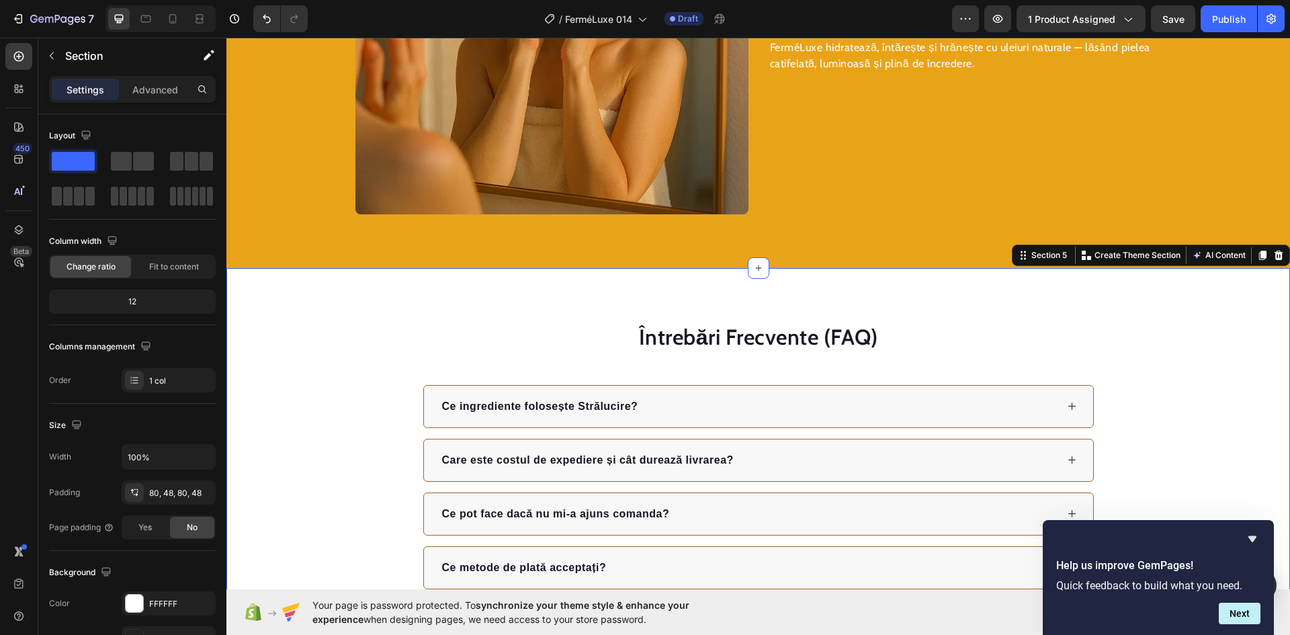
click at [279, 368] on div "Întrebări Frecvente (FAQ) Heading Ce ingrediente folosește Strălucire? Care est…" at bounding box center [758, 482] width 999 height 321
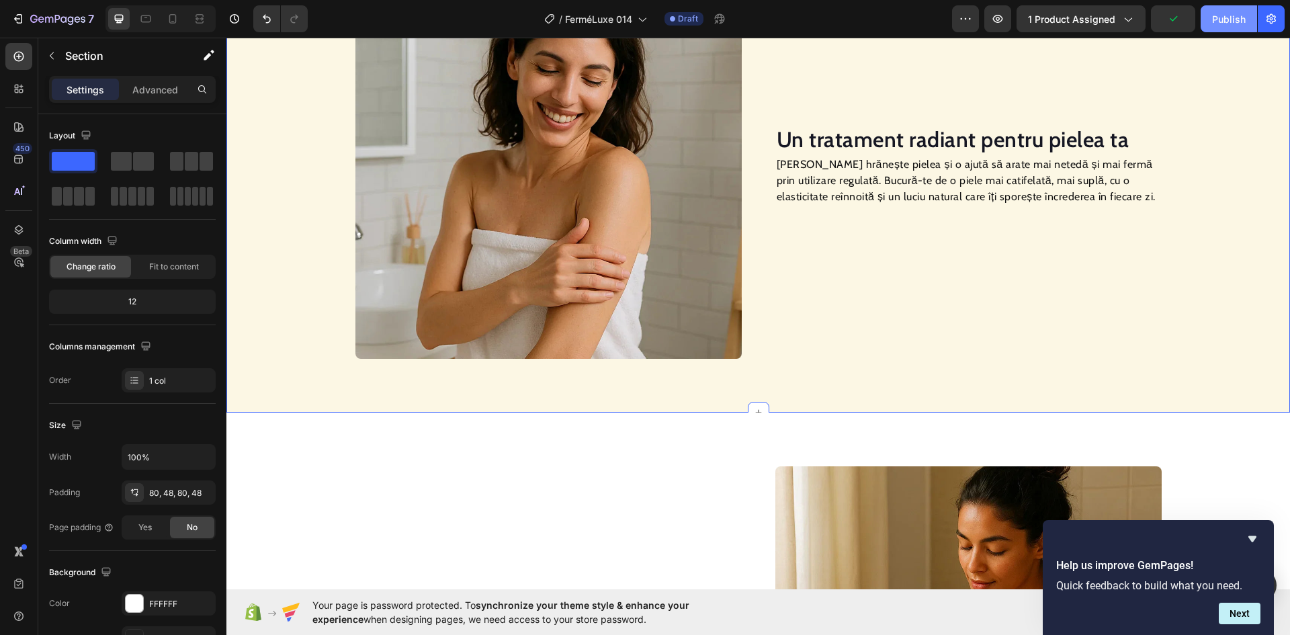
scroll to position [873, 0]
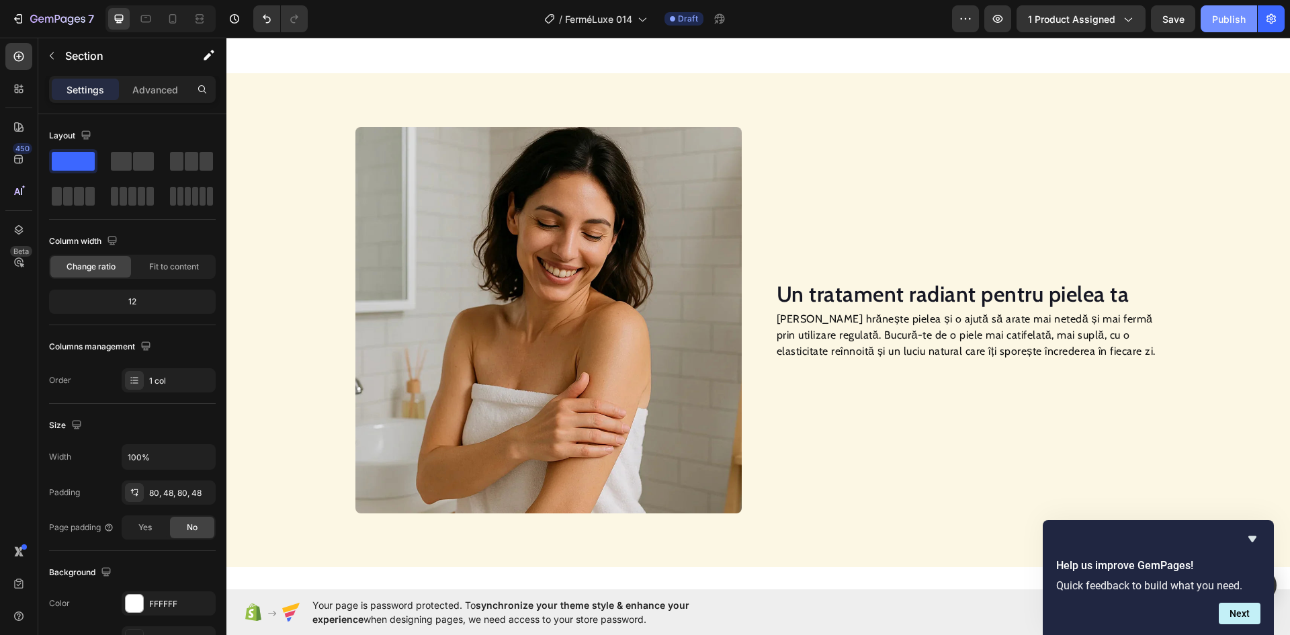
click at [1236, 24] on div "Publish" at bounding box center [1229, 19] width 34 height 14
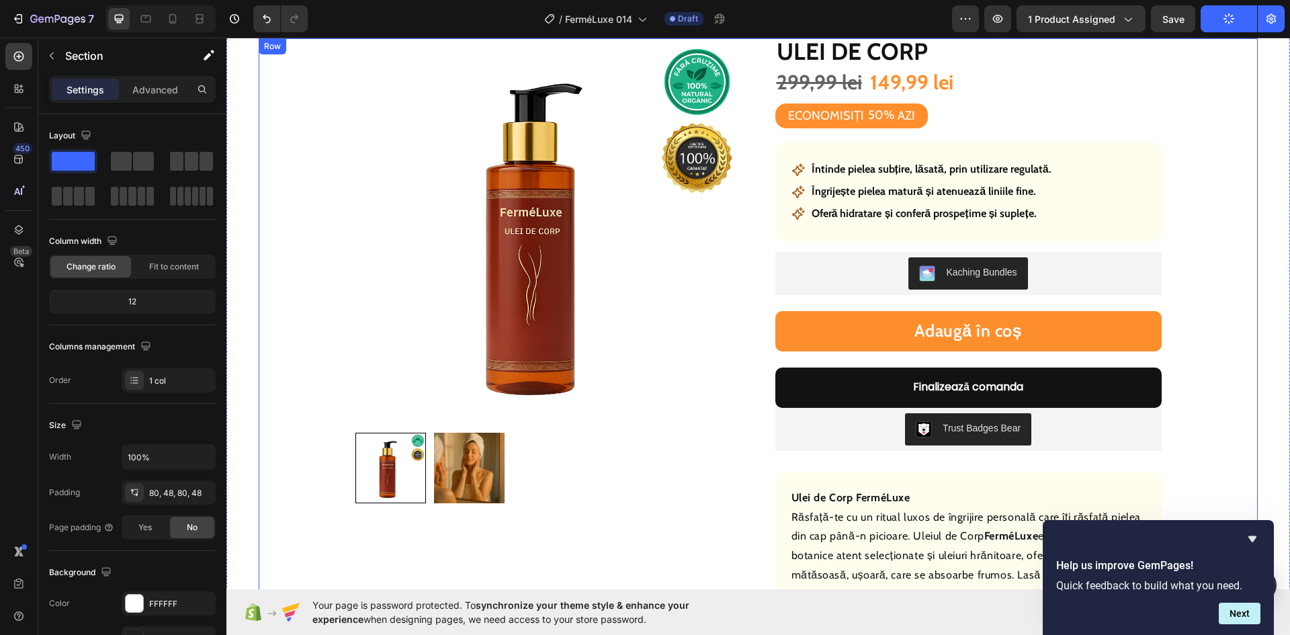
scroll to position [0, 0]
